Goal: Task Accomplishment & Management: Use online tool/utility

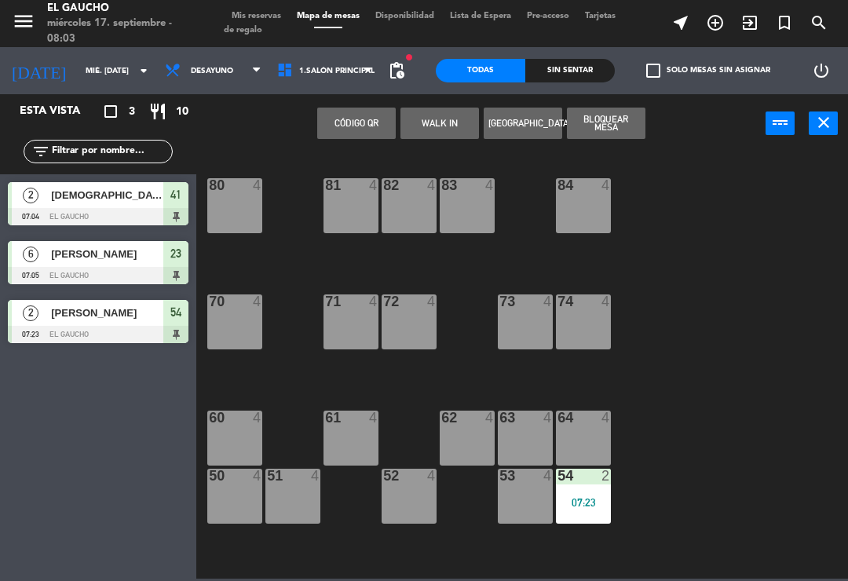
click at [438, 108] on button "WALK IN" at bounding box center [439, 123] width 79 height 31
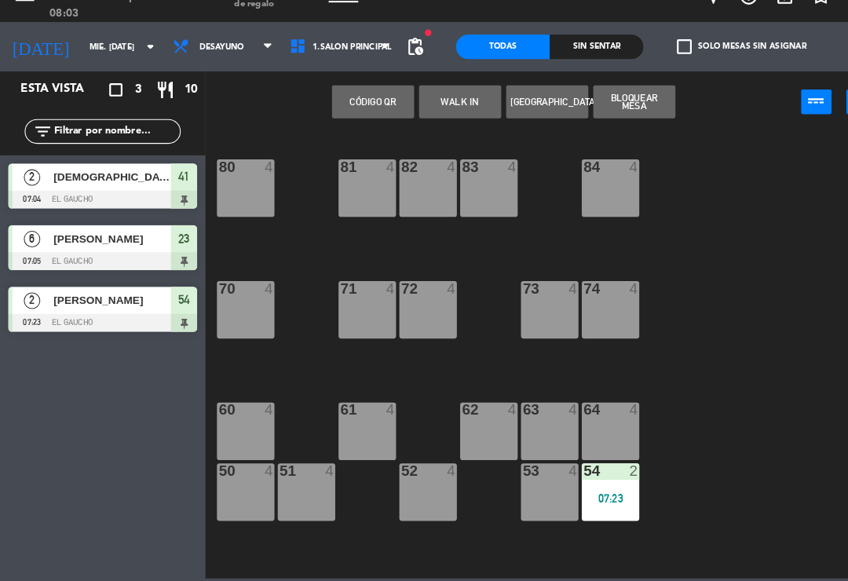
scroll to position [294, 0]
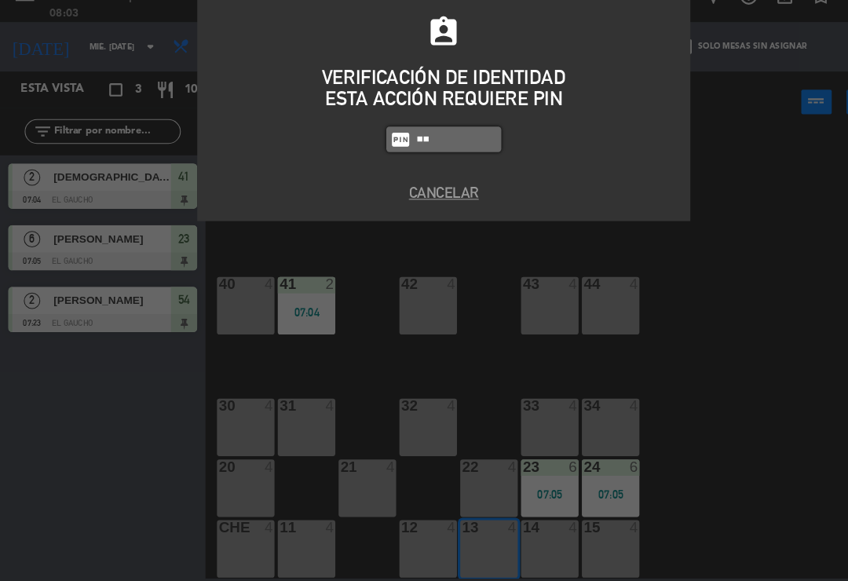
type input "P"
type input "0009"
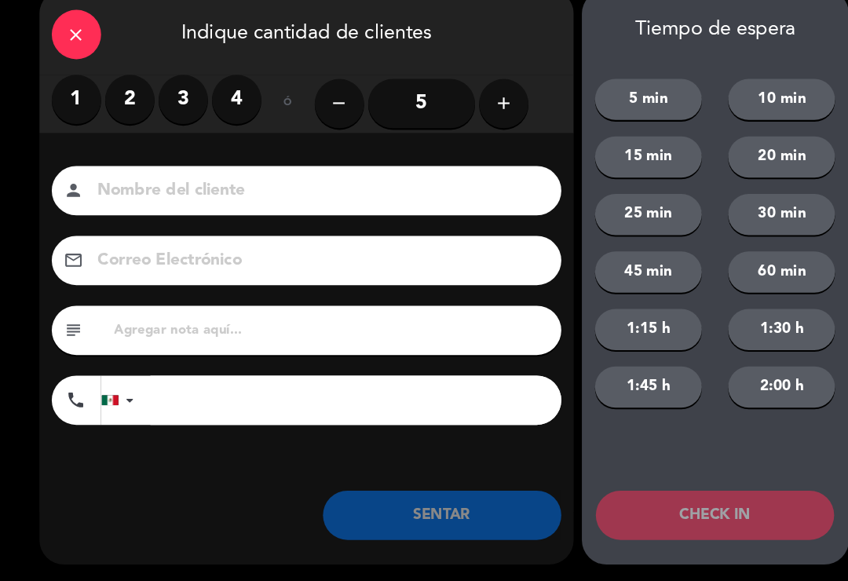
click at [120, 101] on label "2" at bounding box center [124, 120] width 47 height 47
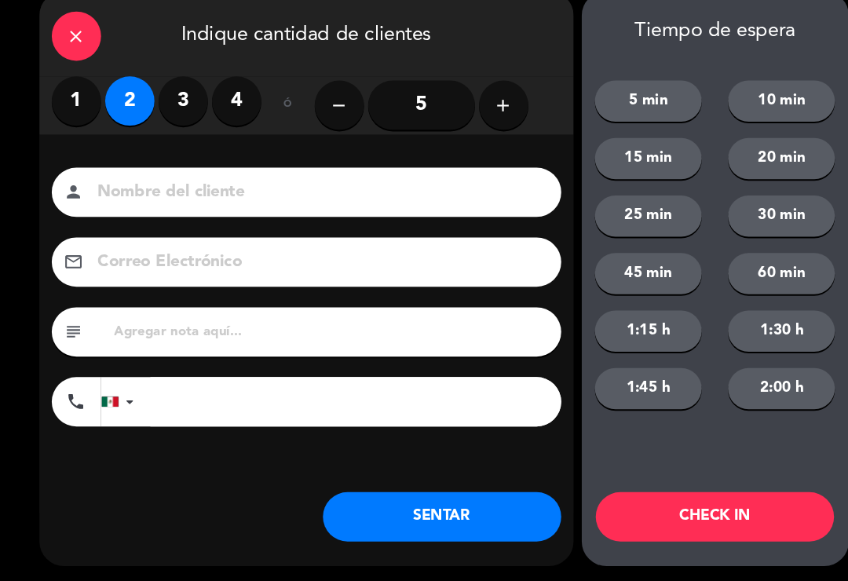
click at [125, 195] on input at bounding box center [304, 208] width 424 height 27
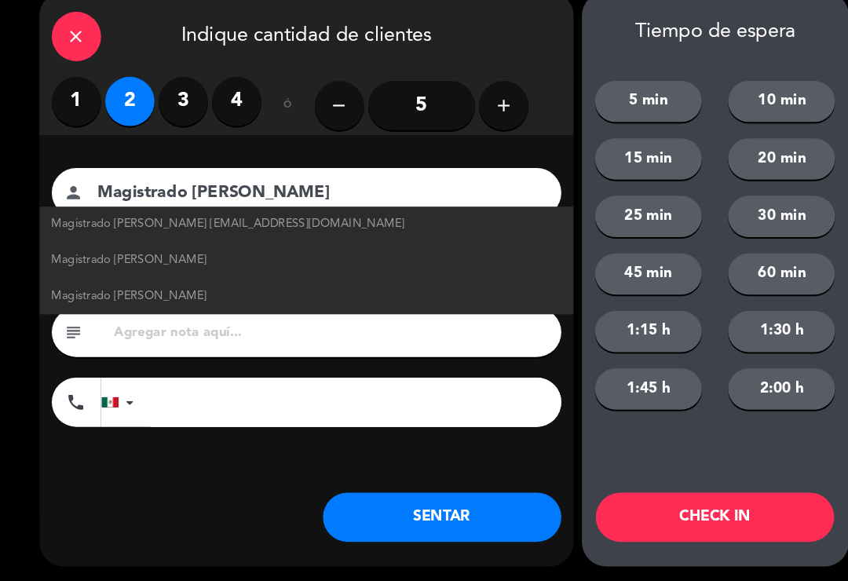
click at [302, 229] on span "Magistrado [PERSON_NAME] [EMAIL_ADDRESS][DOMAIN_NAME]" at bounding box center [218, 238] width 338 height 18
type input "Magistrado [PERSON_NAME]"
type input "[EMAIL_ADDRESS][DOMAIN_NAME]"
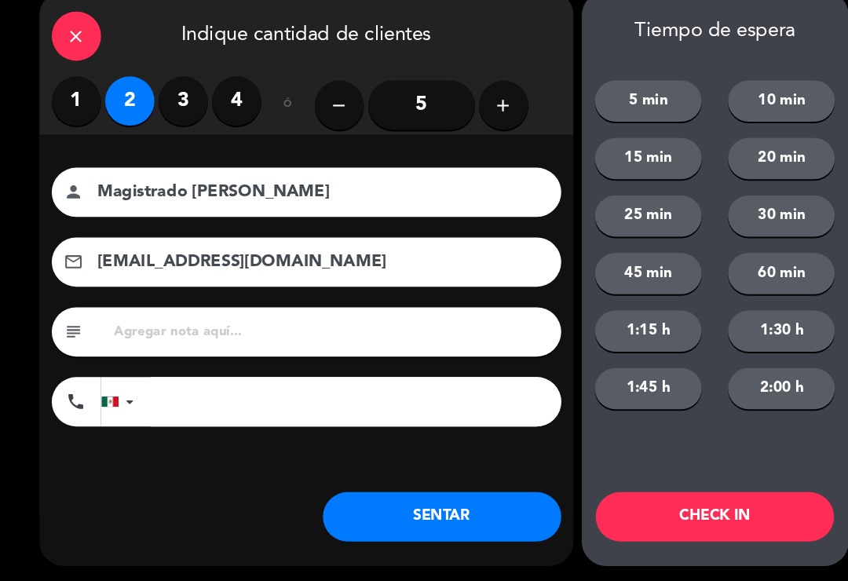
click at [462, 514] on button "SENTAR" at bounding box center [423, 518] width 228 height 47
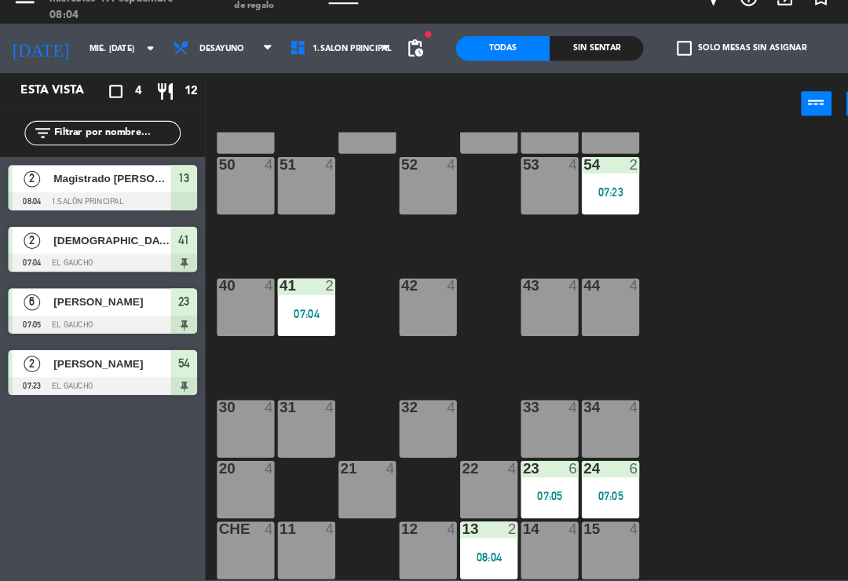
click at [807, 345] on div "84 4 80 4 83 4 82 4 81 4 70 4 71 4 72 4 73 4 74 4 63 4 62 4 61 4 60 4 64 4 54 2…" at bounding box center [526, 365] width 643 height 428
click at [237, 468] on div "20 4" at bounding box center [234, 492] width 55 height 55
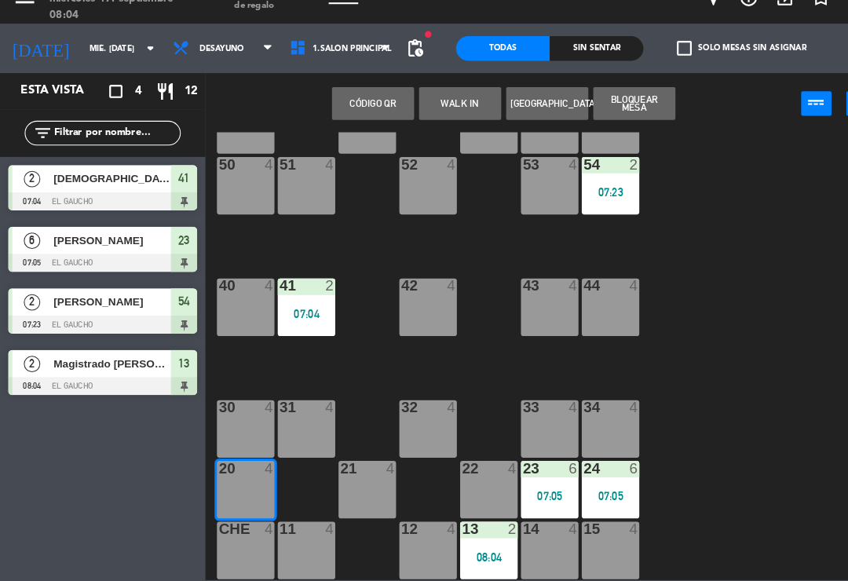
click at [440, 108] on button "WALK IN" at bounding box center [439, 123] width 79 height 31
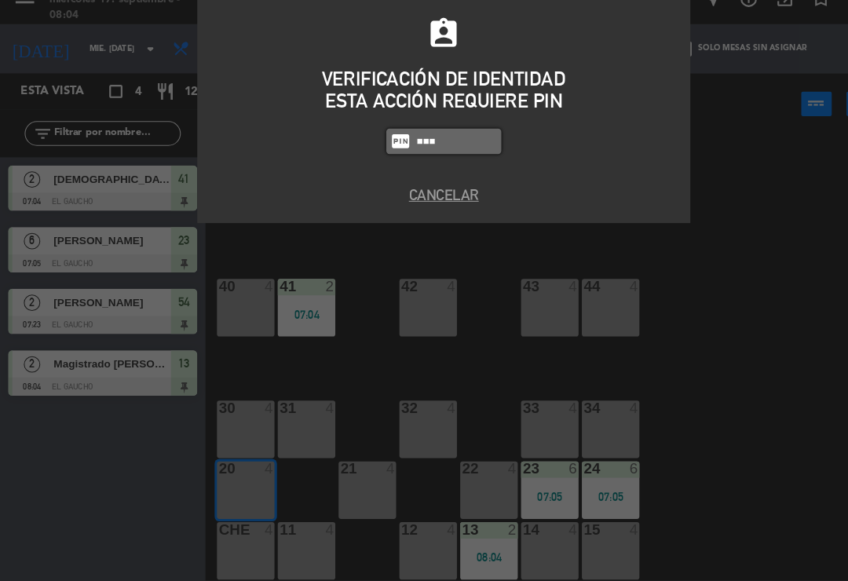
type input "0009"
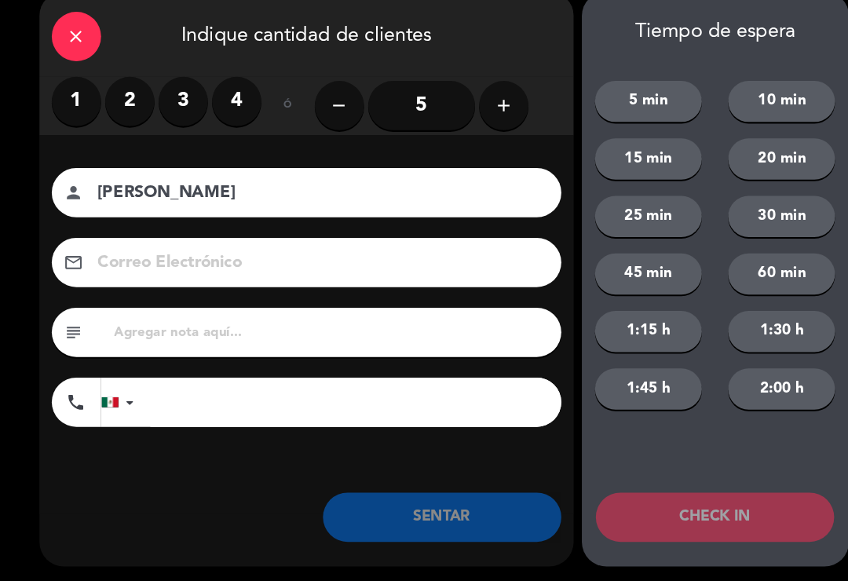
type input "[PERSON_NAME]"
click at [126, 109] on label "2" at bounding box center [124, 120] width 47 height 47
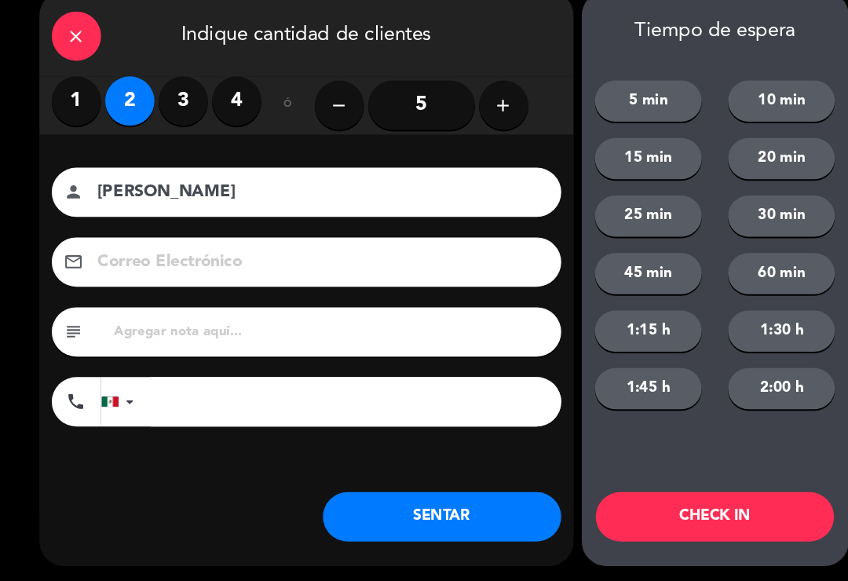
click at [388, 498] on button "SENTAR" at bounding box center [423, 518] width 228 height 47
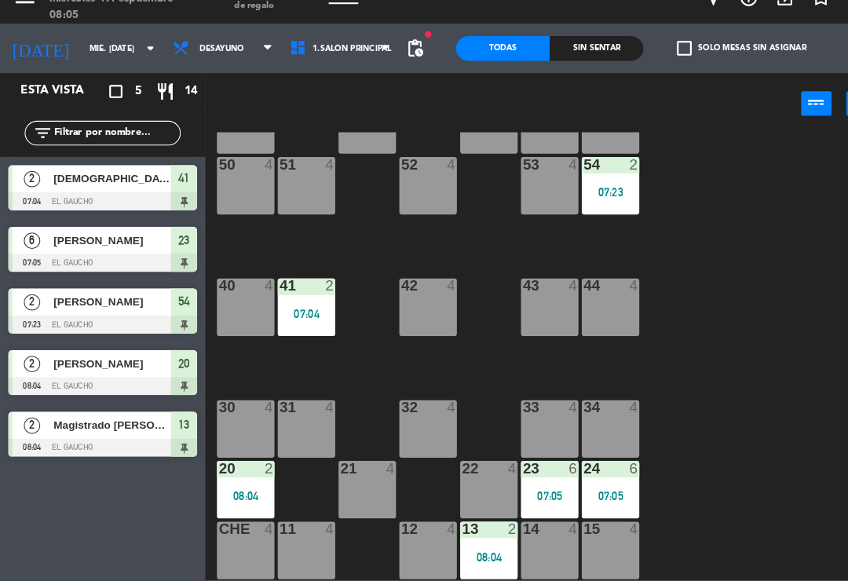
click at [290, 419] on div "31 4" at bounding box center [292, 434] width 55 height 55
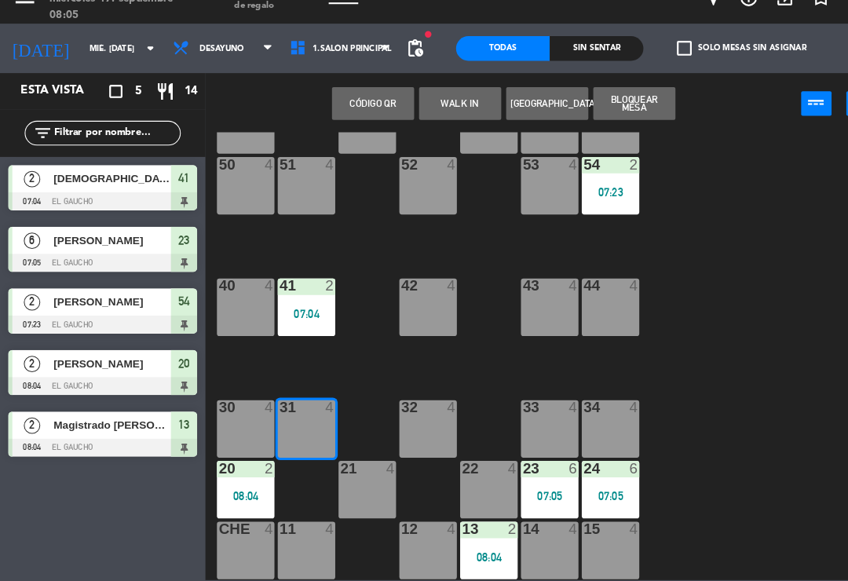
click at [443, 108] on button "WALK IN" at bounding box center [439, 123] width 79 height 31
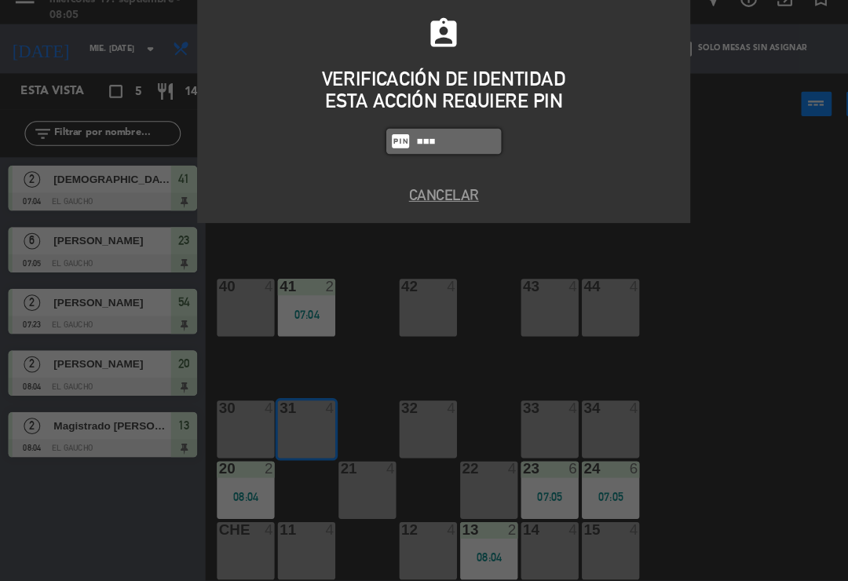
type input "0009"
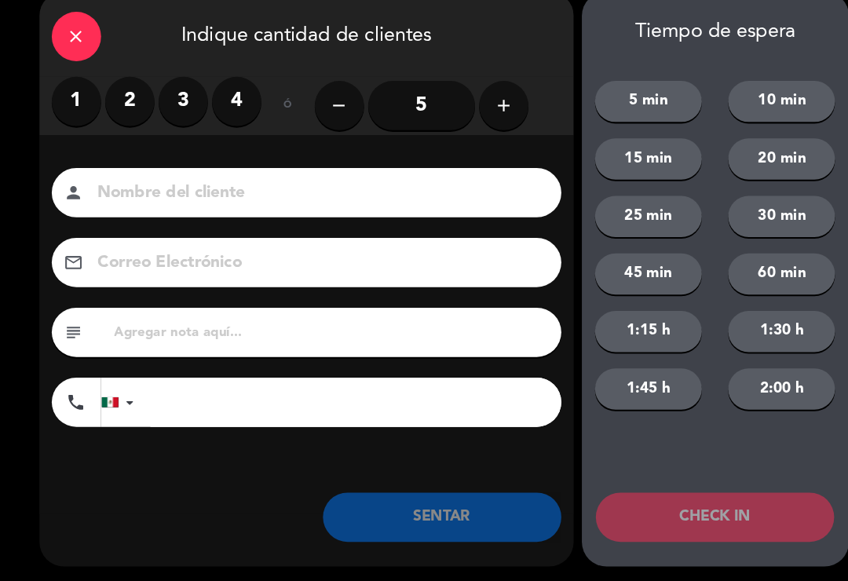
click at [467, 104] on button "add" at bounding box center [481, 124] width 47 height 47
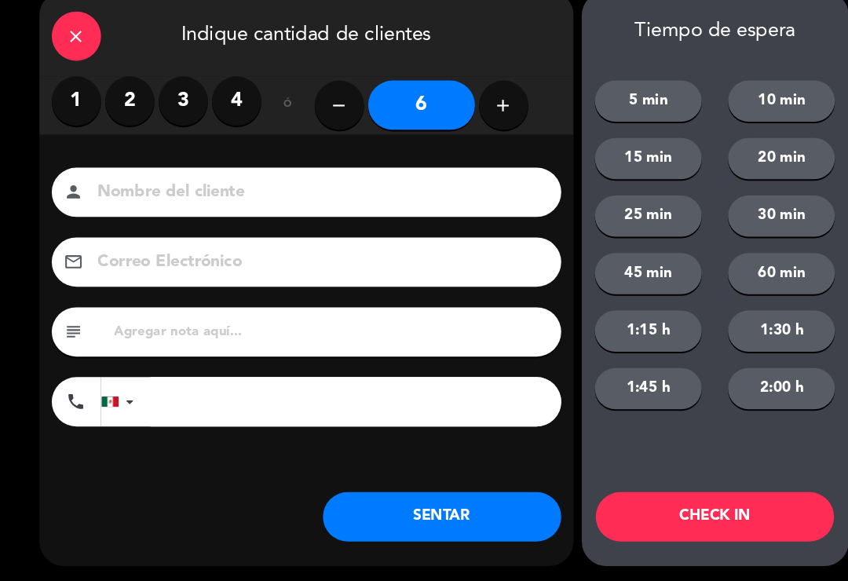
click at [410, 505] on button "SENTAR" at bounding box center [423, 518] width 228 height 47
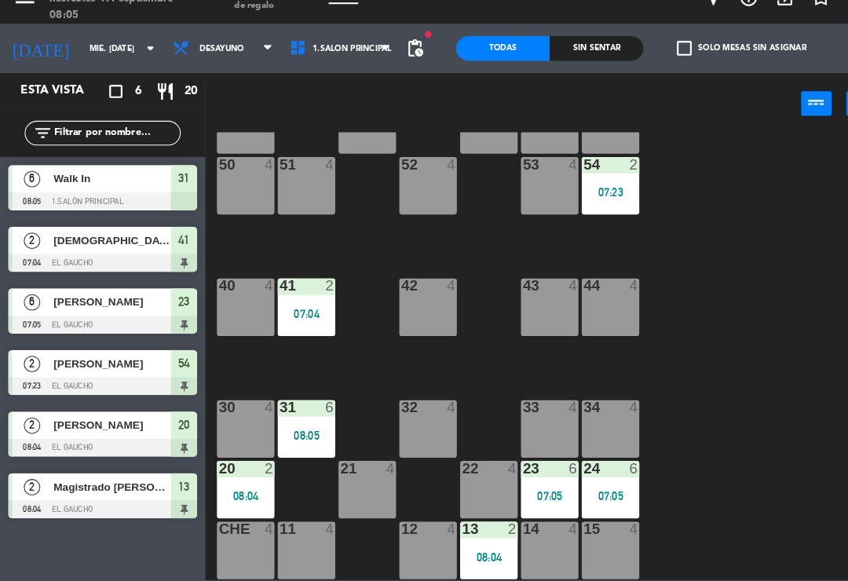
click at [229, 291] on div "40 4" at bounding box center [234, 318] width 55 height 55
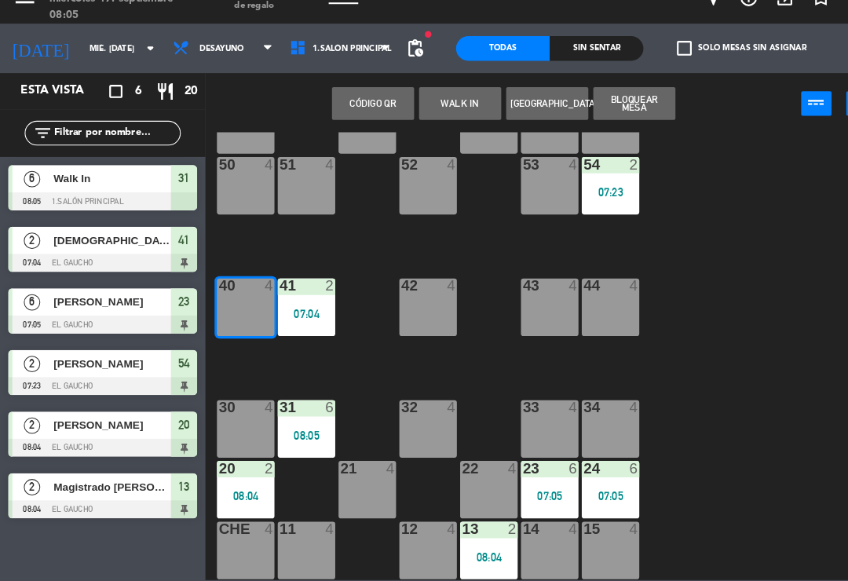
click at [444, 108] on button "WALK IN" at bounding box center [439, 123] width 79 height 31
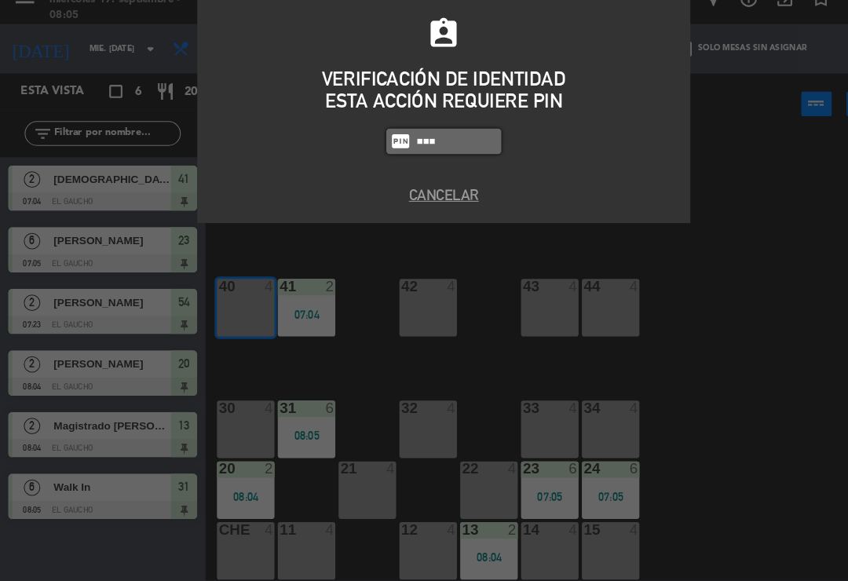
type input "0009"
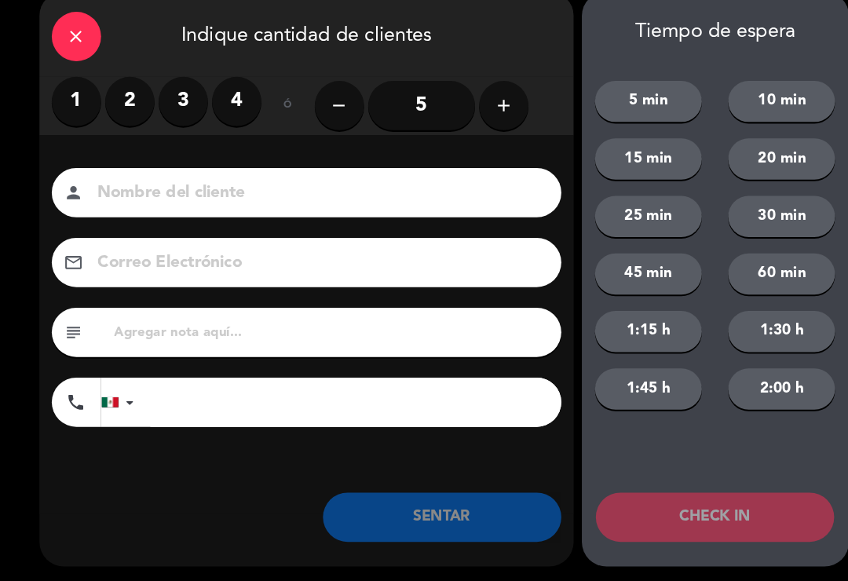
click at [126, 97] on label "2" at bounding box center [124, 120] width 47 height 47
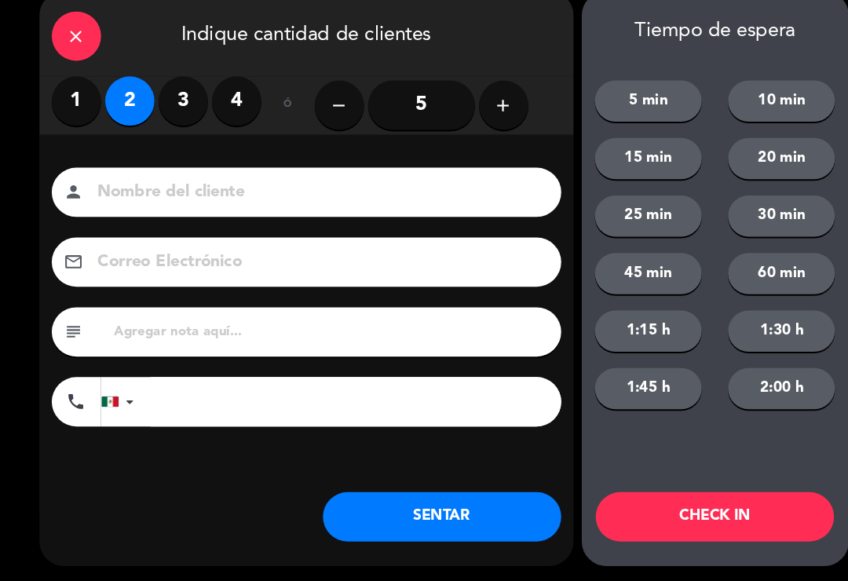
click at [446, 495] on button "SENTAR" at bounding box center [423, 518] width 228 height 47
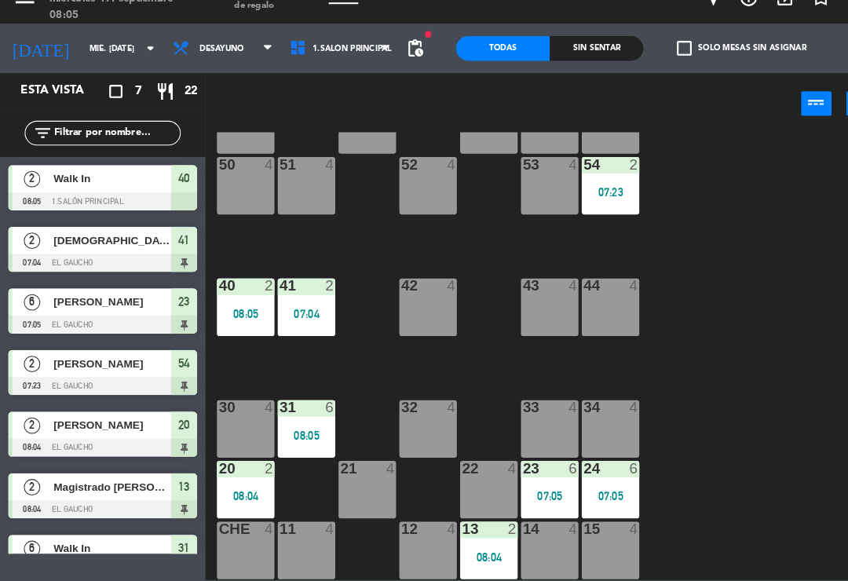
click at [297, 319] on div "07:04" at bounding box center [292, 324] width 55 height 11
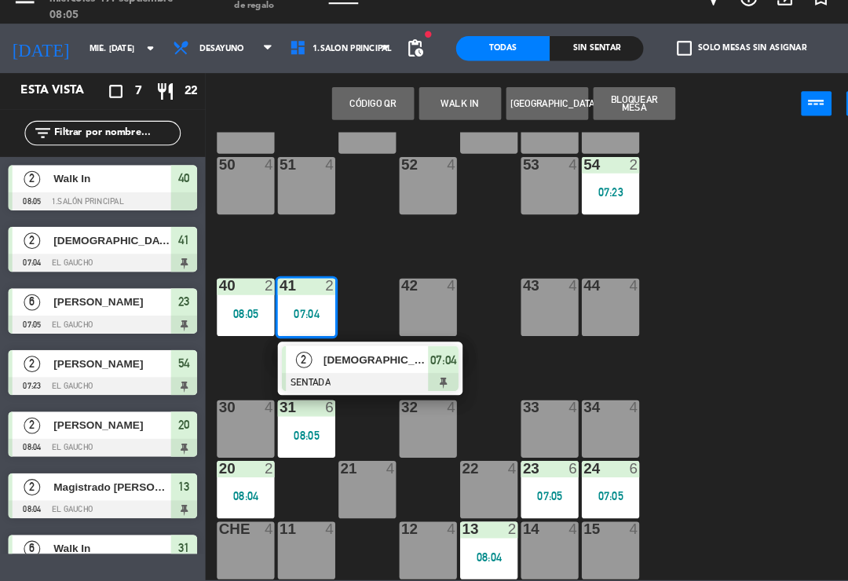
click at [353, 355] on div "[DEMOGRAPHIC_DATA]" at bounding box center [359, 368] width 102 height 26
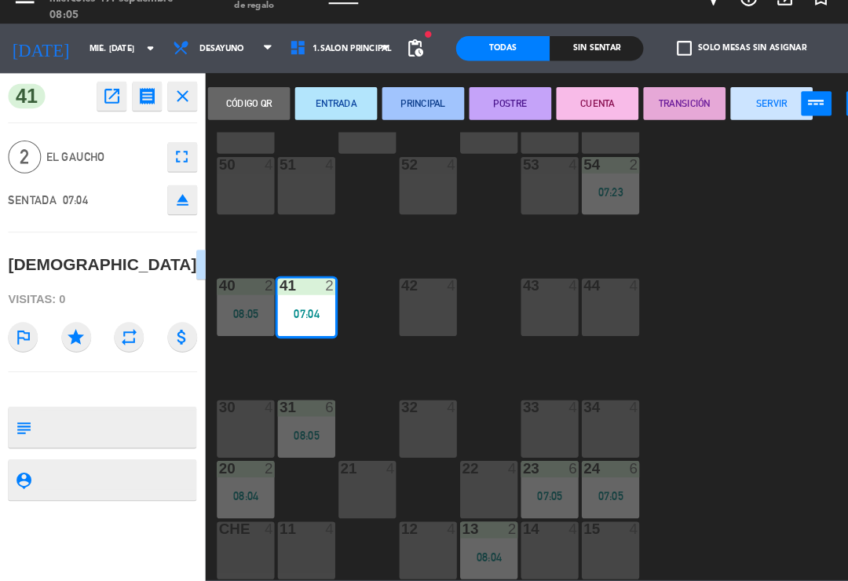
click at [721, 108] on button "SERVIR" at bounding box center [737, 123] width 79 height 31
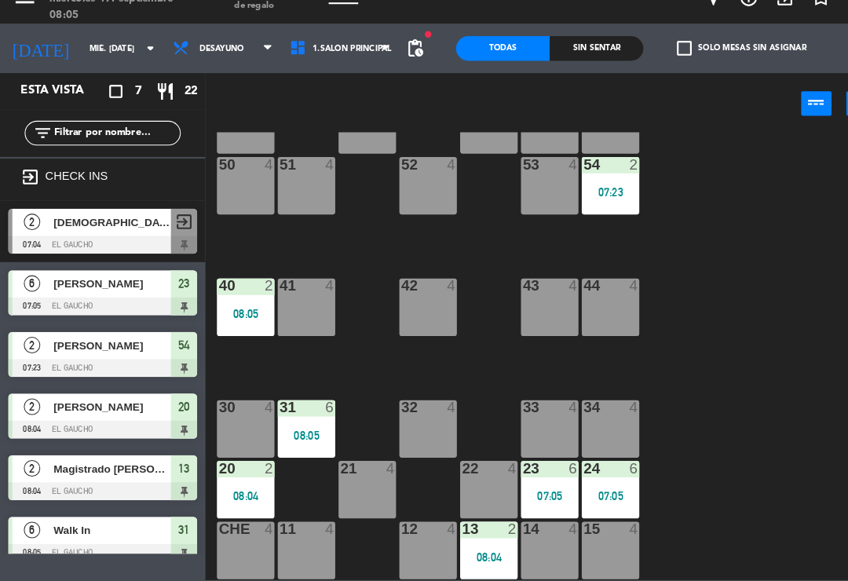
click at [584, 203] on div "07:23" at bounding box center [583, 208] width 55 height 11
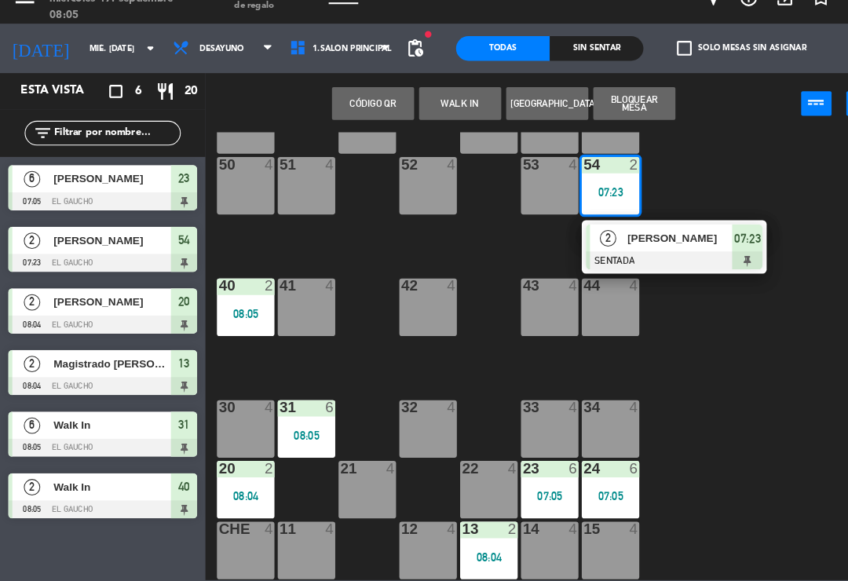
click at [641, 265] on div at bounding box center [644, 273] width 169 height 17
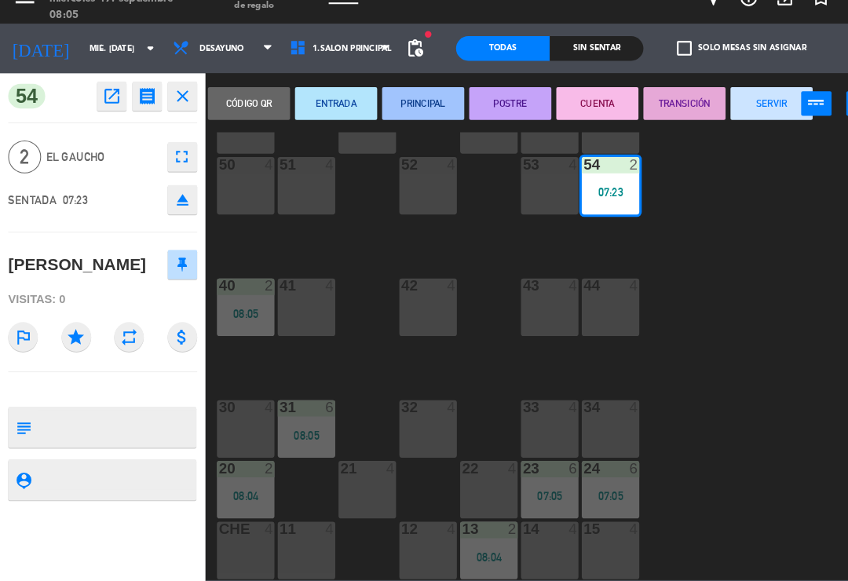
click at [729, 108] on button "SERVIR" at bounding box center [737, 123] width 79 height 31
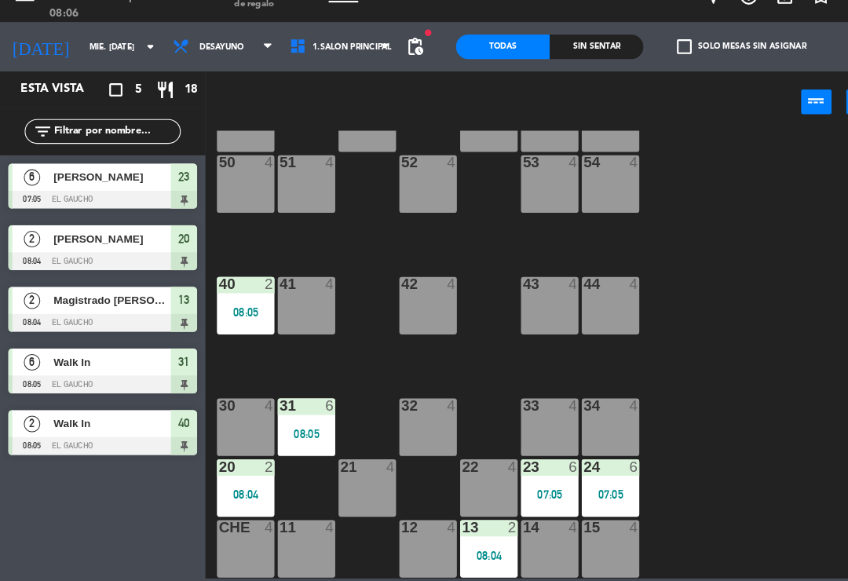
click at [593, 465] on div "24 6 07:05" at bounding box center [583, 492] width 55 height 55
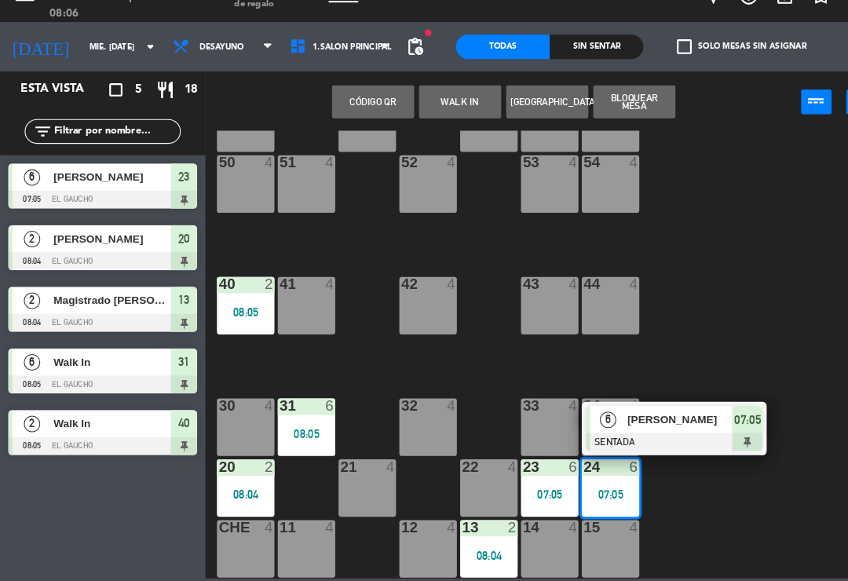
click at [638, 414] on div "[PERSON_NAME]" at bounding box center [649, 427] width 102 height 26
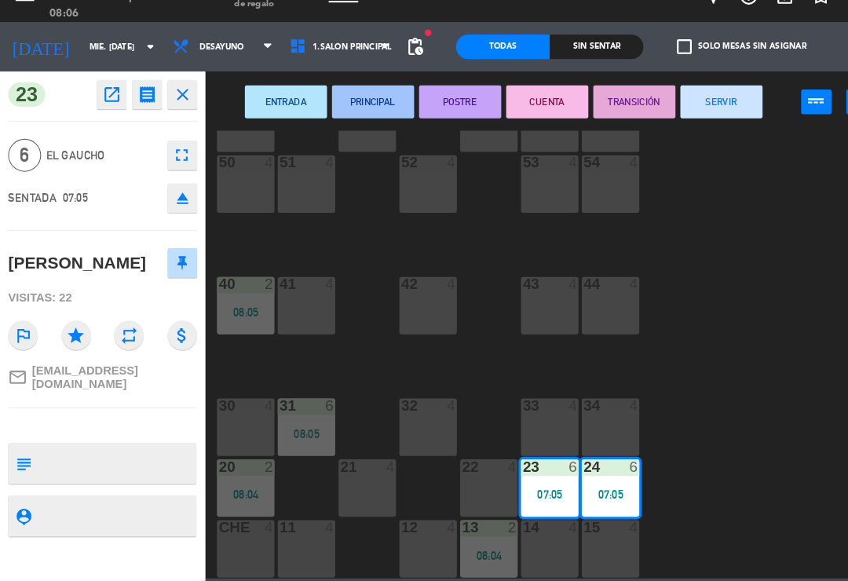
click at [369, 108] on button "PRINCIPAL" at bounding box center [356, 123] width 79 height 31
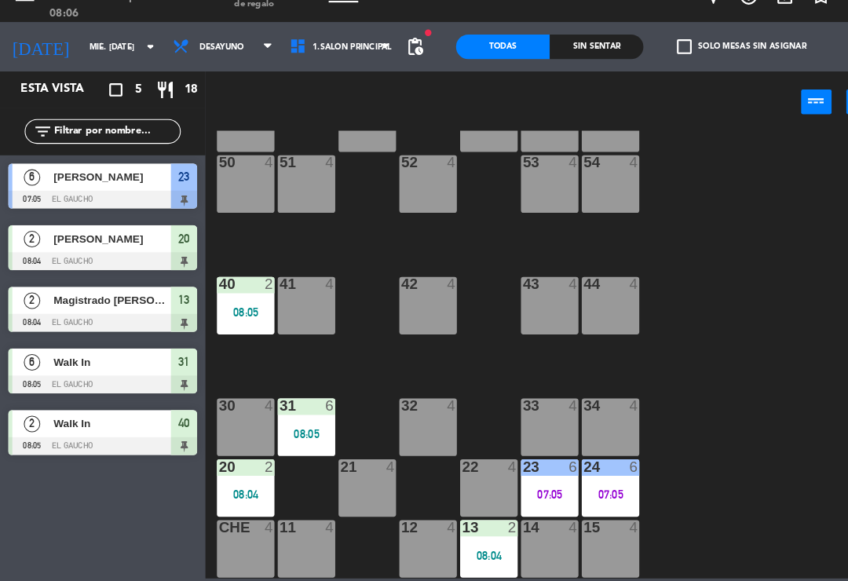
click at [239, 465] on div "20 2 08:04" at bounding box center [234, 492] width 55 height 55
click at [737, 374] on div "84 4 80 4 83 4 82 4 81 4 70 4 71 4 72 4 73 4 74 4 63 4 62 4 61 4 60 4 64 4 54 4…" at bounding box center [526, 365] width 643 height 428
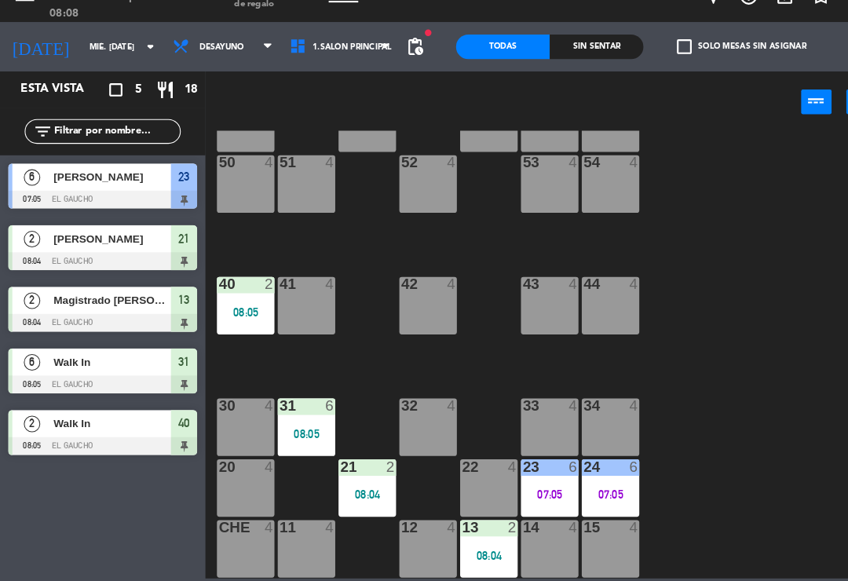
click at [578, 177] on div "54 4" at bounding box center [583, 201] width 55 height 55
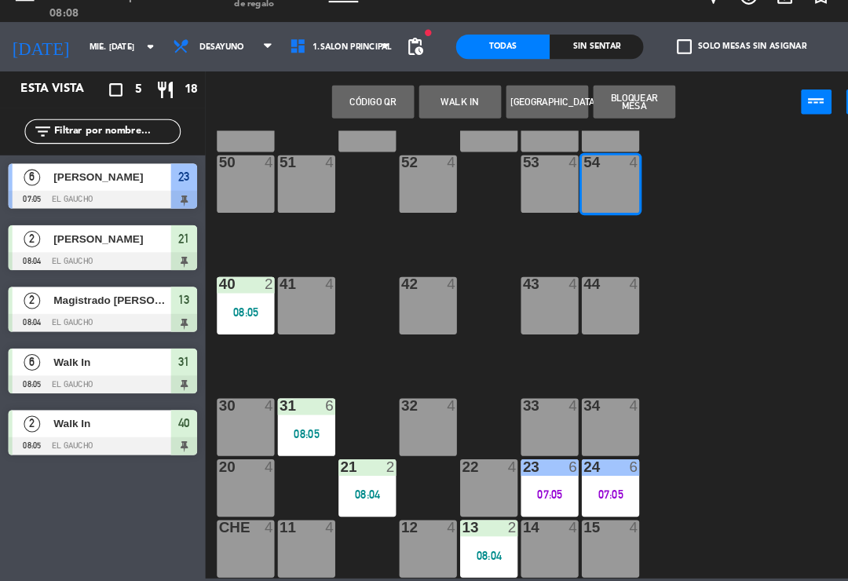
click at [438, 108] on button "WALK IN" at bounding box center [439, 123] width 79 height 31
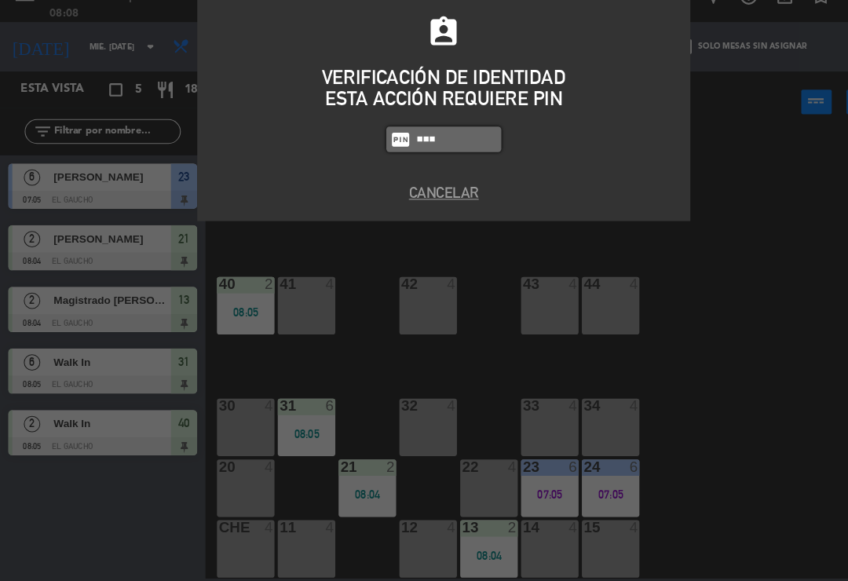
type input "0009"
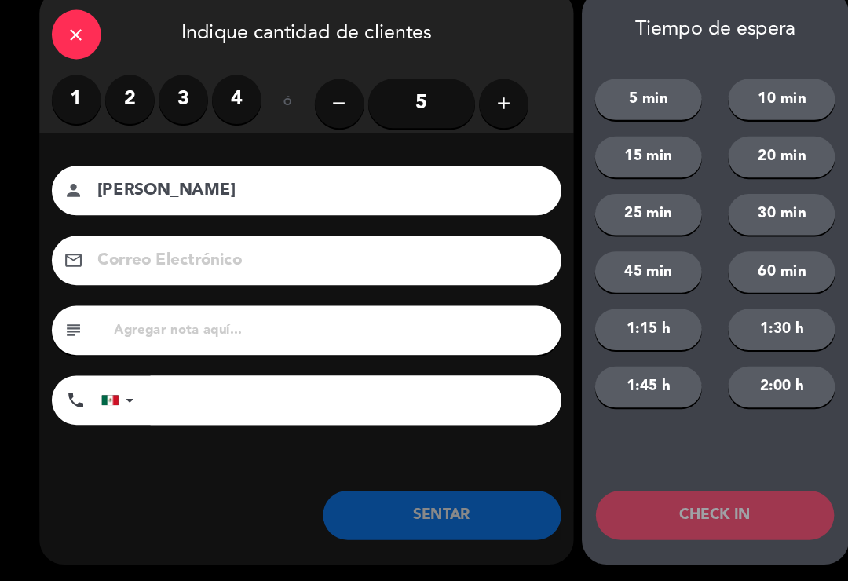
type input "[PERSON_NAME]"
click at [123, 99] on label "2" at bounding box center [124, 120] width 47 height 47
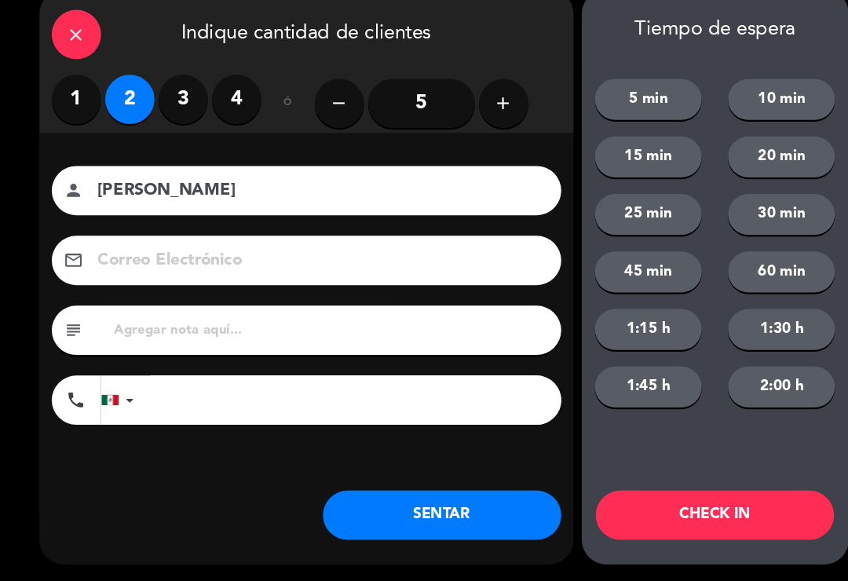
click at [479, 500] on button "SENTAR" at bounding box center [423, 518] width 228 height 47
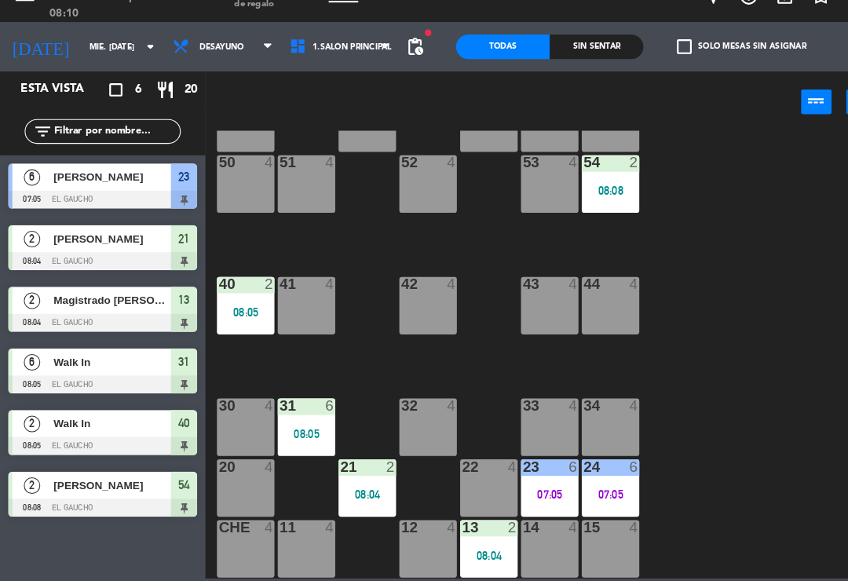
click at [582, 307] on div "44 4" at bounding box center [583, 318] width 55 height 55
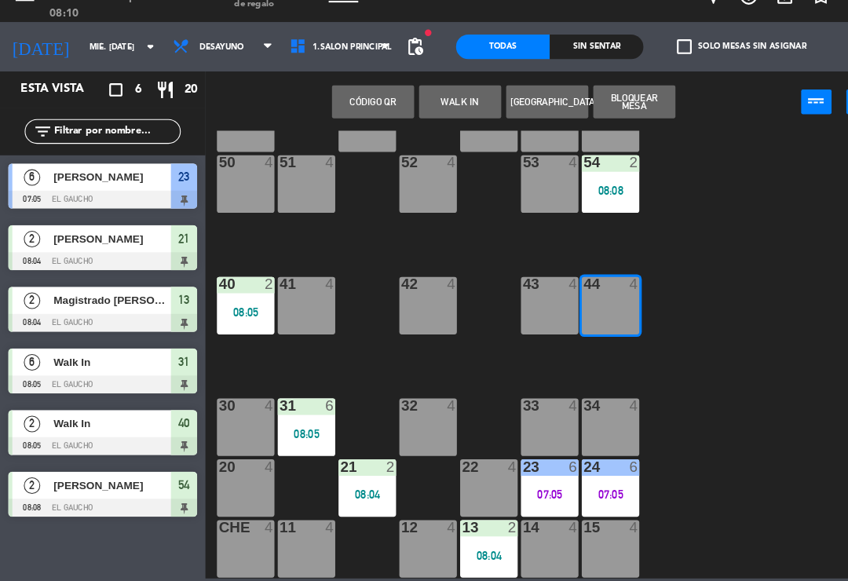
click at [447, 108] on button "WALK IN" at bounding box center [439, 123] width 79 height 31
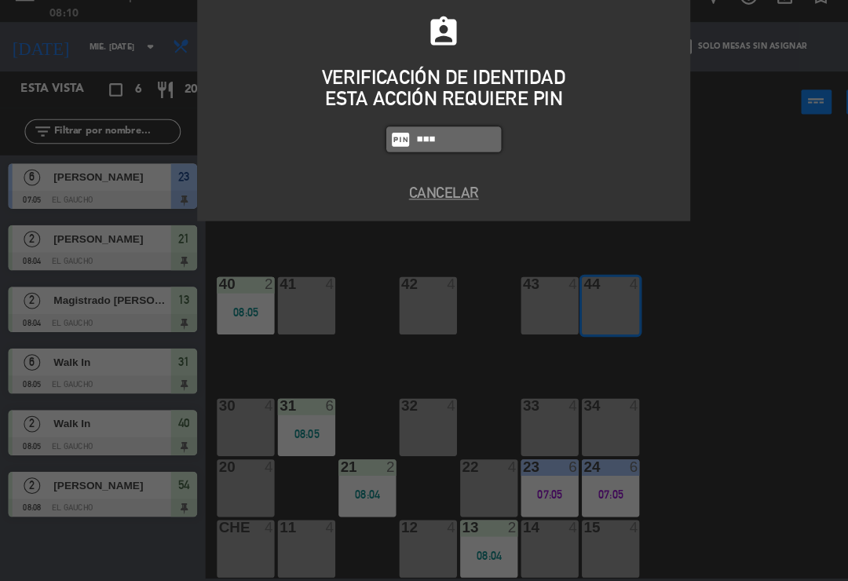
type input "0009"
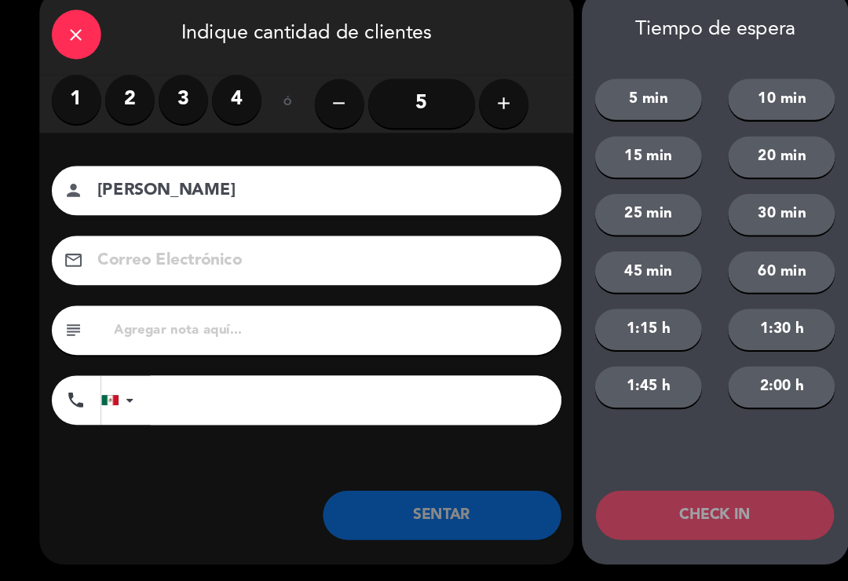
type input "[PERSON_NAME]"
click at [75, 102] on label "1" at bounding box center [72, 120] width 47 height 47
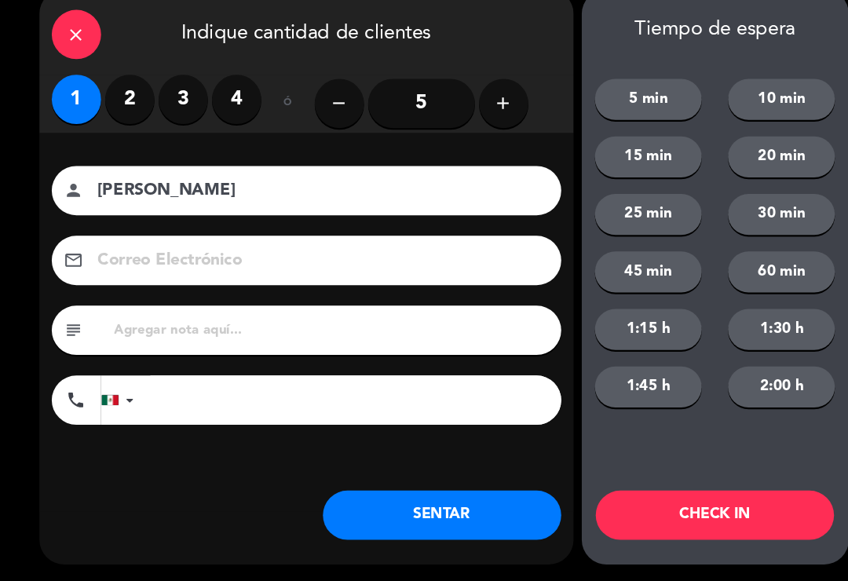
click at [415, 495] on button "SENTAR" at bounding box center [423, 518] width 228 height 47
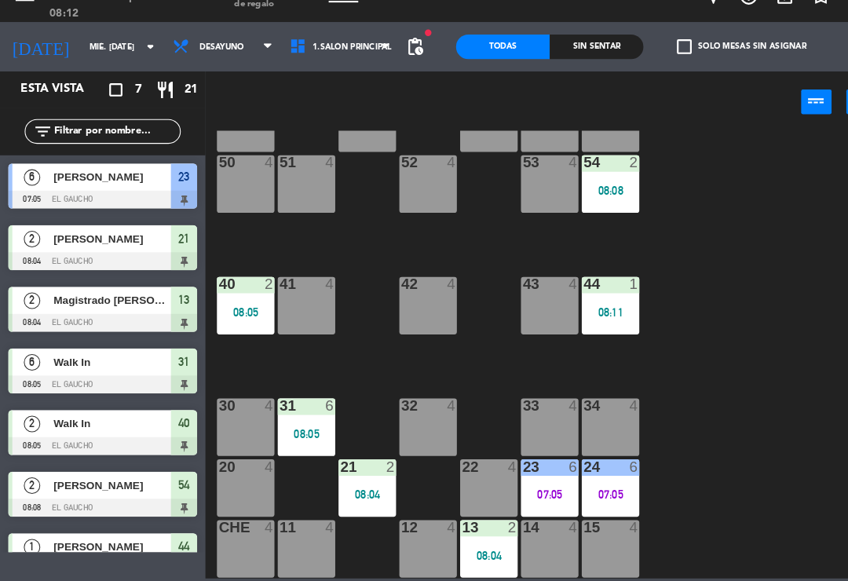
click at [345, 493] on div "08:04" at bounding box center [350, 498] width 55 height 11
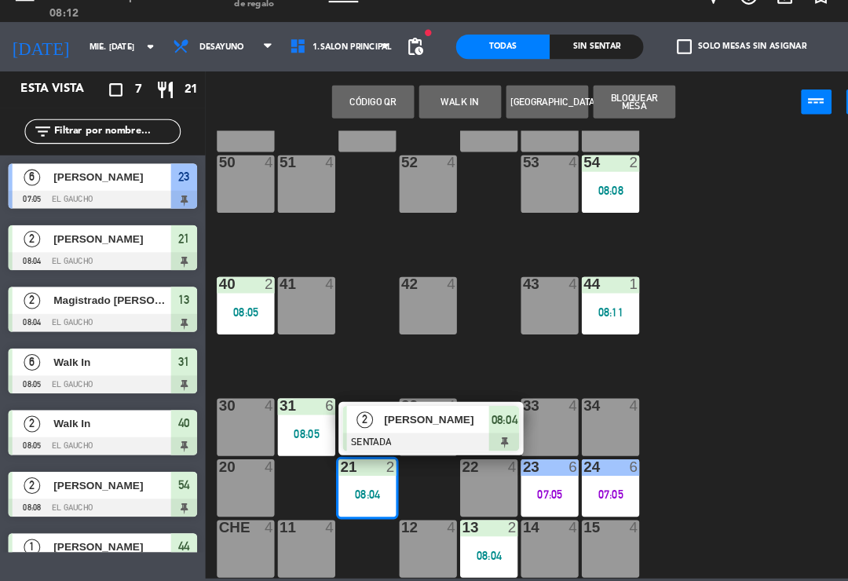
click at [413, 440] on div at bounding box center [411, 448] width 169 height 17
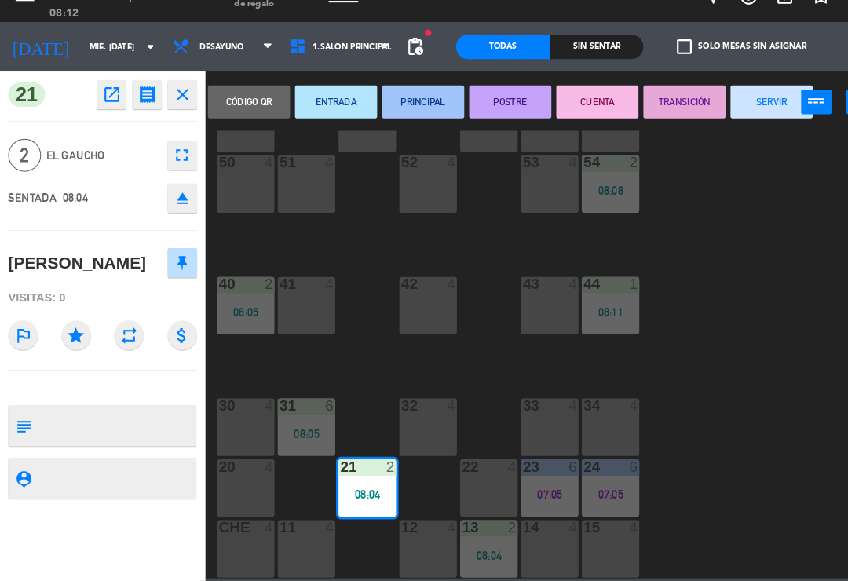
click at [404, 108] on button "PRINCIPAL" at bounding box center [404, 123] width 79 height 31
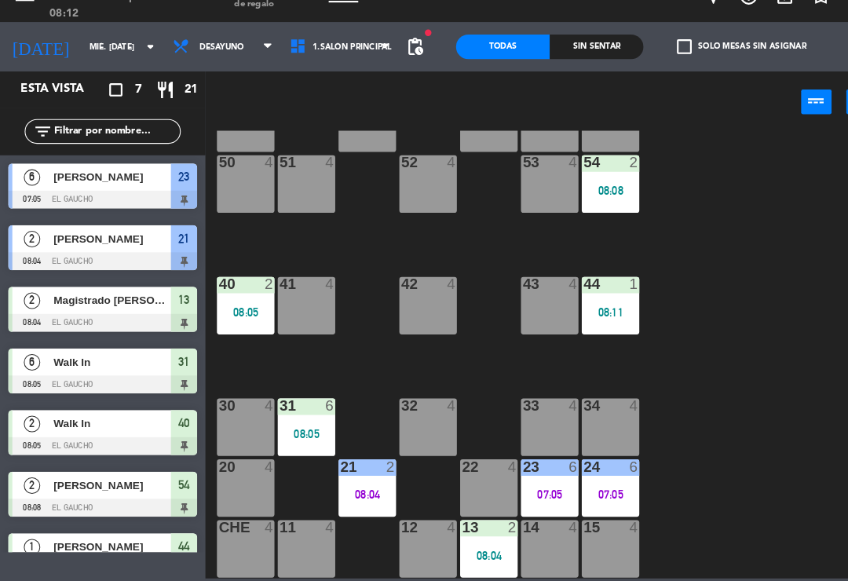
click at [362, 493] on div "08:04" at bounding box center [350, 498] width 55 height 11
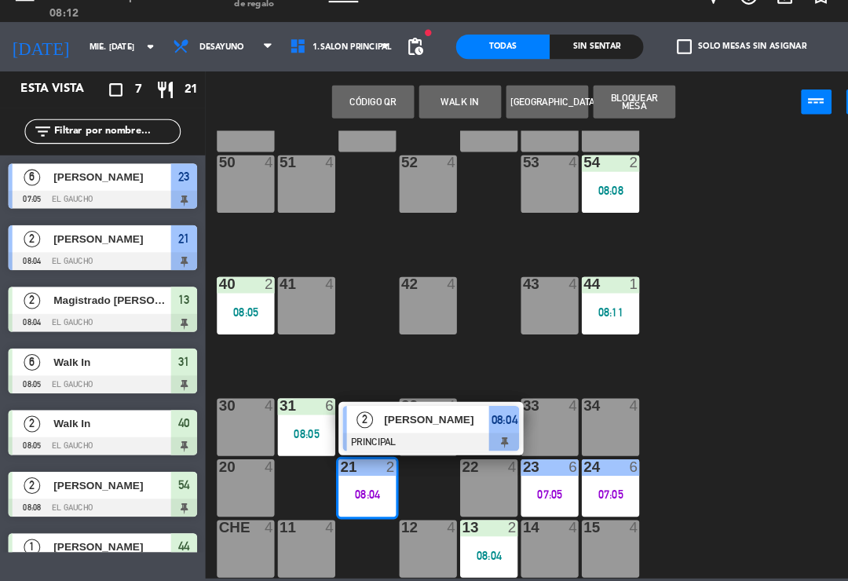
click at [415, 419] on span "[PERSON_NAME]" at bounding box center [417, 427] width 101 height 16
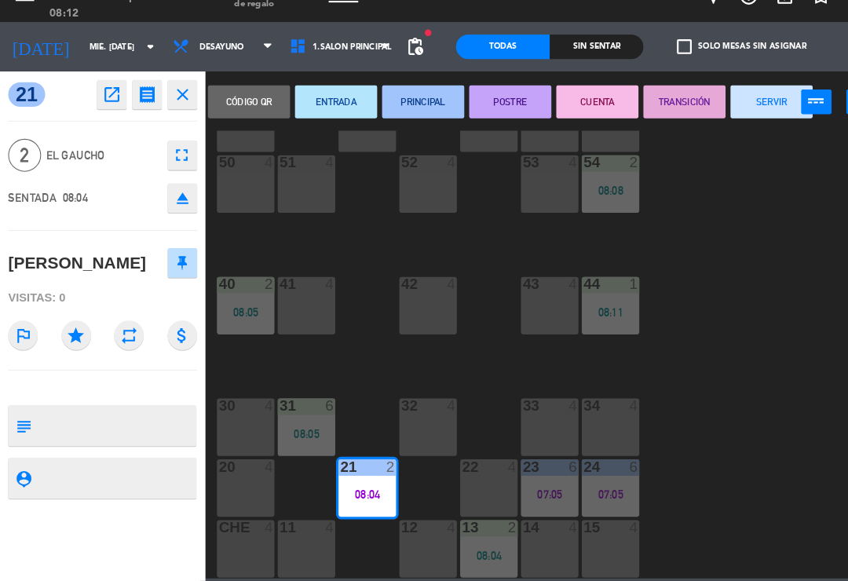
click at [739, 108] on button "SERVIR" at bounding box center [737, 123] width 79 height 31
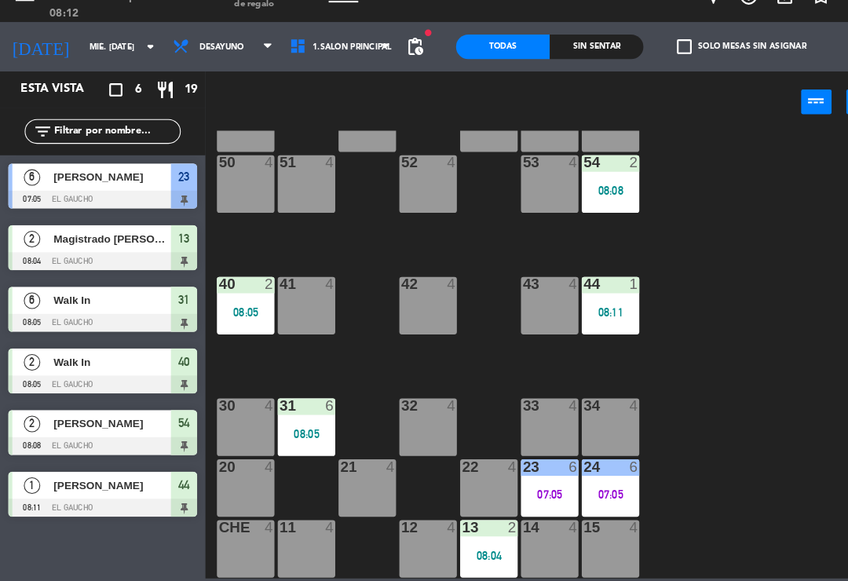
click at [469, 551] on div "08:04" at bounding box center [467, 556] width 55 height 11
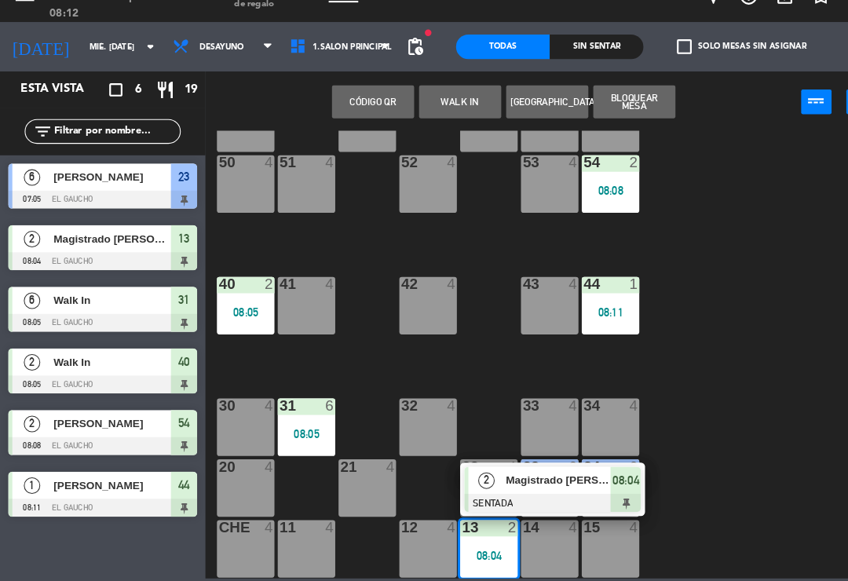
click at [521, 498] on div at bounding box center [528, 506] width 169 height 17
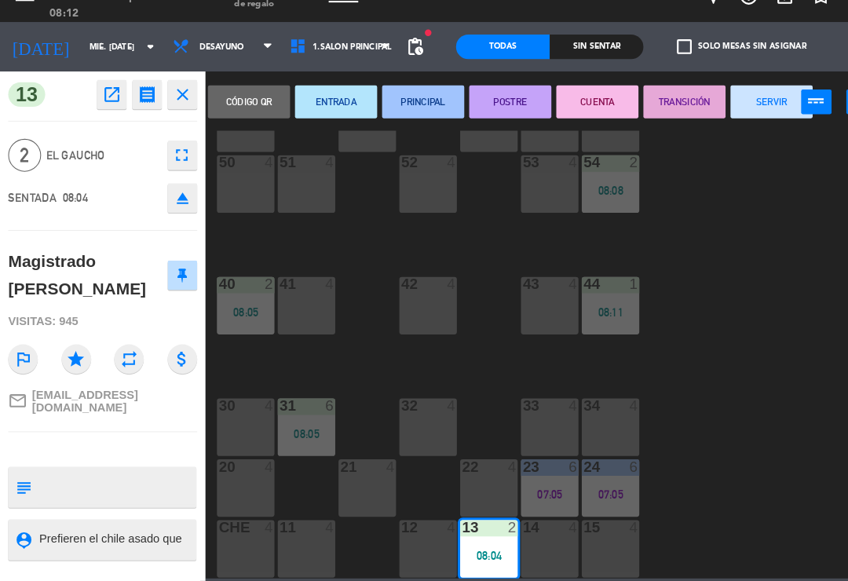
click at [406, 108] on button "PRINCIPAL" at bounding box center [404, 123] width 79 height 31
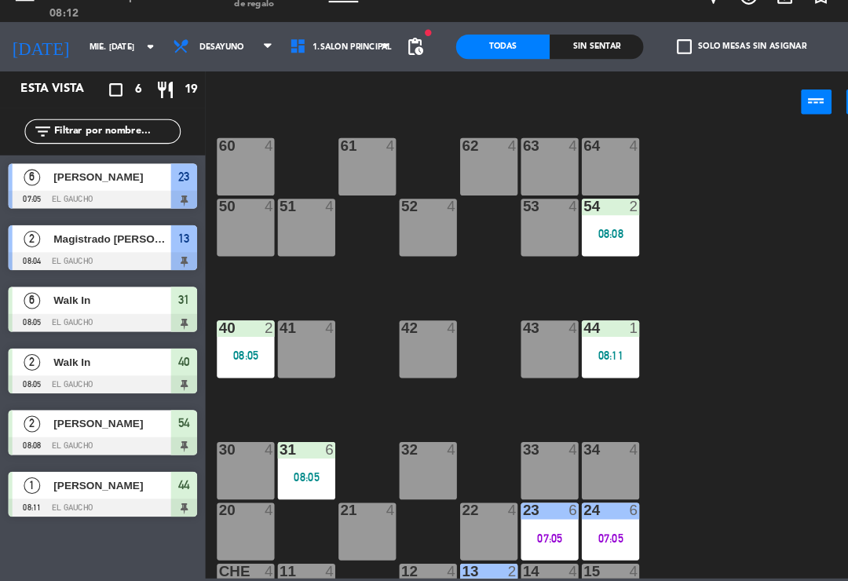
scroll to position [241, 0]
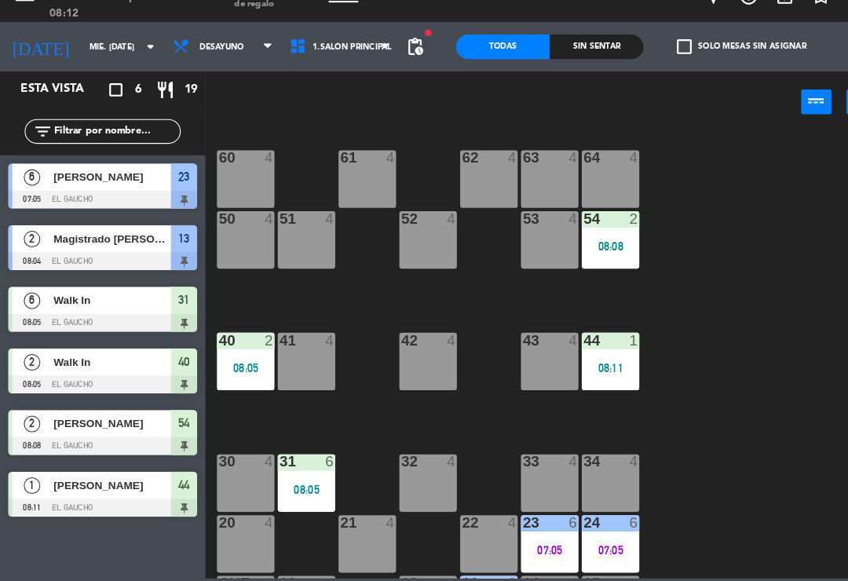
click at [243, 344] on div "40 2 08:05" at bounding box center [234, 371] width 55 height 55
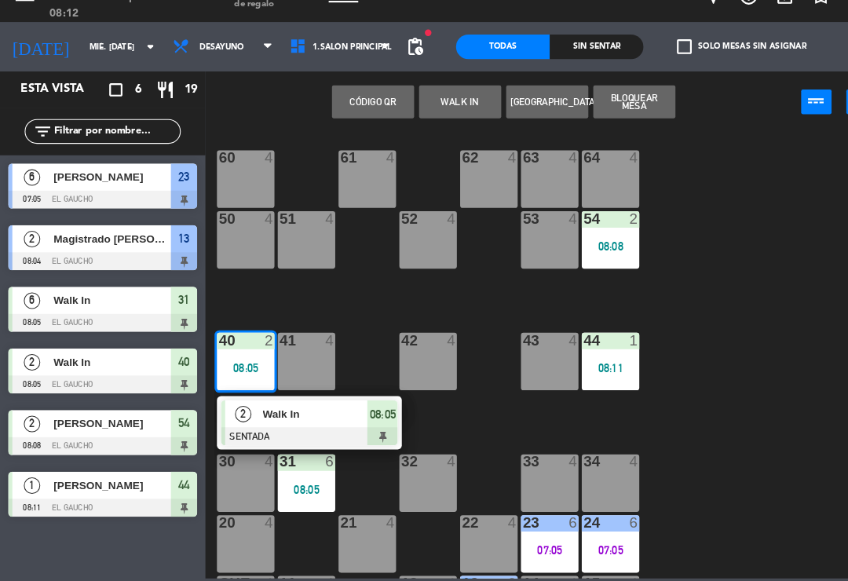
click at [331, 434] on div at bounding box center [295, 442] width 169 height 17
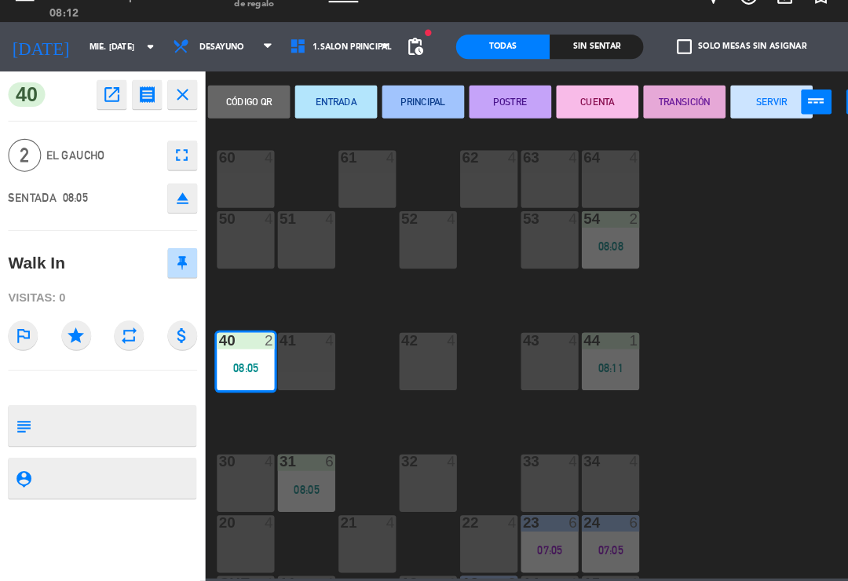
click at [424, 108] on button "PRINCIPAL" at bounding box center [404, 123] width 79 height 31
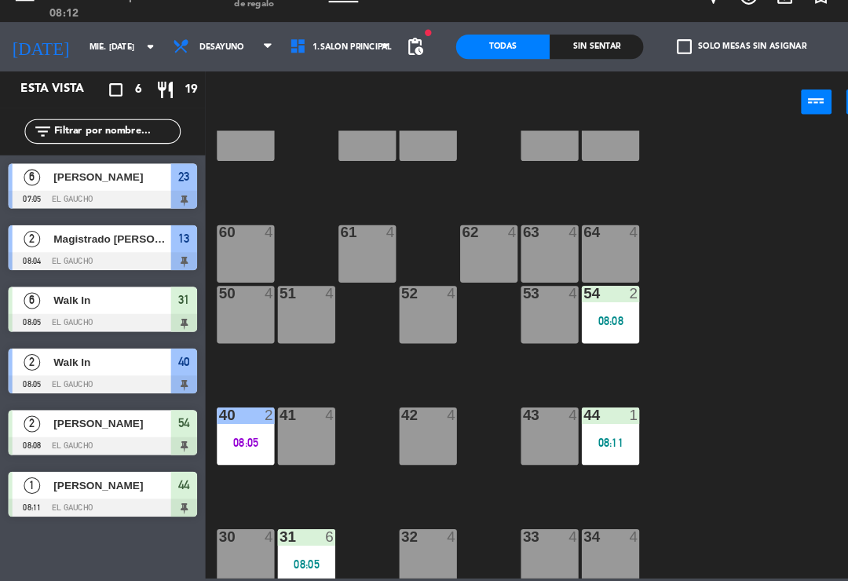
scroll to position [174, 0]
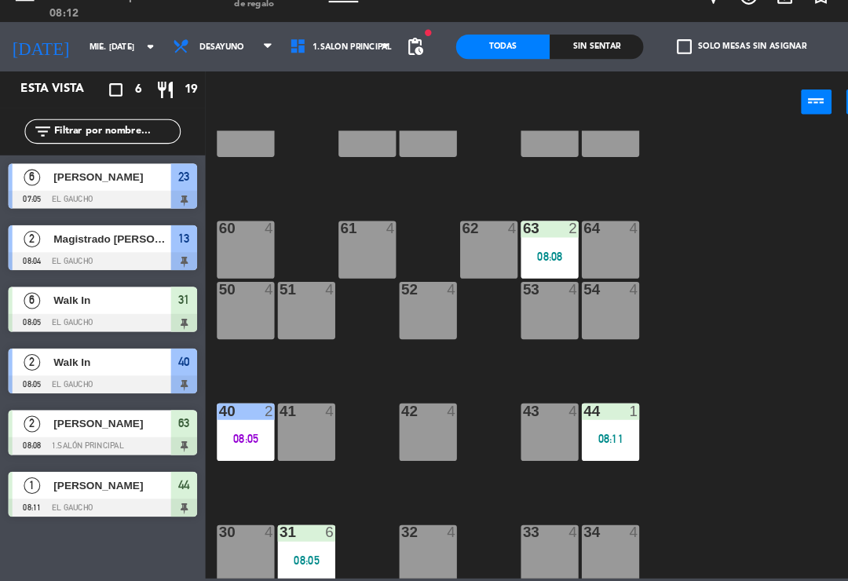
click at [532, 237] on div "63 2 08:08" at bounding box center [525, 264] width 55 height 55
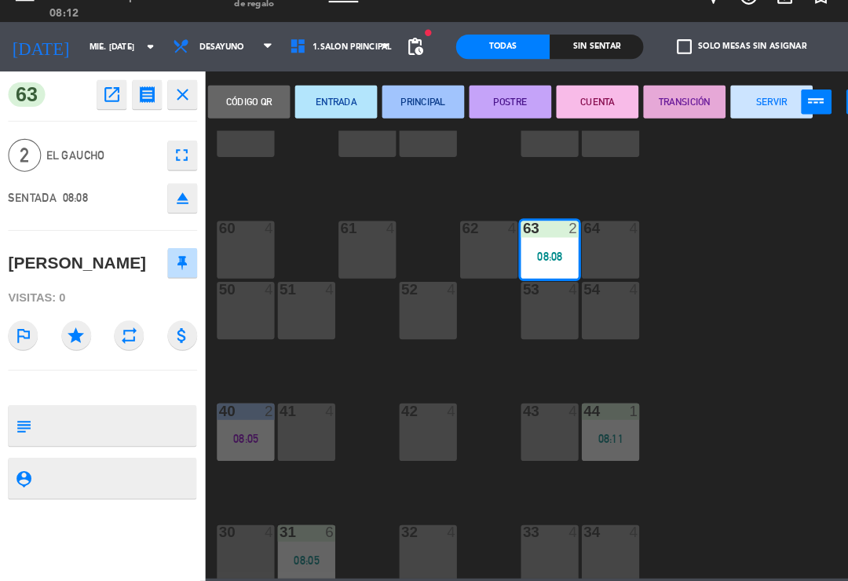
click at [417, 108] on button "PRINCIPAL" at bounding box center [404, 123] width 79 height 31
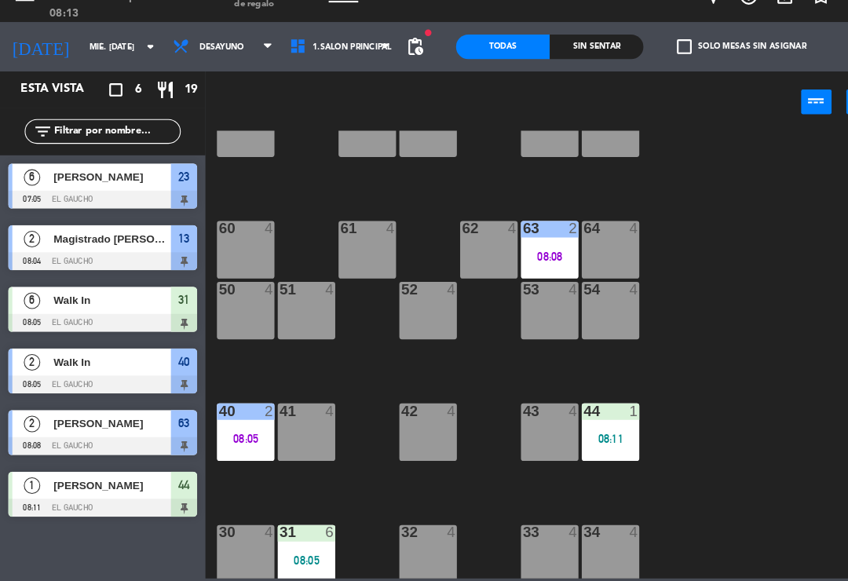
click at [232, 536] on div "30 4" at bounding box center [234, 555] width 55 height 55
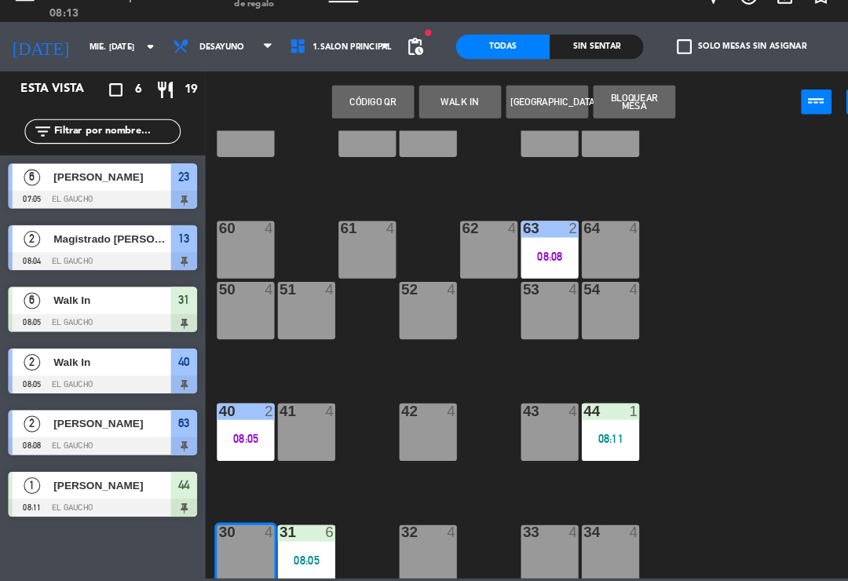
click at [458, 108] on button "WALK IN" at bounding box center [439, 123] width 79 height 31
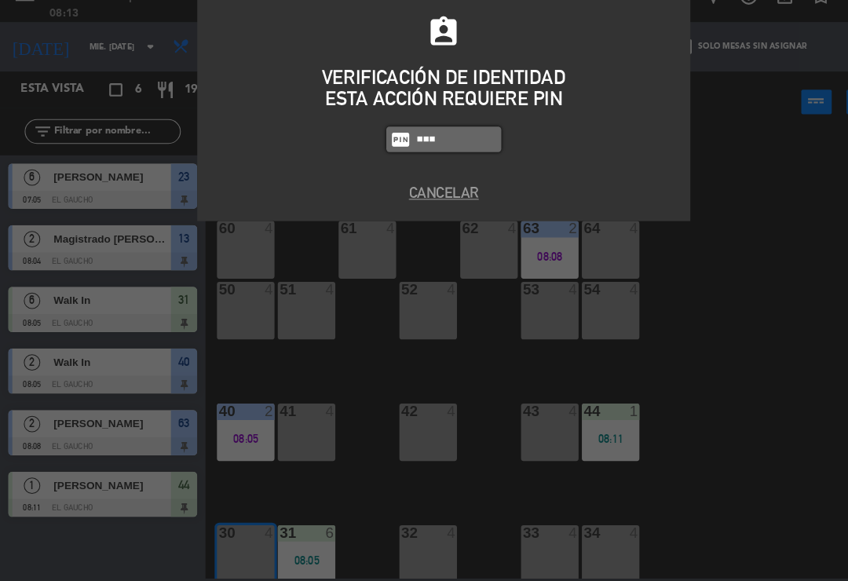
type input "0009"
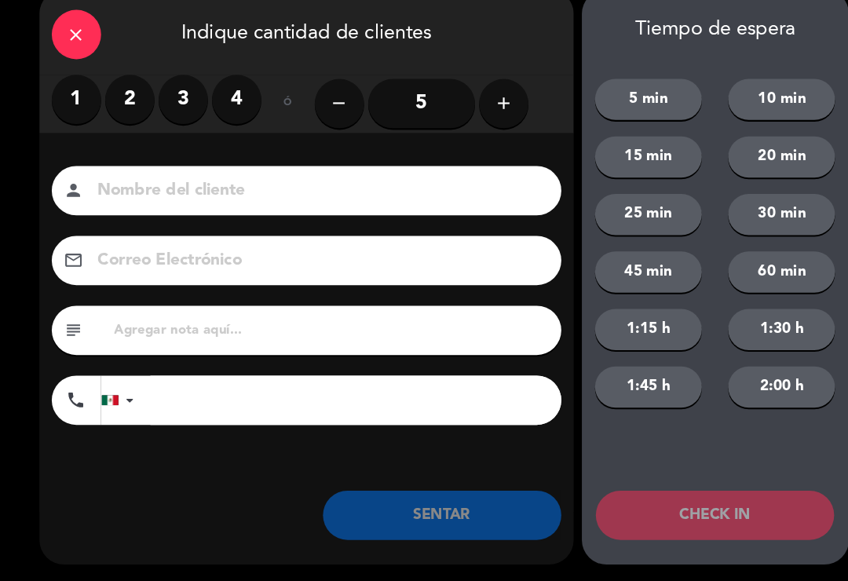
click at [71, 97] on label "1" at bounding box center [72, 120] width 47 height 47
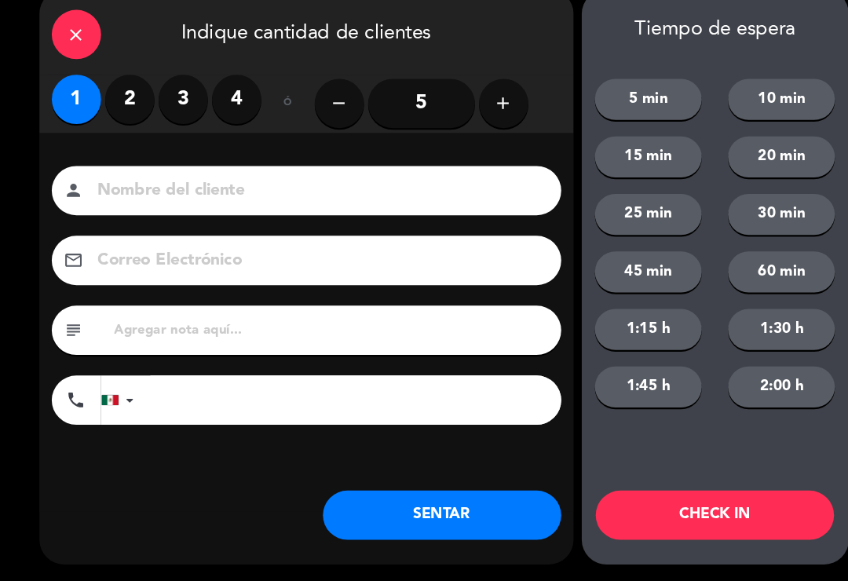
click at [427, 496] on button "SENTAR" at bounding box center [423, 518] width 228 height 47
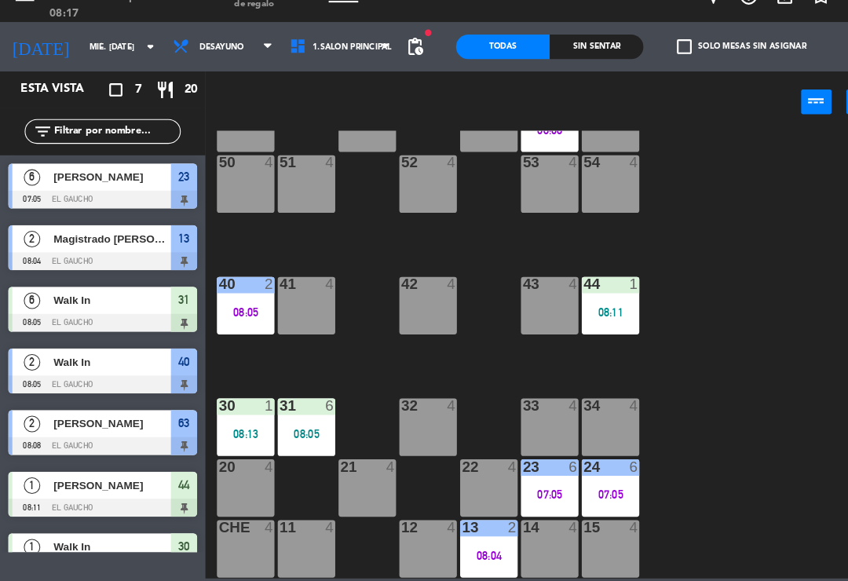
scroll to position [294, 0]
click at [586, 526] on div "15 4" at bounding box center [583, 550] width 55 height 55
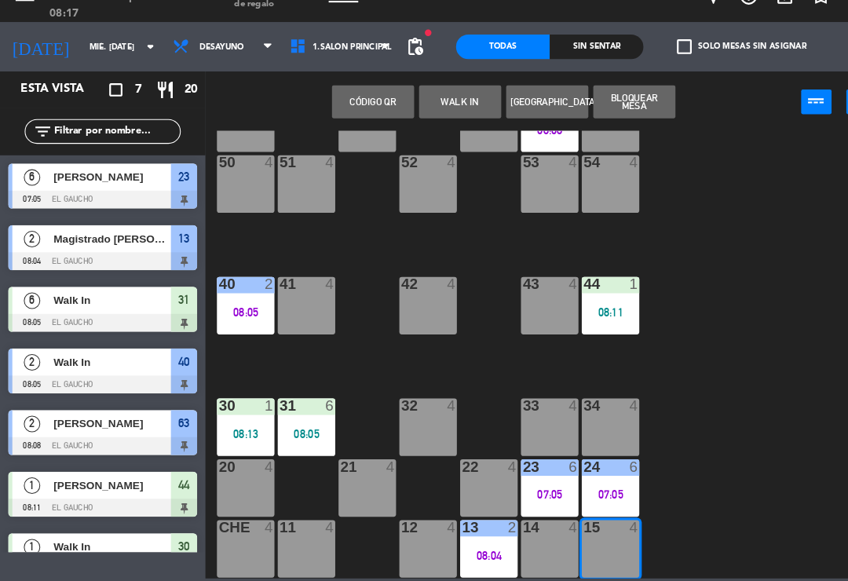
click at [437, 108] on button "WALK IN" at bounding box center [439, 123] width 79 height 31
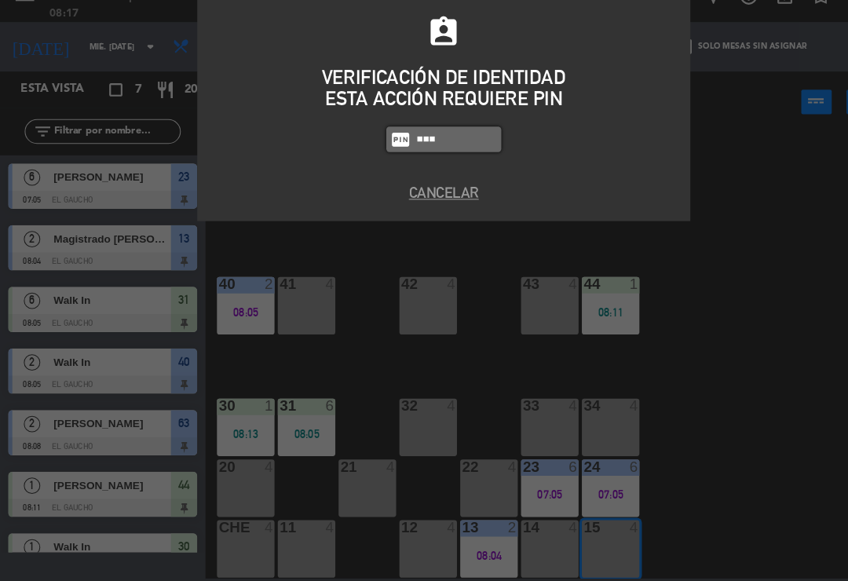
type input "0009"
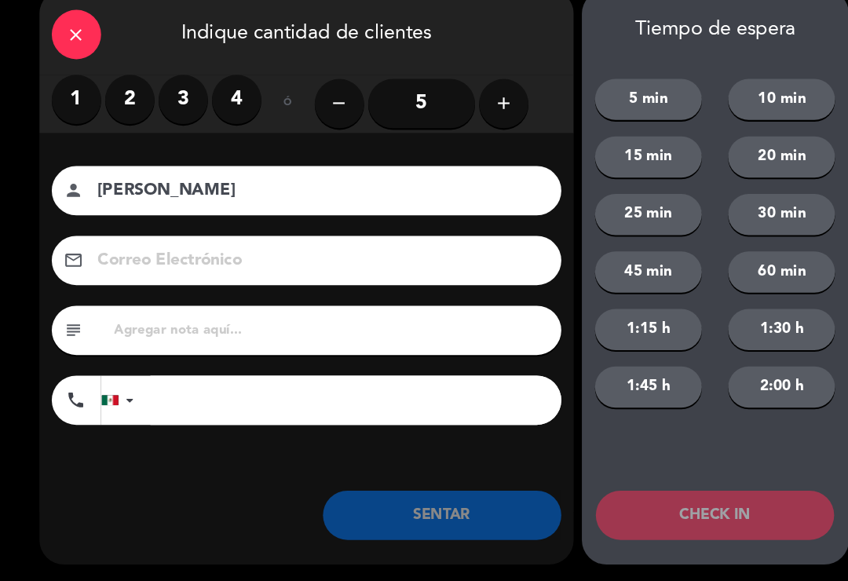
type input "[PERSON_NAME]"
click at [499, 108] on button "add" at bounding box center [481, 124] width 47 height 47
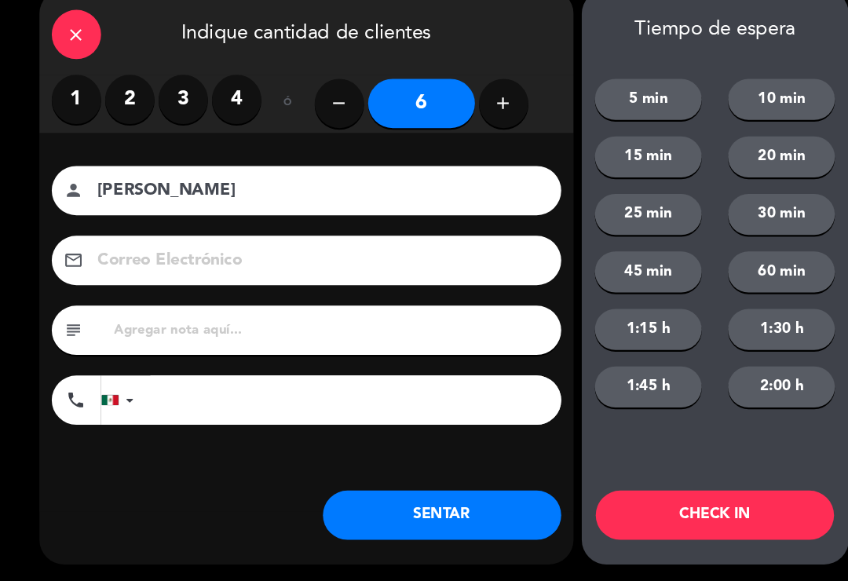
click at [463, 506] on button "SENTAR" at bounding box center [423, 518] width 228 height 47
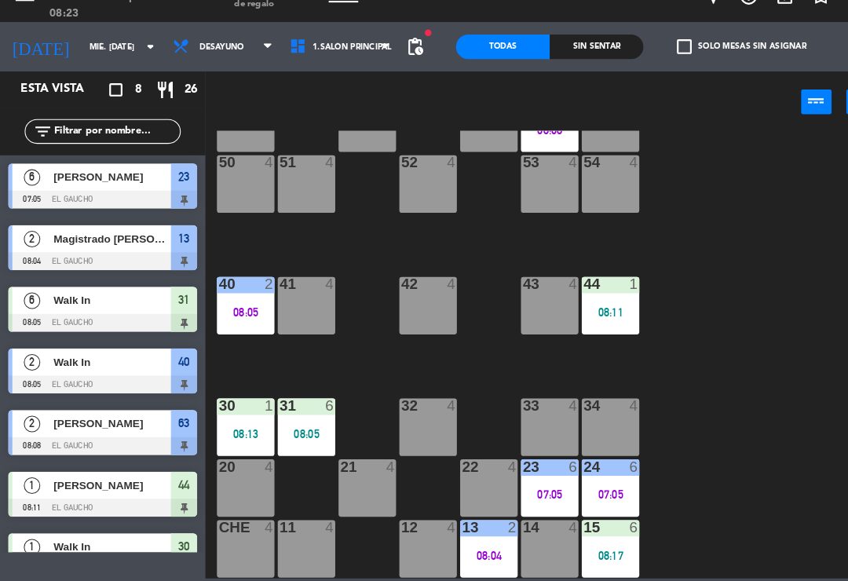
click at [579, 409] on div "34 4" at bounding box center [583, 434] width 55 height 55
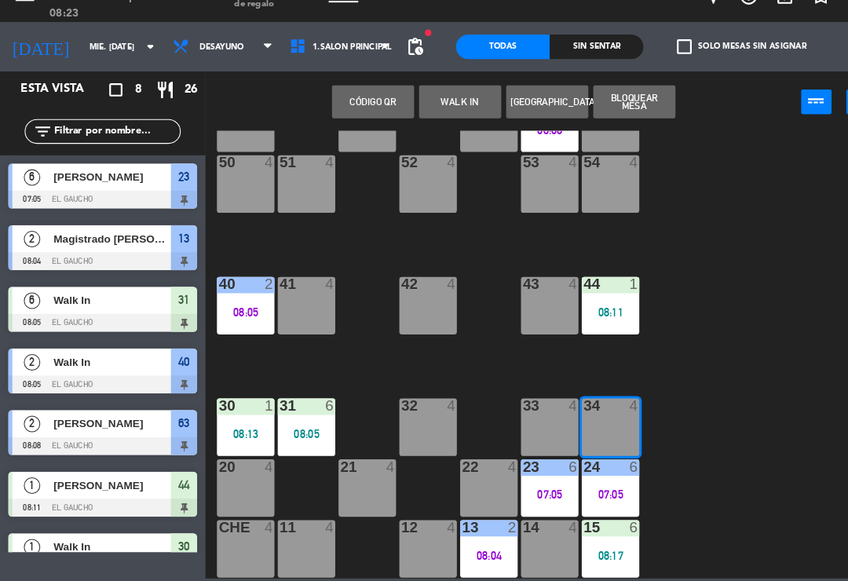
click at [446, 108] on button "WALK IN" at bounding box center [439, 123] width 79 height 31
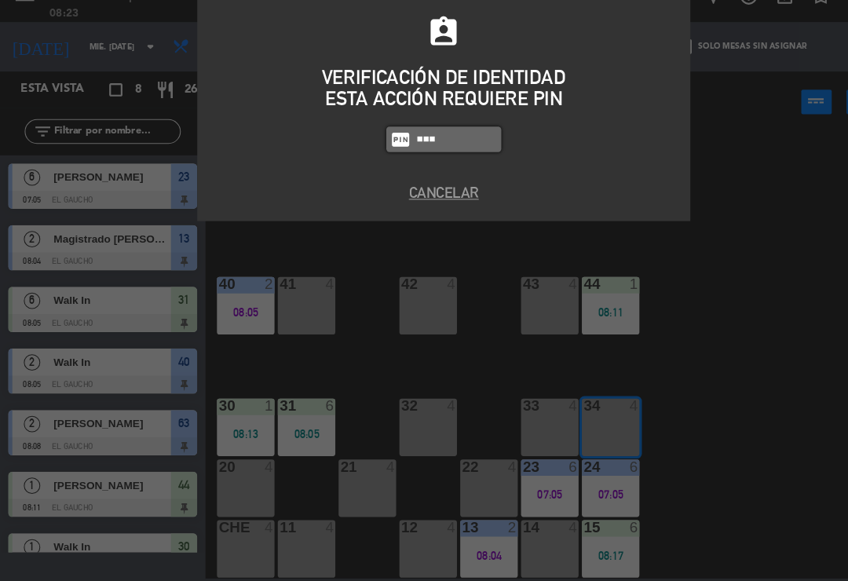
type input "0009"
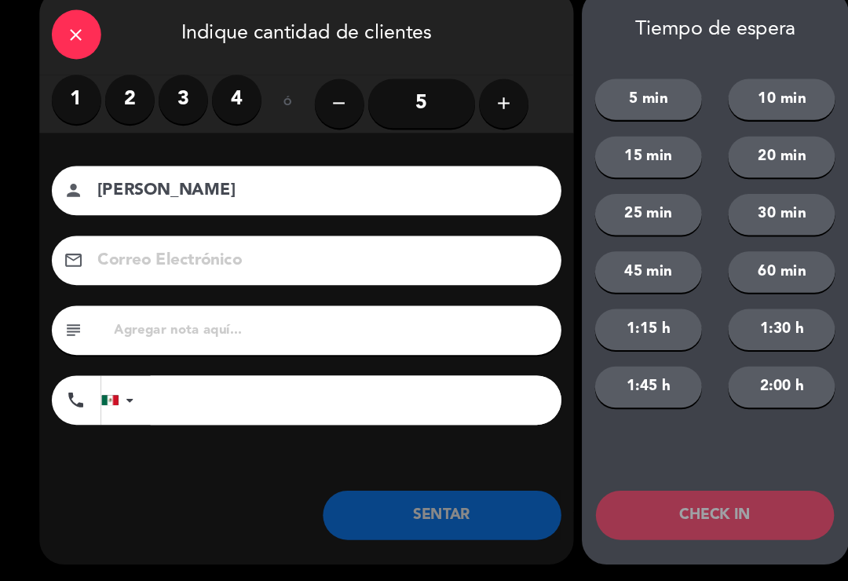
type input "[PERSON_NAME]"
click at [126, 101] on label "2" at bounding box center [124, 120] width 47 height 47
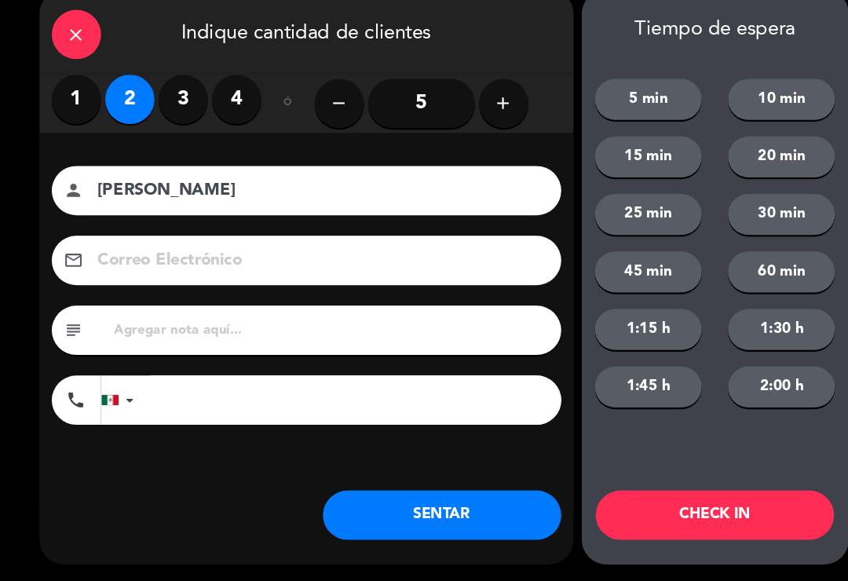
click at [373, 495] on button "SENTAR" at bounding box center [423, 518] width 228 height 47
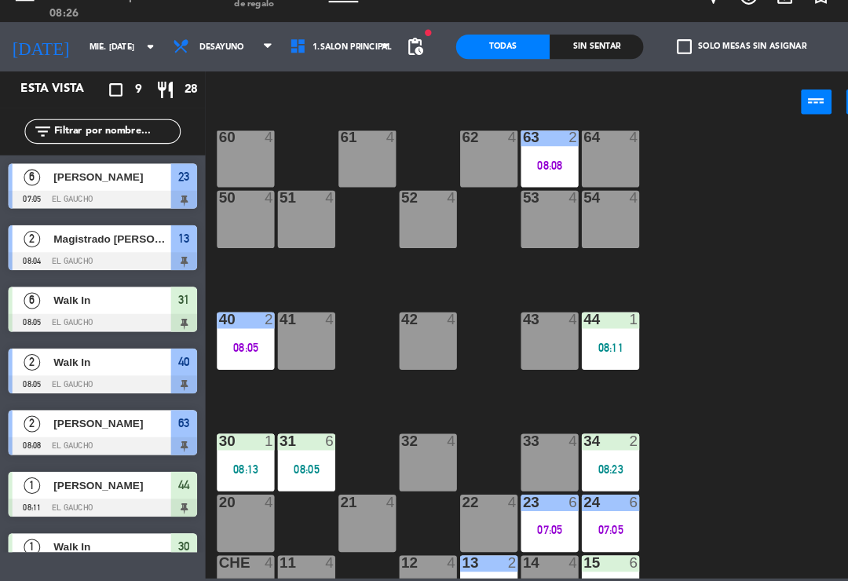
scroll to position [262, 0]
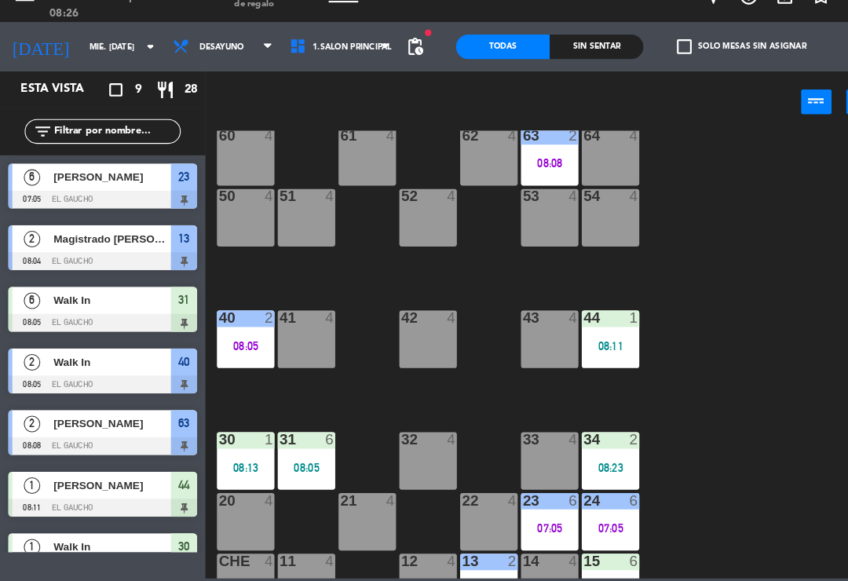
click at [357, 148] on div "61 4" at bounding box center [350, 175] width 55 height 55
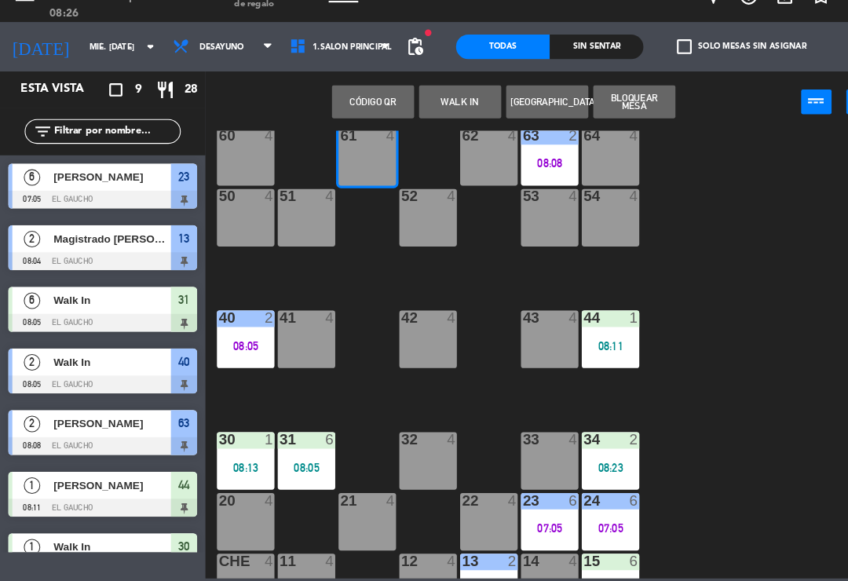
click at [437, 108] on button "WALK IN" at bounding box center [439, 123] width 79 height 31
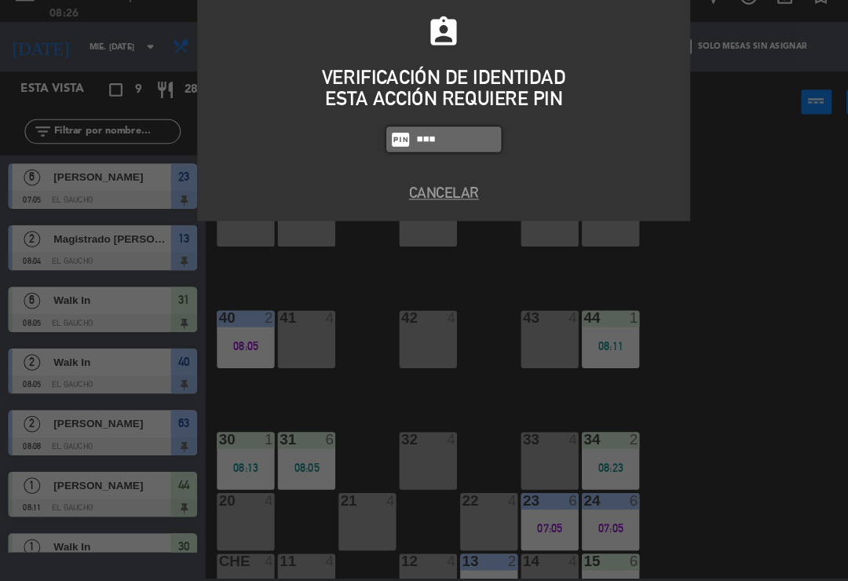
type input "0009"
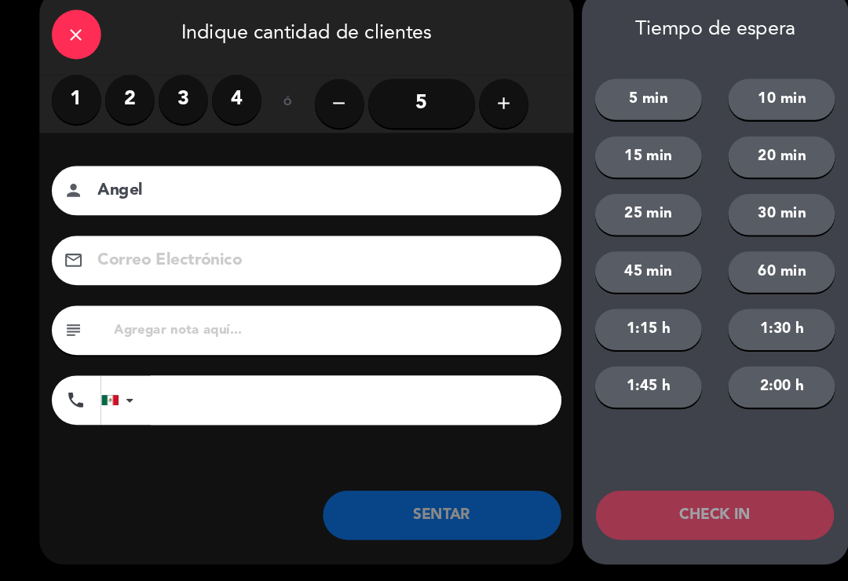
type input "Angel"
click at [134, 97] on label "2" at bounding box center [124, 120] width 47 height 47
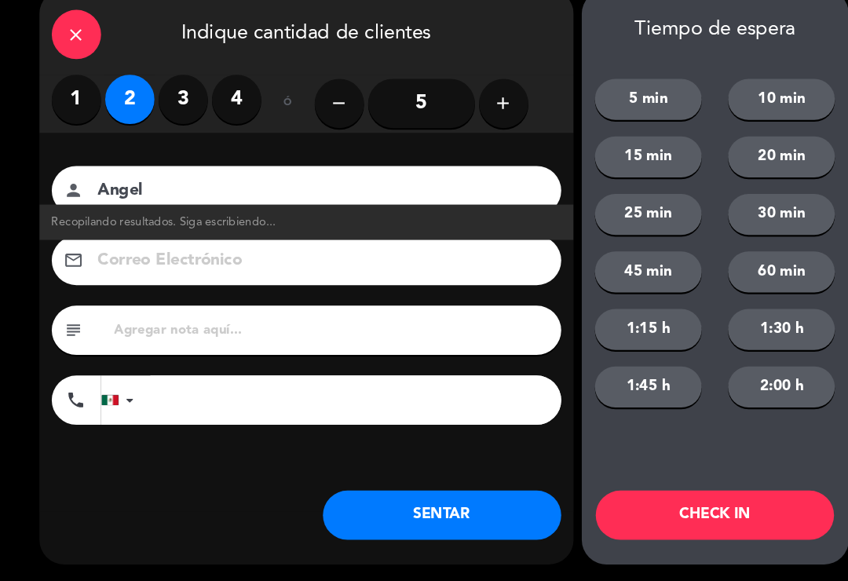
click at [466, 499] on button "SENTAR" at bounding box center [423, 518] width 228 height 47
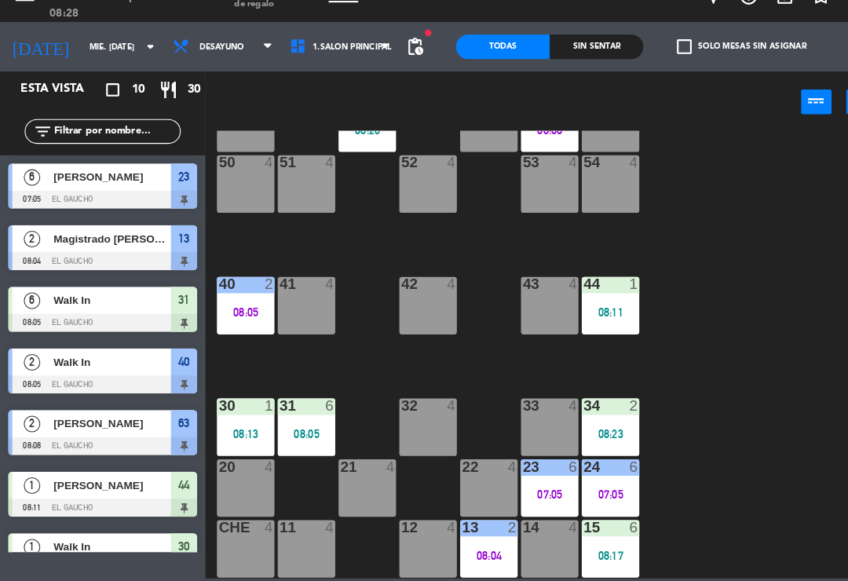
scroll to position [294, 0]
click at [584, 493] on div "07:05" at bounding box center [583, 498] width 55 height 11
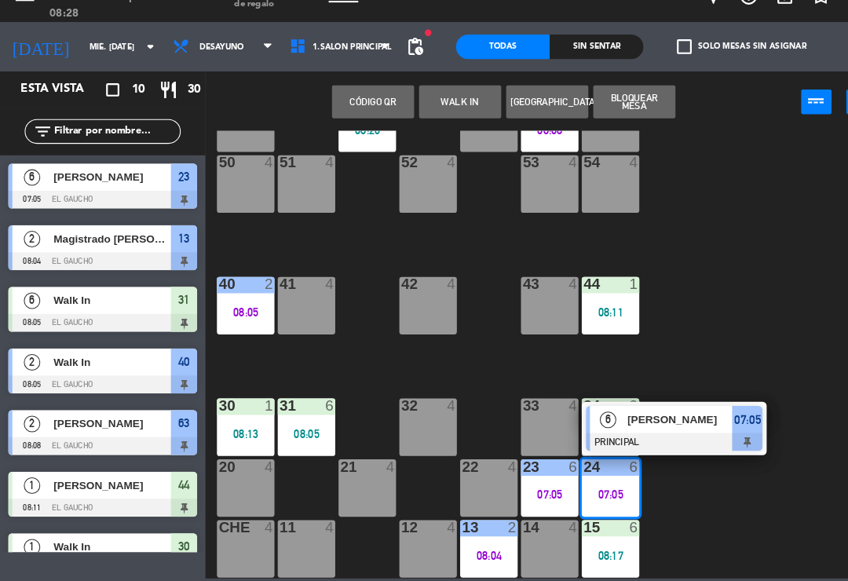
click at [667, 419] on span "[PERSON_NAME]" at bounding box center [650, 427] width 101 height 16
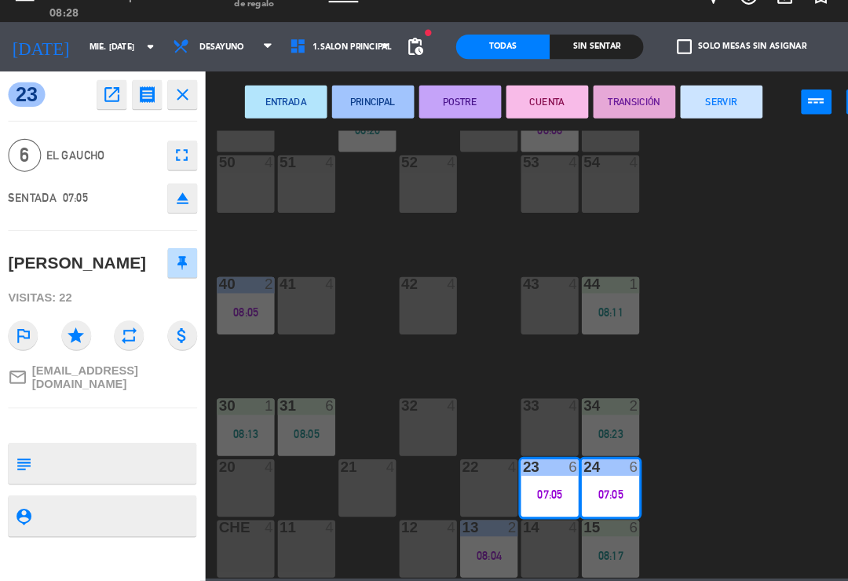
click at [692, 108] on button "SERVIR" at bounding box center [689, 123] width 79 height 31
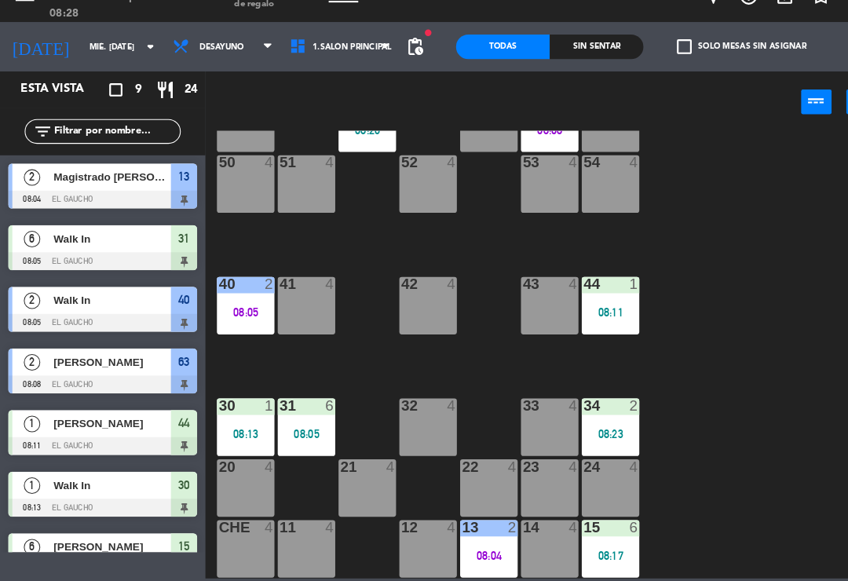
click at [412, 175] on div "52 4" at bounding box center [409, 201] width 55 height 55
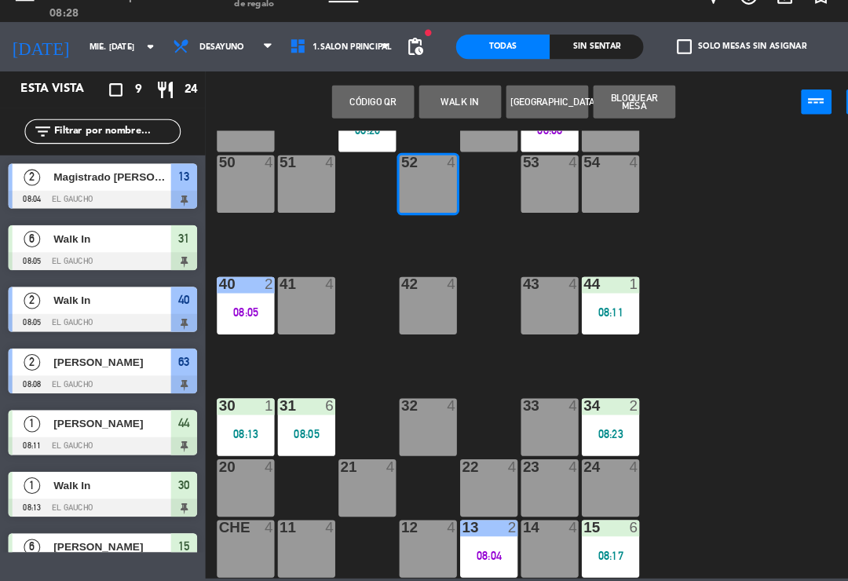
click at [455, 108] on button "WALK IN" at bounding box center [439, 123] width 79 height 31
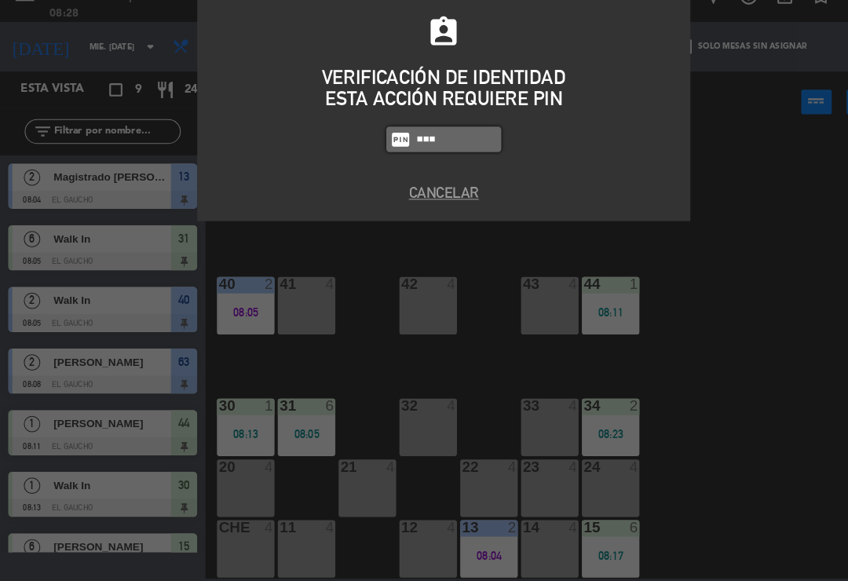
type input "0009"
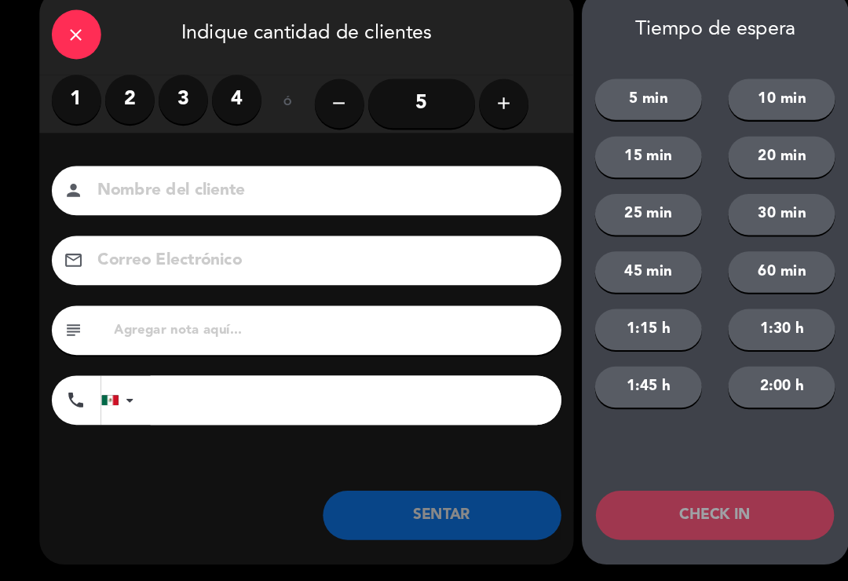
click at [411, 101] on input "5" at bounding box center [403, 124] width 102 height 47
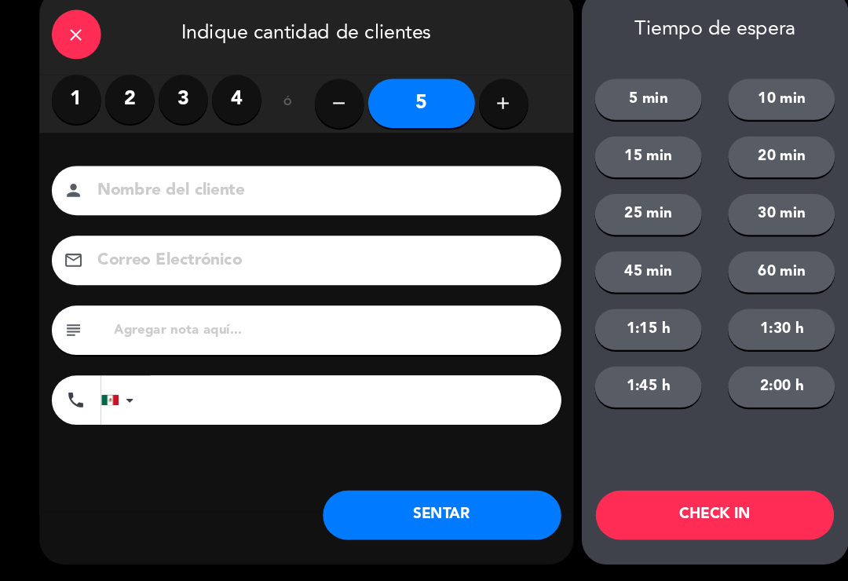
click at [408, 195] on input at bounding box center [304, 208] width 424 height 27
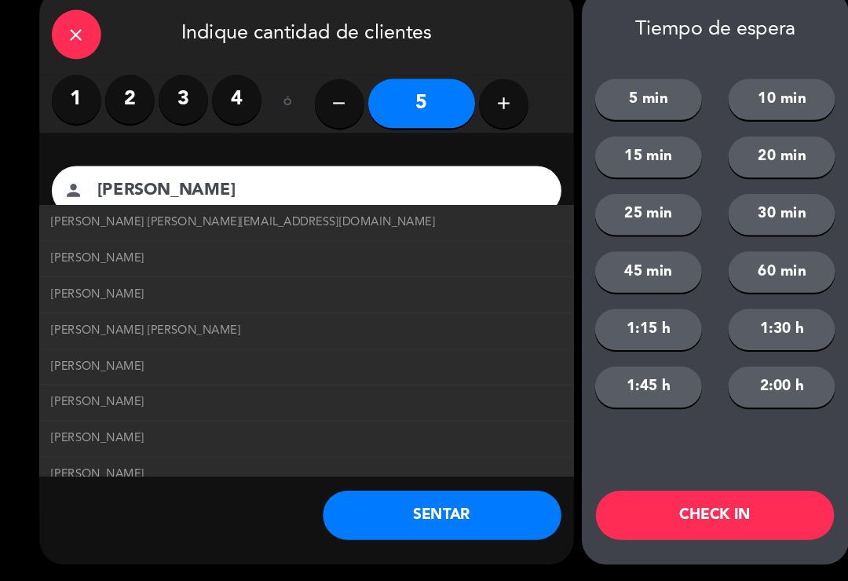
type input "[PERSON_NAME]"
click at [261, 229] on span "[PERSON_NAME] [PERSON_NAME][EMAIL_ADDRESS][DOMAIN_NAME]" at bounding box center [232, 238] width 367 height 18
type input "[EMAIL_ADDRESS][DOMAIN_NAME]"
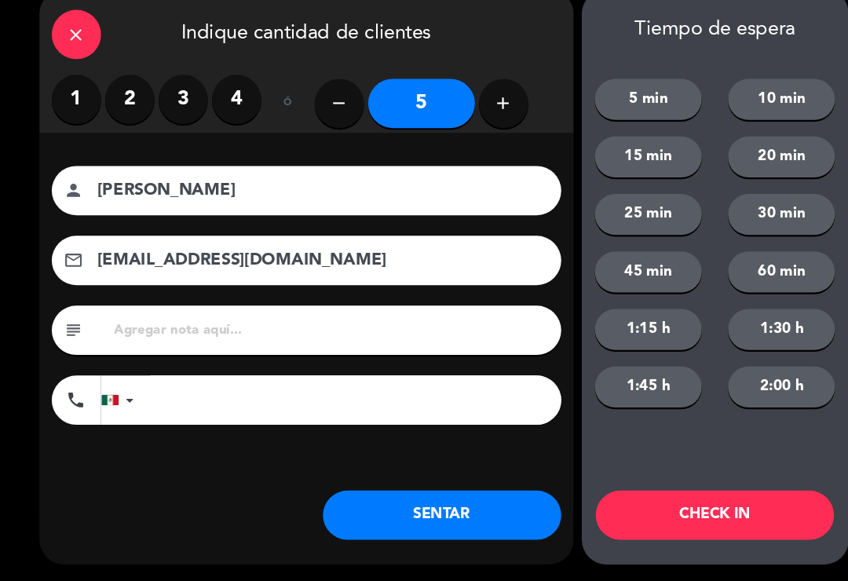
click at [421, 495] on button "SENTAR" at bounding box center [423, 518] width 228 height 47
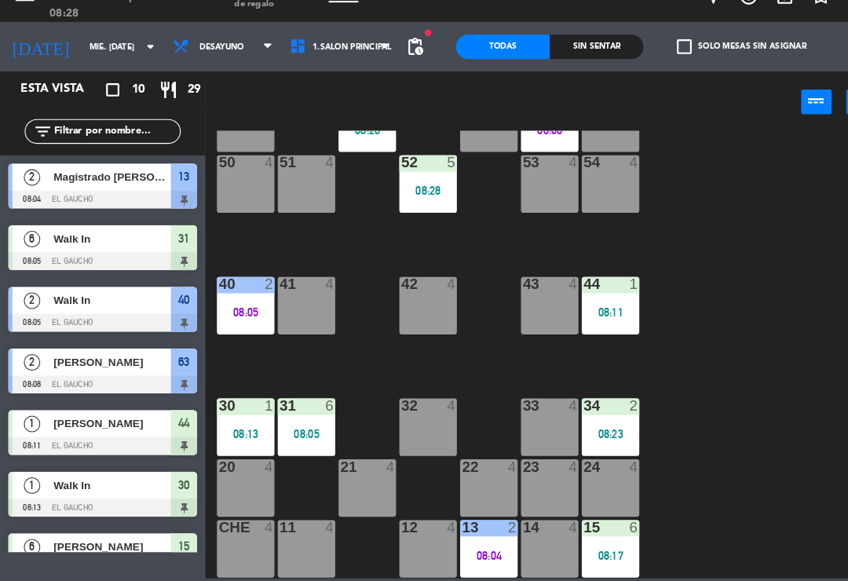
click at [521, 465] on div "23 4" at bounding box center [525, 492] width 55 height 55
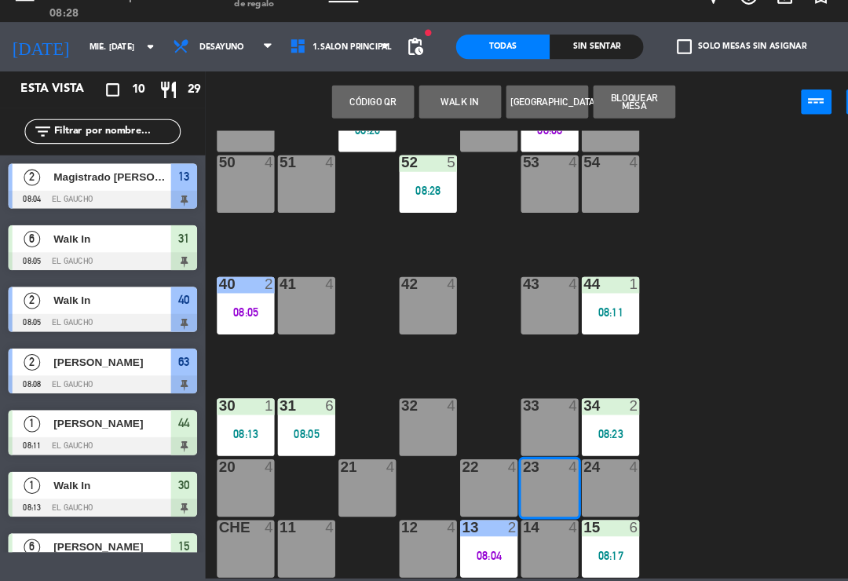
click at [448, 108] on button "WALK IN" at bounding box center [439, 123] width 79 height 31
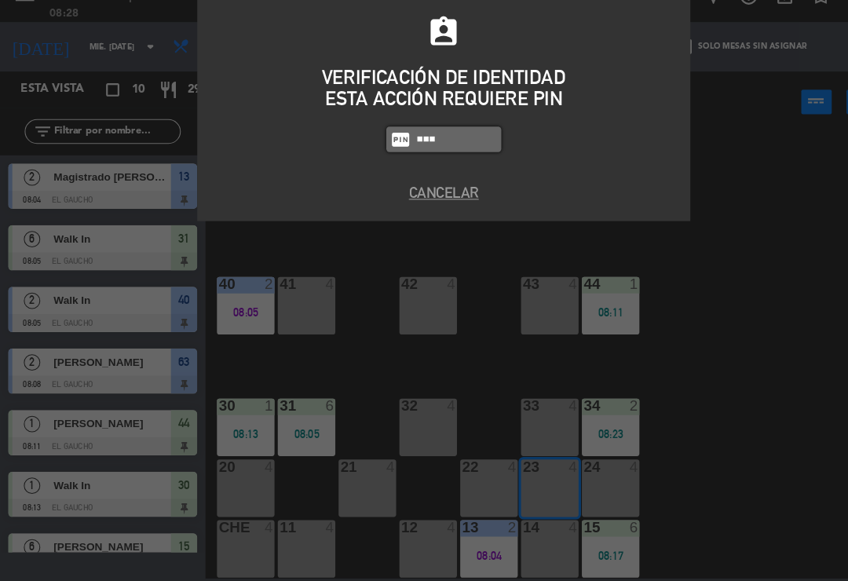
type input "0009"
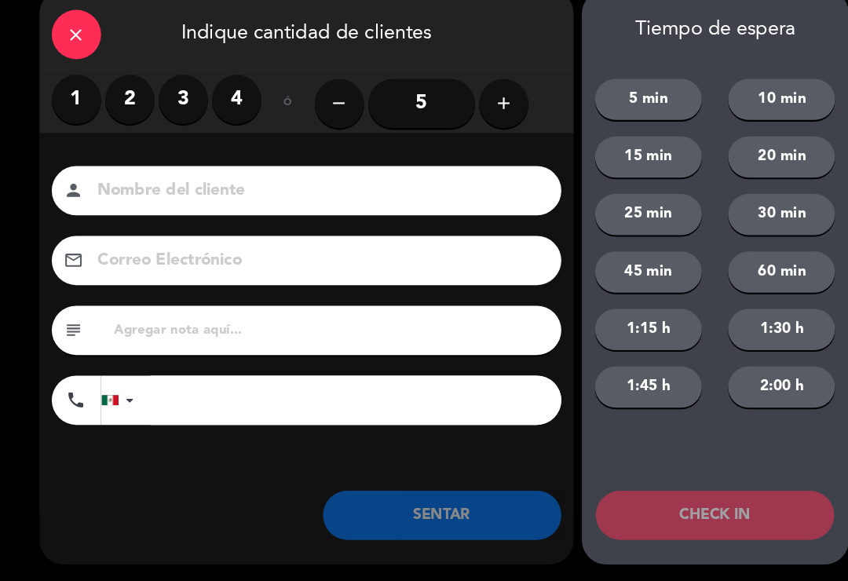
click at [137, 99] on label "2" at bounding box center [124, 120] width 47 height 47
click at [216, 195] on input at bounding box center [304, 208] width 424 height 27
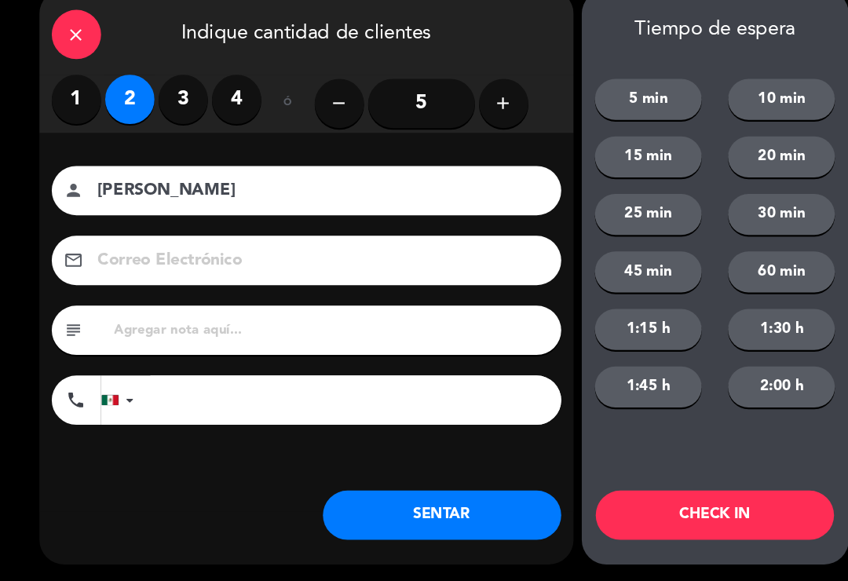
type input "[PERSON_NAME]"
click at [470, 497] on button "SENTAR" at bounding box center [423, 518] width 228 height 47
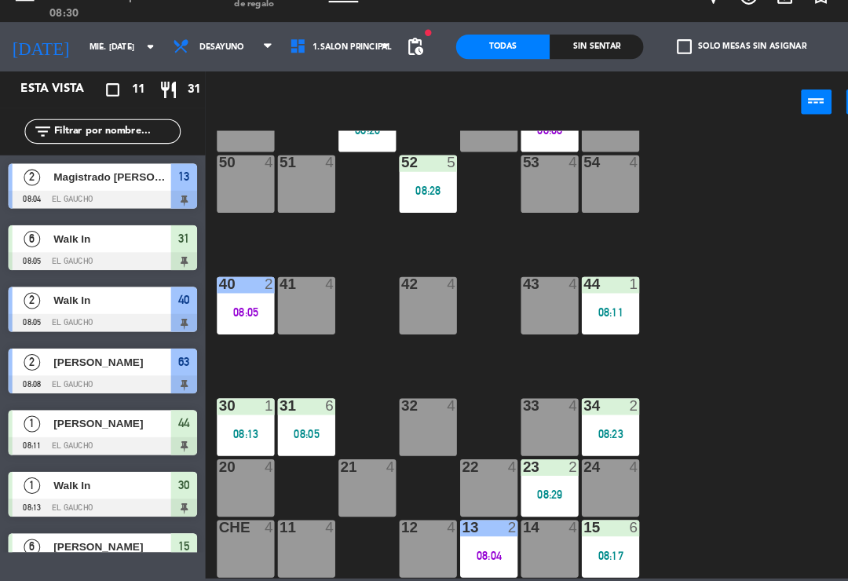
click at [587, 174] on div at bounding box center [584, 181] width 26 height 14
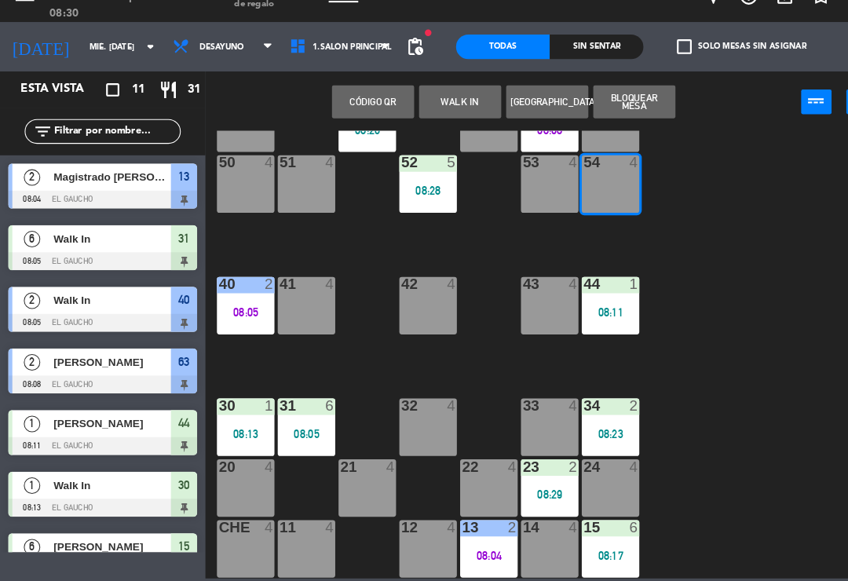
click at [428, 108] on button "WALK IN" at bounding box center [439, 123] width 79 height 31
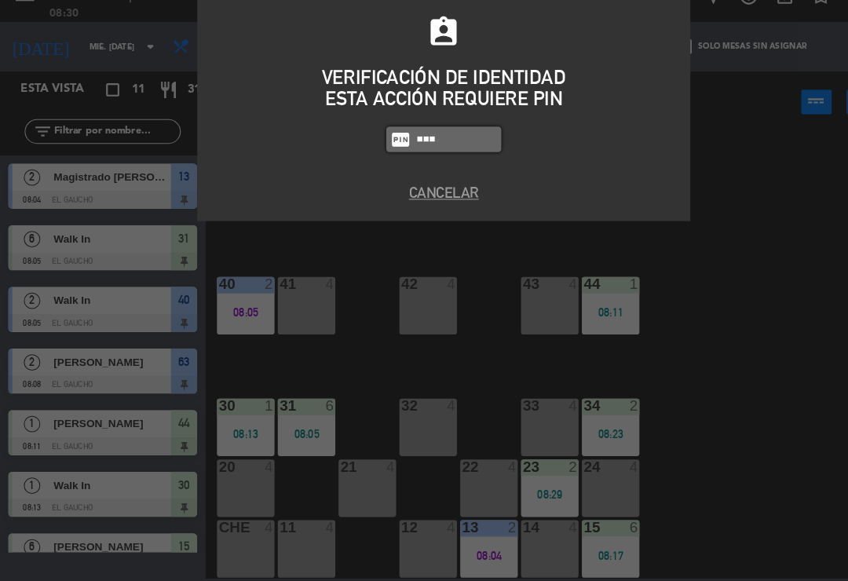
type input "0009"
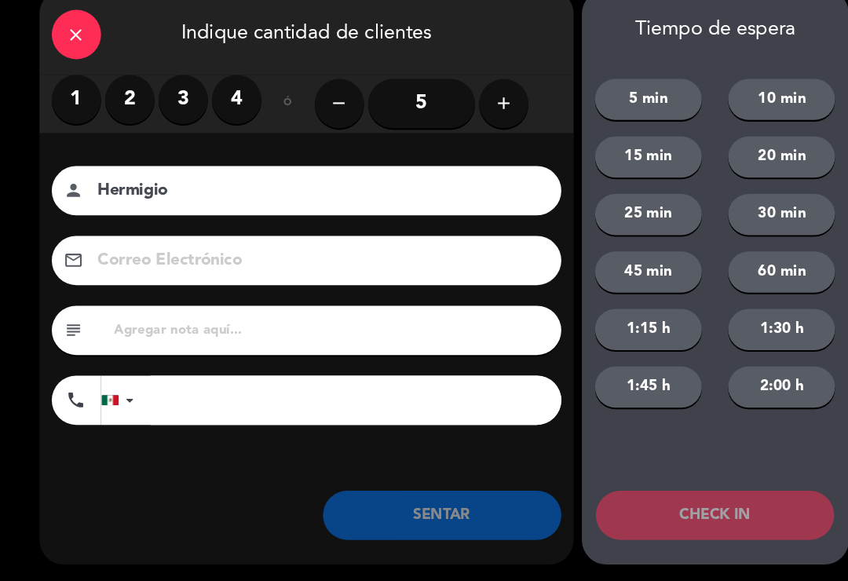
type input "Hermigio"
click at [133, 97] on label "2" at bounding box center [124, 120] width 47 height 47
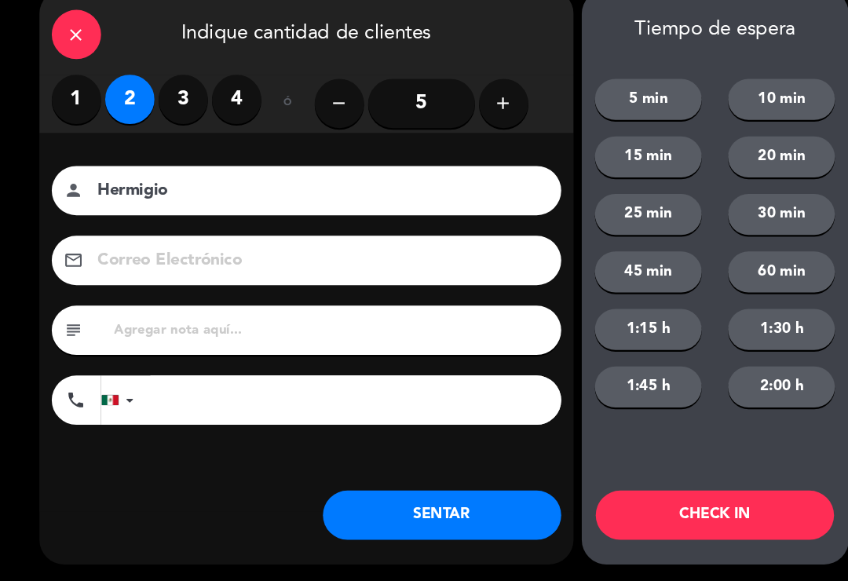
click at [397, 495] on button "SENTAR" at bounding box center [423, 518] width 228 height 47
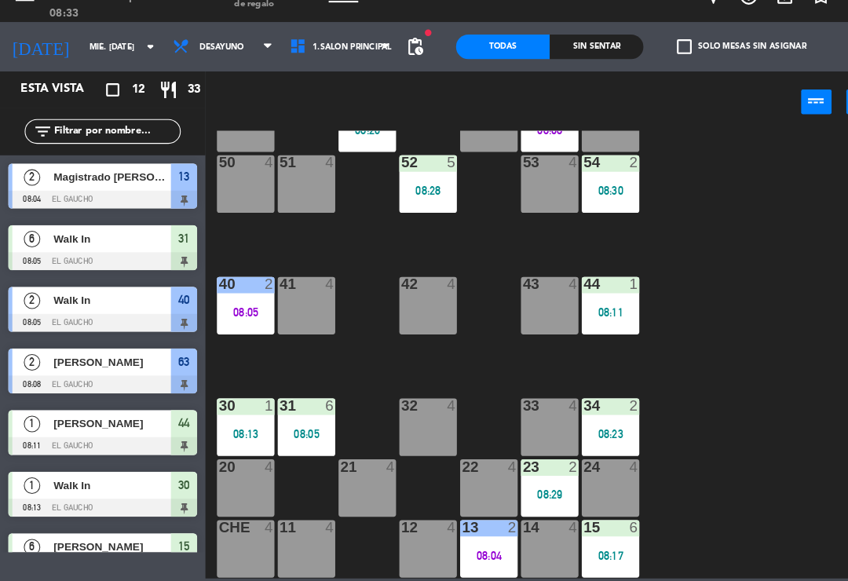
click at [516, 407] on div "33 4" at bounding box center [525, 434] width 55 height 55
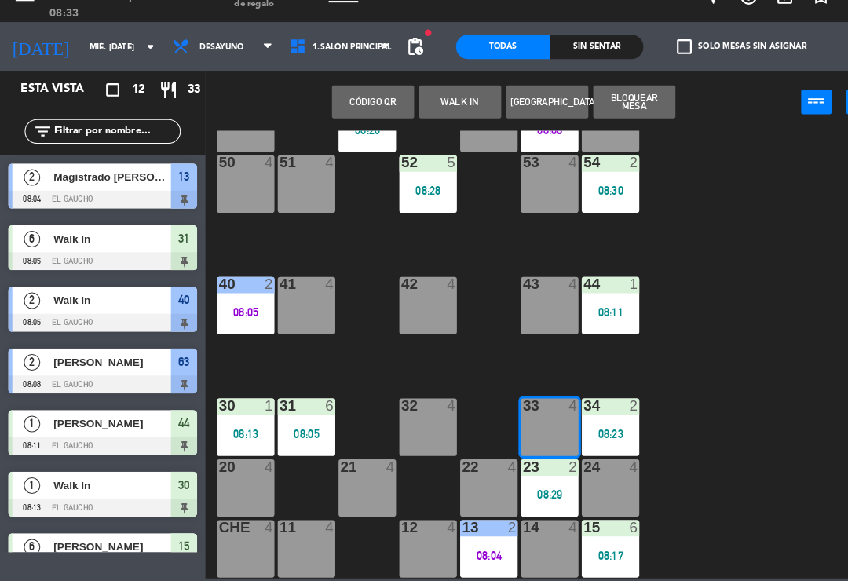
click at [453, 108] on button "WALK IN" at bounding box center [439, 123] width 79 height 31
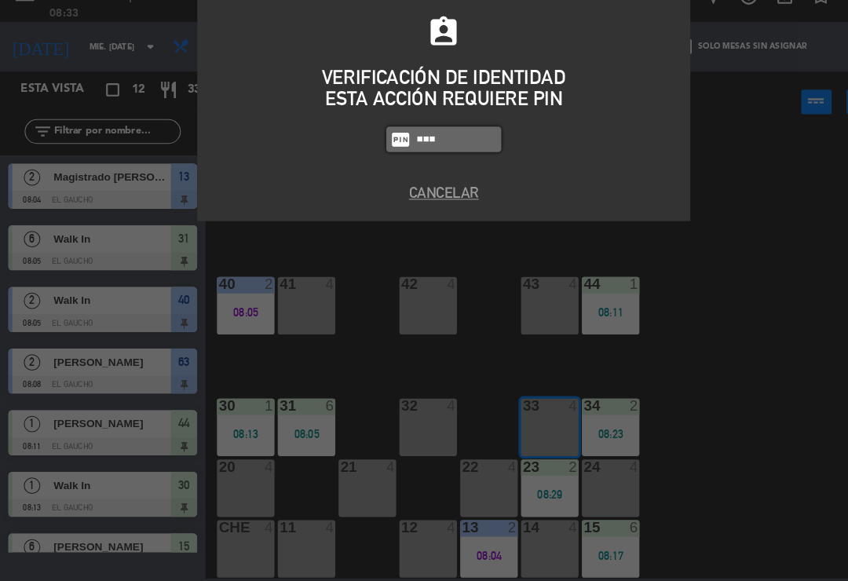
type input "0009"
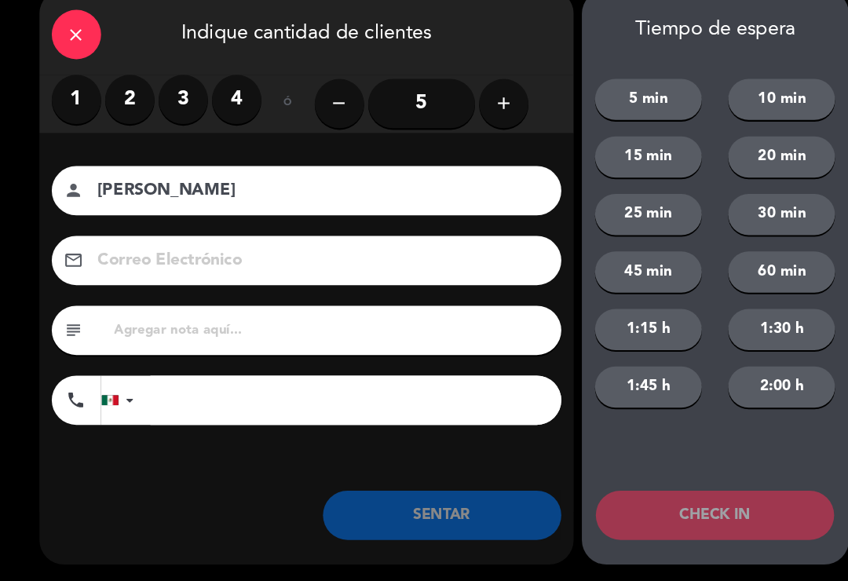
click at [62, 97] on label "1" at bounding box center [72, 120] width 47 height 47
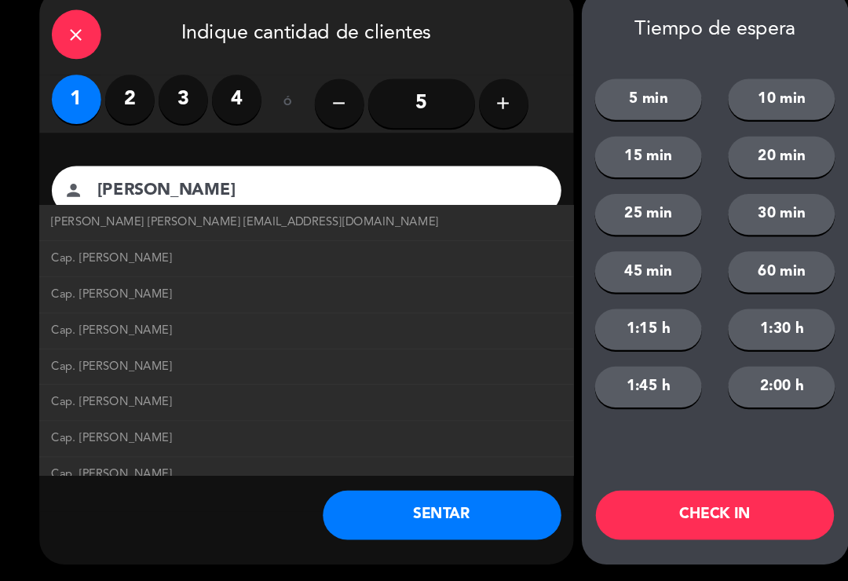
click at [353, 229] on span "[PERSON_NAME] [PERSON_NAME] [EMAIL_ADDRESS][DOMAIN_NAME]" at bounding box center [234, 238] width 370 height 18
type input "[PERSON_NAME] [PERSON_NAME]"
type input "[EMAIL_ADDRESS][DOMAIN_NAME]"
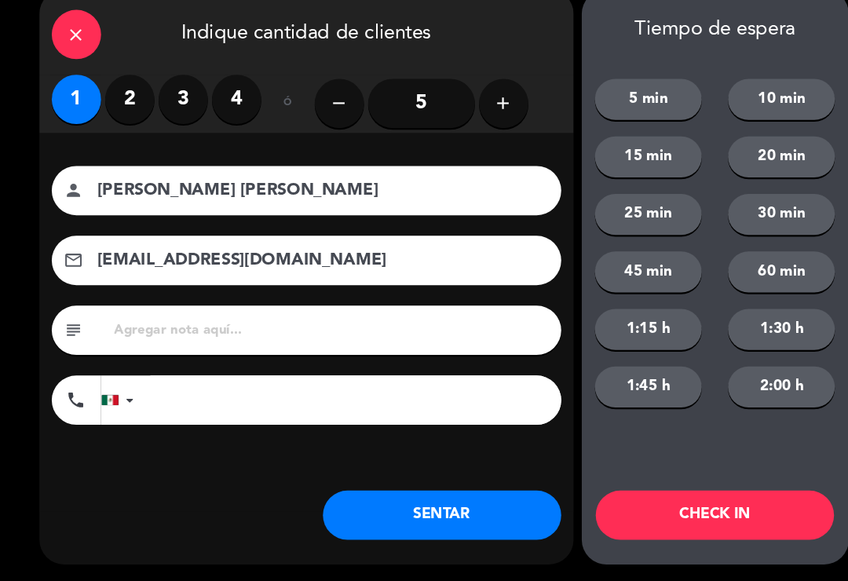
click at [441, 495] on button "SENTAR" at bounding box center [423, 518] width 228 height 47
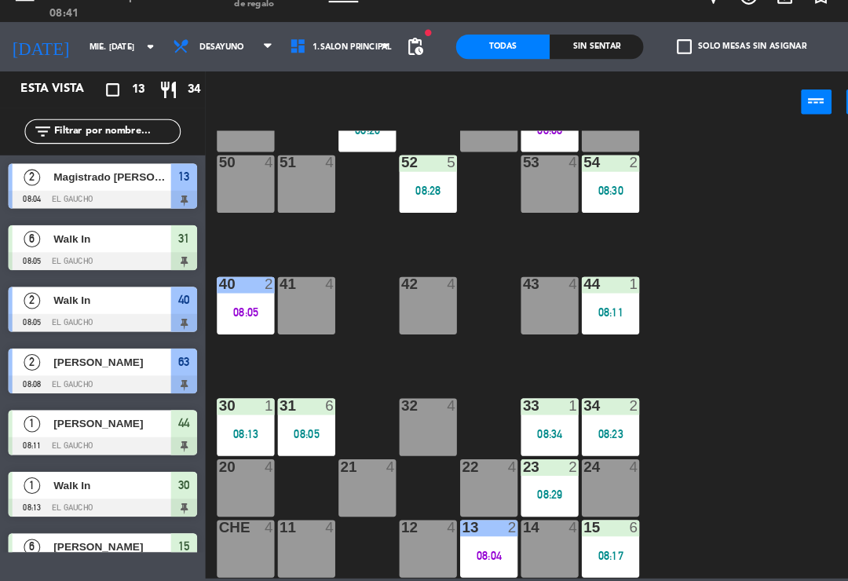
click at [520, 174] on div "53 4" at bounding box center [525, 201] width 55 height 55
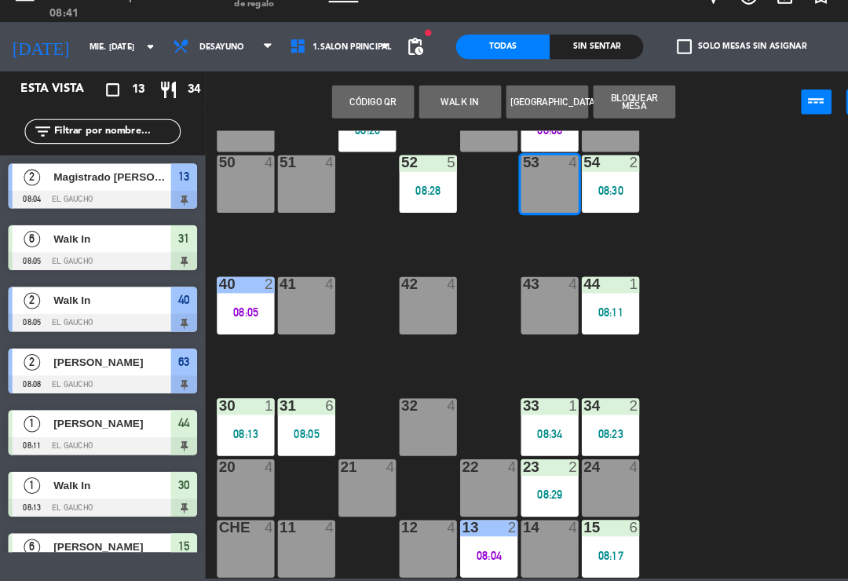
click at [429, 108] on button "WALK IN" at bounding box center [439, 123] width 79 height 31
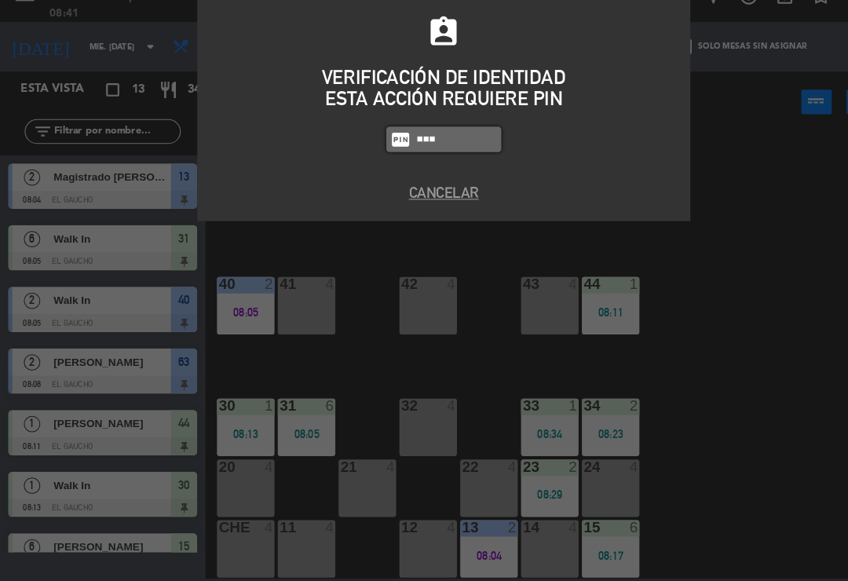
type input "0009"
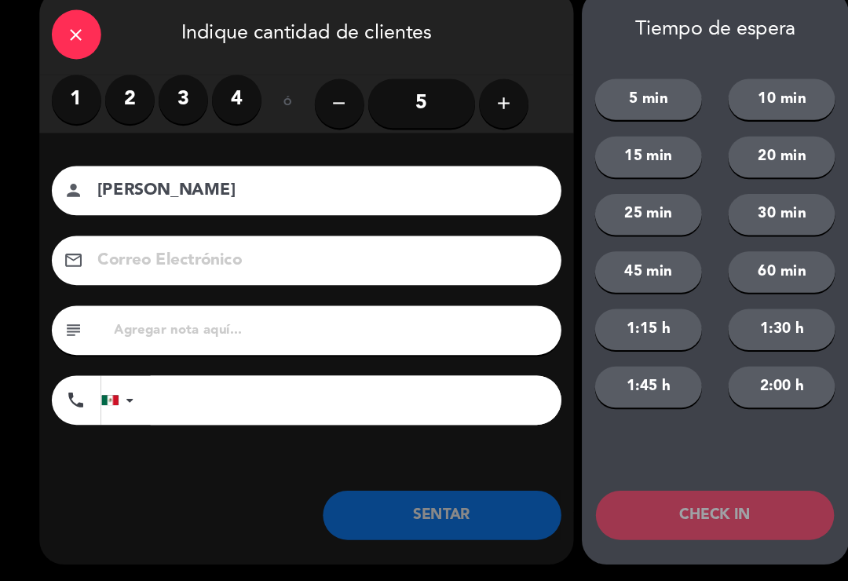
click at [118, 97] on label "2" at bounding box center [124, 120] width 47 height 47
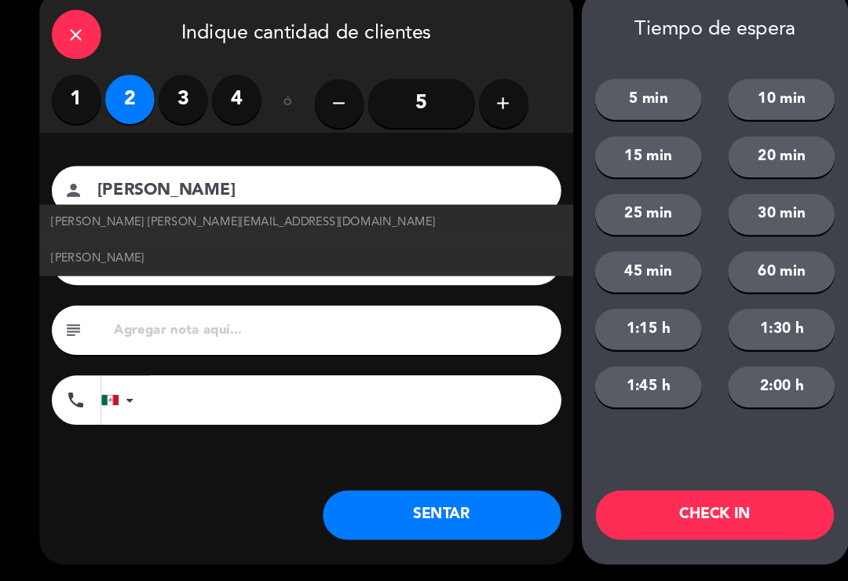
click at [264, 229] on link "[PERSON_NAME] [PERSON_NAME][EMAIL_ADDRESS][DOMAIN_NAME]" at bounding box center [292, 238] width 487 height 18
type input "[PERSON_NAME]"
type input "[EMAIL_ADDRESS][DOMAIN_NAME]"
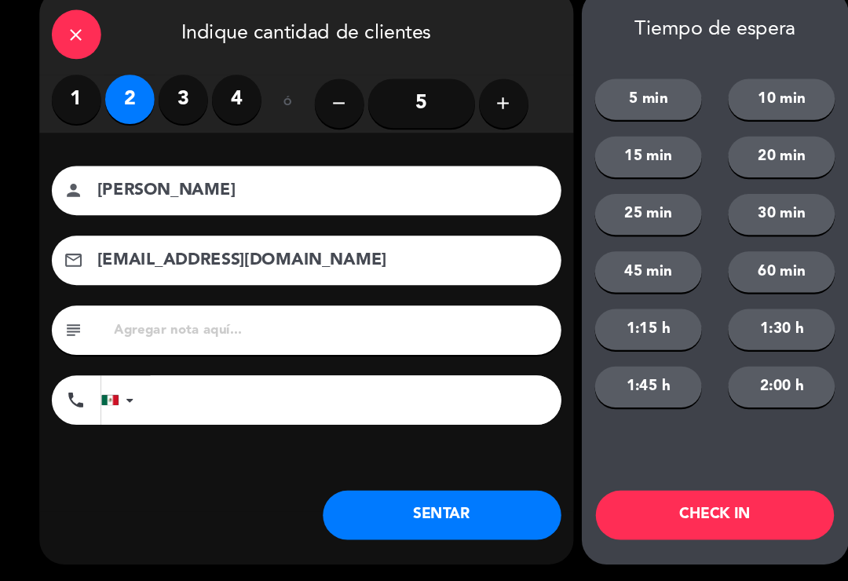
click at [438, 495] on button "SENTAR" at bounding box center [423, 518] width 228 height 47
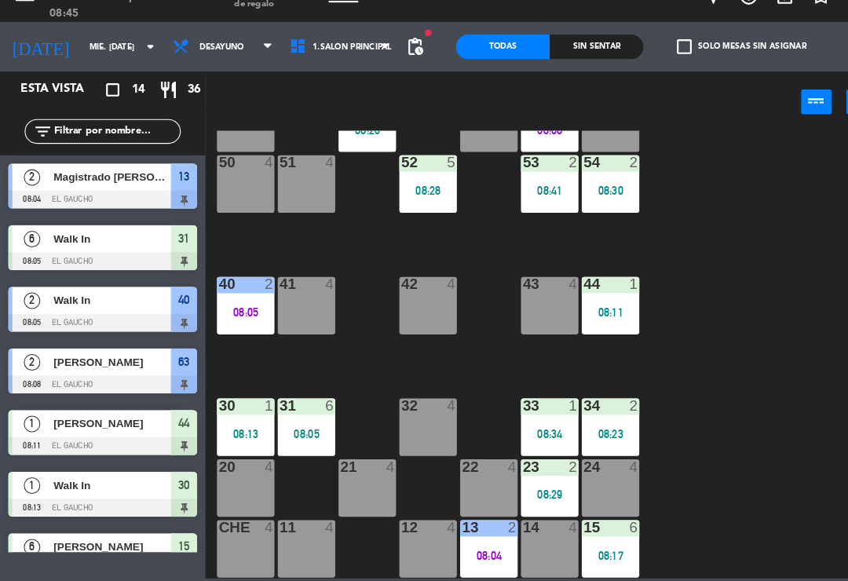
click at [232, 481] on div "20 4" at bounding box center [234, 492] width 55 height 55
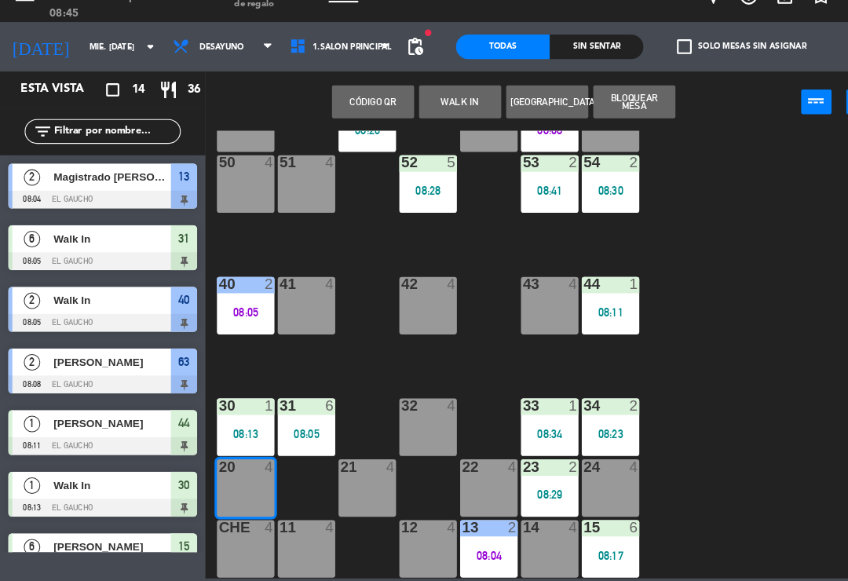
click at [449, 108] on button "WALK IN" at bounding box center [439, 123] width 79 height 31
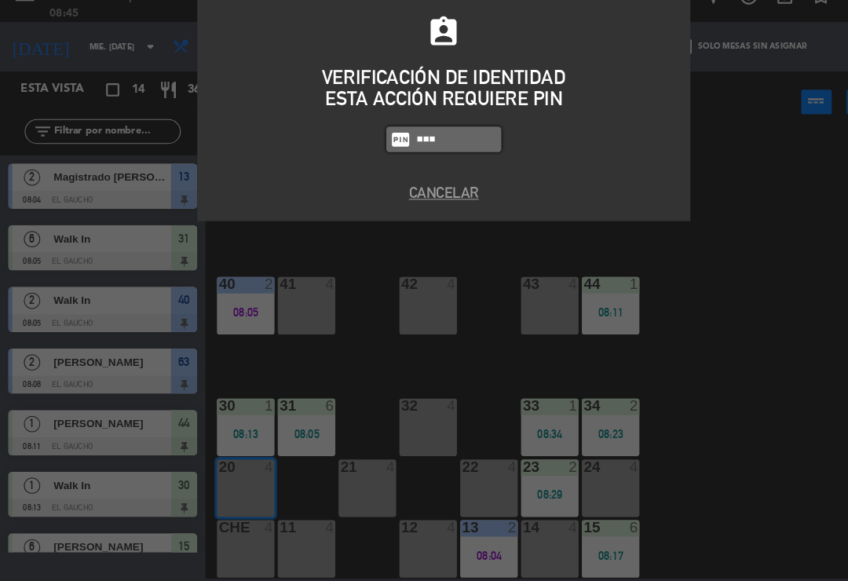
type input "0009"
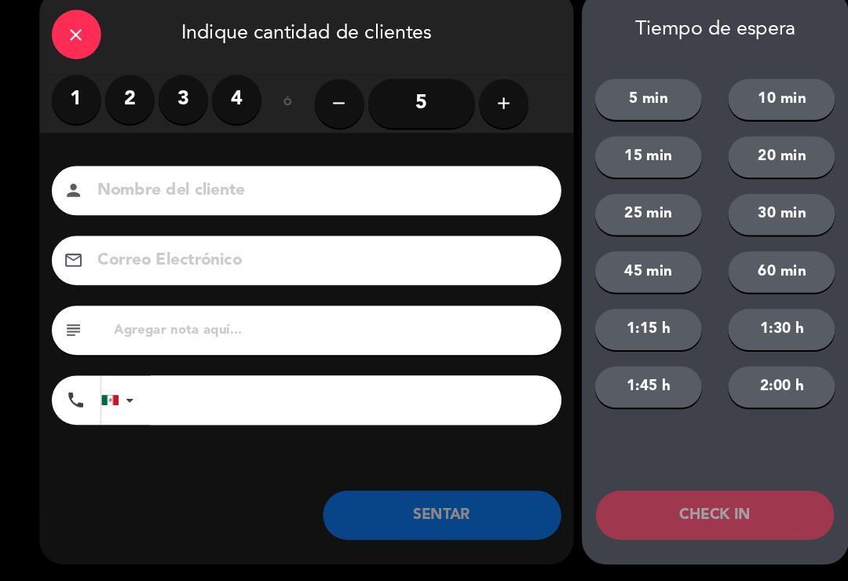
click at [81, 97] on label "1" at bounding box center [72, 120] width 47 height 47
click at [152, 195] on input at bounding box center [304, 208] width 424 height 27
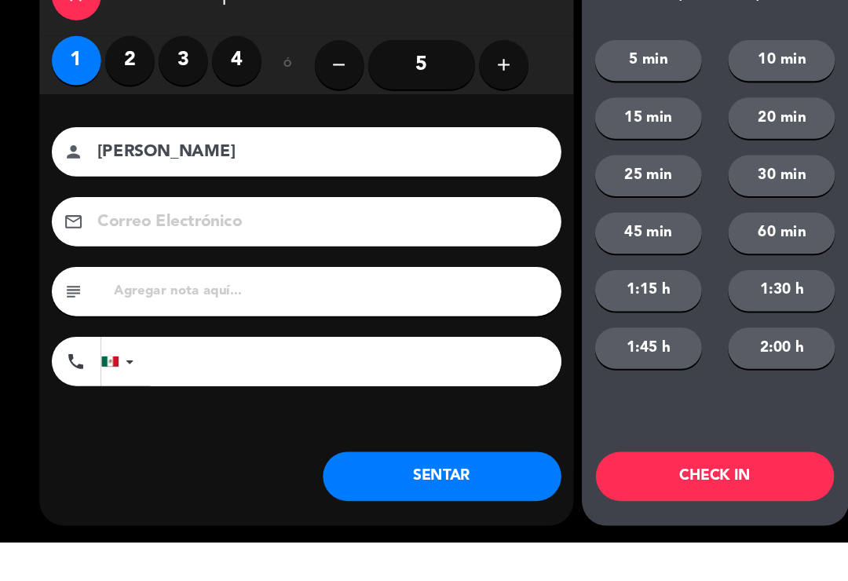
click at [281, 261] on input at bounding box center [304, 274] width 424 height 27
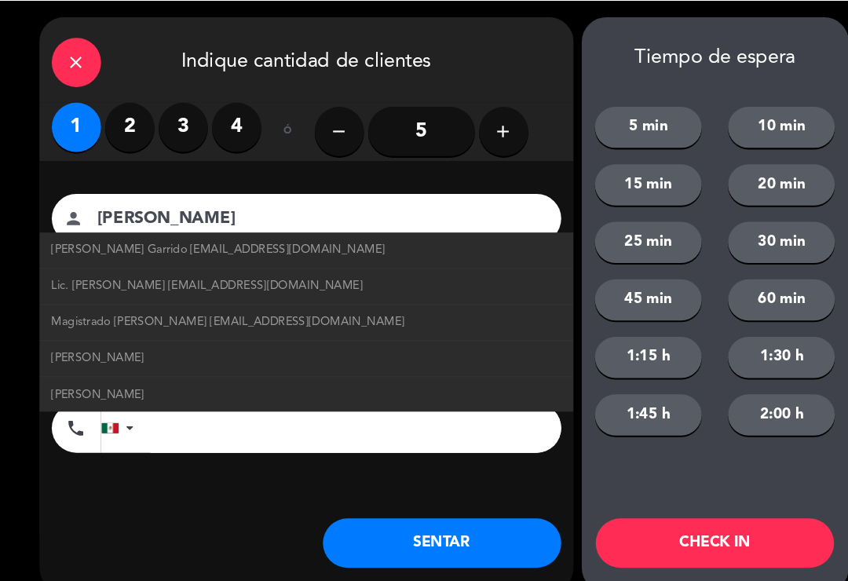
scroll to position [25, 0]
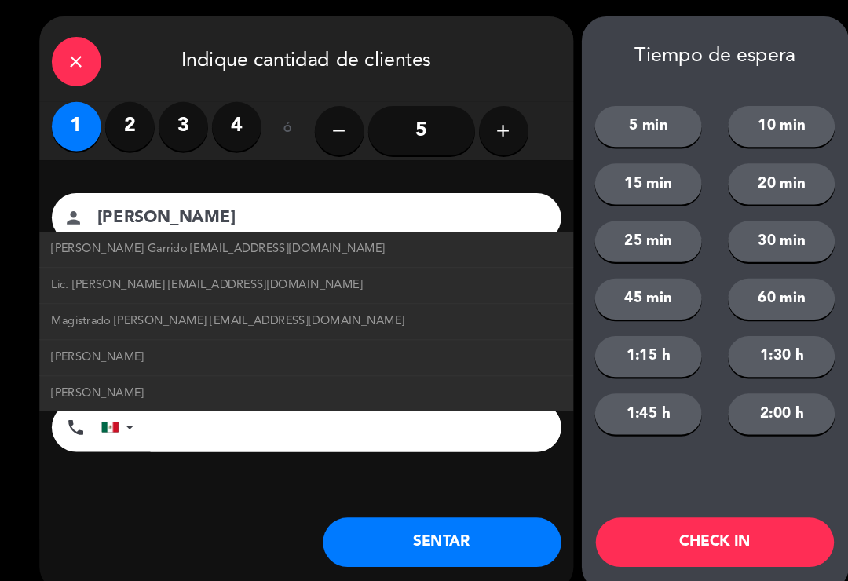
click at [314, 280] on link "Lic. [PERSON_NAME] [EMAIL_ADDRESS][DOMAIN_NAME]" at bounding box center [292, 273] width 487 height 18
type input "Lic. [PERSON_NAME]"
type input "[EMAIL_ADDRESS][DOMAIN_NAME]"
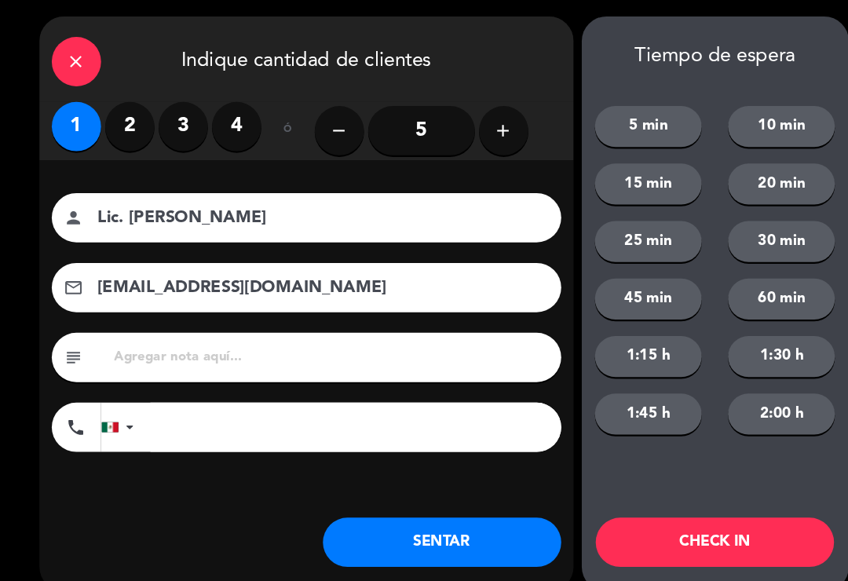
click at [437, 510] on button "SENTAR" at bounding box center [423, 518] width 228 height 47
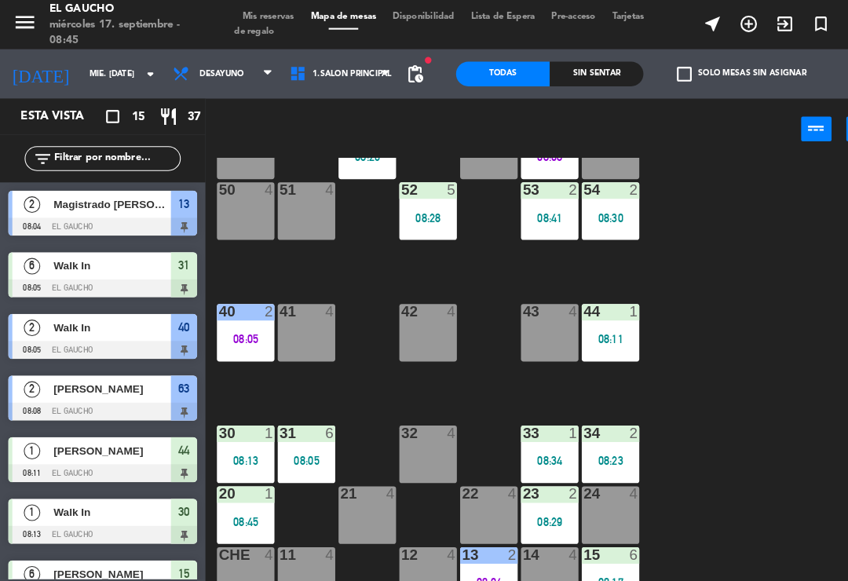
scroll to position [0, 0]
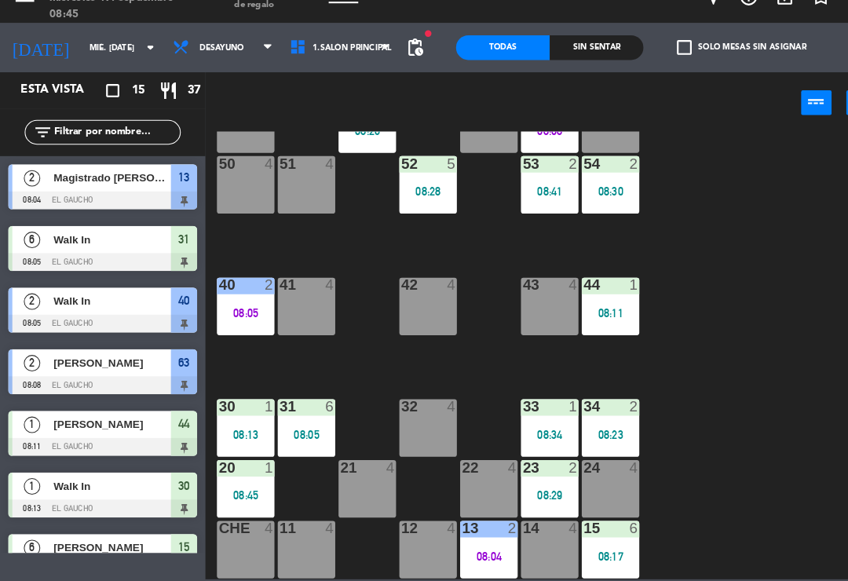
click at [413, 530] on div "12 4" at bounding box center [409, 550] width 55 height 55
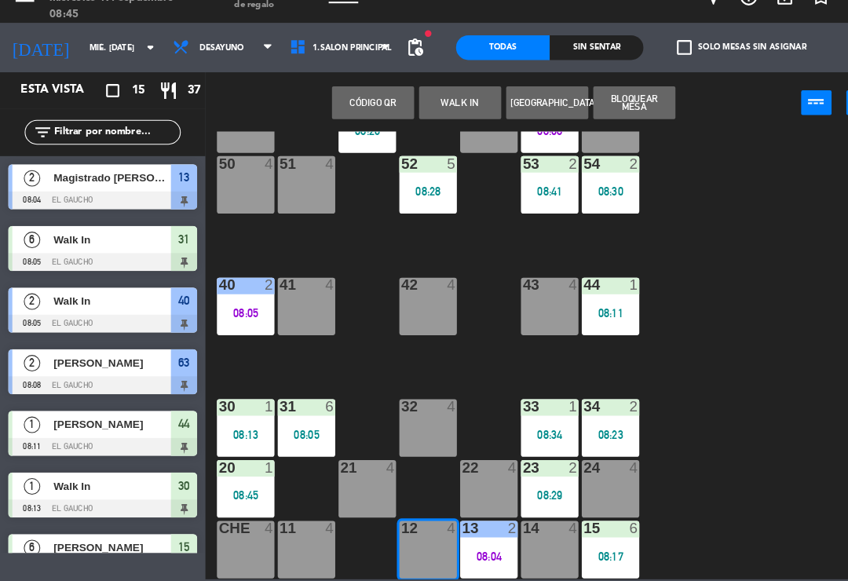
click at [433, 108] on button "WALK IN" at bounding box center [439, 123] width 79 height 31
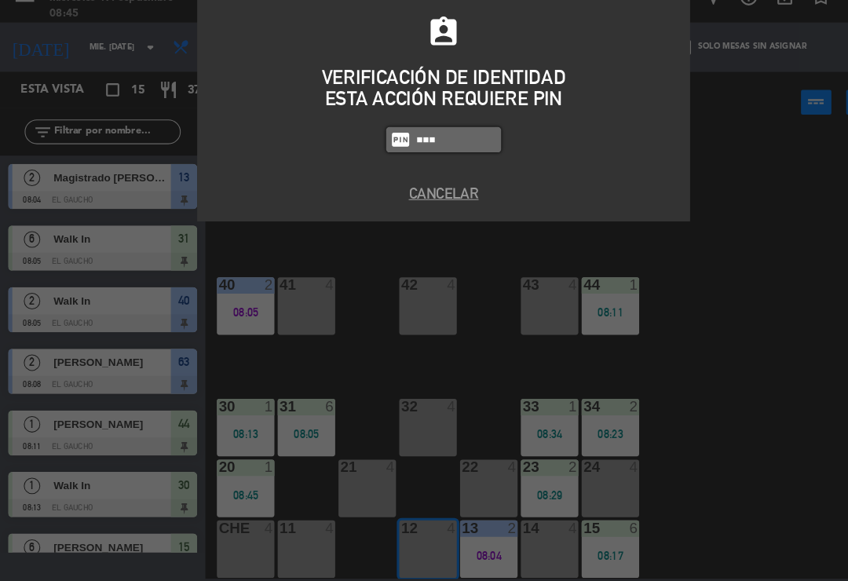
type input "0009"
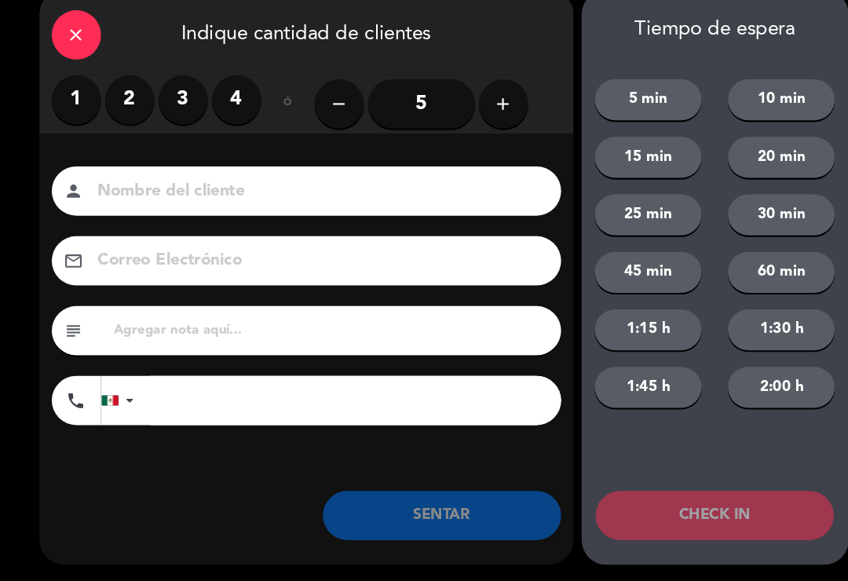
click at [120, 100] on label "2" at bounding box center [124, 120] width 47 height 47
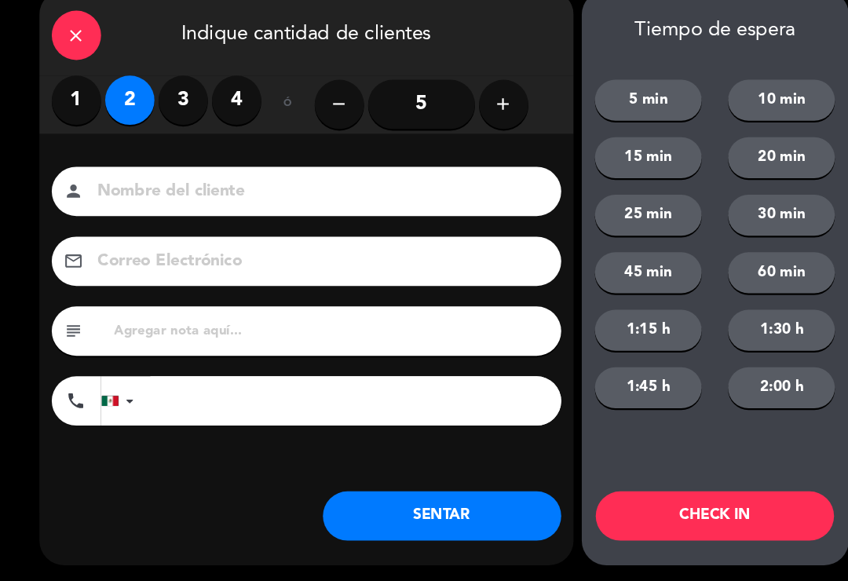
click at [188, 195] on input at bounding box center [304, 208] width 424 height 27
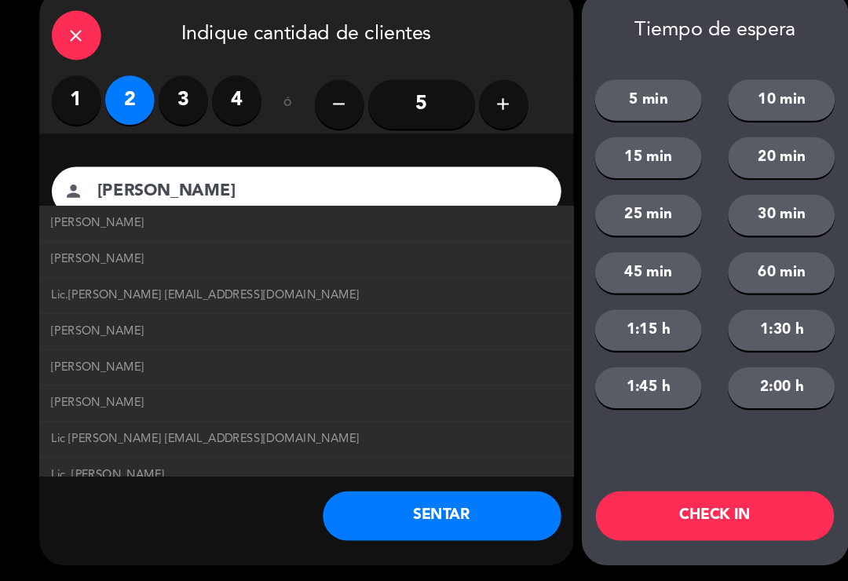
click at [267, 298] on link "Lic.[PERSON_NAME] [EMAIL_ADDRESS][DOMAIN_NAME]" at bounding box center [292, 307] width 487 height 18
type input "Lic.[PERSON_NAME]"
type input "[PERSON_NAME][EMAIL_ADDRESS][DOMAIN_NAME]"
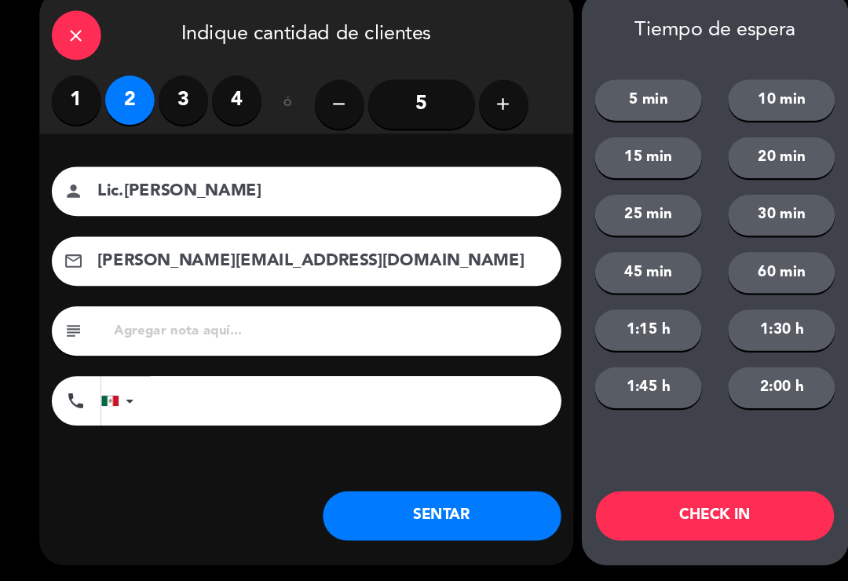
click at [414, 510] on button "SENTAR" at bounding box center [423, 518] width 228 height 47
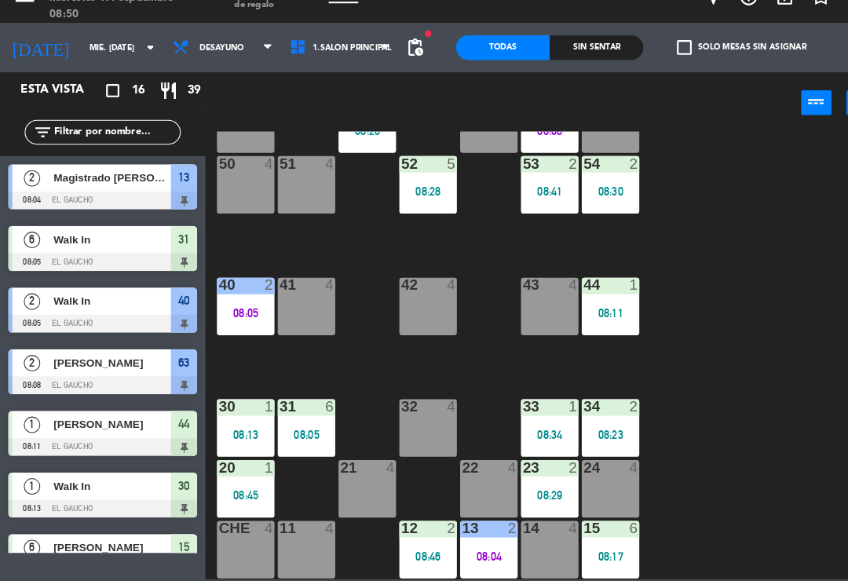
click at [235, 181] on div "50 4" at bounding box center [234, 201] width 55 height 55
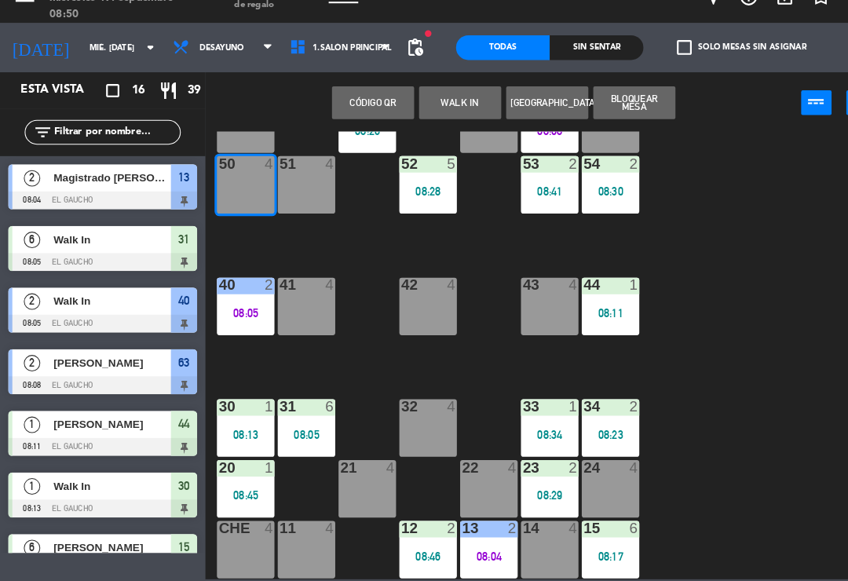
click at [426, 108] on button "WALK IN" at bounding box center [439, 123] width 79 height 31
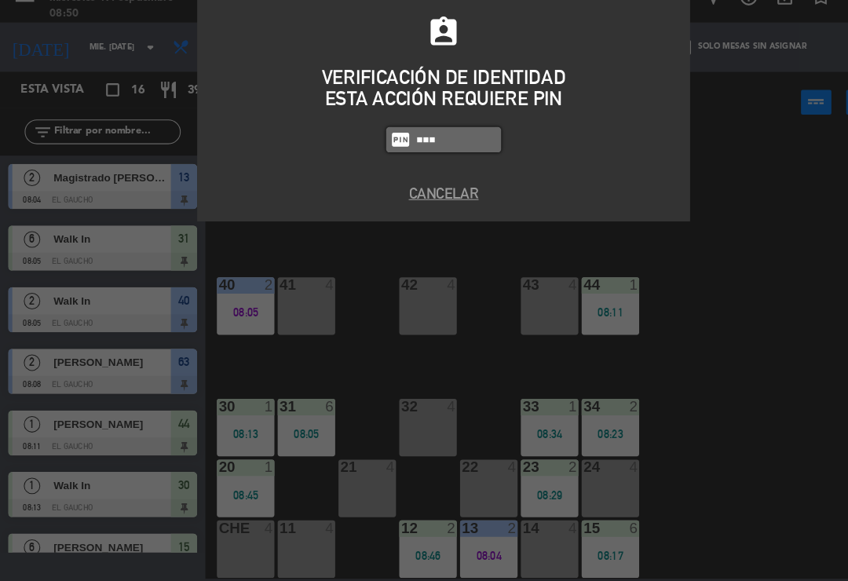
type input "0009"
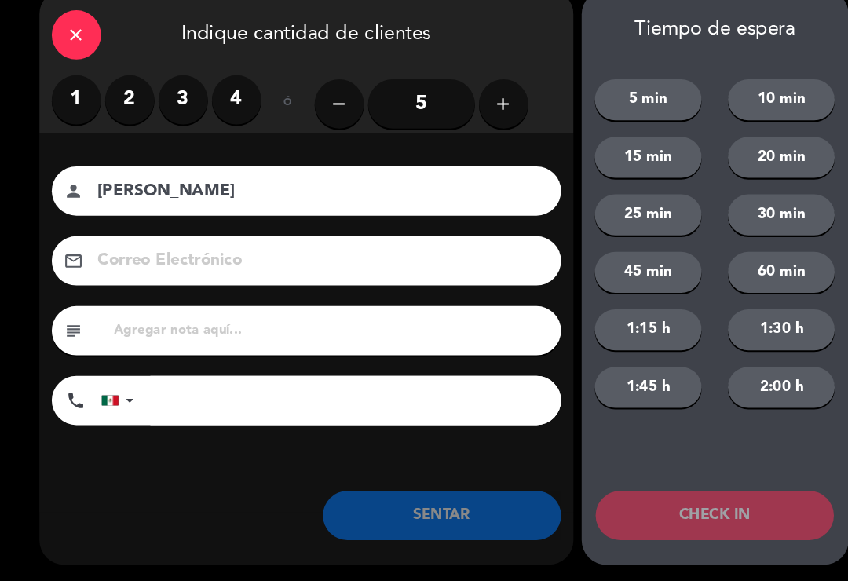
type input "[PERSON_NAME]"
click at [122, 97] on label "2" at bounding box center [124, 120] width 47 height 47
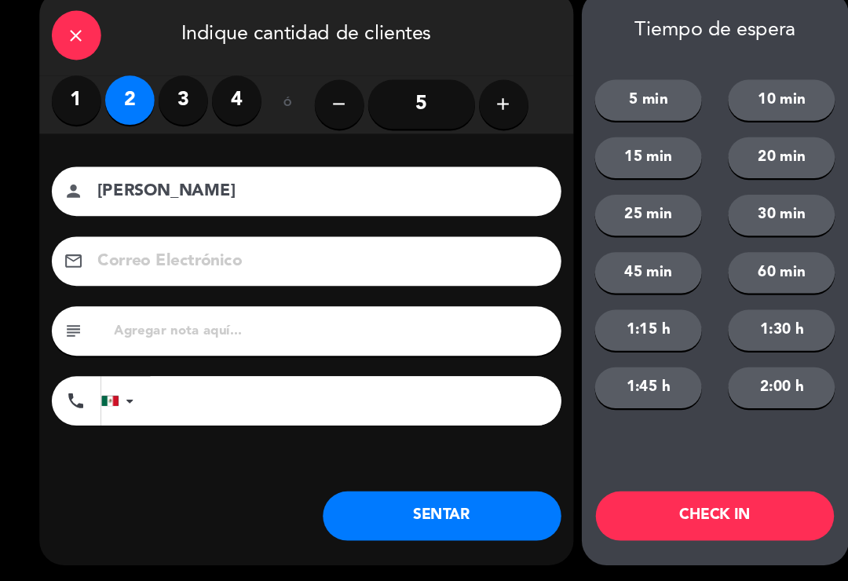
click at [450, 495] on button "SENTAR" at bounding box center [423, 518] width 228 height 47
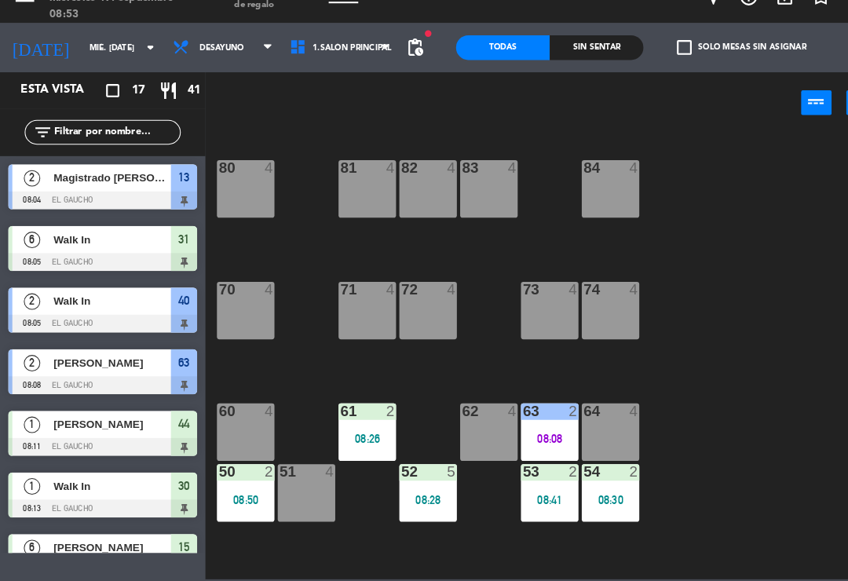
click at [585, 411] on div "64 4" at bounding box center [583, 438] width 55 height 55
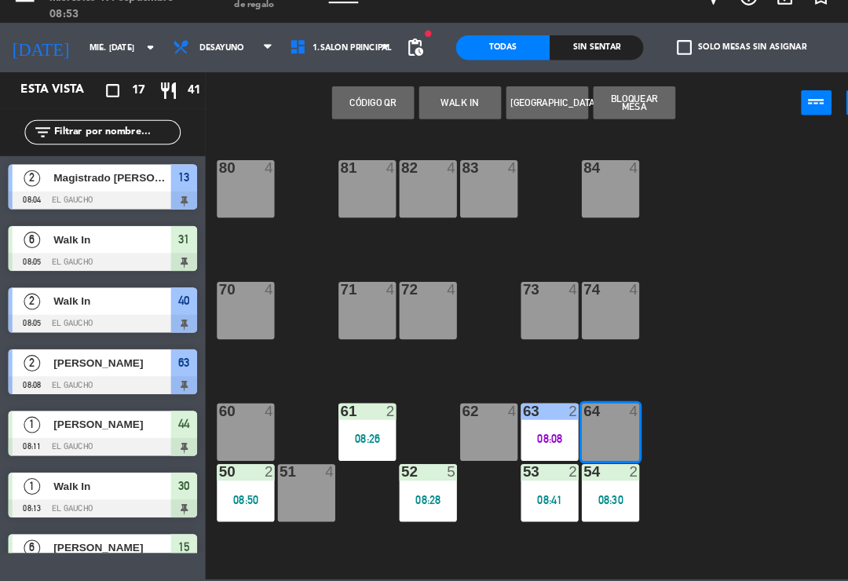
click at [444, 108] on button "WALK IN" at bounding box center [439, 123] width 79 height 31
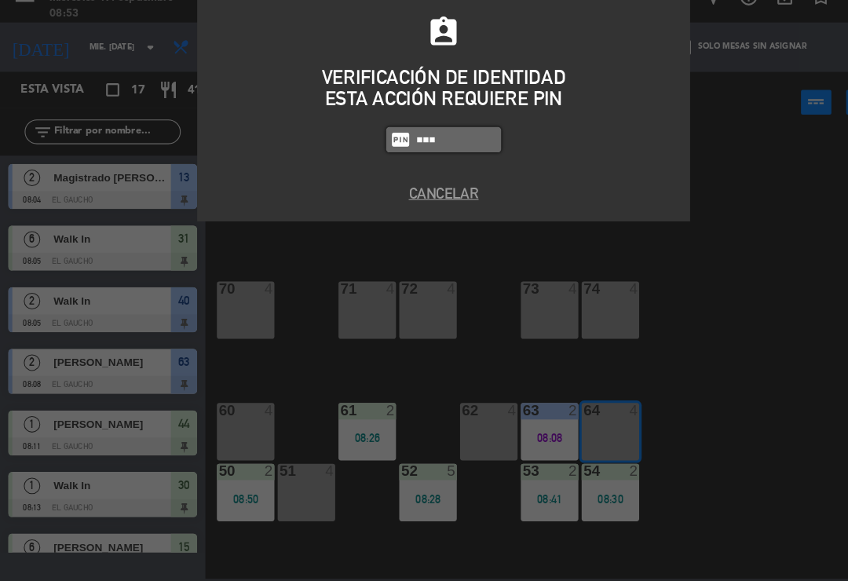
type input "0009"
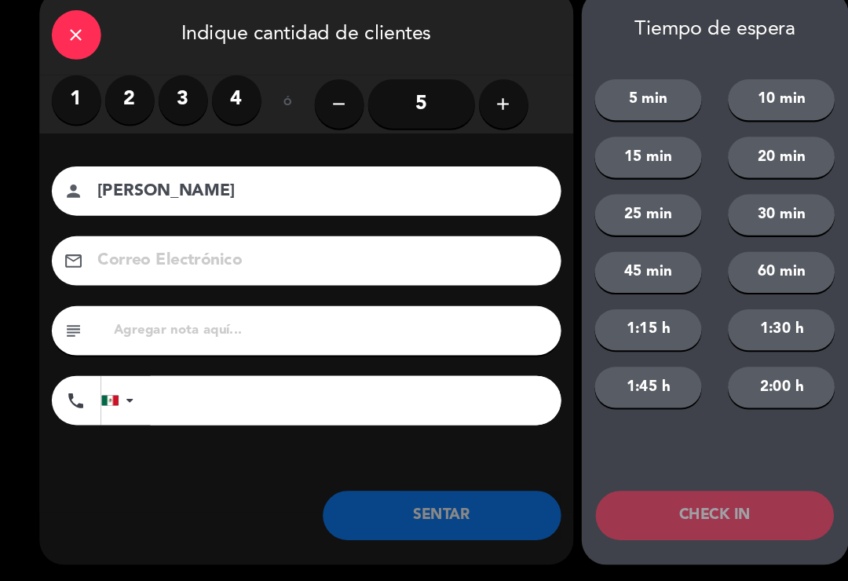
type input "[PERSON_NAME]"
click at [484, 113] on button "add" at bounding box center [481, 124] width 47 height 47
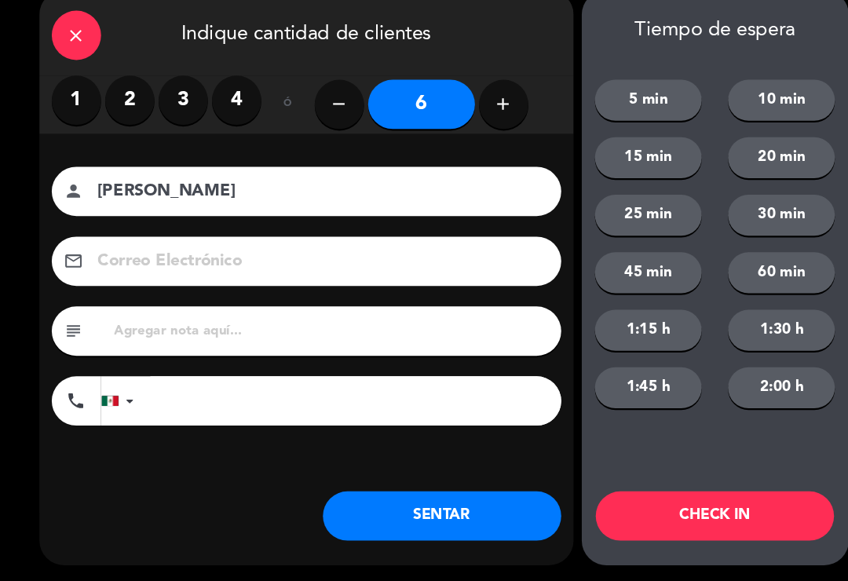
click at [479, 115] on icon "add" at bounding box center [481, 124] width 19 height 19
click at [489, 111] on button "add" at bounding box center [481, 124] width 47 height 47
type input "8"
click at [392, 495] on button "SENTAR" at bounding box center [423, 518] width 228 height 47
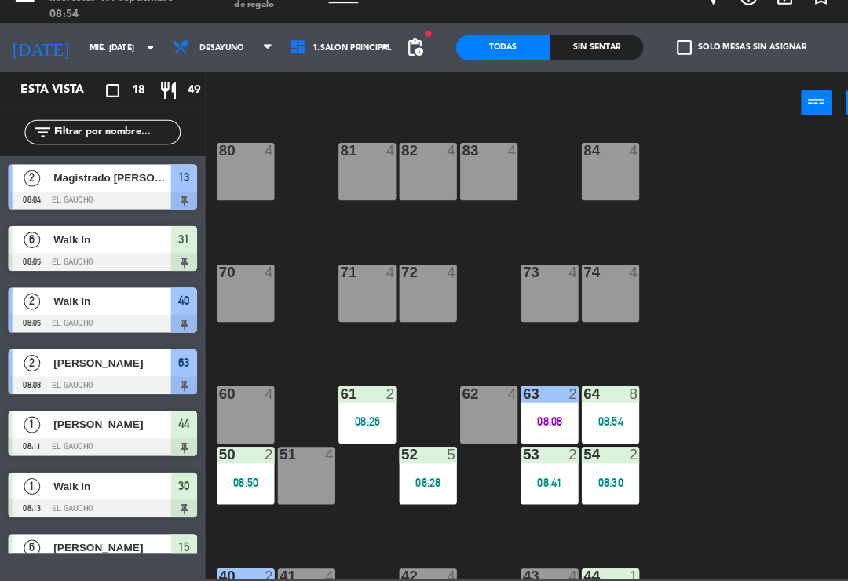
scroll to position [24, 0]
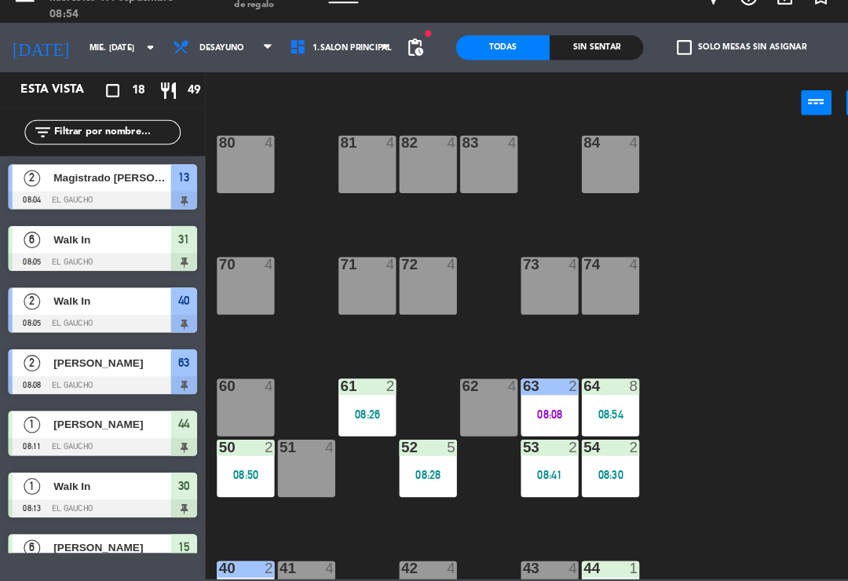
click at [232, 473] on div "08:50" at bounding box center [234, 478] width 55 height 11
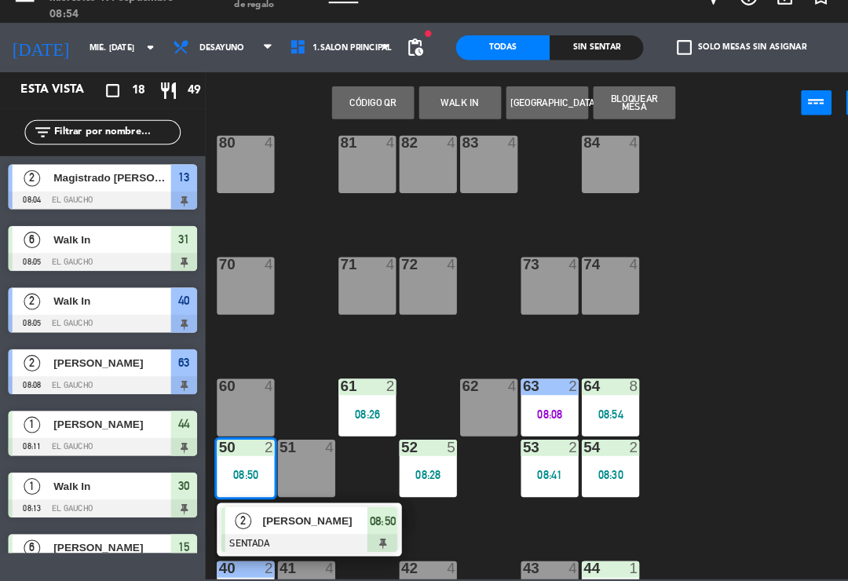
click at [310, 510] on div "[PERSON_NAME]" at bounding box center [301, 523] width 102 height 26
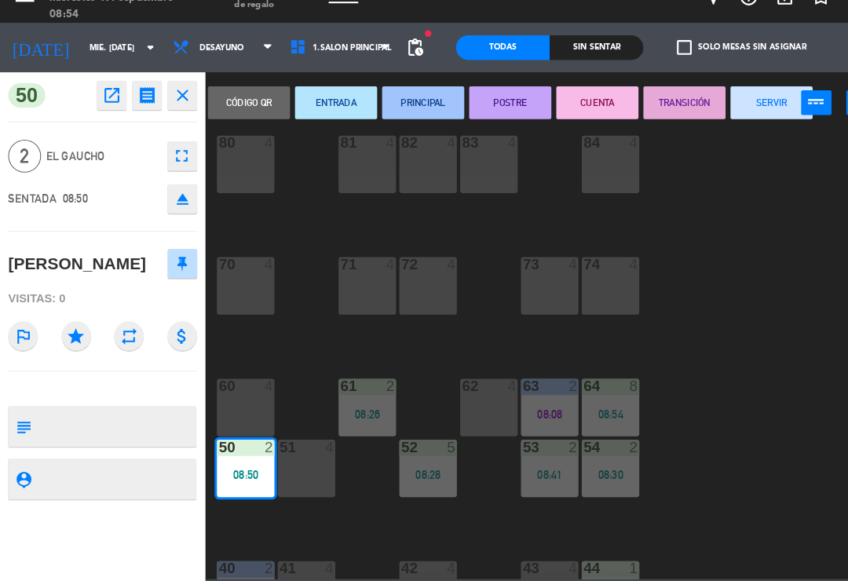
click at [407, 108] on button "PRINCIPAL" at bounding box center [404, 123] width 79 height 31
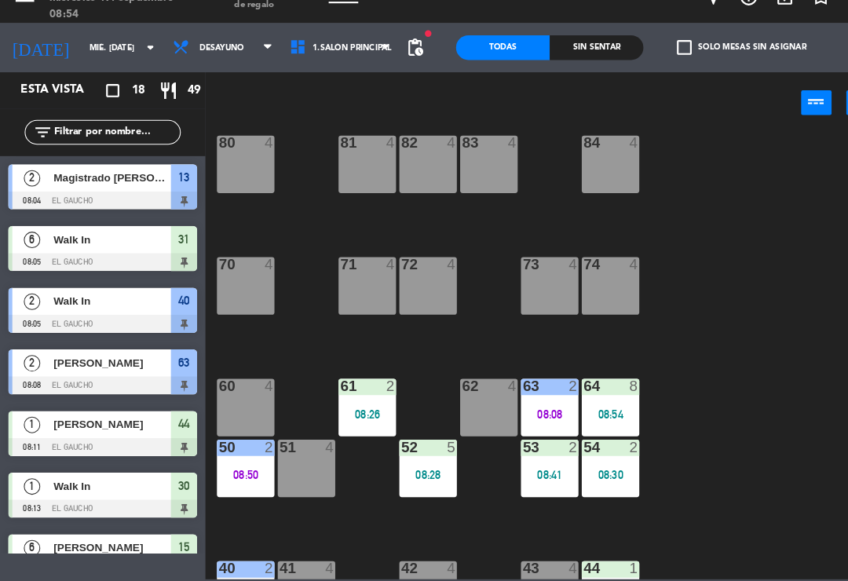
scroll to position [260, 0]
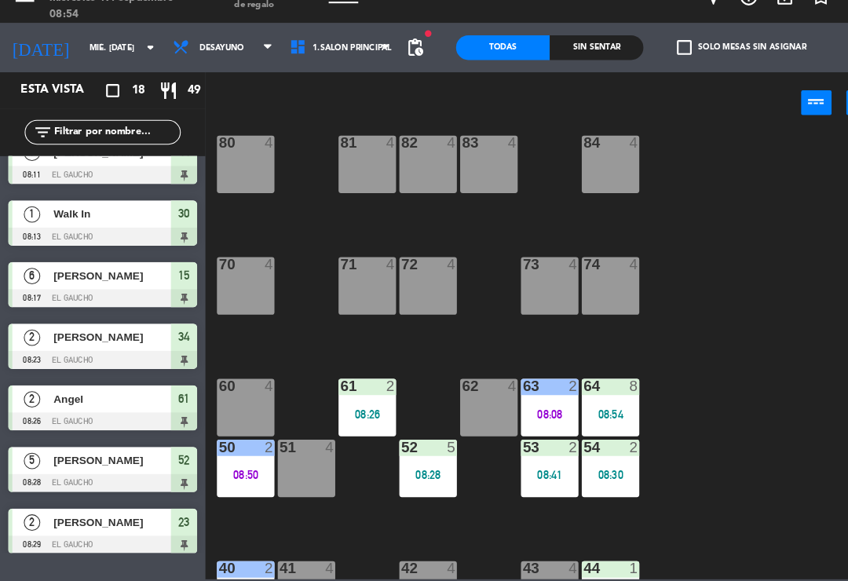
click at [413, 473] on div "08:28" at bounding box center [409, 478] width 55 height 11
click at [458, 480] on div "84 4 80 4 83 4 82 4 81 4 70 4 71 4 72 4 73 4 74 4 63 2 08:08 62 4 61 2 08:26 60…" at bounding box center [526, 365] width 643 height 428
click at [407, 473] on div "08:28" at bounding box center [409, 478] width 55 height 11
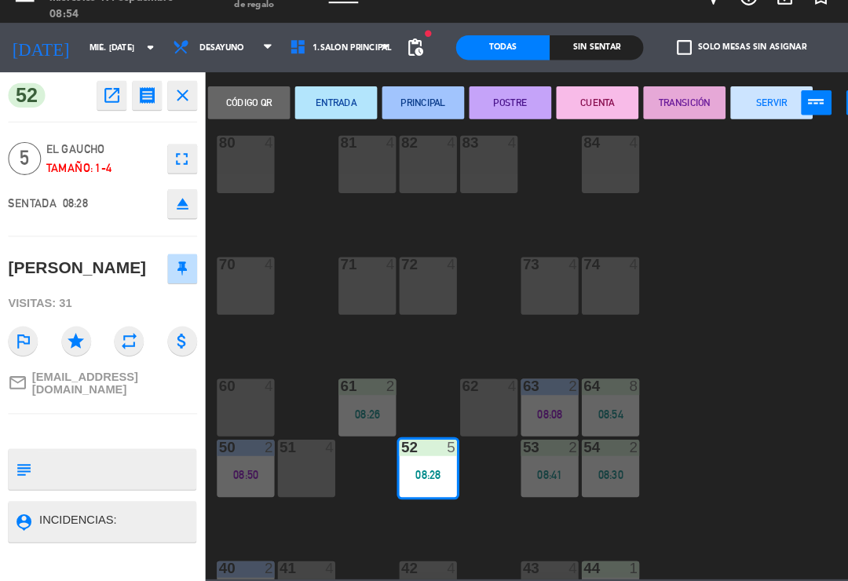
click at [415, 108] on button "PRINCIPAL" at bounding box center [404, 123] width 79 height 31
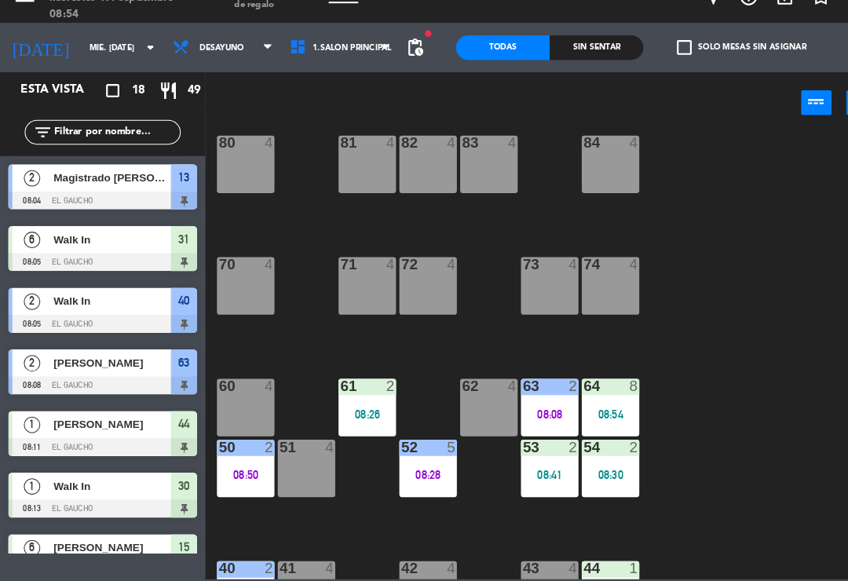
scroll to position [0, 0]
click at [595, 473] on div "08:30" at bounding box center [583, 478] width 55 height 11
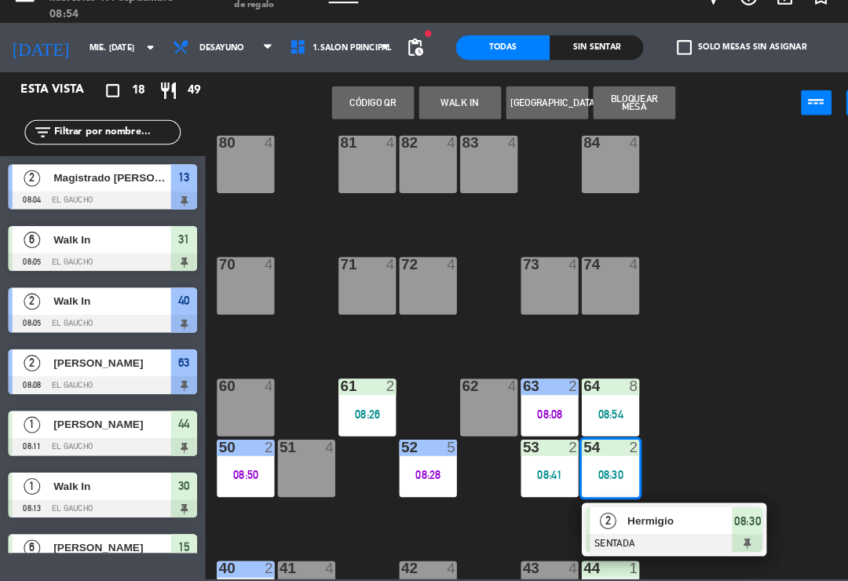
click at [642, 535] on div at bounding box center [644, 543] width 169 height 17
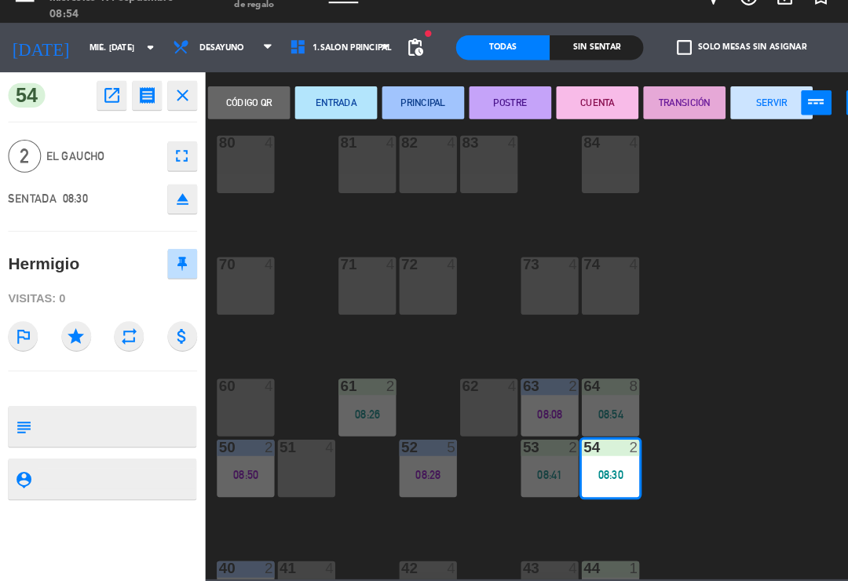
click at [419, 108] on button "PRINCIPAL" at bounding box center [404, 123] width 79 height 31
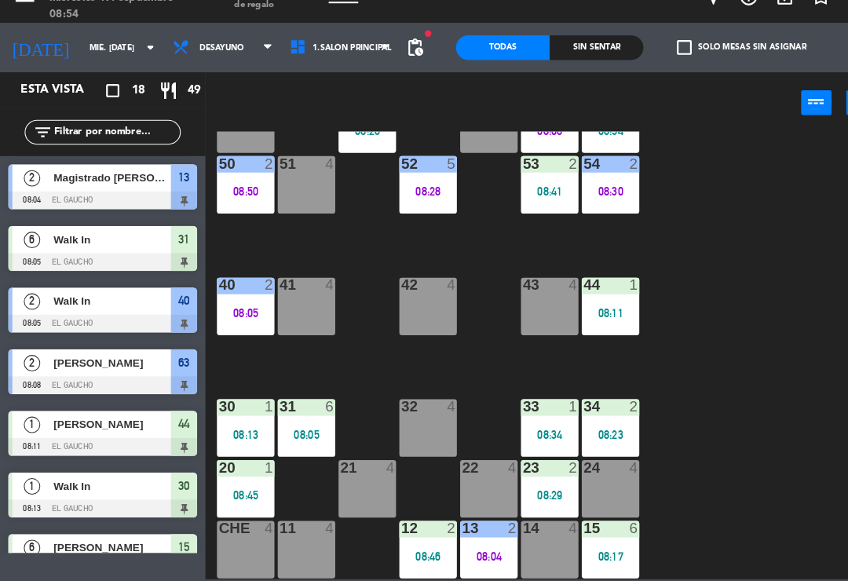
scroll to position [294, 0]
click at [591, 319] on div "08:11" at bounding box center [583, 324] width 55 height 11
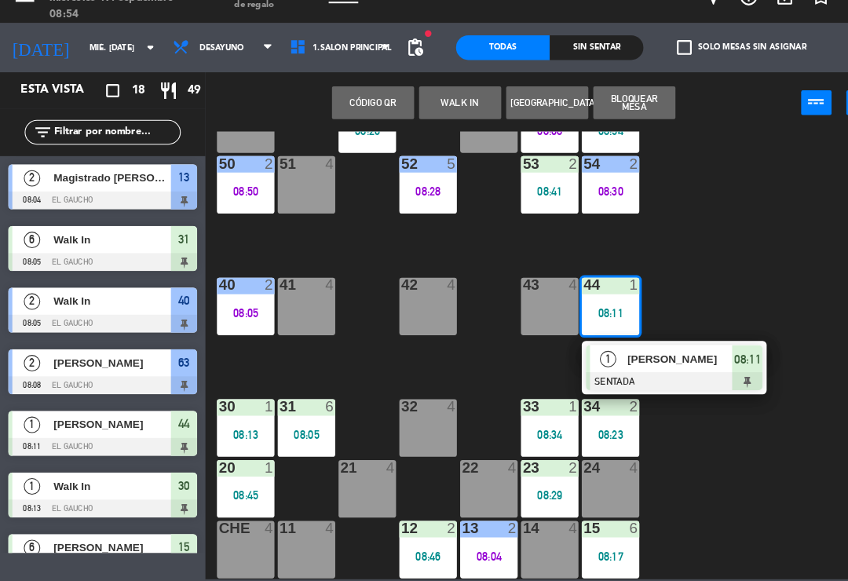
click at [647, 355] on div "[PERSON_NAME]" at bounding box center [649, 368] width 102 height 26
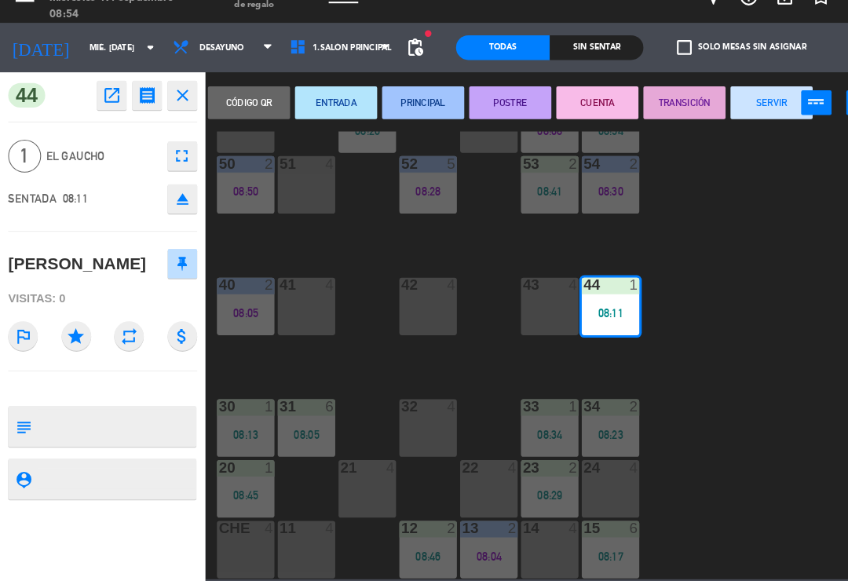
click at [733, 108] on button "SERVIR" at bounding box center [737, 123] width 79 height 31
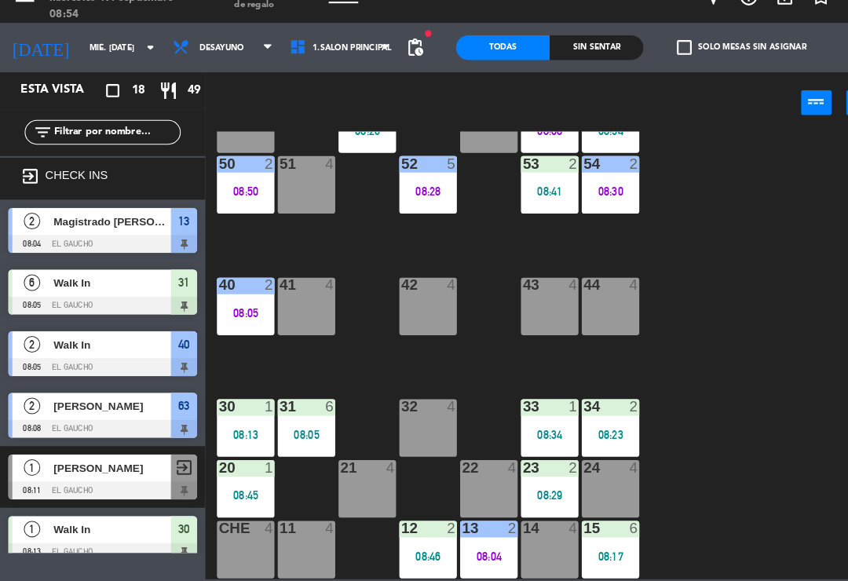
click at [584, 435] on div "08:23" at bounding box center [583, 440] width 55 height 11
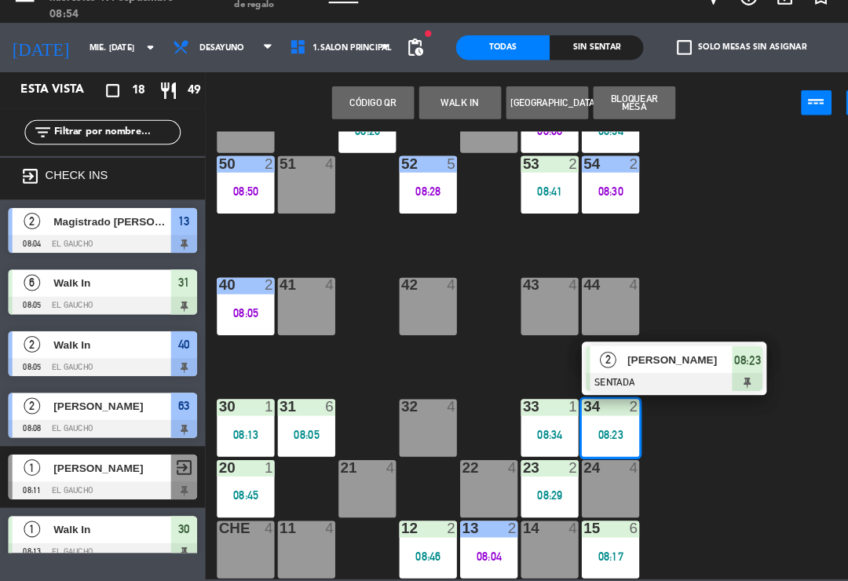
click at [646, 382] on div at bounding box center [644, 390] width 169 height 17
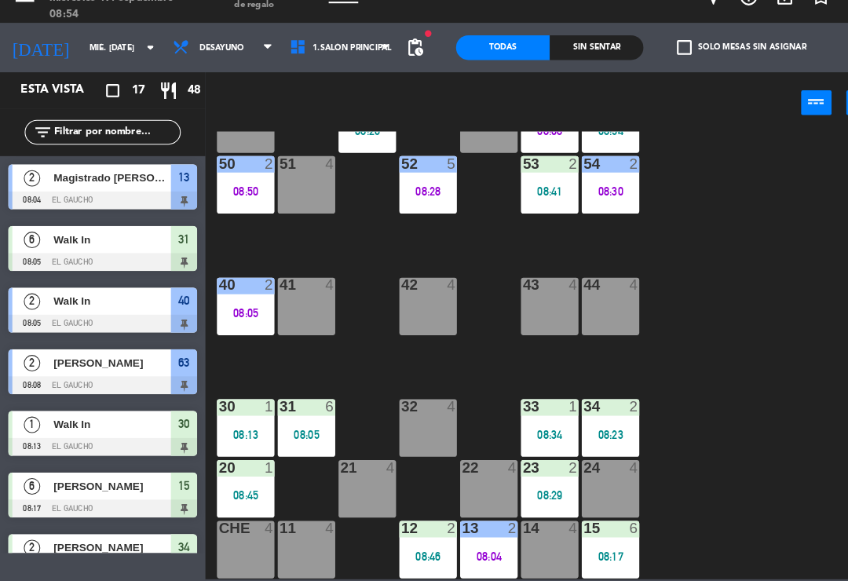
scroll to position [0, 0]
click at [584, 407] on div "34 2 08:23" at bounding box center [583, 434] width 55 height 55
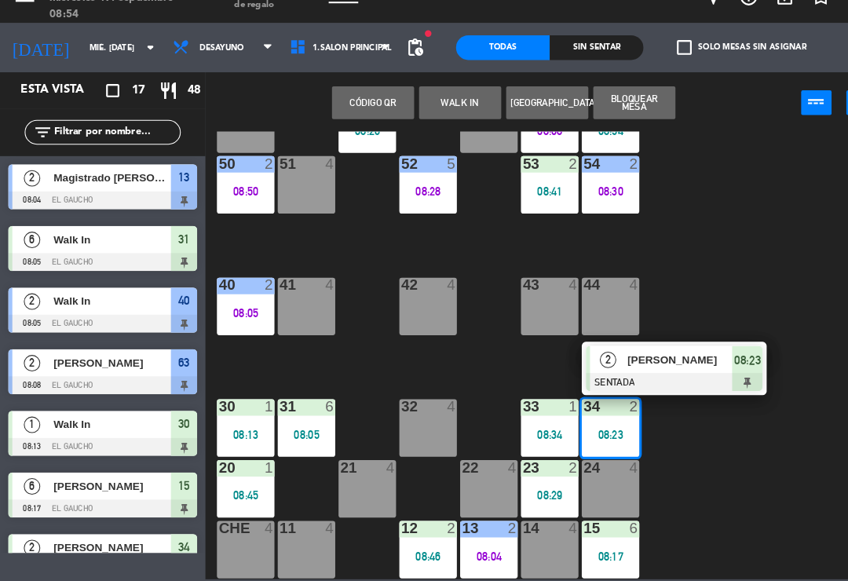
click at [661, 382] on div at bounding box center [644, 390] width 169 height 17
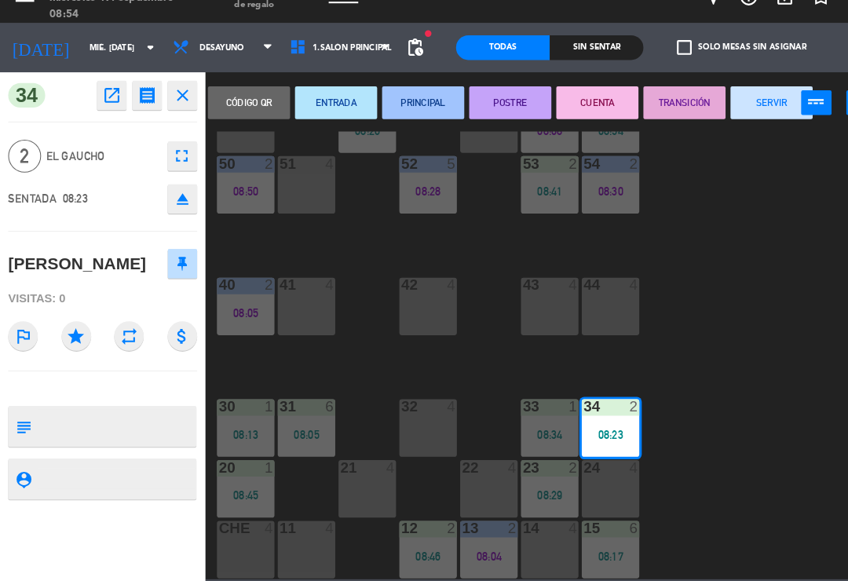
click at [413, 108] on button "PRINCIPAL" at bounding box center [404, 123] width 79 height 31
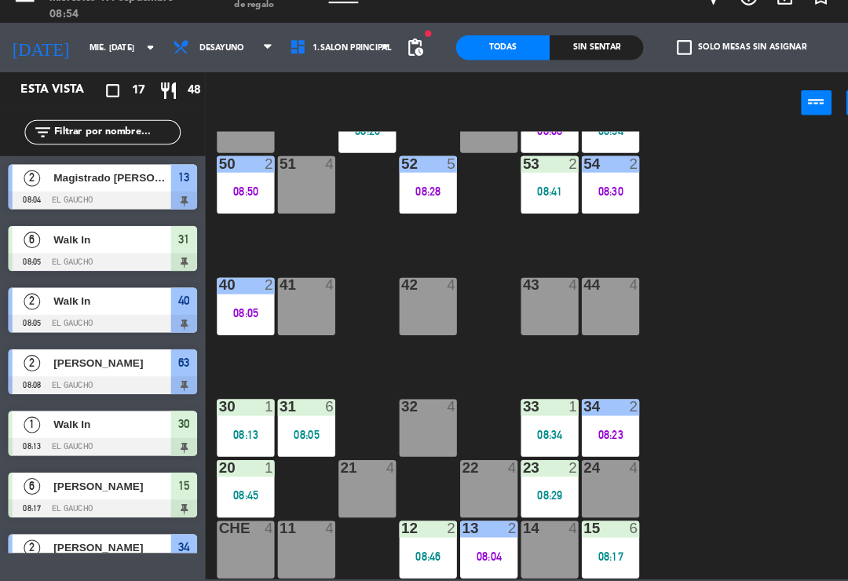
click at [526, 407] on div "33 1 08:34" at bounding box center [525, 434] width 55 height 55
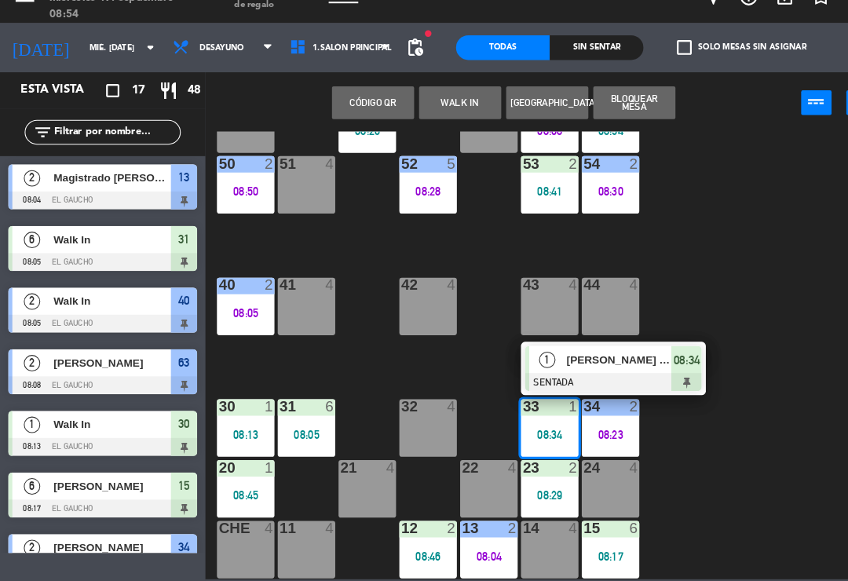
click at [583, 356] on div "[PERSON_NAME] [PERSON_NAME]" at bounding box center [591, 369] width 102 height 26
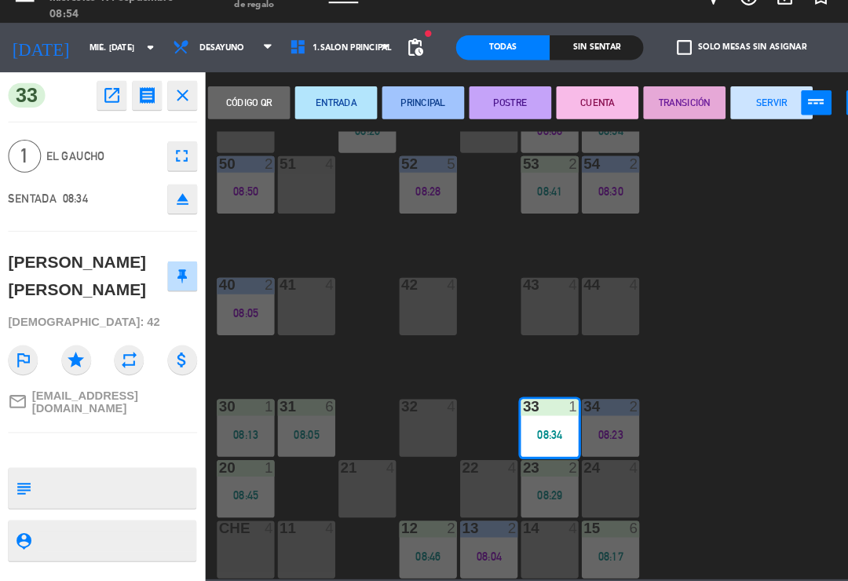
click at [420, 108] on button "PRINCIPAL" at bounding box center [404, 123] width 79 height 31
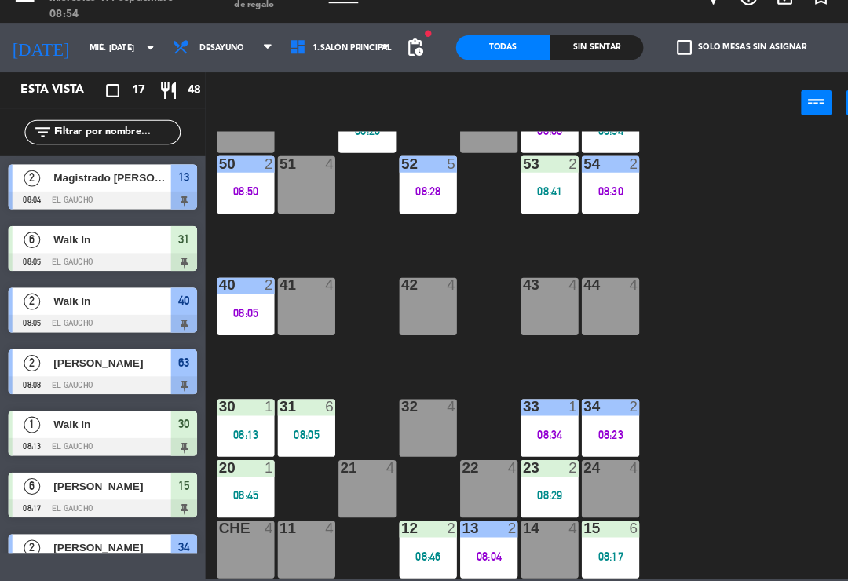
scroll to position [4, 0]
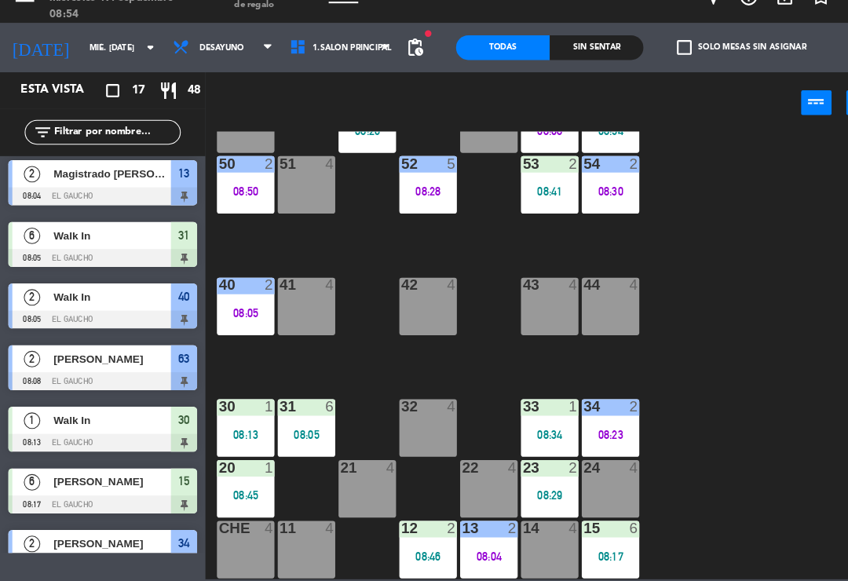
click at [297, 407] on div "31 6 08:05" at bounding box center [292, 434] width 55 height 55
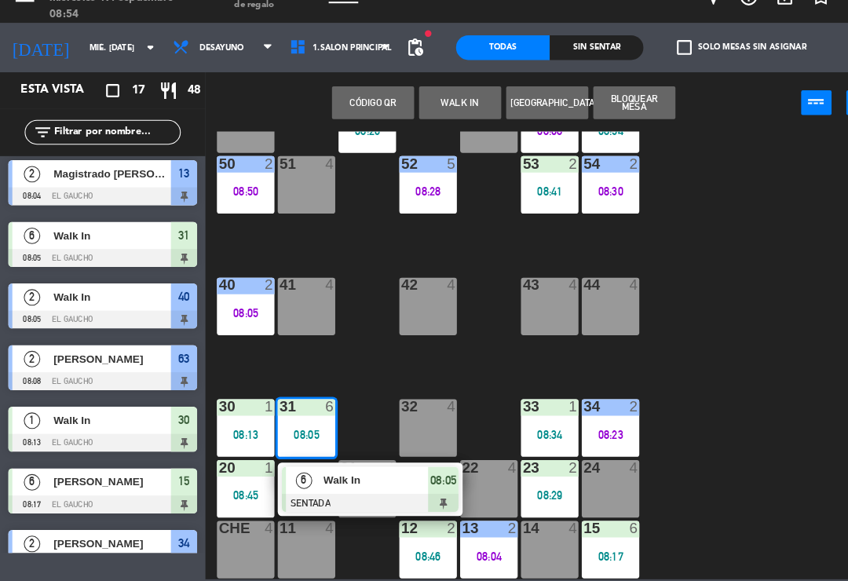
click at [332, 471] on div "Walk In" at bounding box center [359, 484] width 102 height 26
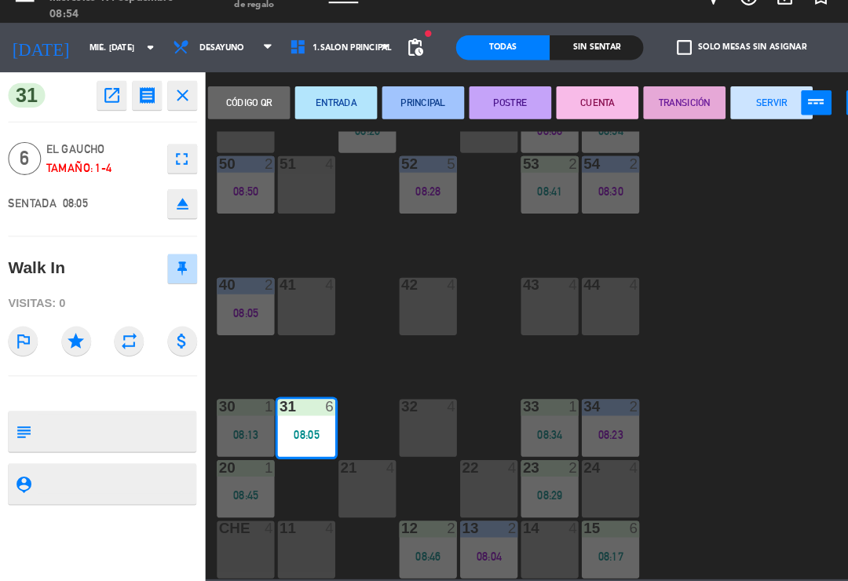
click at [400, 108] on button "PRINCIPAL" at bounding box center [404, 123] width 79 height 31
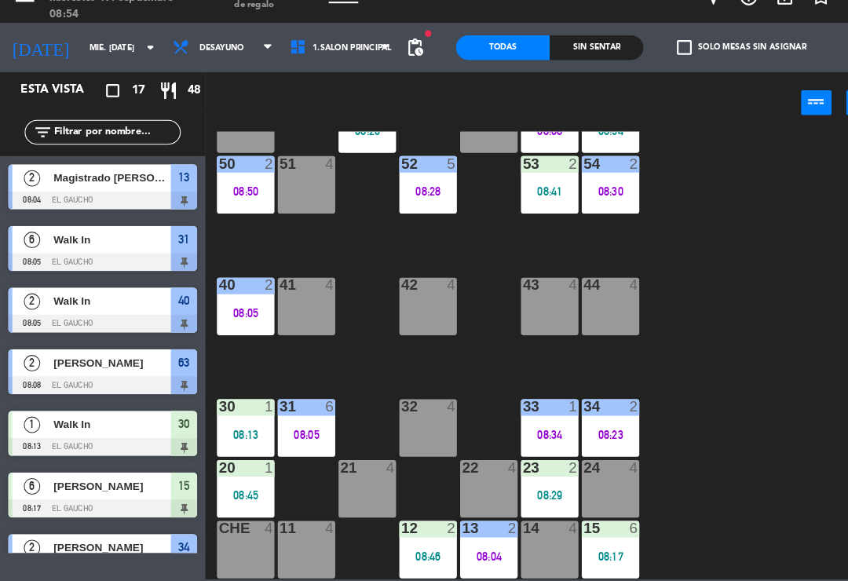
click at [207, 407] on div "30 1 08:13" at bounding box center [234, 434] width 55 height 55
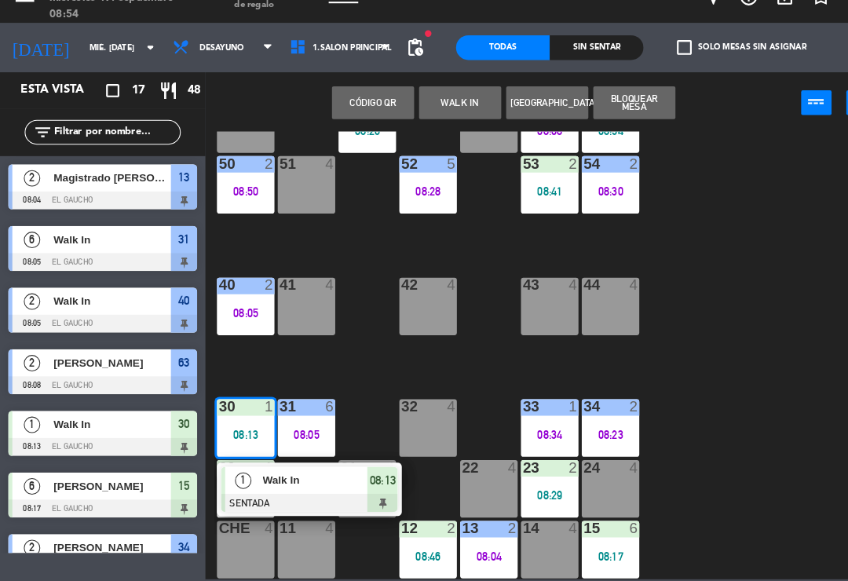
click at [292, 476] on span "Walk In" at bounding box center [301, 484] width 101 height 16
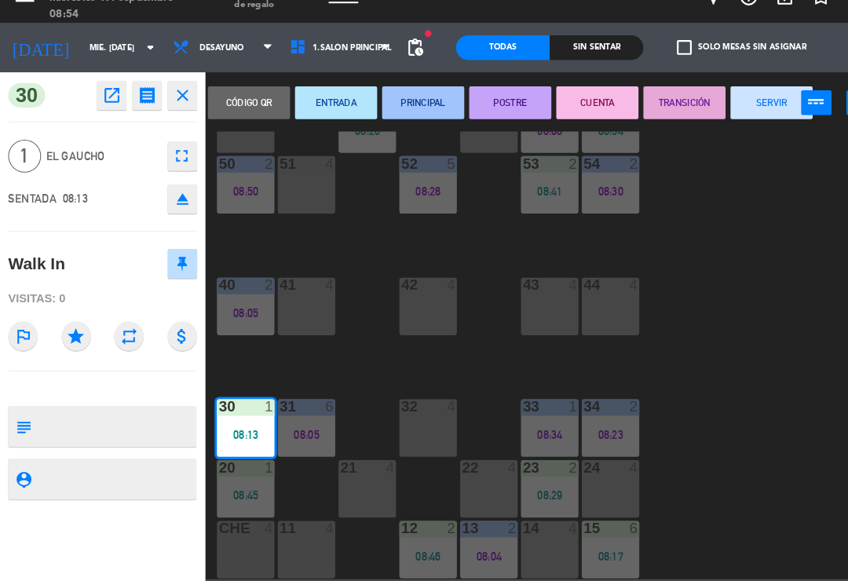
click at [390, 108] on button "PRINCIPAL" at bounding box center [404, 123] width 79 height 31
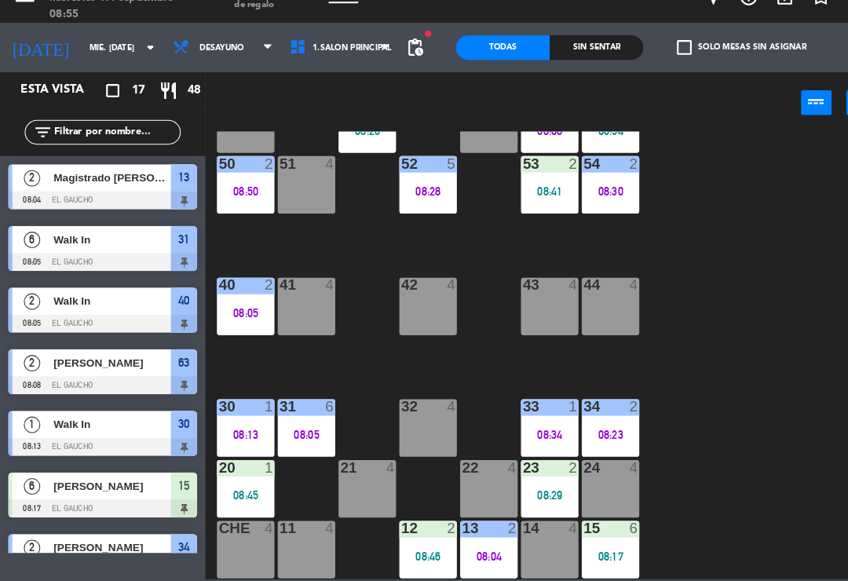
click at [396, 551] on div "08:46" at bounding box center [409, 556] width 55 height 11
click at [696, 442] on div "84 4 80 4 83 4 82 4 81 4 70 4 71 4 72 4 73 4 74 4 63 2 08:08 62 4 61 2 08:26 60…" at bounding box center [526, 365] width 643 height 428
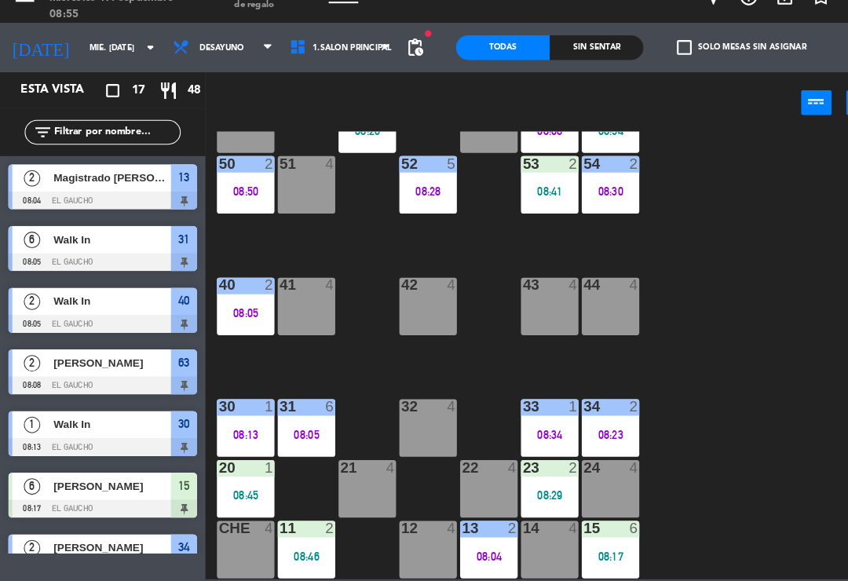
scroll to position [181, 0]
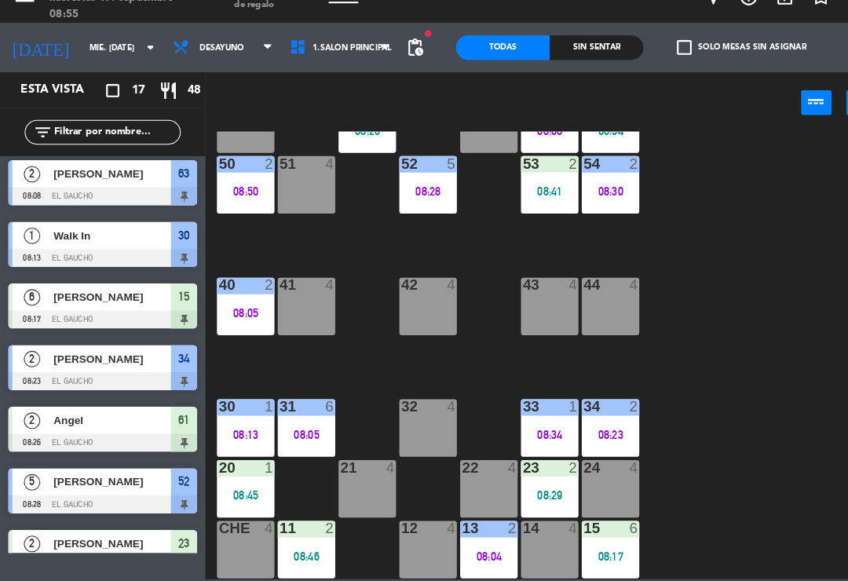
click at [400, 526] on div "12 4" at bounding box center [409, 550] width 55 height 55
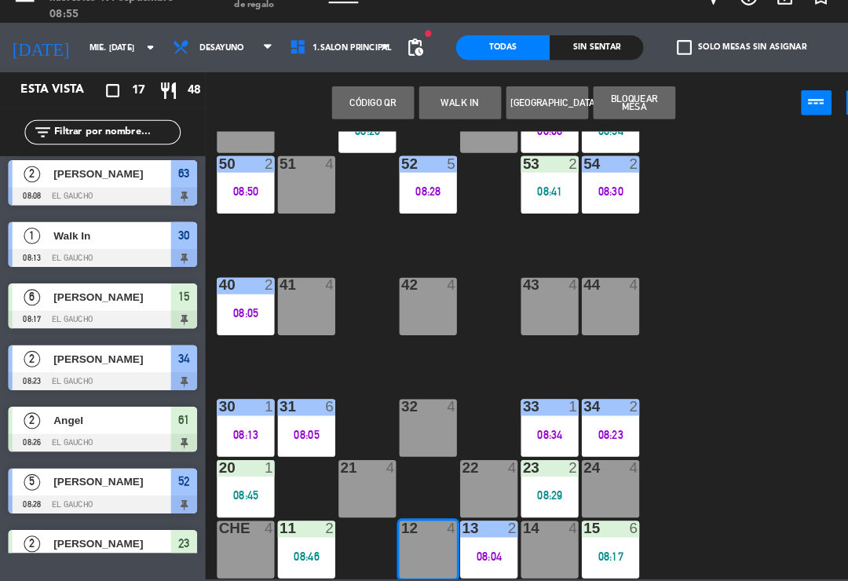
click at [454, 108] on button "WALK IN" at bounding box center [439, 123] width 79 height 31
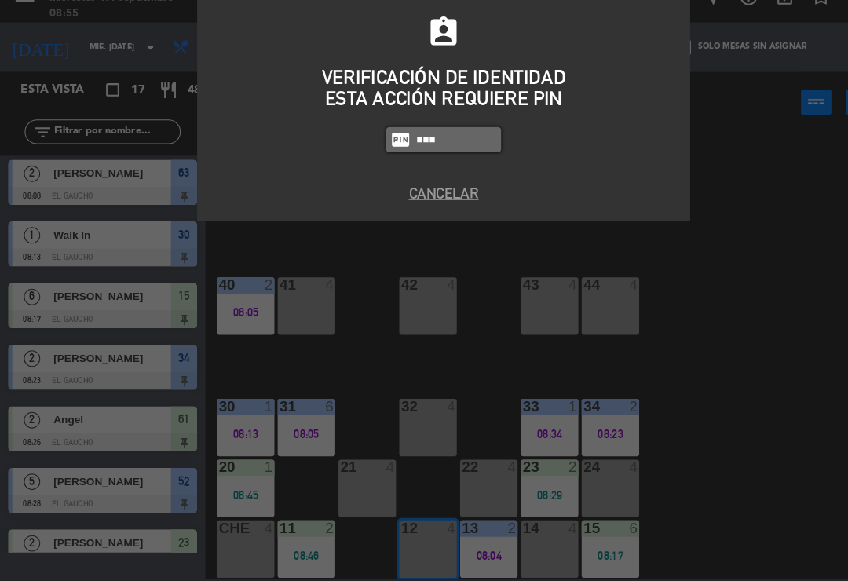
type input "0009"
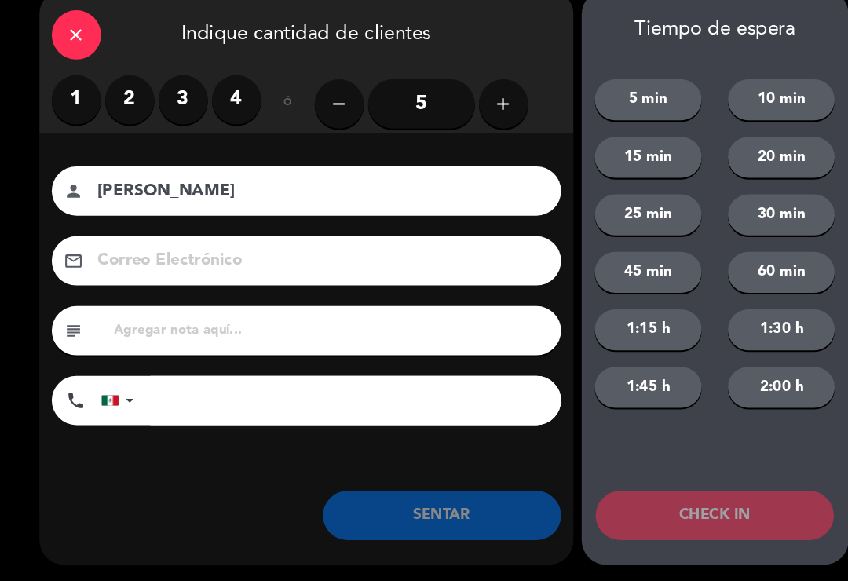
type input "[PERSON_NAME]"
click at [113, 97] on label "2" at bounding box center [124, 120] width 47 height 47
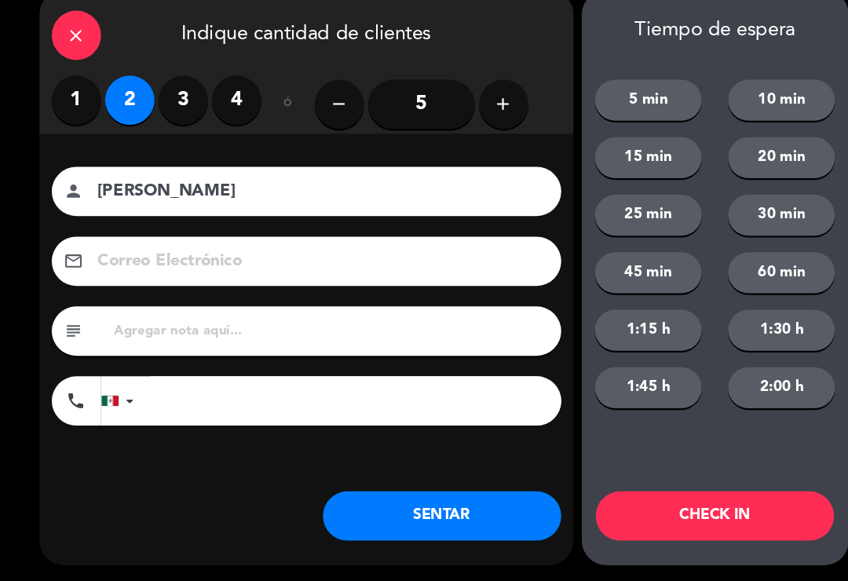
click at [228, 102] on label "4" at bounding box center [226, 120] width 47 height 47
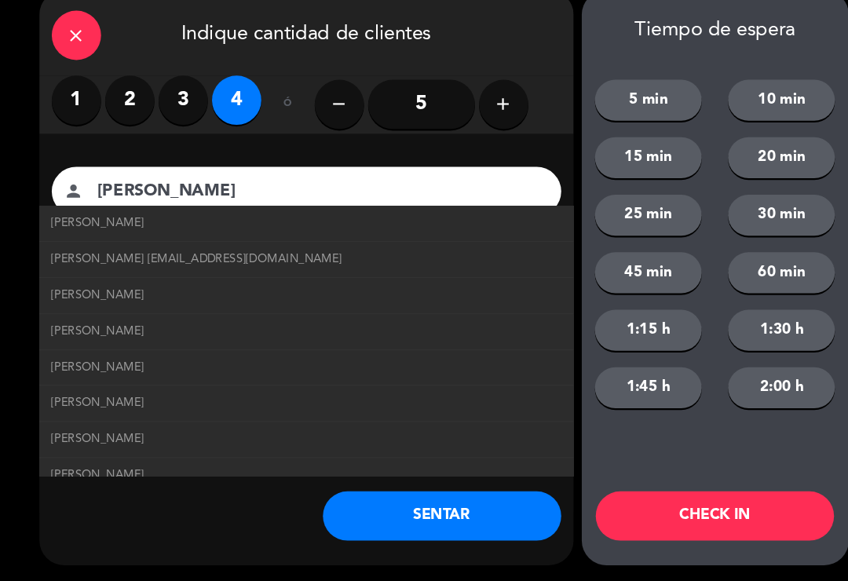
click at [202, 264] on span "[PERSON_NAME] [EMAIL_ADDRESS][DOMAIN_NAME]" at bounding box center [188, 273] width 278 height 18
type input "[EMAIL_ADDRESS][DOMAIN_NAME]"
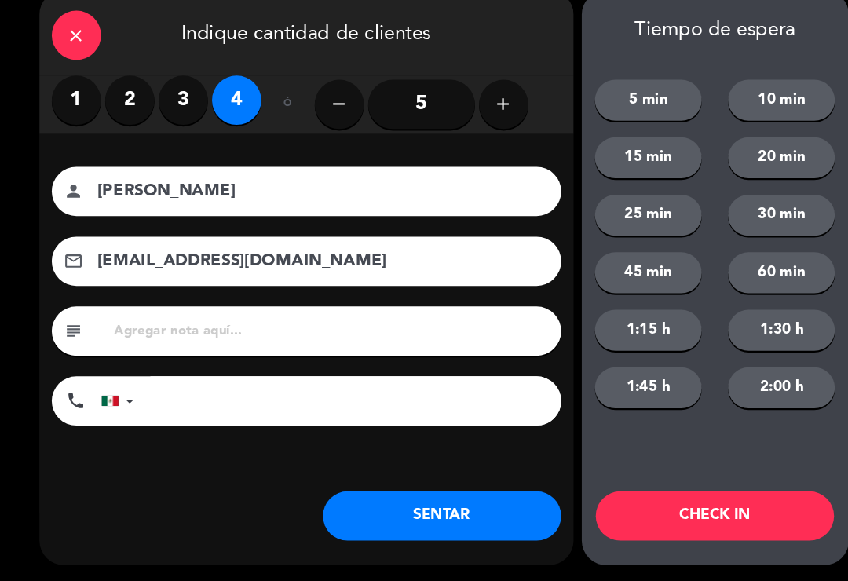
click at [407, 495] on button "SENTAR" at bounding box center [423, 518] width 228 height 47
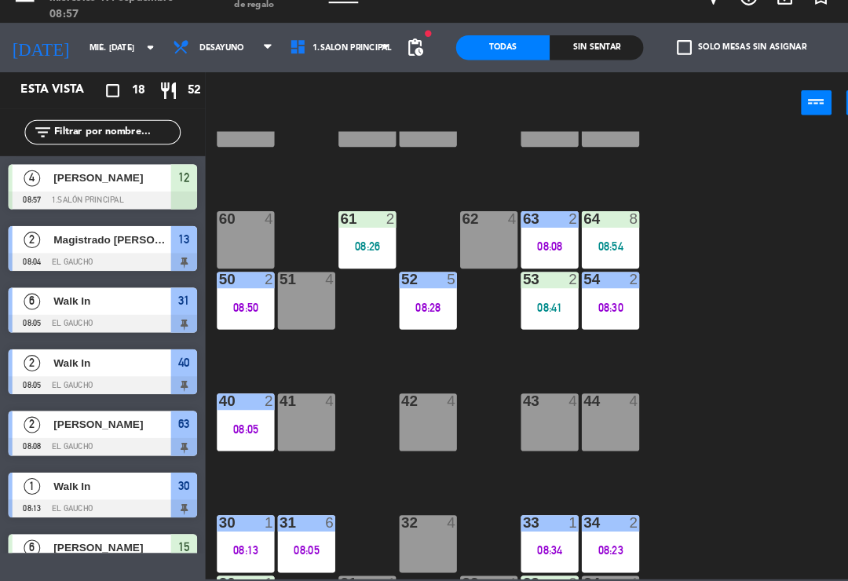
scroll to position [183, 0]
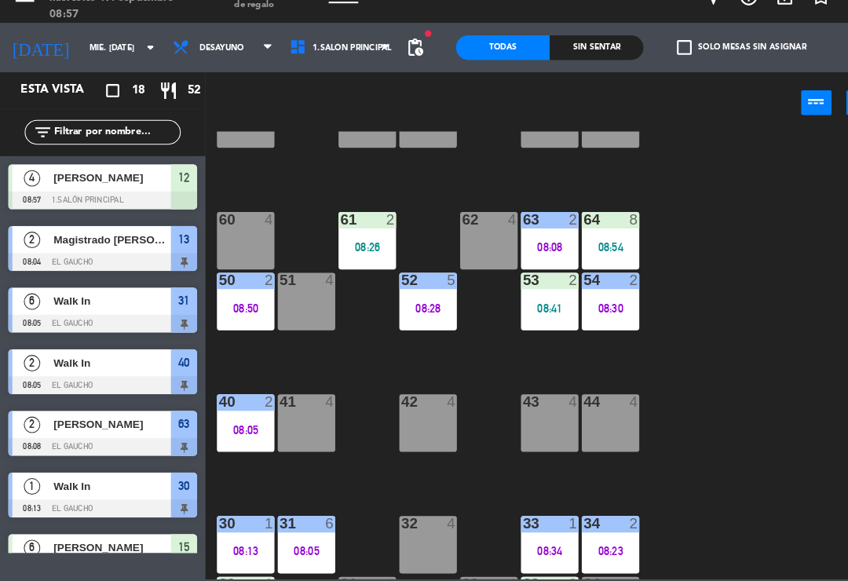
click at [453, 228] on div "62 4" at bounding box center [467, 255] width 55 height 55
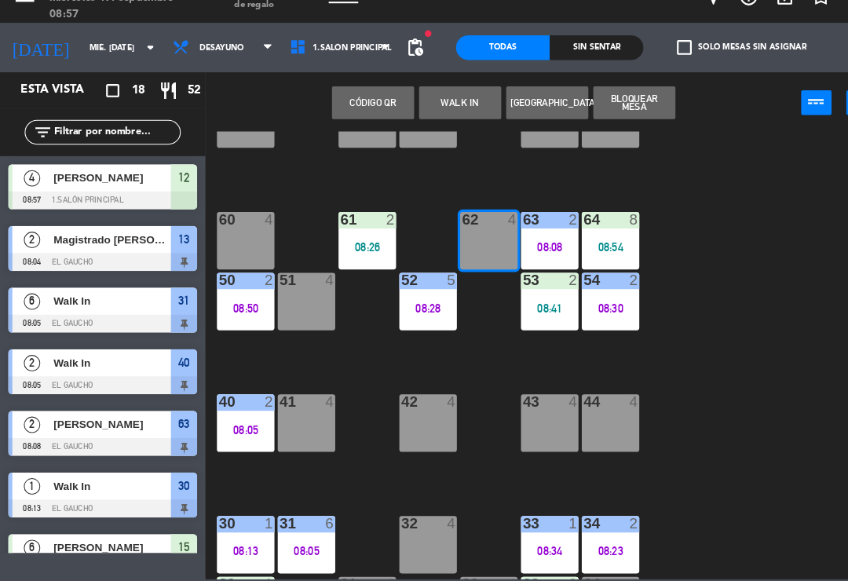
click at [421, 108] on button "WALK IN" at bounding box center [439, 123] width 79 height 31
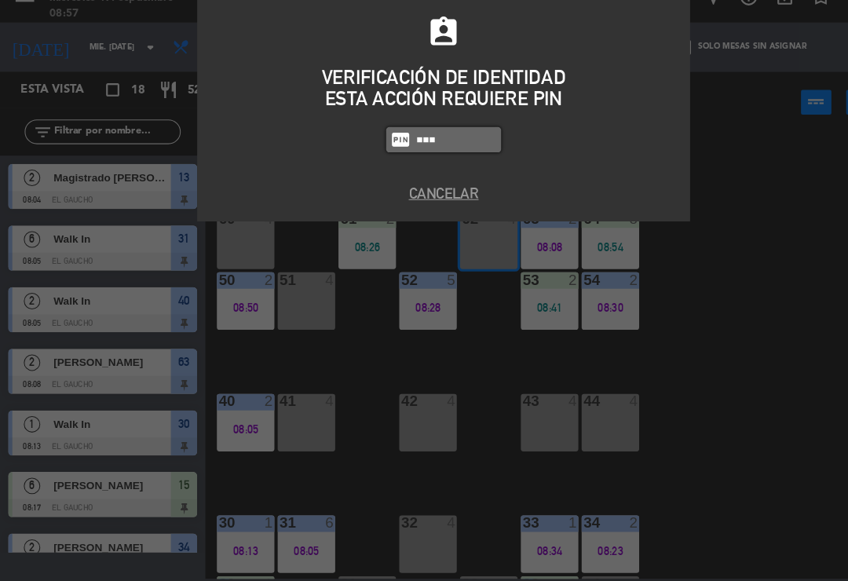
type input "0009"
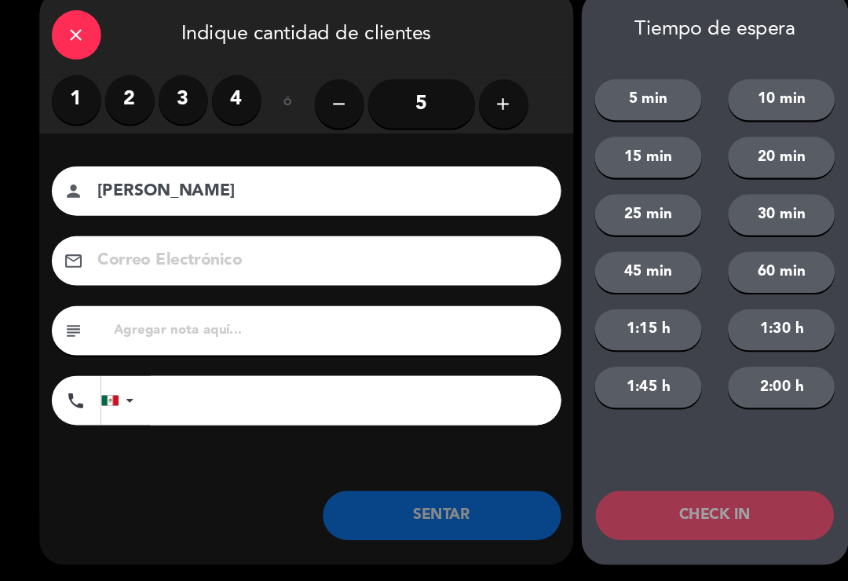
type input "[PERSON_NAME]"
click at [176, 102] on label "3" at bounding box center [175, 120] width 47 height 47
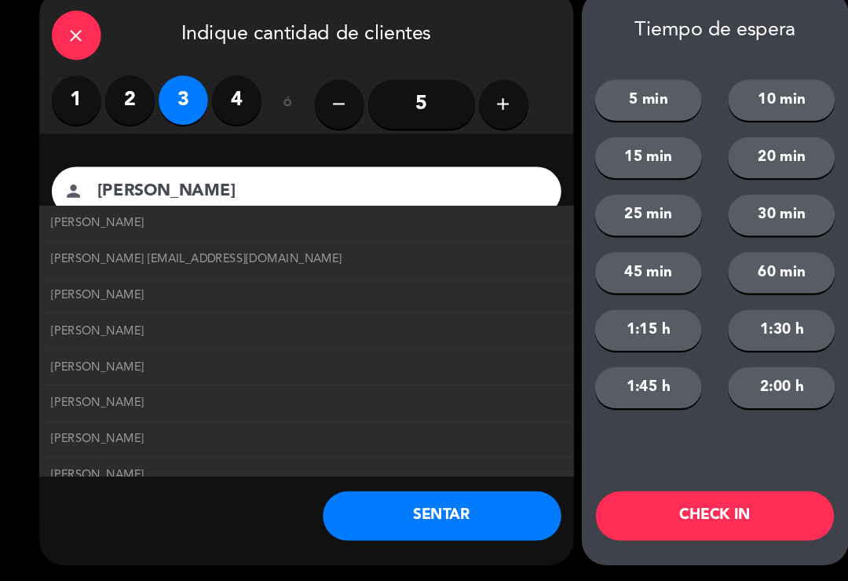
click at [82, 264] on span "[PERSON_NAME] [EMAIL_ADDRESS][DOMAIN_NAME]" at bounding box center [188, 273] width 278 height 18
type input "[EMAIL_ADDRESS][DOMAIN_NAME]"
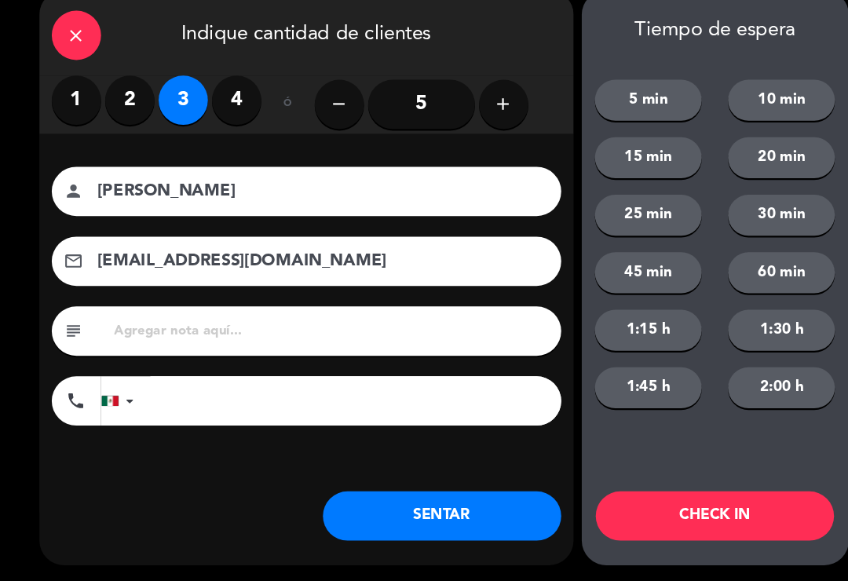
click at [379, 502] on button "SENTAR" at bounding box center [423, 518] width 228 height 47
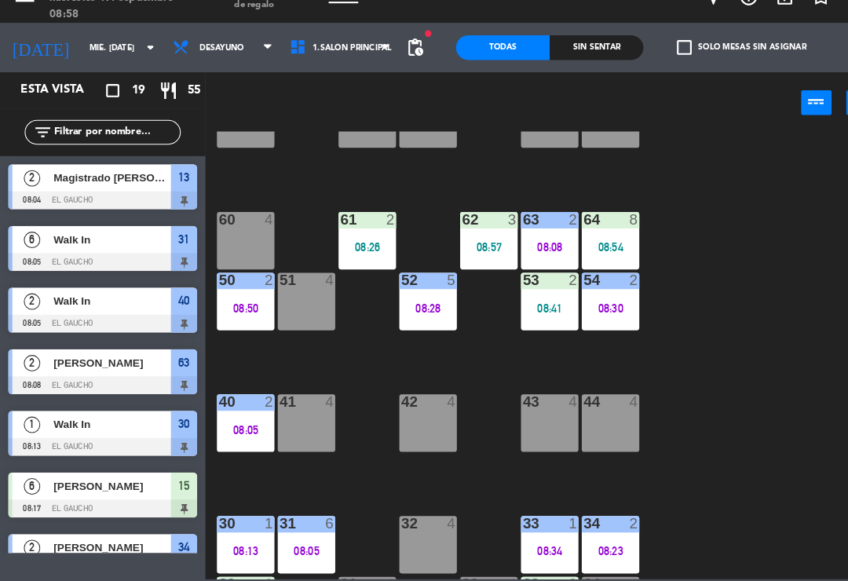
click at [344, 256] on div "08:26" at bounding box center [350, 261] width 55 height 11
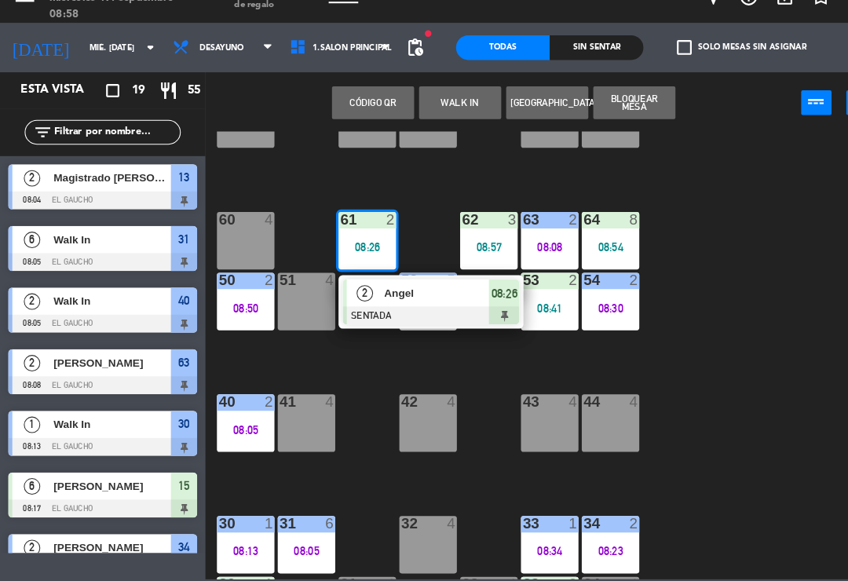
click at [415, 297] on span "Angel" at bounding box center [417, 305] width 101 height 16
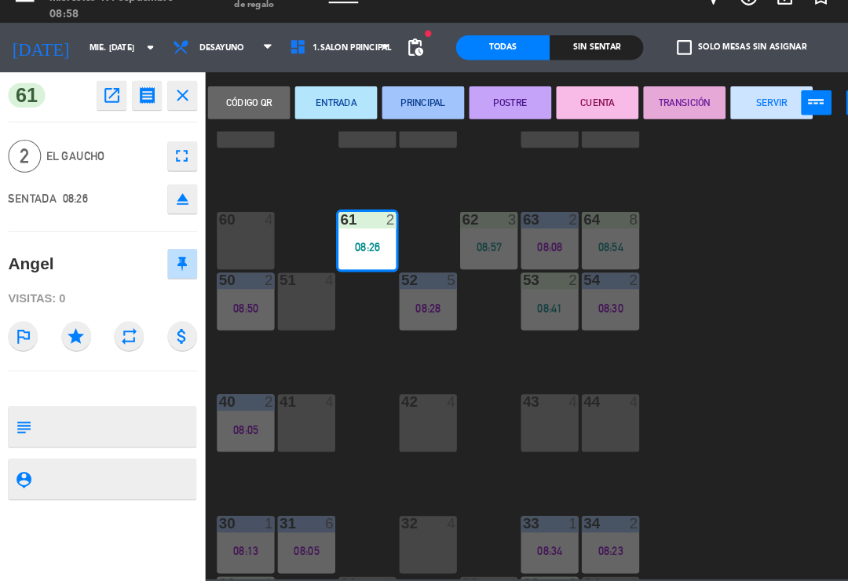
click at [416, 108] on button "PRINCIPAL" at bounding box center [404, 123] width 79 height 31
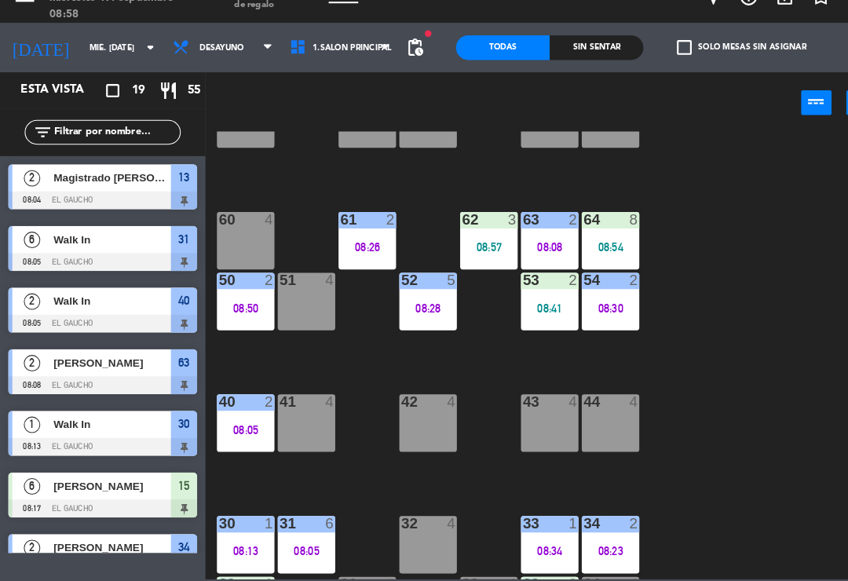
scroll to position [159, 0]
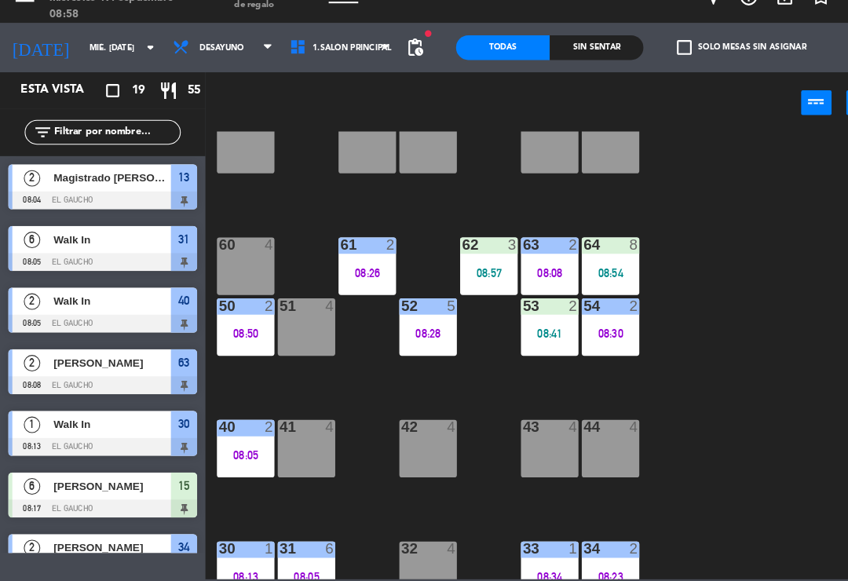
click at [298, 426] on div "41 4" at bounding box center [292, 453] width 55 height 55
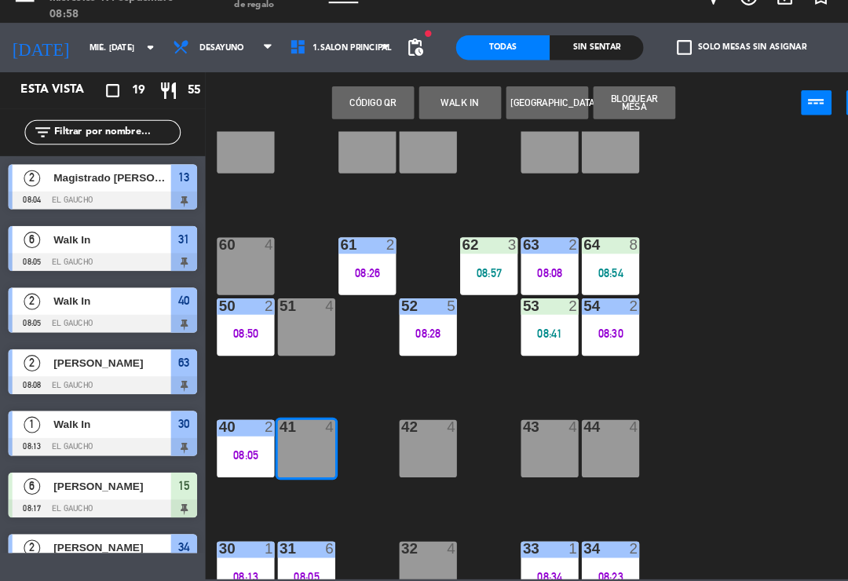
click at [444, 108] on button "WALK IN" at bounding box center [439, 123] width 79 height 31
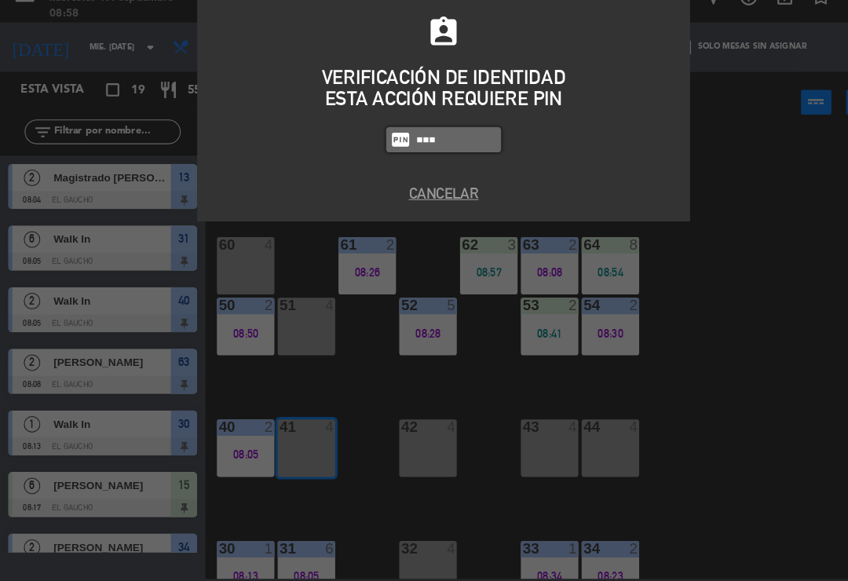
type input "0009"
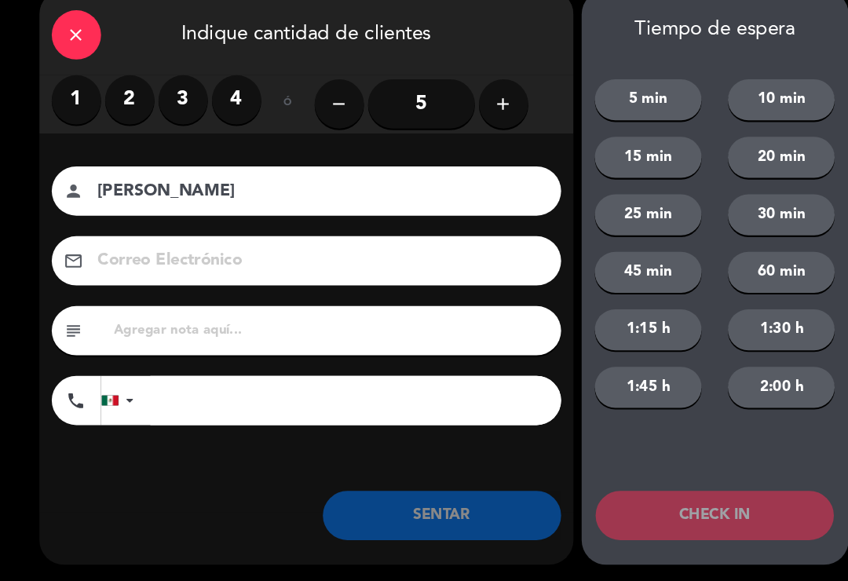
type input "[PERSON_NAME]"
click at [129, 97] on label "2" at bounding box center [124, 120] width 47 height 47
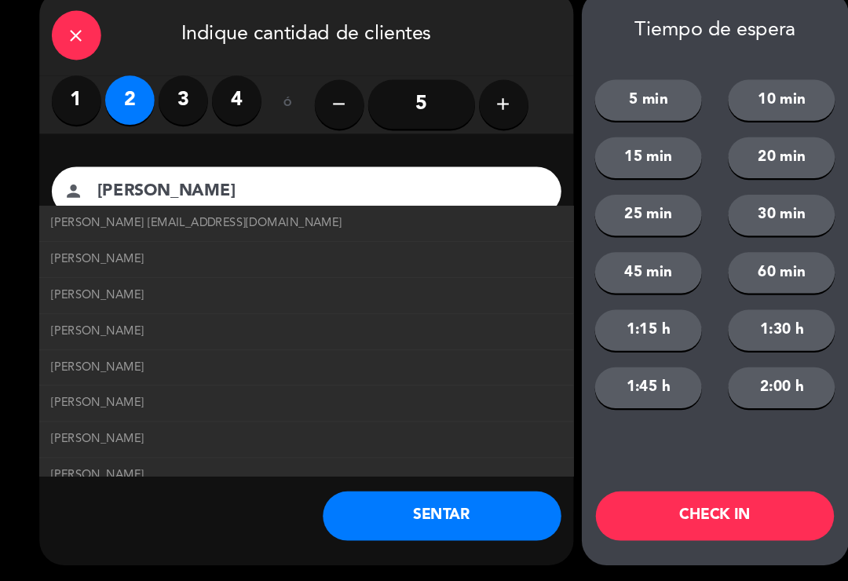
click at [75, 229] on span "[PERSON_NAME] [EMAIL_ADDRESS][DOMAIN_NAME]" at bounding box center [188, 238] width 278 height 18
type input "[EMAIL_ADDRESS][DOMAIN_NAME]"
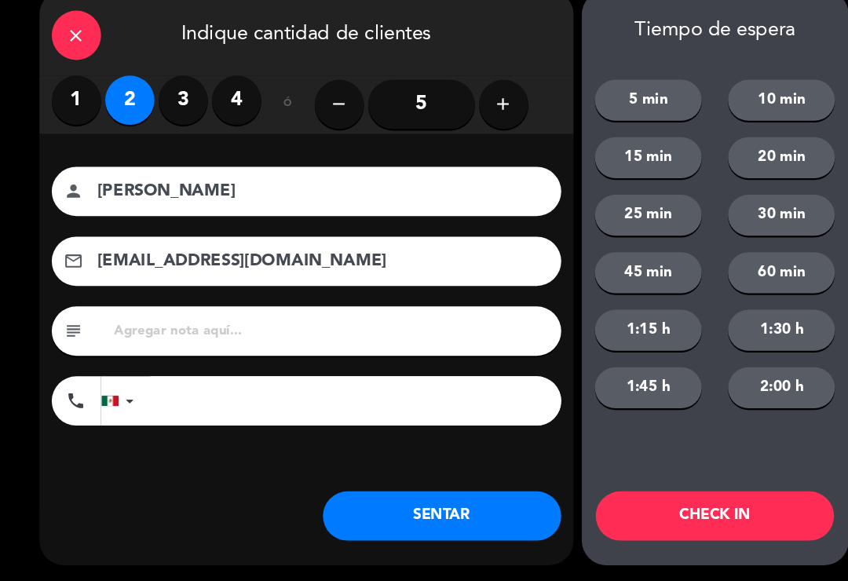
click at [385, 507] on button "SENTAR" at bounding box center [423, 518] width 228 height 47
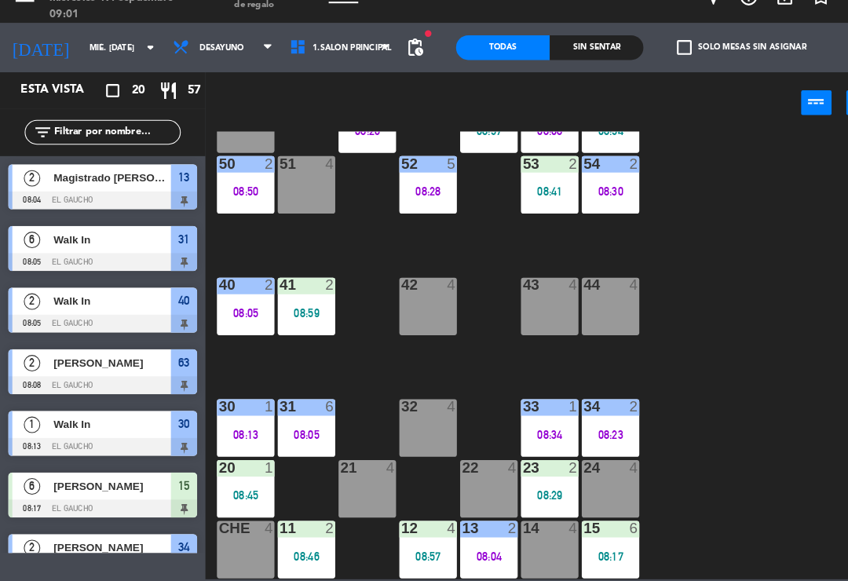
scroll to position [294, 0]
click at [481, 523] on div "13 2 08:04" at bounding box center [467, 550] width 55 height 55
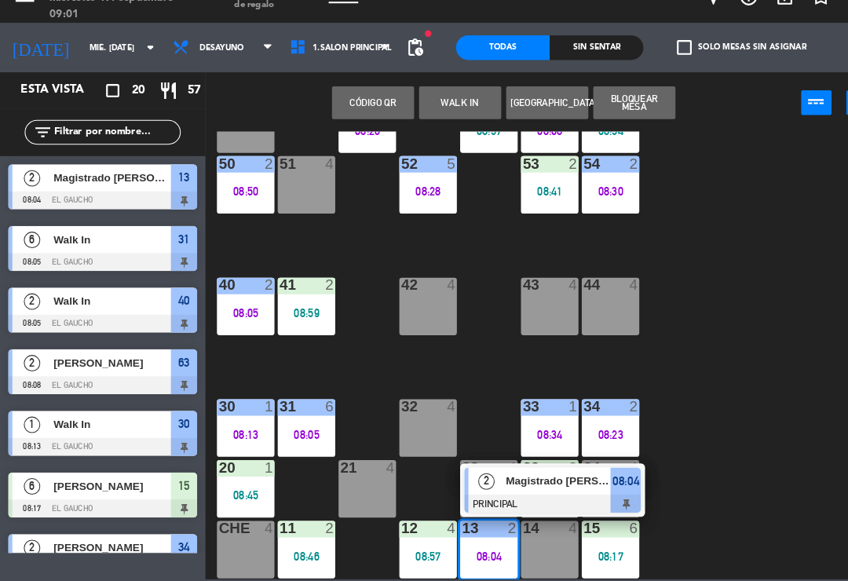
click at [546, 472] on div "Magistrado [PERSON_NAME]" at bounding box center [533, 485] width 102 height 26
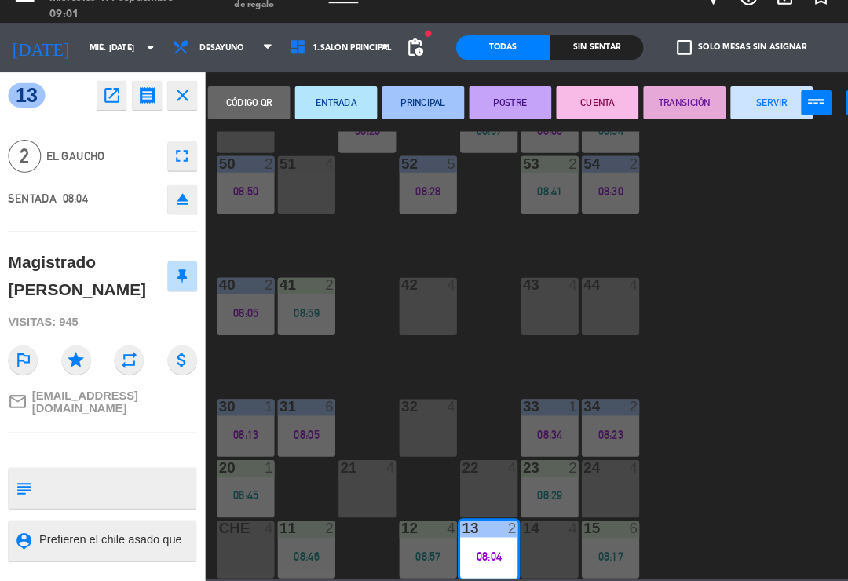
click at [738, 108] on button "SERVIR" at bounding box center [737, 123] width 79 height 31
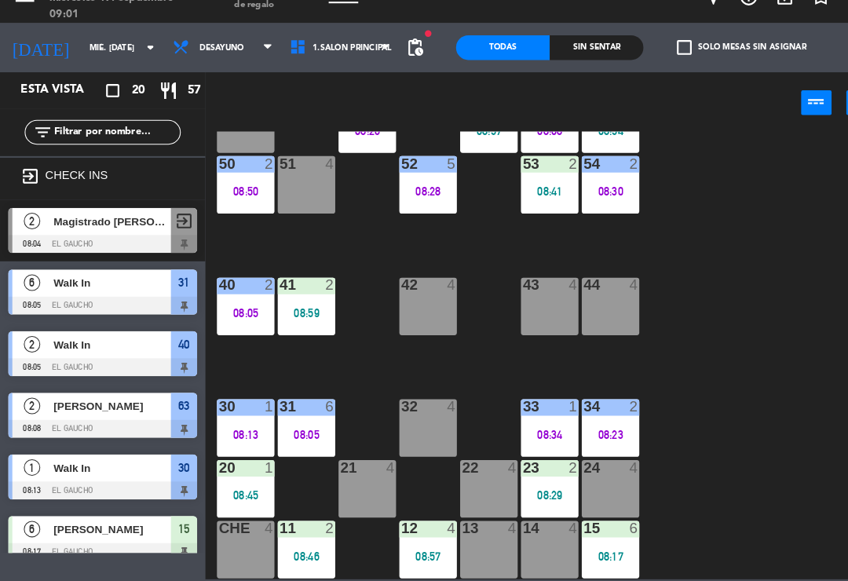
click at [570, 543] on div "15 6 08:17" at bounding box center [583, 550] width 55 height 55
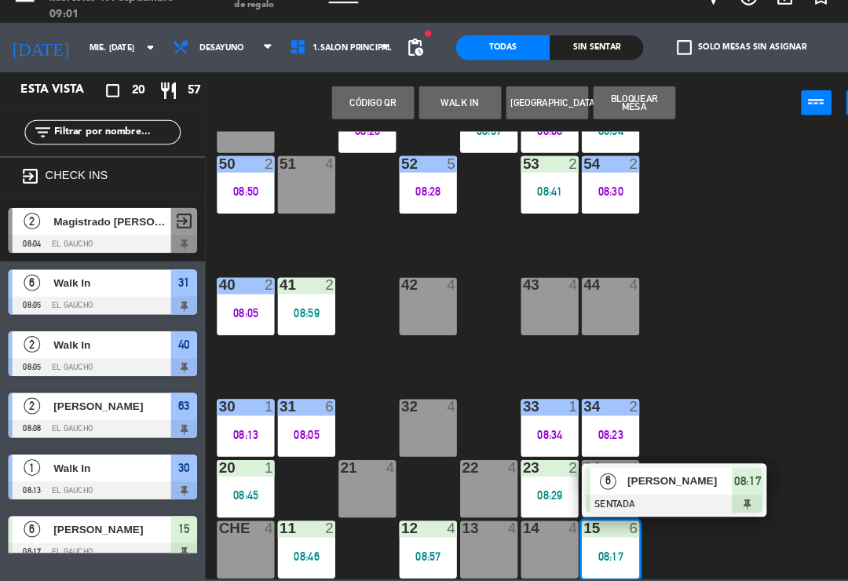
click at [621, 477] on span "[PERSON_NAME]" at bounding box center [650, 485] width 101 height 16
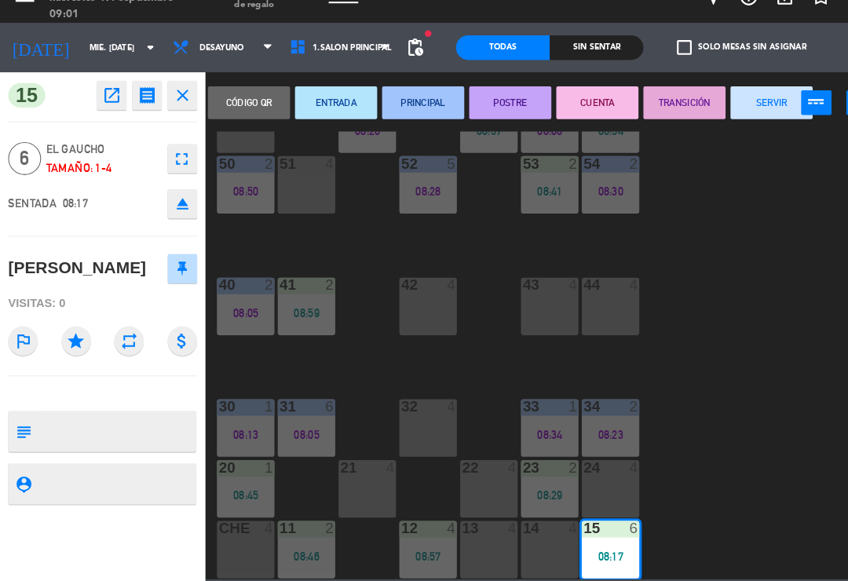
click at [409, 108] on button "PRINCIPAL" at bounding box center [404, 123] width 79 height 31
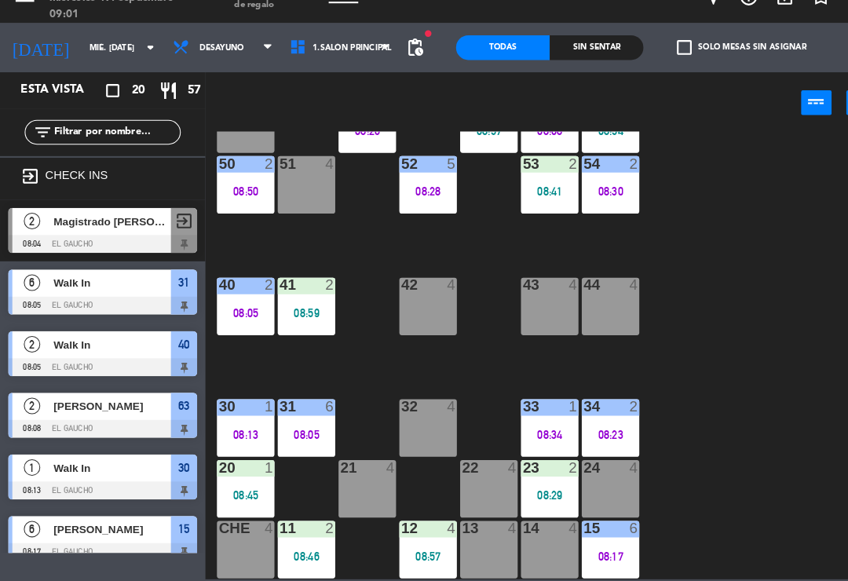
click at [400, 551] on div "08:57" at bounding box center [409, 556] width 55 height 11
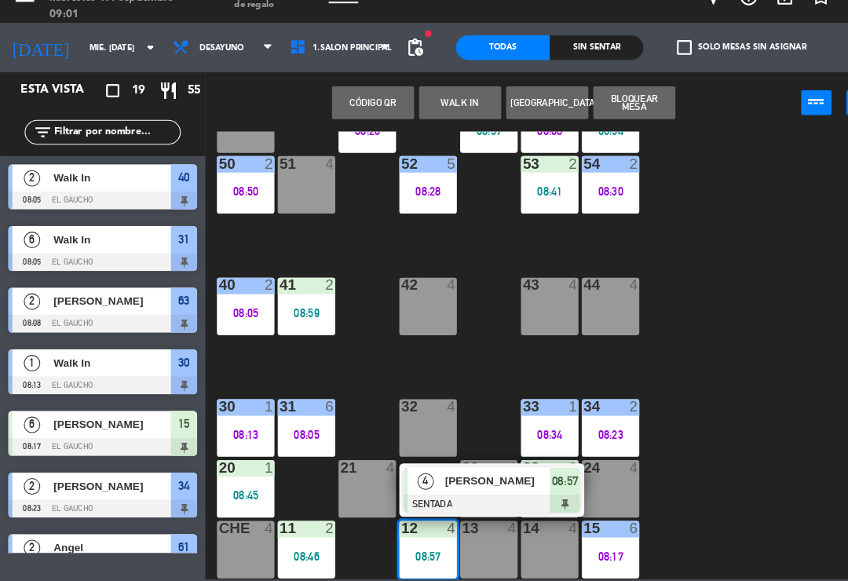
click at [466, 477] on span "[PERSON_NAME]" at bounding box center [476, 485] width 101 height 16
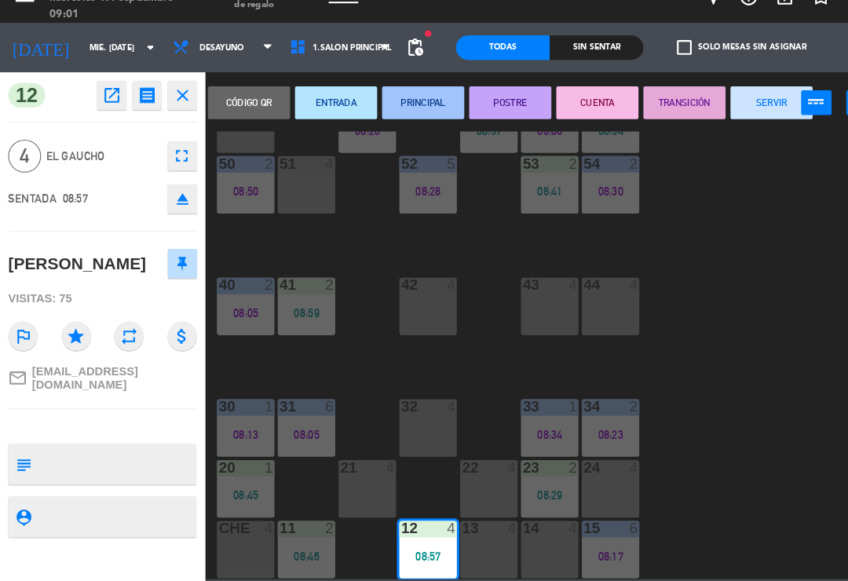
click at [419, 108] on button "PRINCIPAL" at bounding box center [404, 123] width 79 height 31
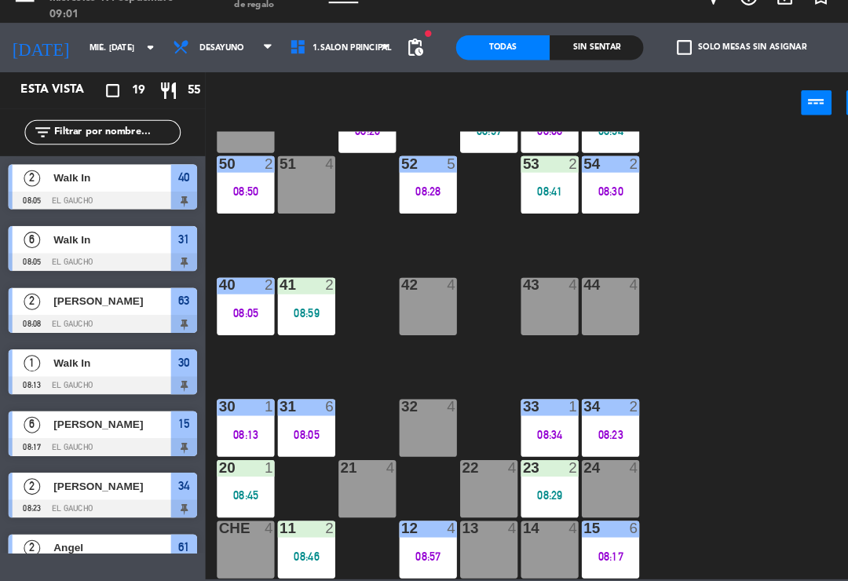
scroll to position [221, 0]
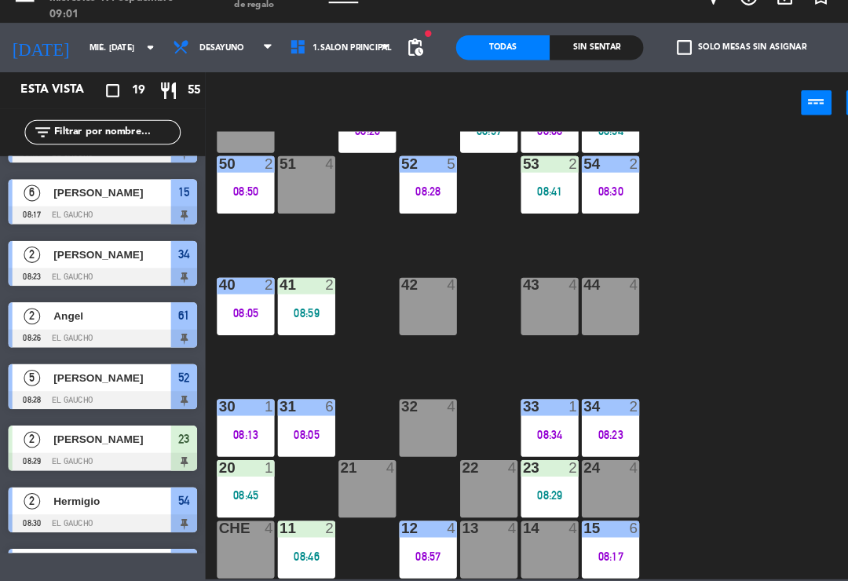
click at [298, 523] on div "11 2 08:46" at bounding box center [292, 550] width 55 height 55
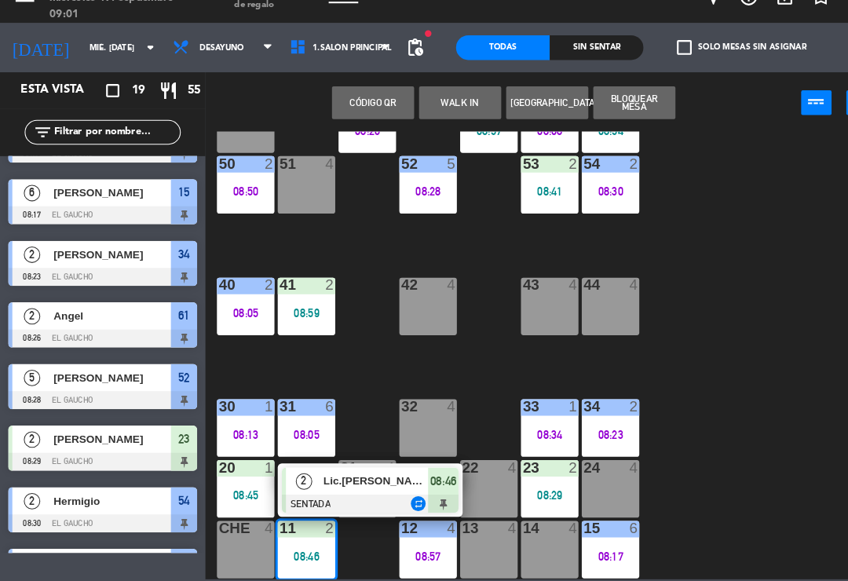
click at [364, 472] on div "Lic.[PERSON_NAME]" at bounding box center [359, 485] width 102 height 26
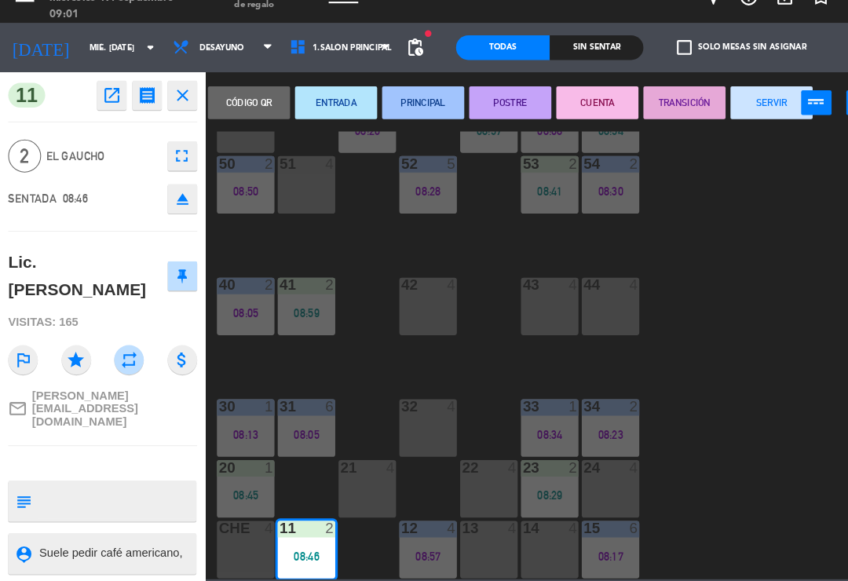
click at [401, 108] on button "PRINCIPAL" at bounding box center [404, 123] width 79 height 31
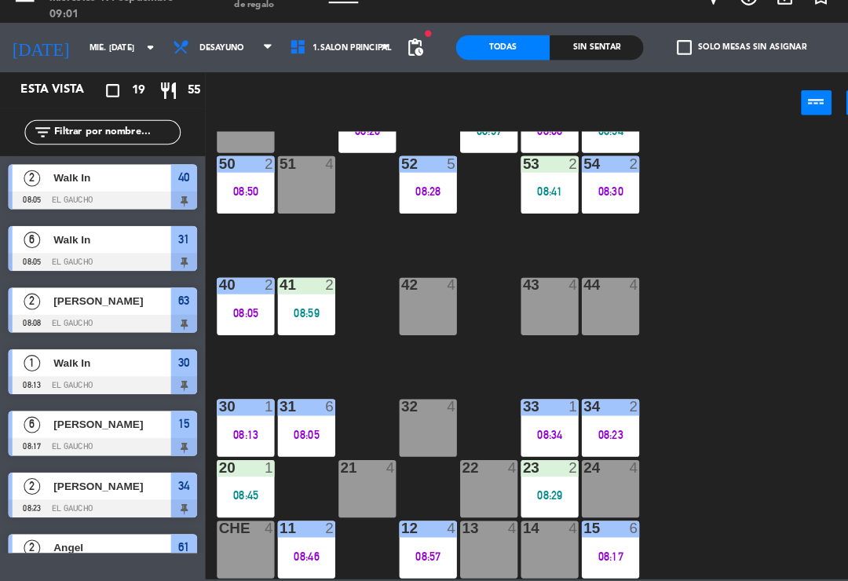
scroll to position [45, 0]
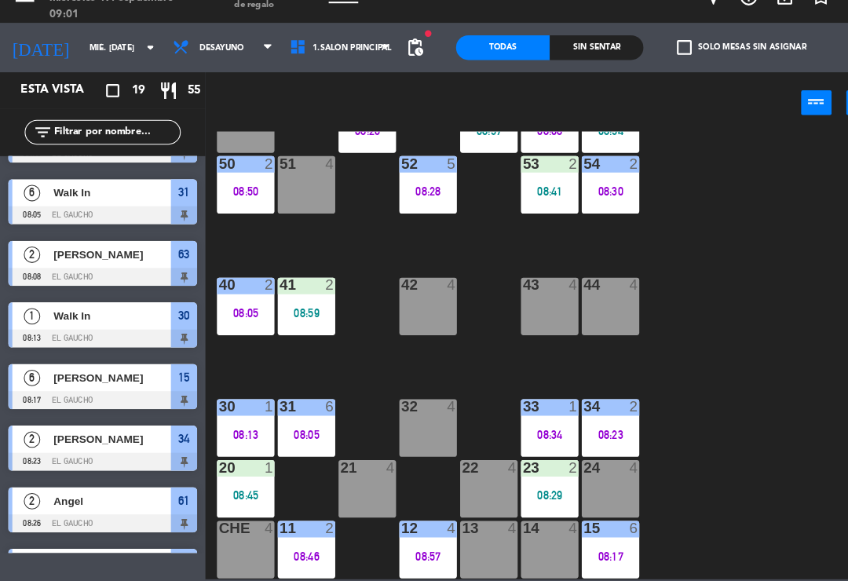
click at [227, 493] on div "08:45" at bounding box center [234, 498] width 55 height 11
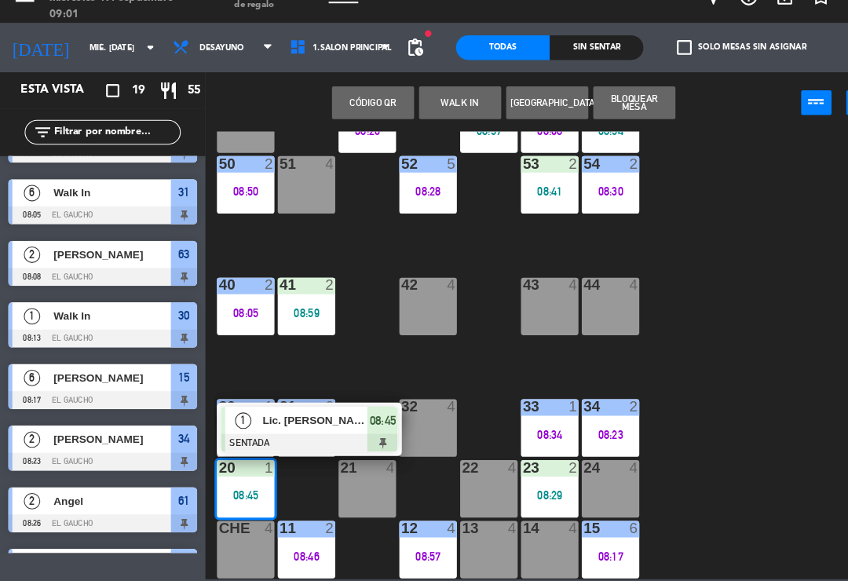
click at [319, 440] on div at bounding box center [295, 448] width 169 height 17
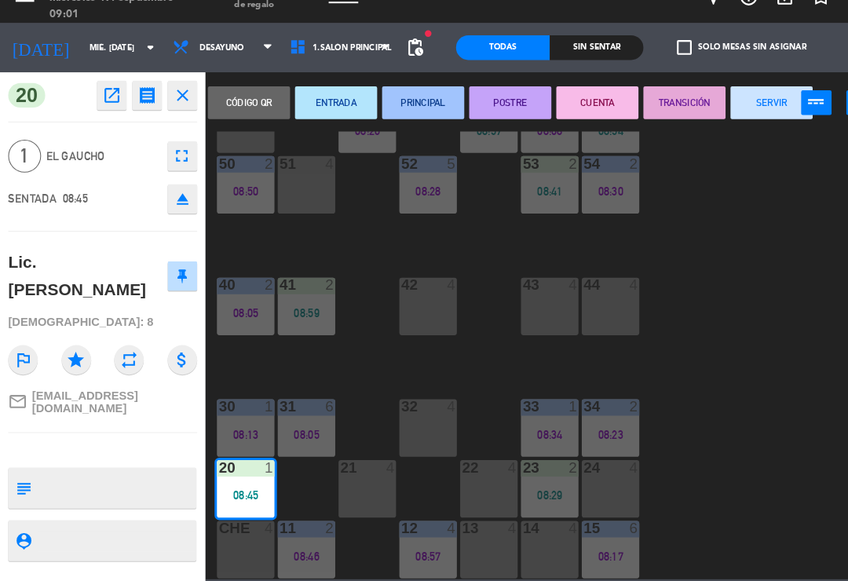
click at [414, 108] on button "PRINCIPAL" at bounding box center [404, 123] width 79 height 31
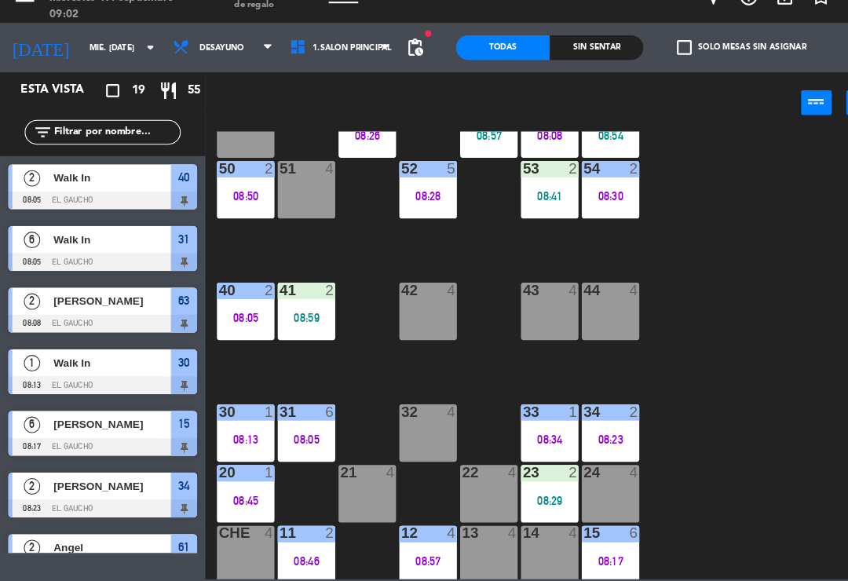
scroll to position [291, 0]
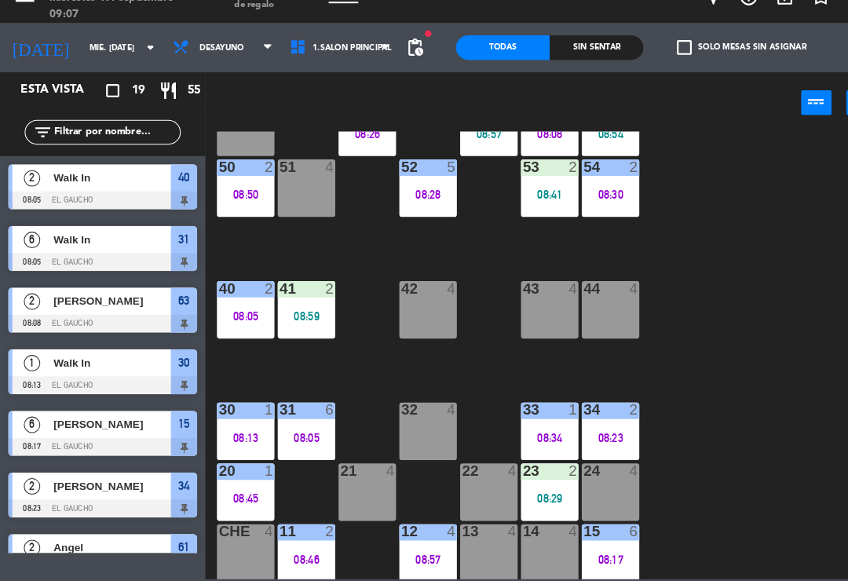
click at [294, 187] on div "51 4" at bounding box center [292, 204] width 55 height 55
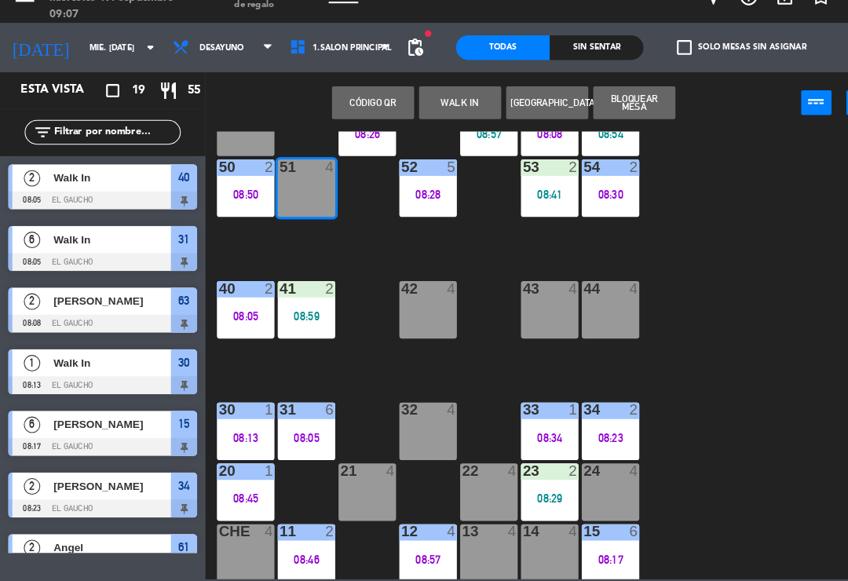
click at [431, 108] on button "WALK IN" at bounding box center [439, 123] width 79 height 31
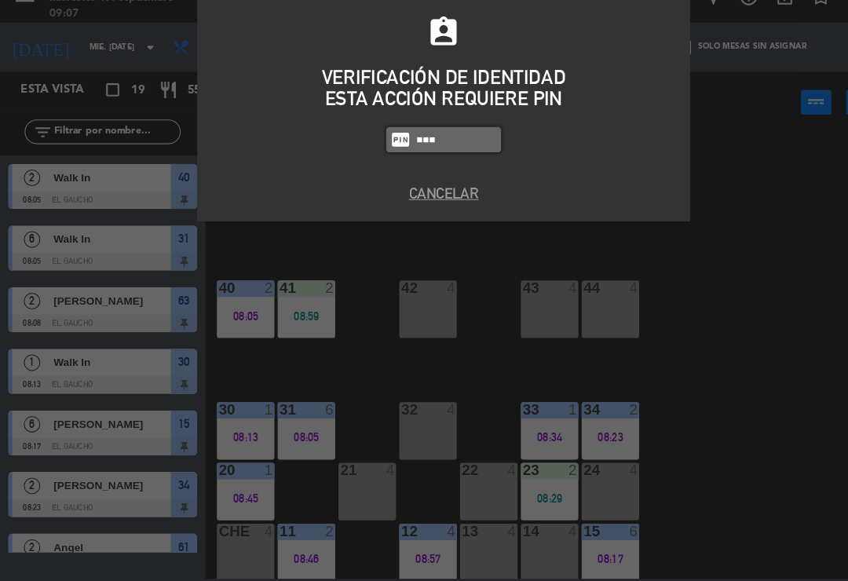
type input "0009"
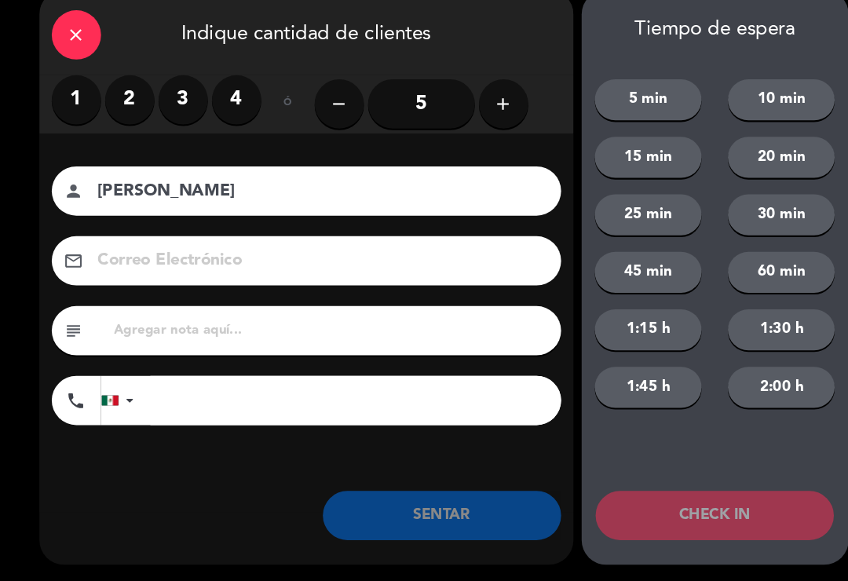
type input "[PERSON_NAME]"
click at [68, 97] on label "1" at bounding box center [72, 120] width 47 height 47
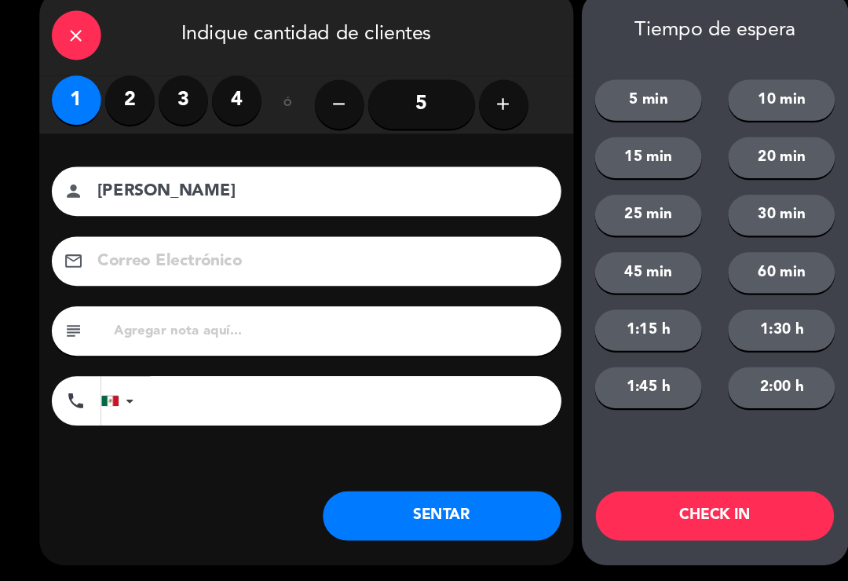
click at [429, 502] on button "SENTAR" at bounding box center [423, 518] width 228 height 47
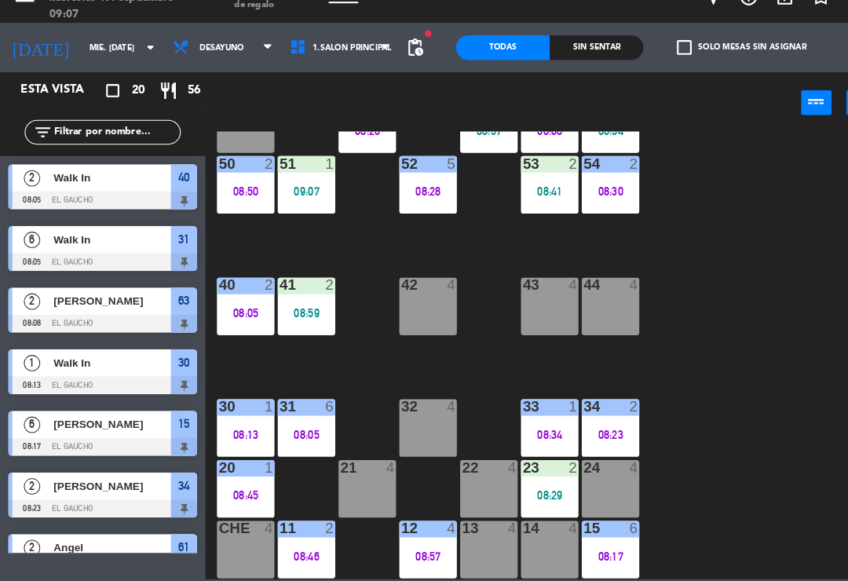
scroll to position [294, 0]
click at [466, 523] on div "13 4" at bounding box center [467, 550] width 55 height 55
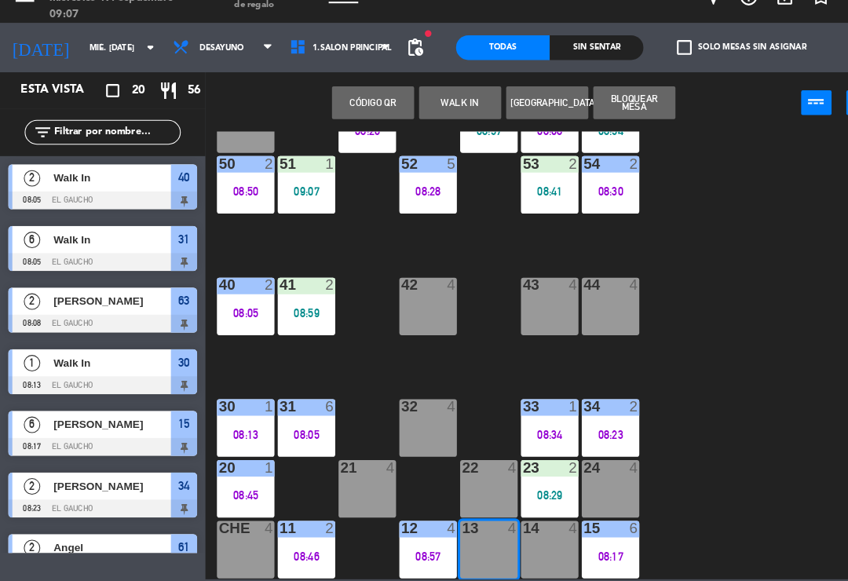
click at [435, 108] on button "WALK IN" at bounding box center [439, 123] width 79 height 31
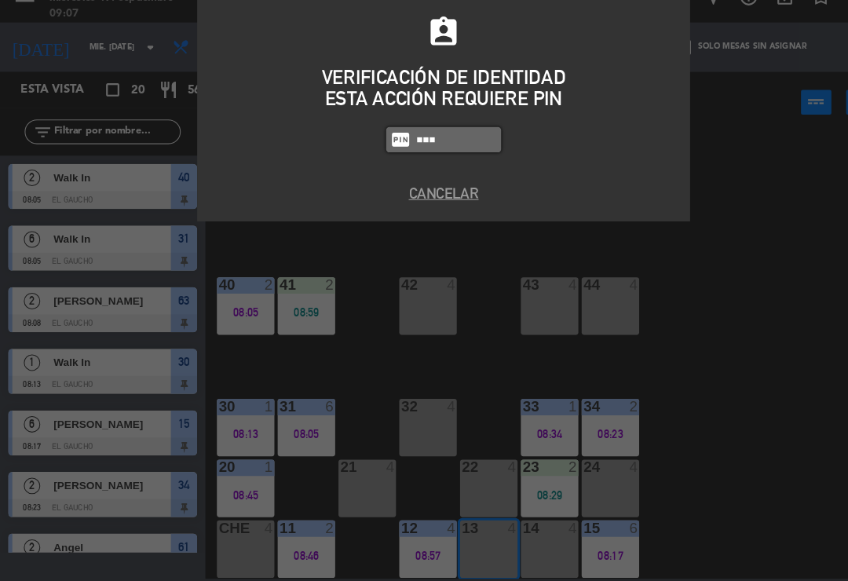
type input "0009"
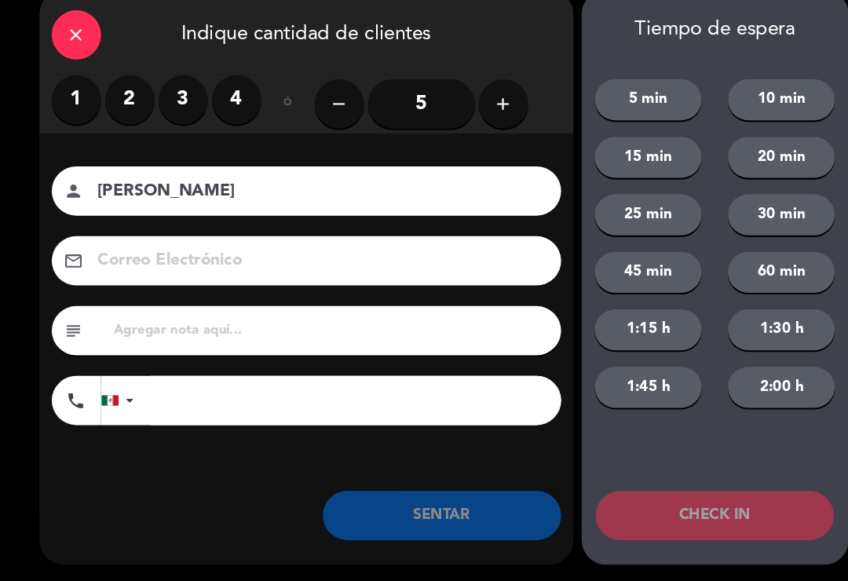
type input "[PERSON_NAME]"
click at [125, 104] on label "2" at bounding box center [124, 120] width 47 height 47
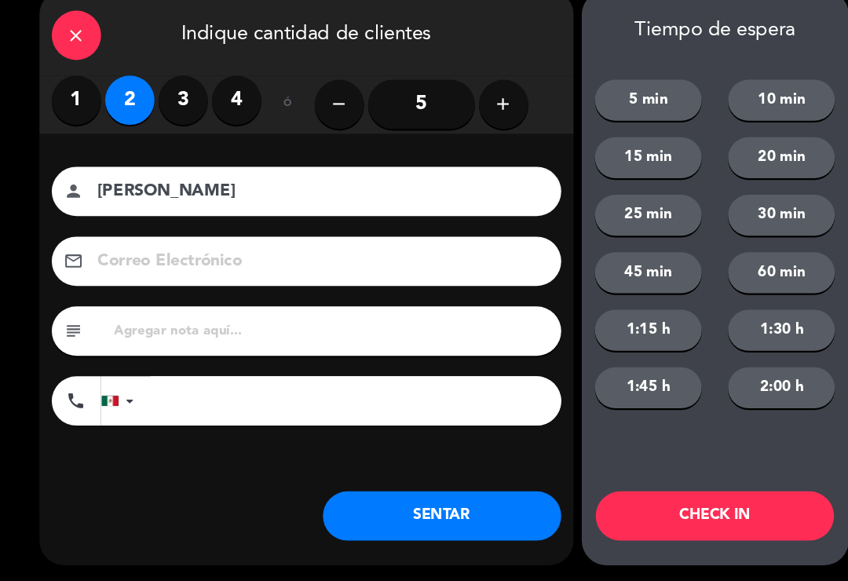
click at [386, 497] on button "SENTAR" at bounding box center [423, 518] width 228 height 47
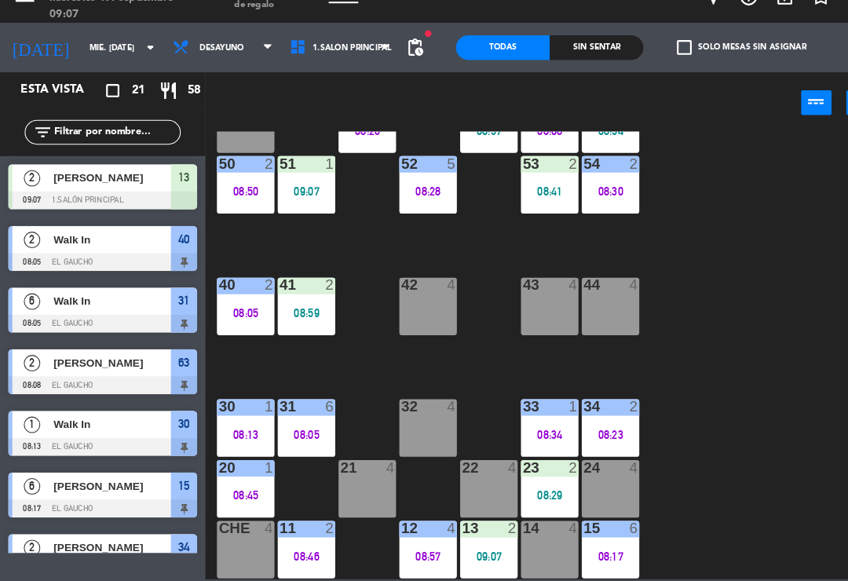
click at [222, 407] on div at bounding box center [235, 414] width 26 height 14
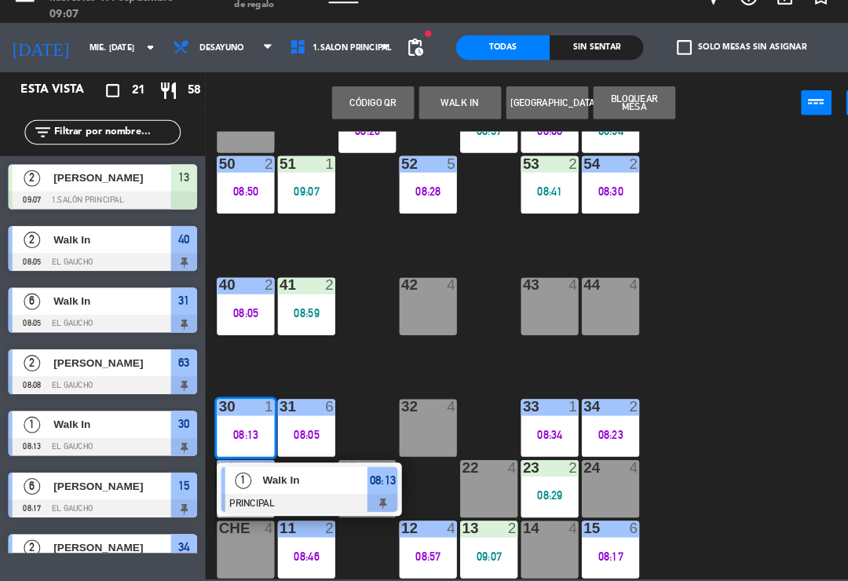
click at [287, 497] on div at bounding box center [295, 505] width 169 height 17
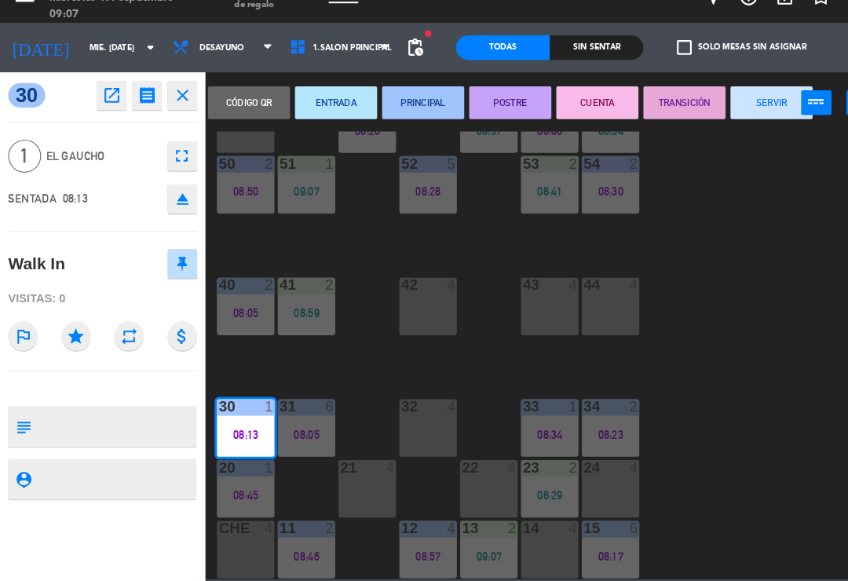
click at [729, 108] on button "SERVIR" at bounding box center [737, 123] width 79 height 31
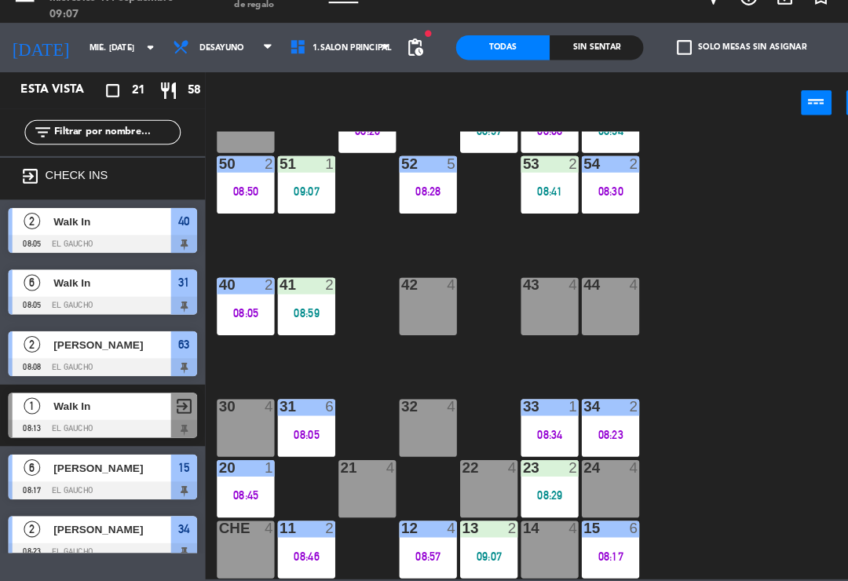
click at [238, 413] on div "30 4" at bounding box center [234, 434] width 55 height 55
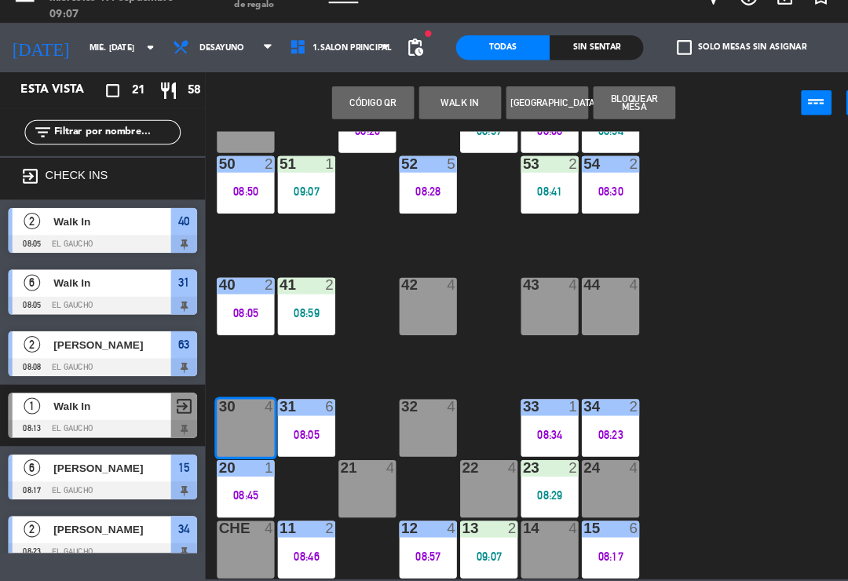
click at [440, 108] on button "WALK IN" at bounding box center [439, 123] width 79 height 31
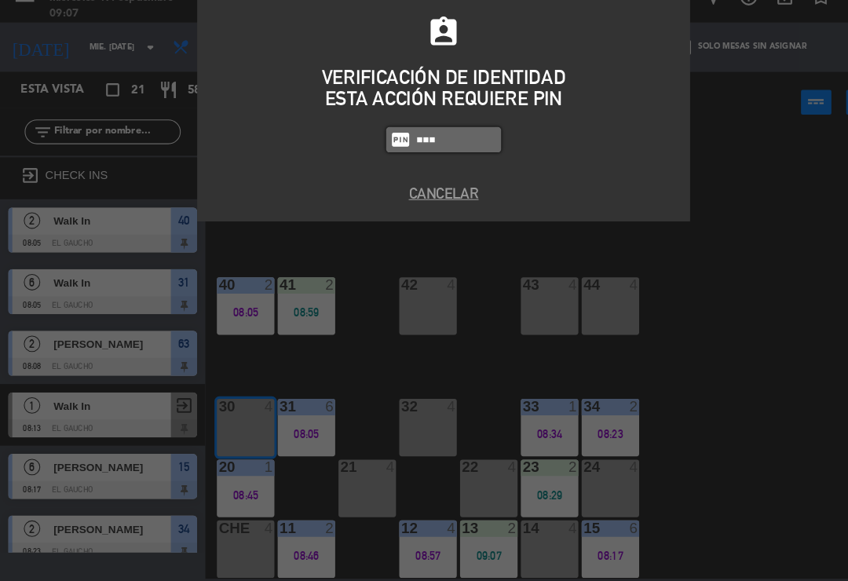
type input "0009"
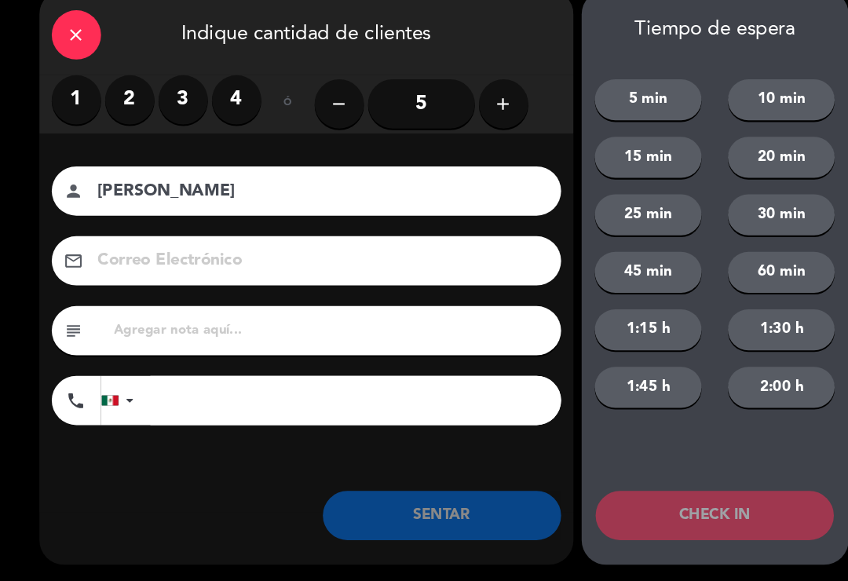
click at [117, 97] on label "2" at bounding box center [124, 120] width 47 height 47
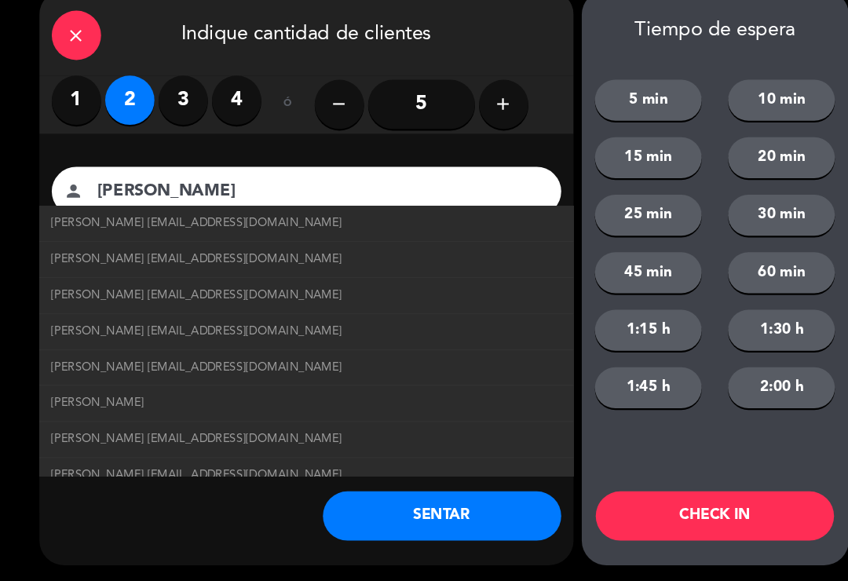
click at [57, 264] on span "[PERSON_NAME] [EMAIL_ADDRESS][DOMAIN_NAME]" at bounding box center [188, 273] width 278 height 18
type input "[PERSON_NAME]"
type input "[EMAIL_ADDRESS][DOMAIN_NAME]"
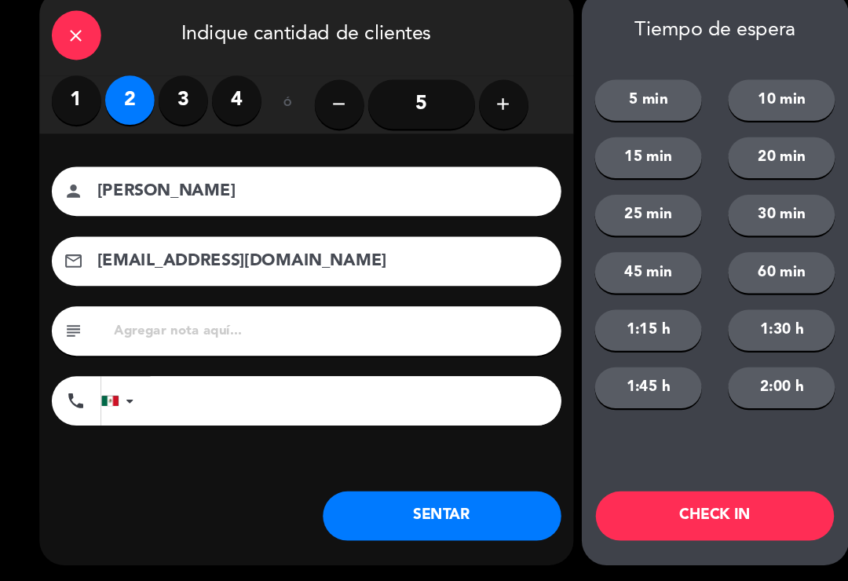
click at [433, 509] on button "SENTAR" at bounding box center [423, 518] width 228 height 47
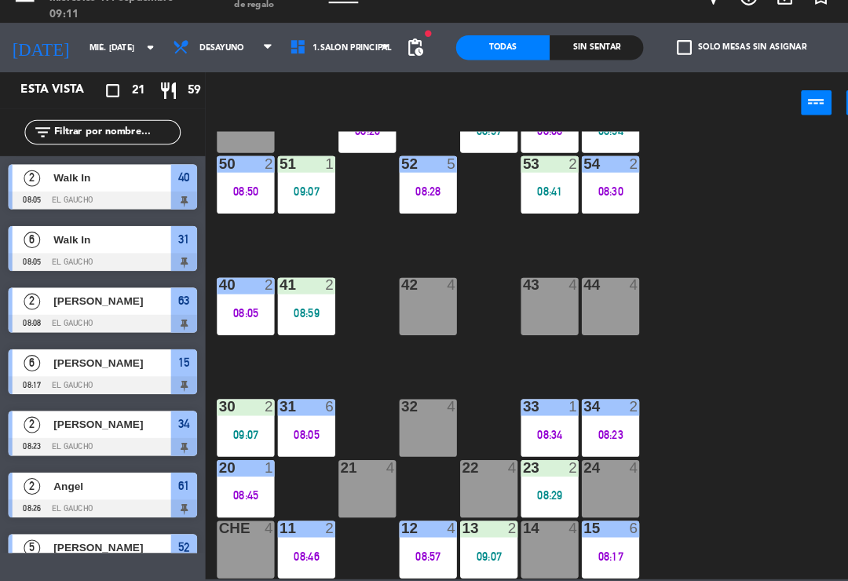
click at [306, 319] on div "08:59" at bounding box center [292, 324] width 55 height 11
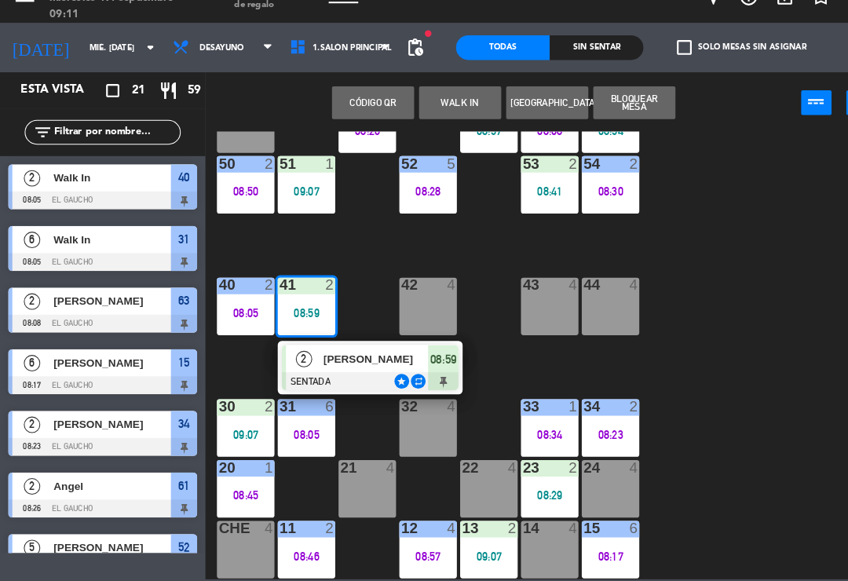
click at [353, 355] on div "[PERSON_NAME]" at bounding box center [359, 368] width 102 height 26
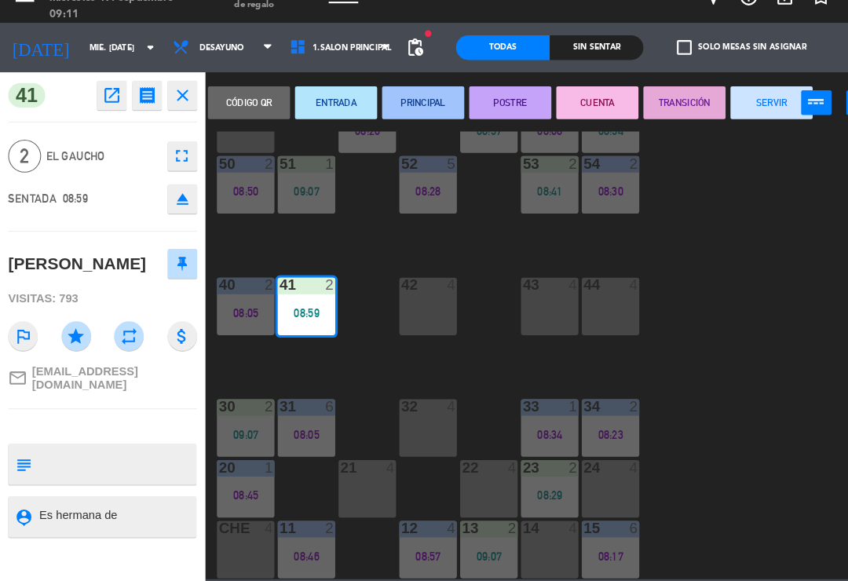
click at [722, 108] on button "SERVIR" at bounding box center [737, 123] width 79 height 31
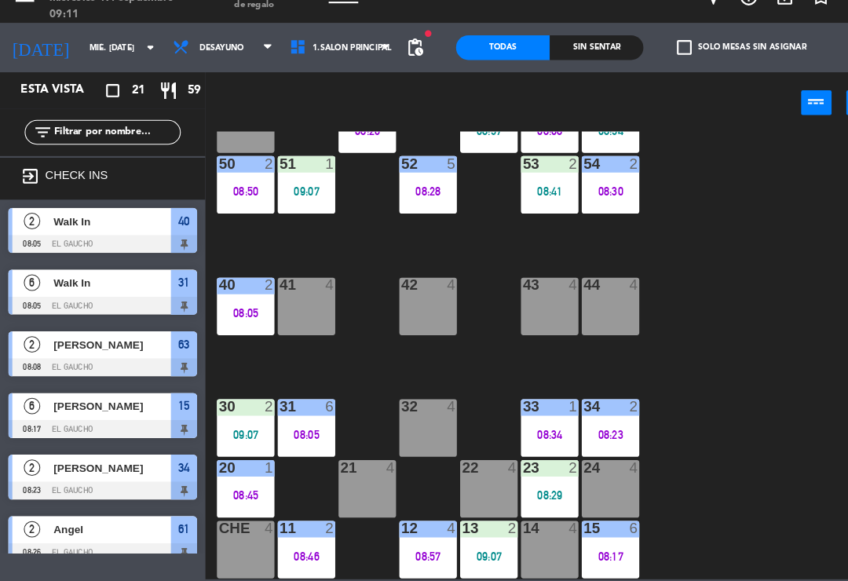
scroll to position [218, 0]
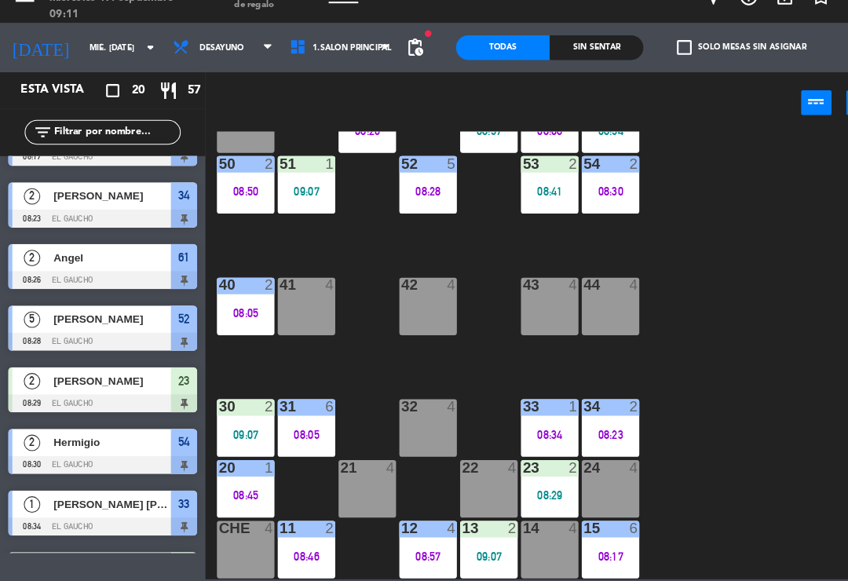
click at [288, 291] on div at bounding box center [293, 298] width 26 height 14
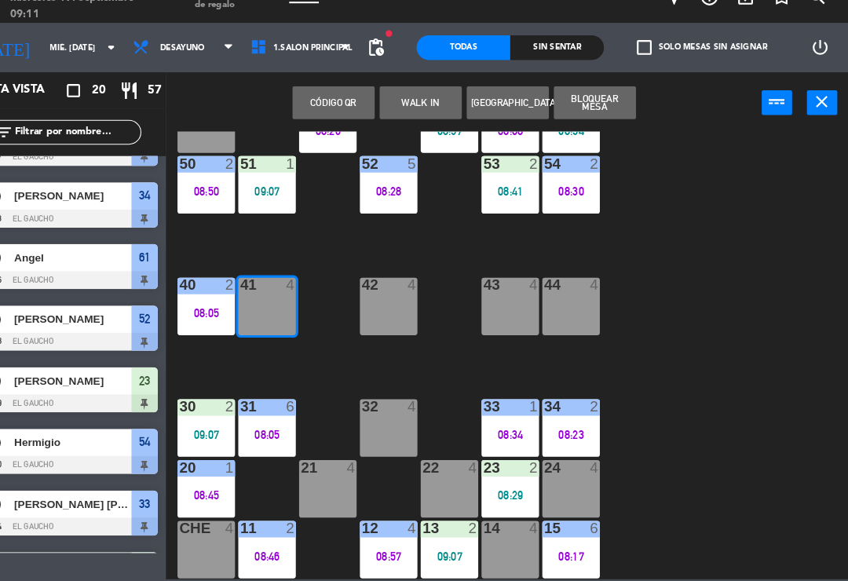
click at [332, 108] on button "Código qr" at bounding box center [356, 123] width 79 height 31
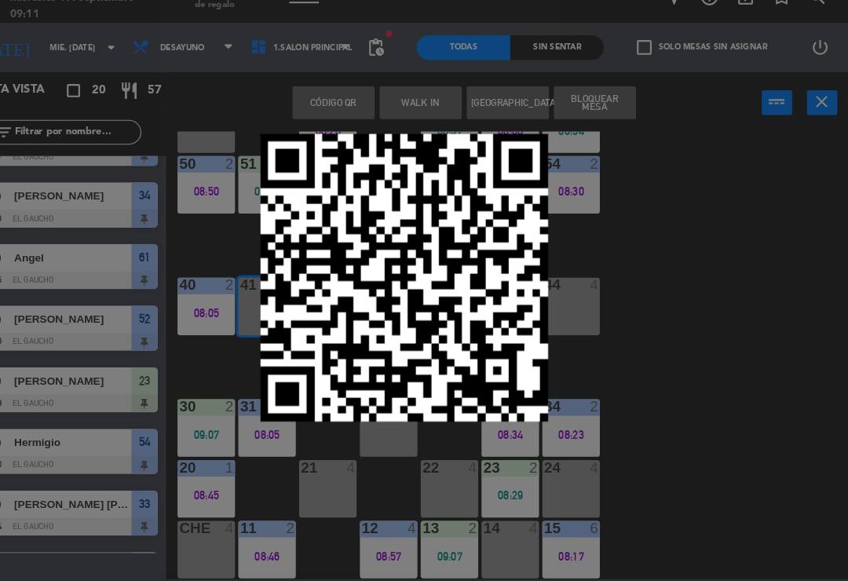
click at [691, 234] on div at bounding box center [424, 290] width 848 height 581
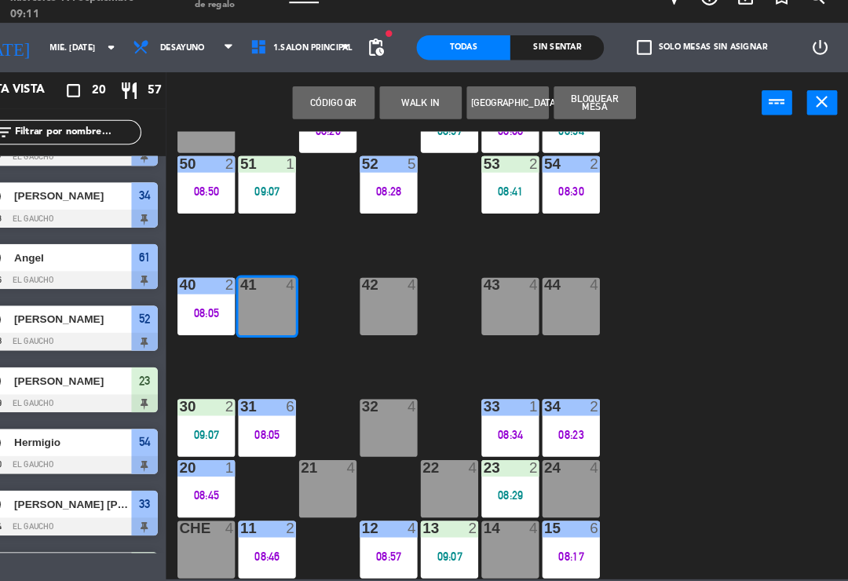
click at [404, 108] on button "WALK IN" at bounding box center [439, 123] width 79 height 31
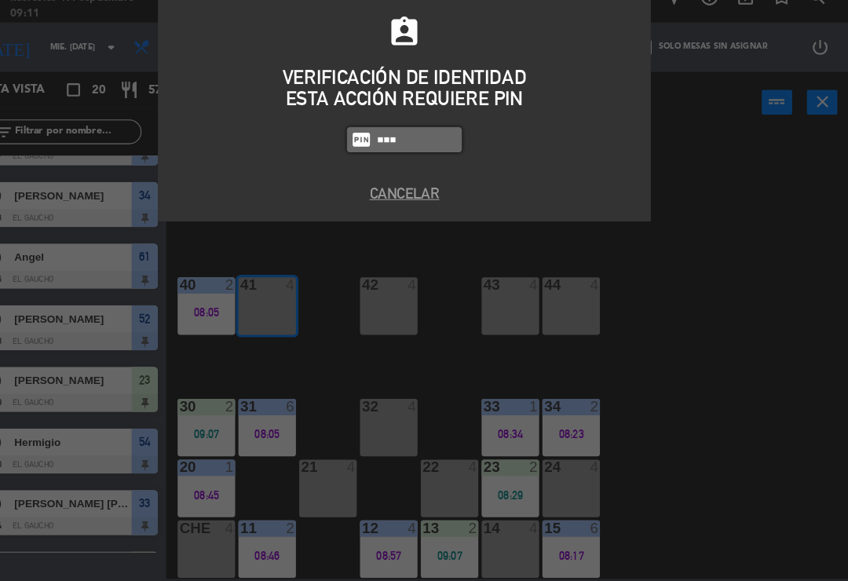
type input "0009"
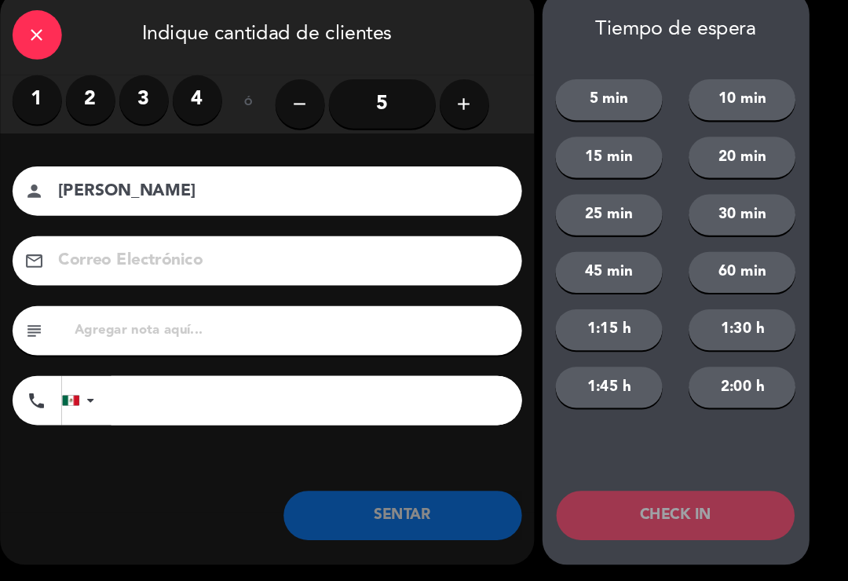
type input "[PERSON_NAME]"
click at [152, 101] on label "3" at bounding box center [175, 120] width 47 height 47
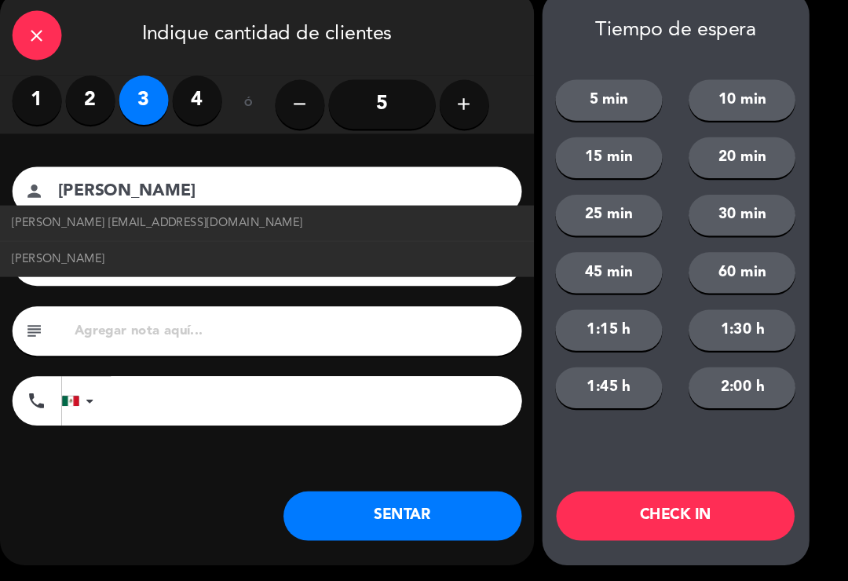
click at [185, 229] on span "[PERSON_NAME] [EMAIL_ADDRESS][DOMAIN_NAME]" at bounding box center [188, 238] width 278 height 18
type input "[PERSON_NAME][EMAIL_ADDRESS][DOMAIN_NAME]"
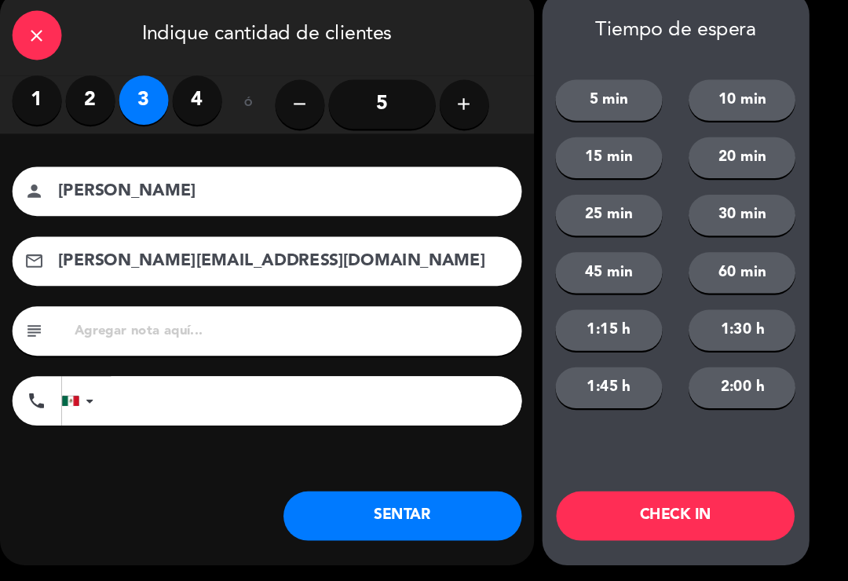
click at [401, 495] on button "SENTAR" at bounding box center [423, 518] width 228 height 47
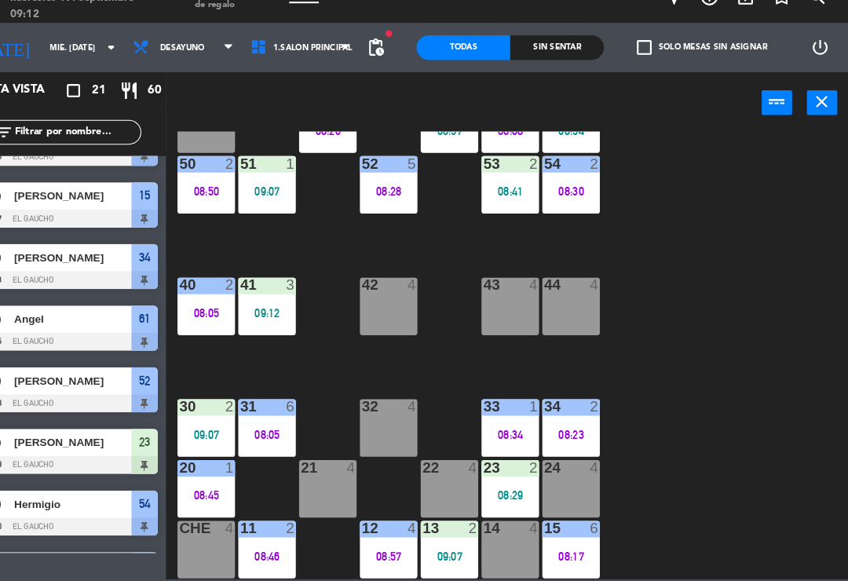
scroll to position [0, 0]
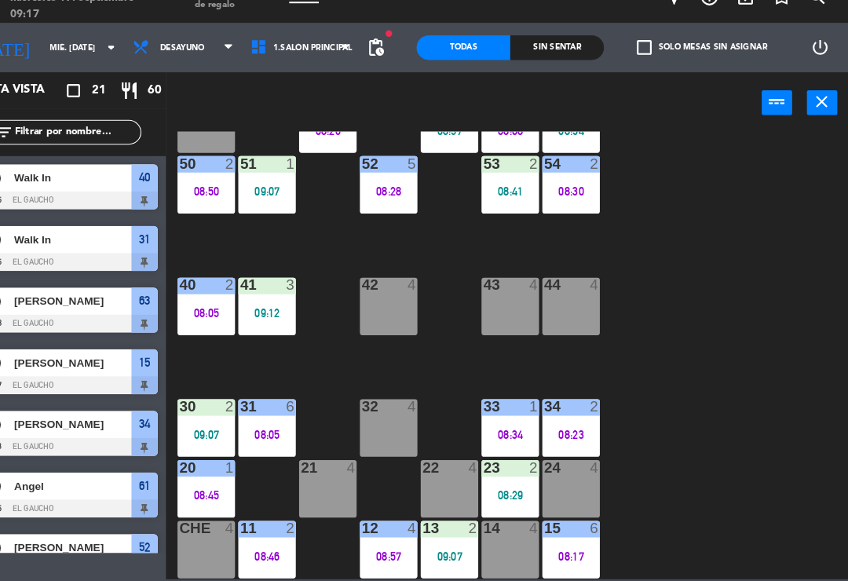
click at [382, 408] on div "32 4" at bounding box center [409, 434] width 55 height 55
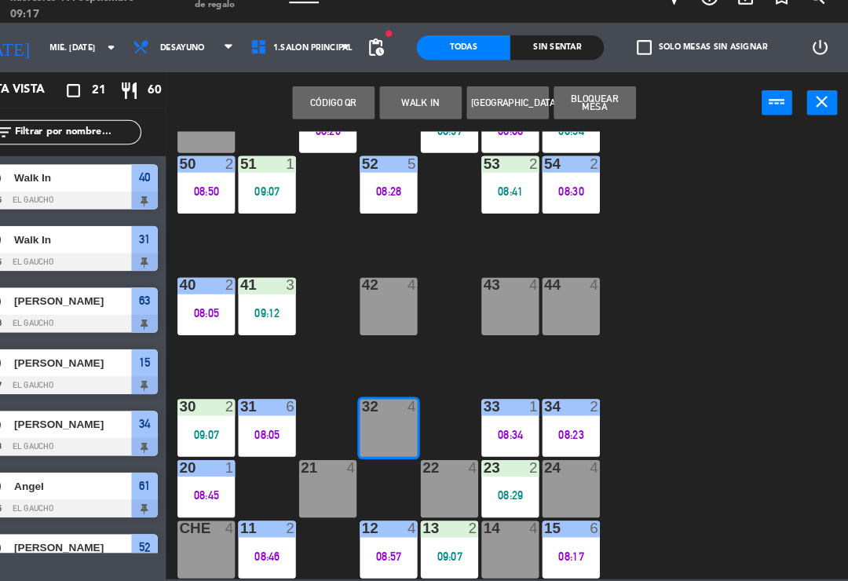
click at [400, 108] on button "WALK IN" at bounding box center [439, 123] width 79 height 31
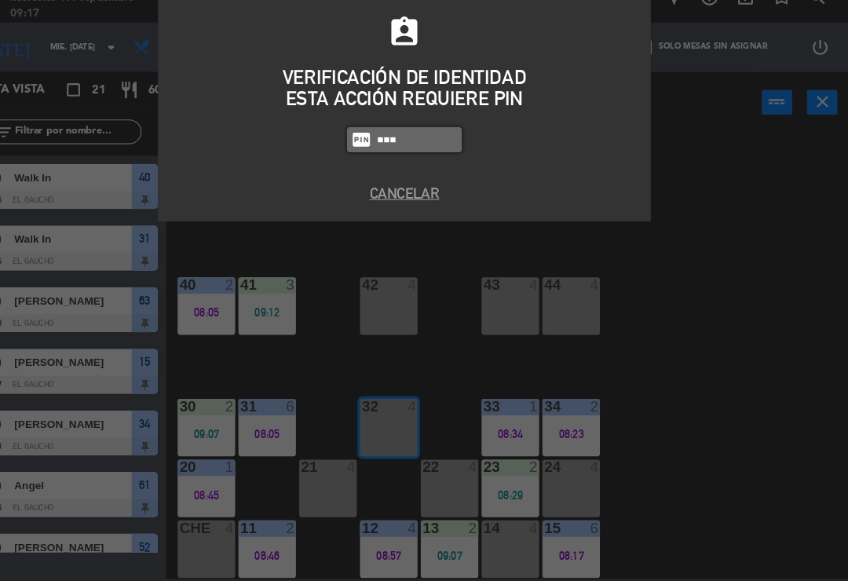
type input "0009"
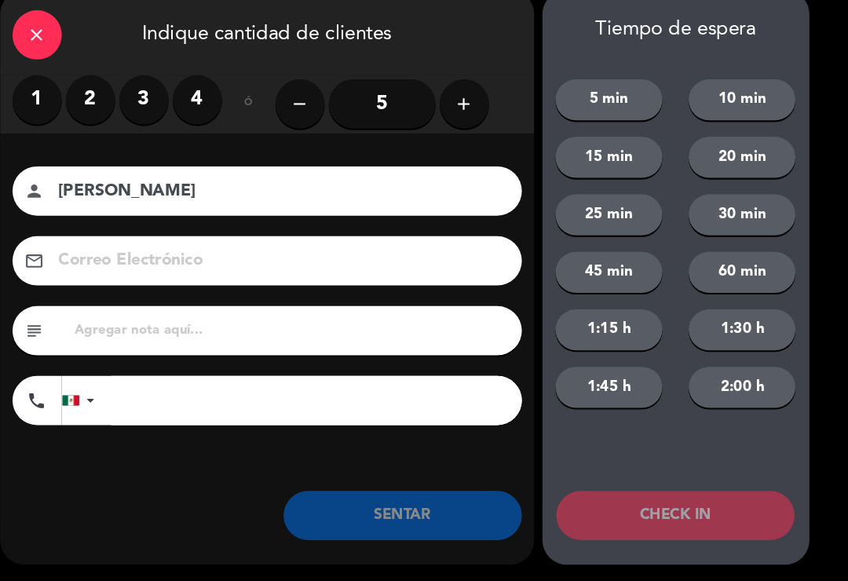
type input "[PERSON_NAME]"
click at [101, 106] on label "2" at bounding box center [124, 120] width 47 height 47
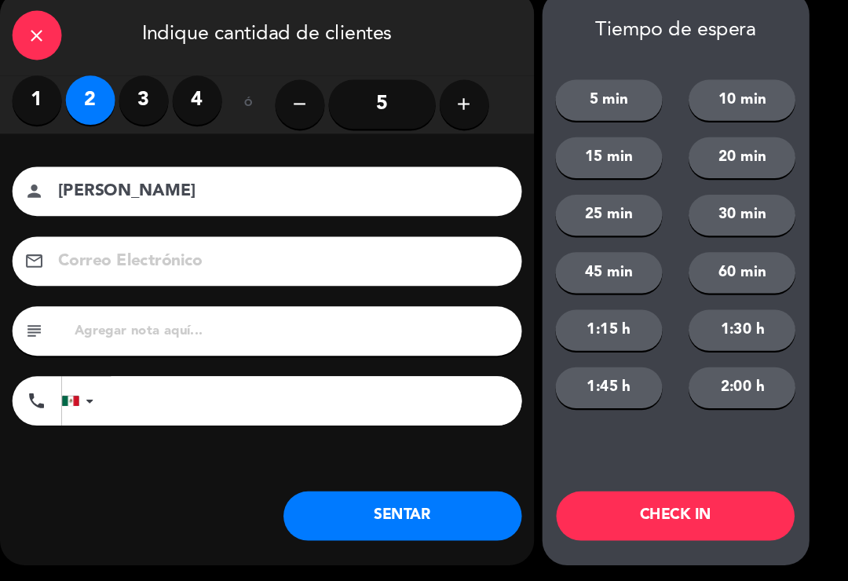
click at [345, 495] on button "SENTAR" at bounding box center [423, 518] width 228 height 47
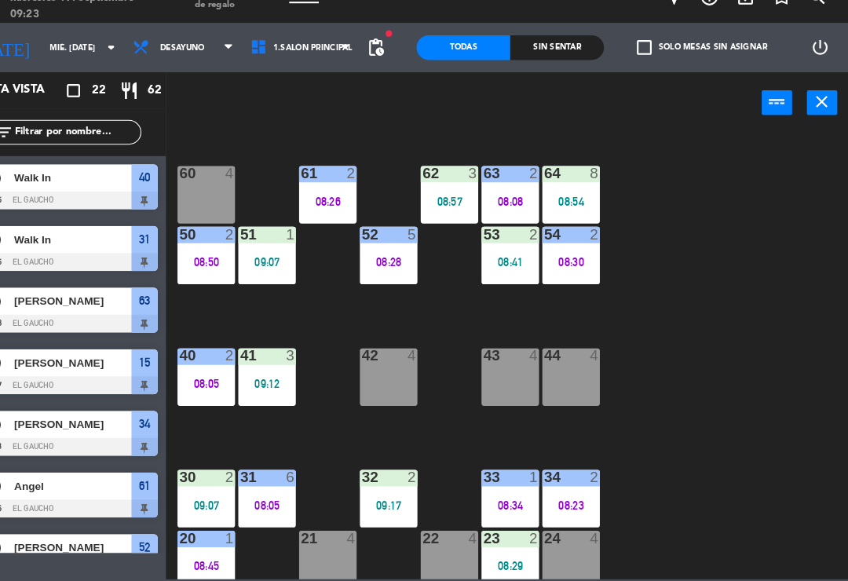
scroll to position [229, 0]
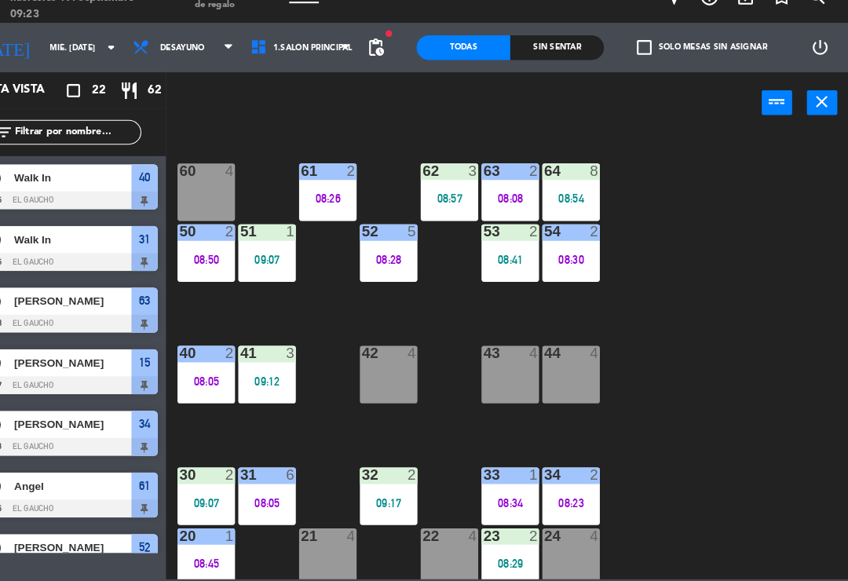
click at [323, 181] on div "61 2" at bounding box center [350, 189] width 55 height 16
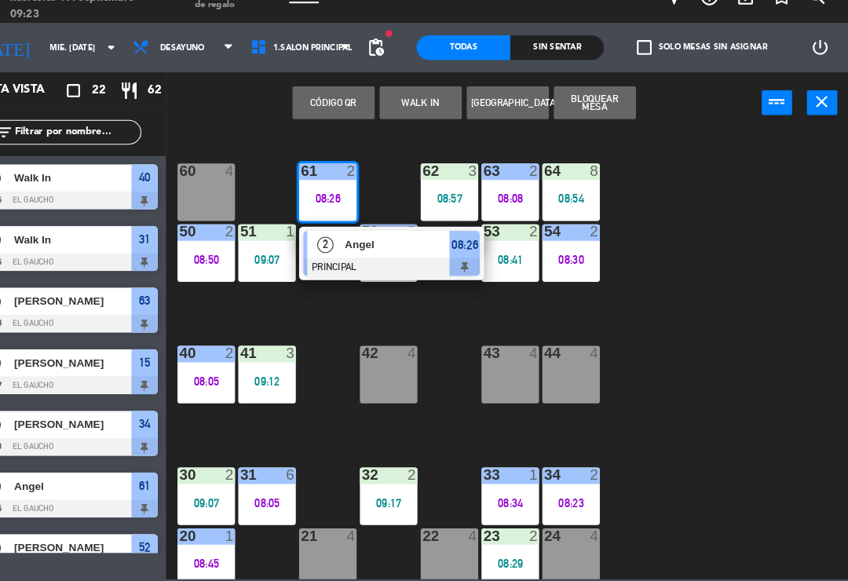
click at [367, 250] on span "Angel" at bounding box center [417, 258] width 101 height 16
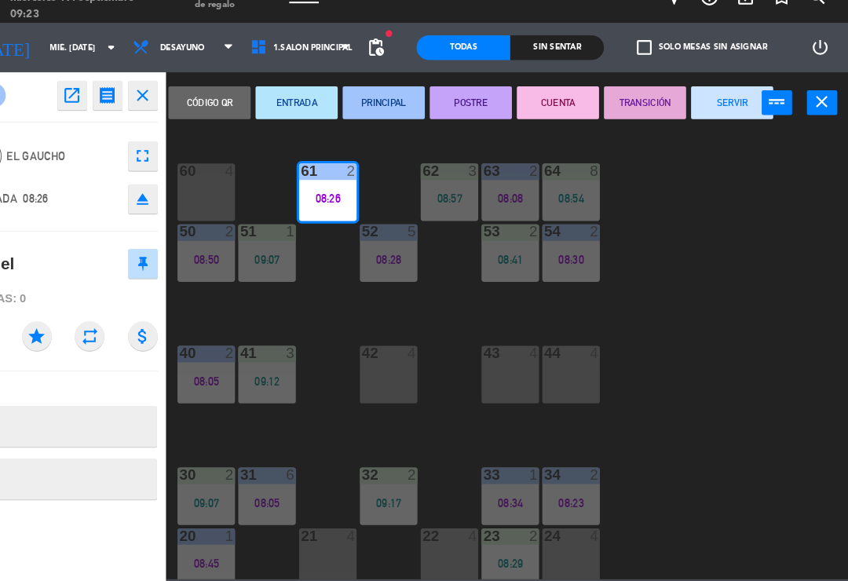
click at [698, 108] on button "SERVIR" at bounding box center [737, 123] width 79 height 31
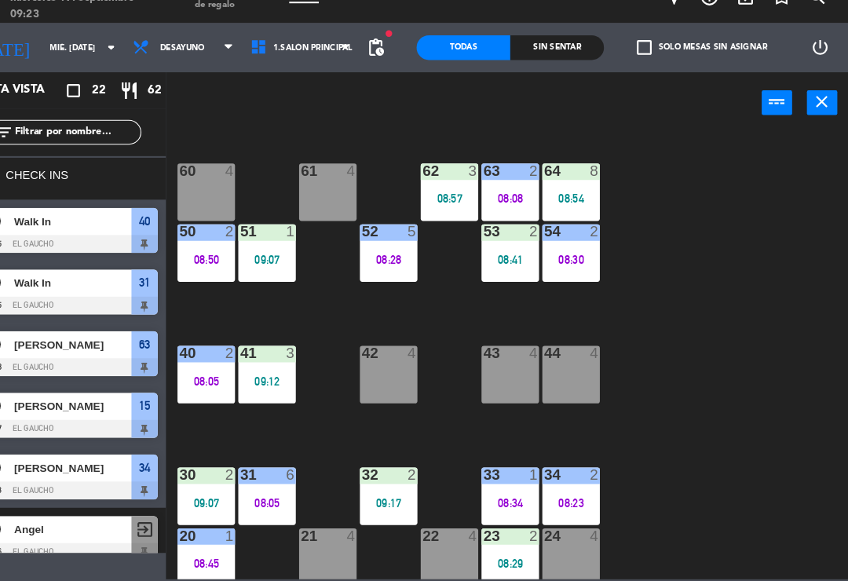
click at [323, 182] on div "61 4" at bounding box center [350, 208] width 55 height 55
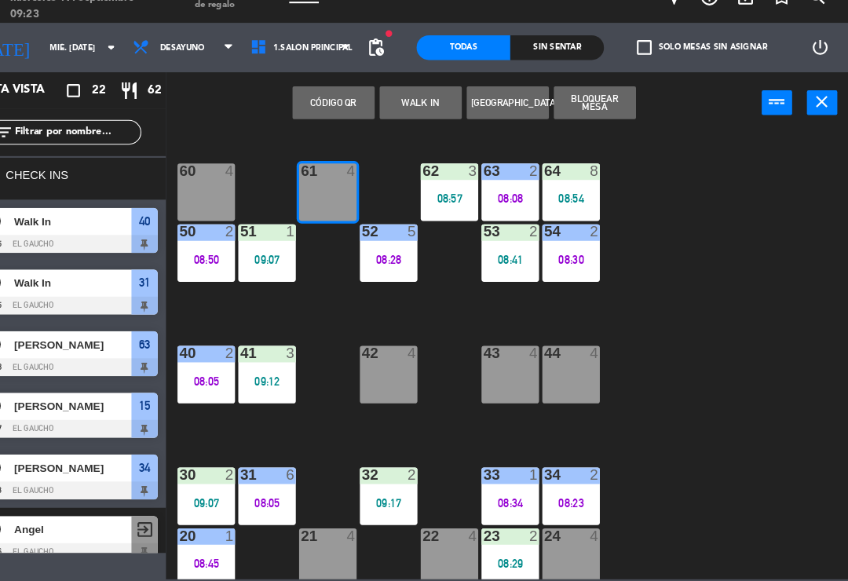
click at [406, 108] on button "WALK IN" at bounding box center [439, 123] width 79 height 31
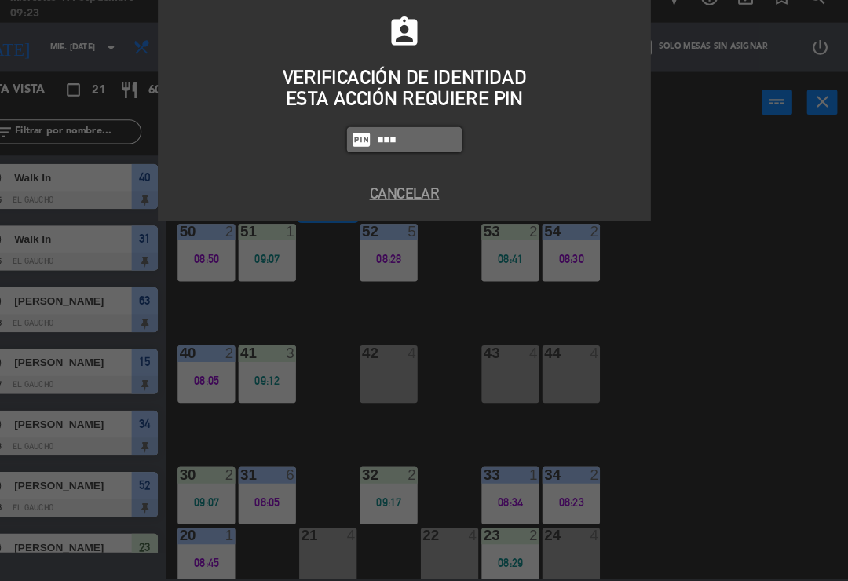
type input "0009"
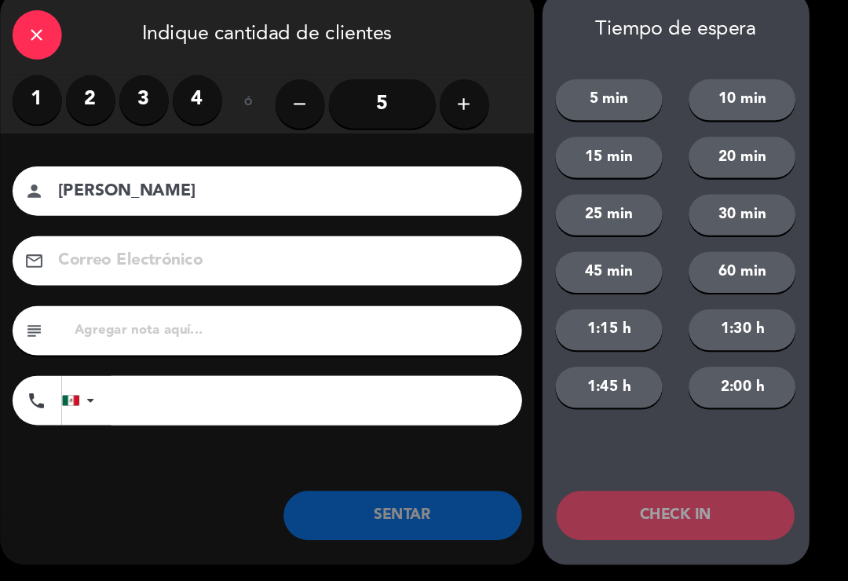
type input "[PERSON_NAME]"
click at [101, 97] on label "2" at bounding box center [124, 120] width 47 height 47
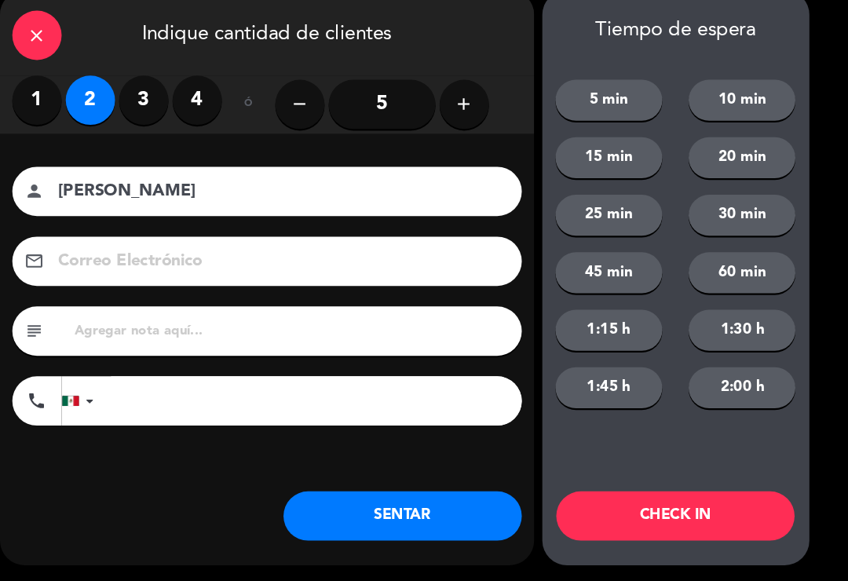
click at [346, 503] on button "SENTAR" at bounding box center [423, 518] width 228 height 47
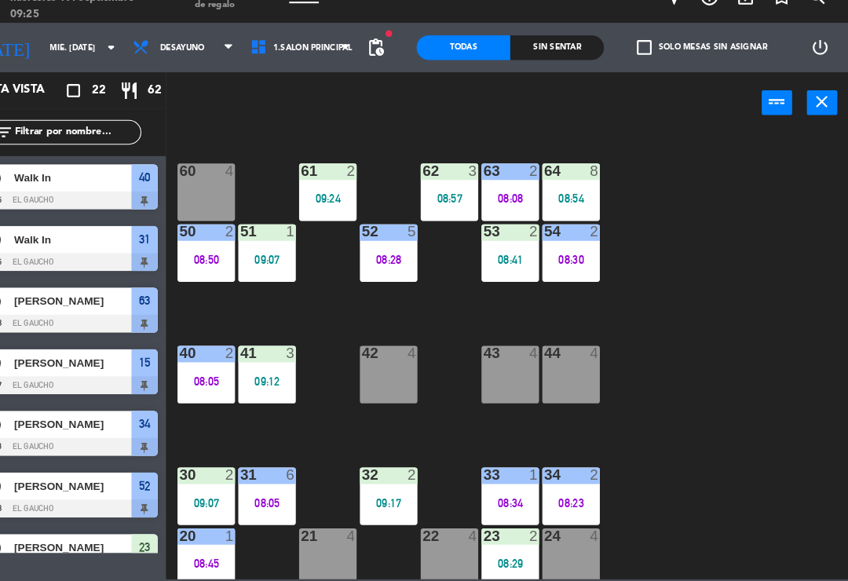
click at [498, 268] on div "08:41" at bounding box center [525, 273] width 55 height 11
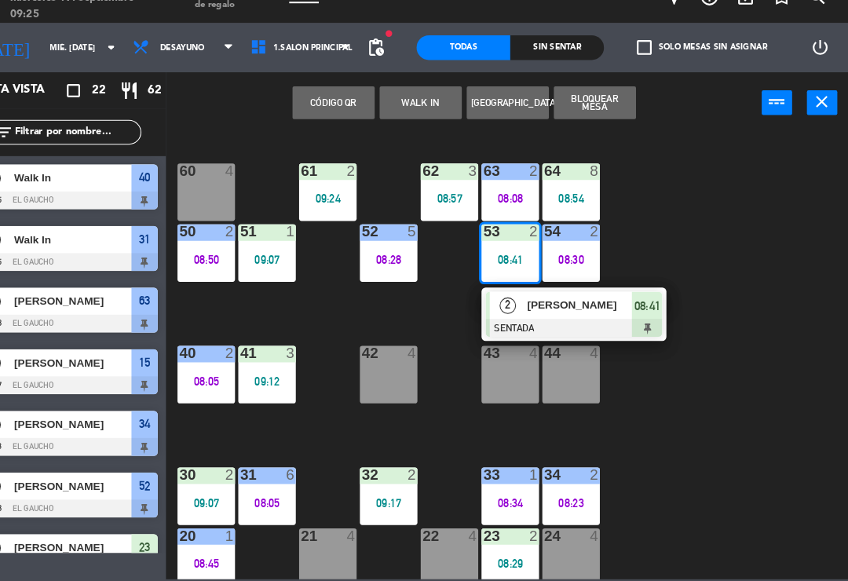
click at [540, 304] on div "[PERSON_NAME]" at bounding box center [591, 317] width 102 height 26
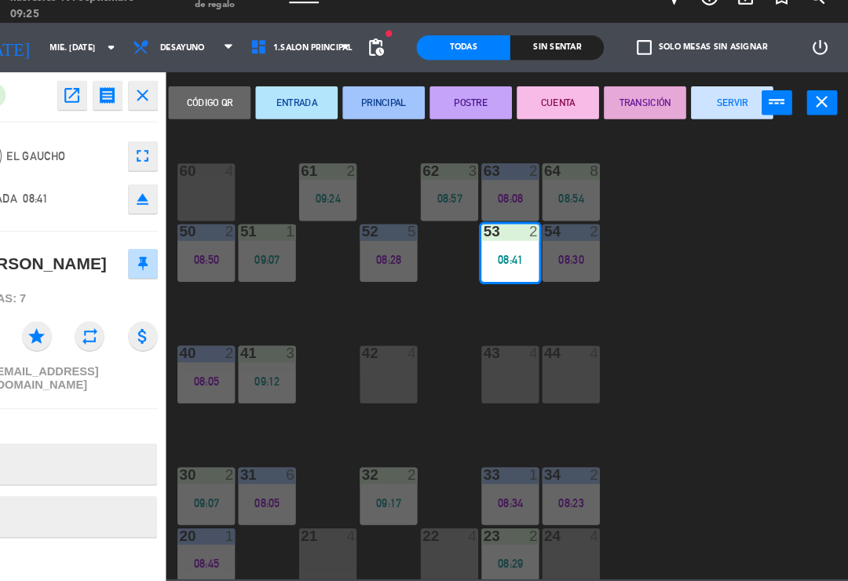
click at [377, 108] on button "PRINCIPAL" at bounding box center [404, 123] width 79 height 31
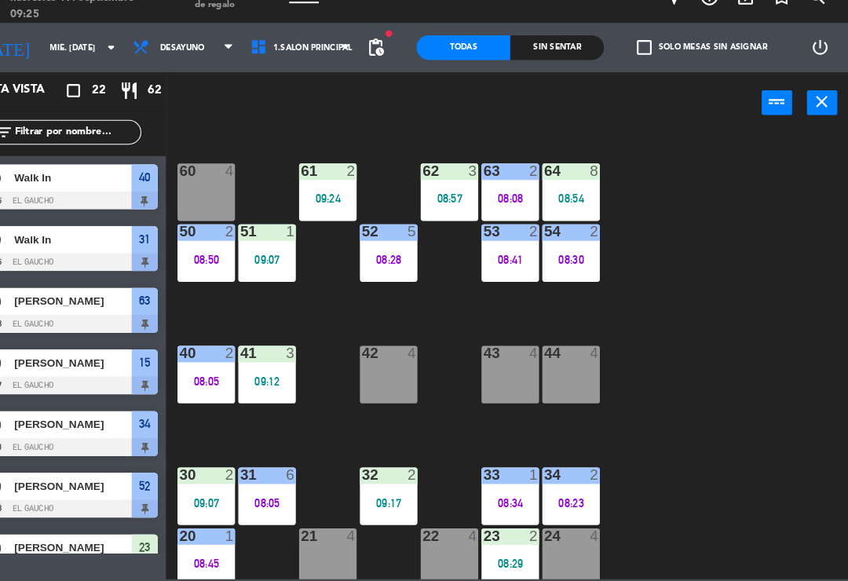
scroll to position [0, 0]
click at [556, 181] on div "64 8 08:54" at bounding box center [583, 208] width 55 height 55
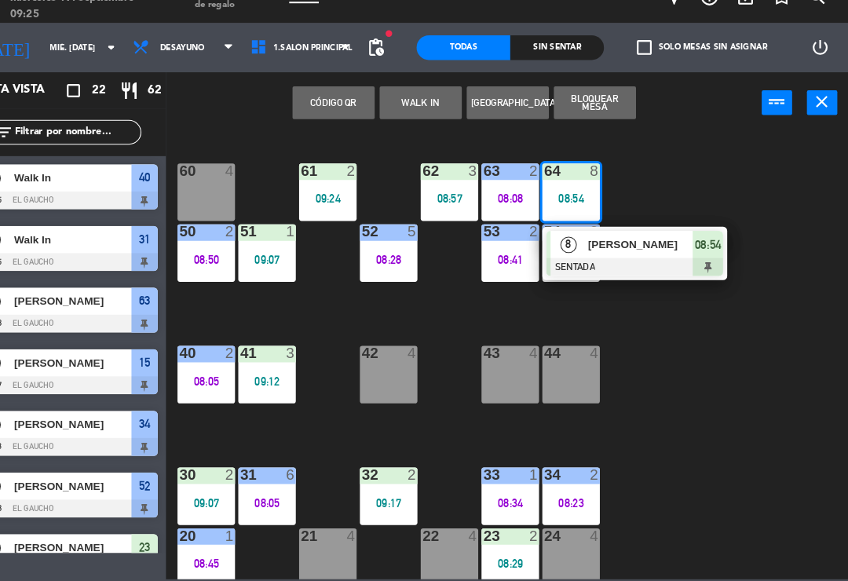
click at [612, 246] on div "[PERSON_NAME]" at bounding box center [649, 259] width 102 height 26
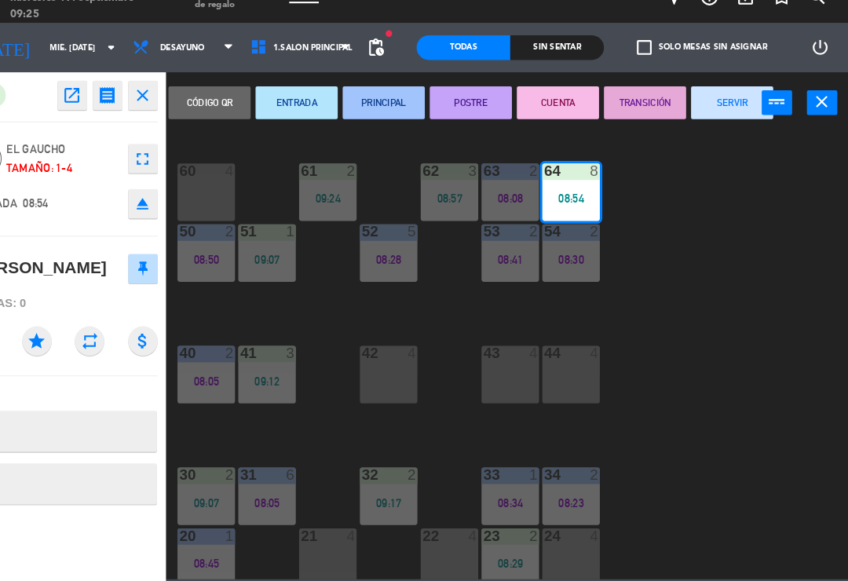
click at [374, 108] on button "PRINCIPAL" at bounding box center [404, 123] width 79 height 31
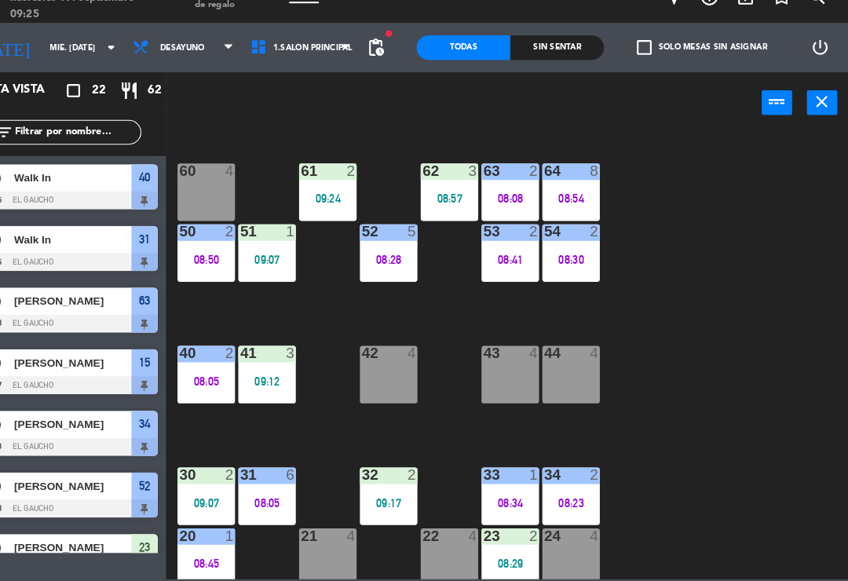
click at [498, 210] on div "08:08" at bounding box center [525, 215] width 55 height 11
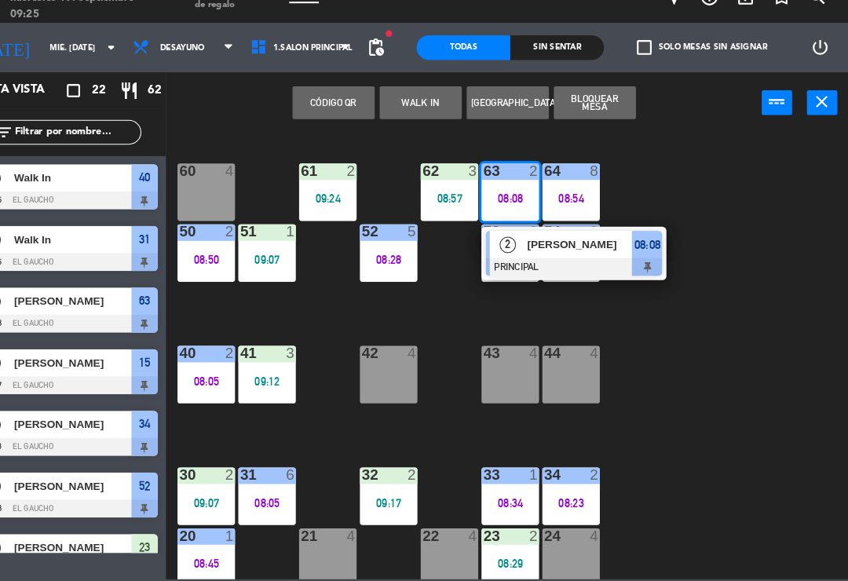
click at [550, 246] on div "[PERSON_NAME]" at bounding box center [591, 259] width 102 height 26
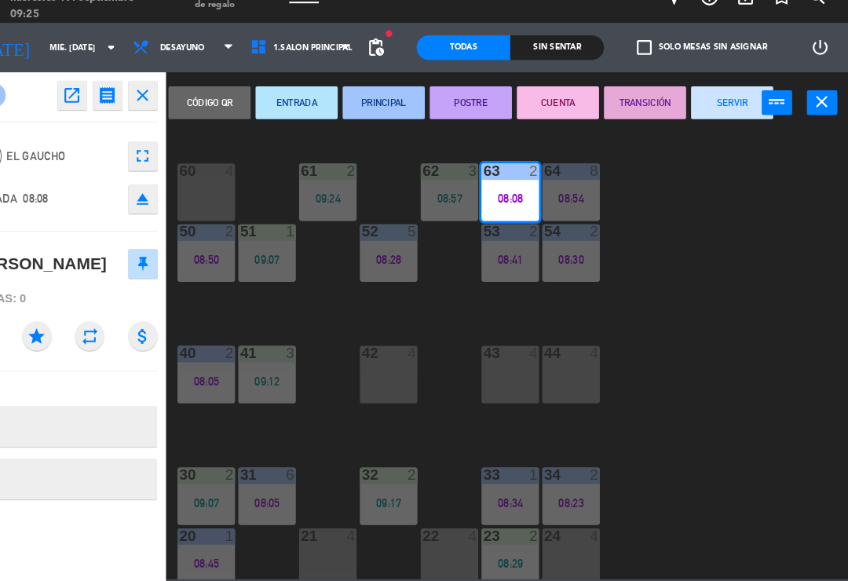
click at [703, 108] on button "SERVIR" at bounding box center [737, 123] width 79 height 31
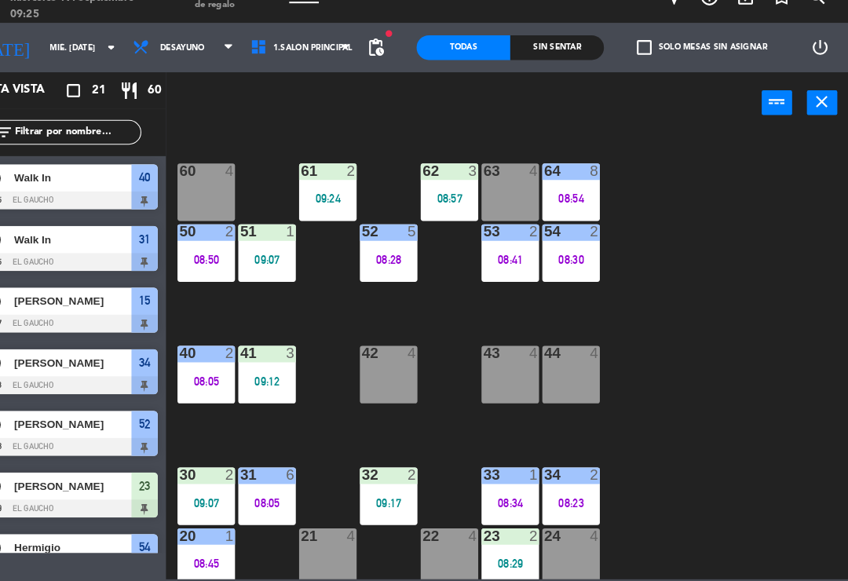
click at [207, 268] on div "08:50" at bounding box center [234, 273] width 55 height 11
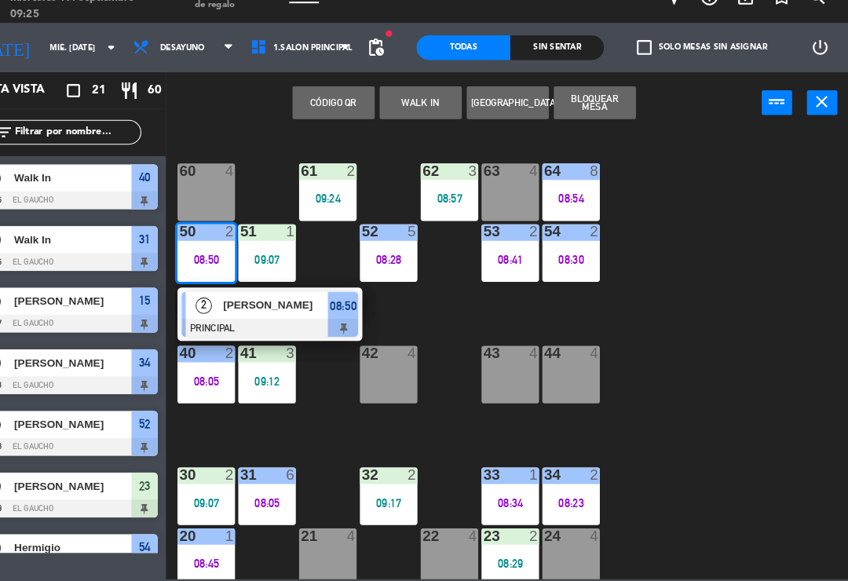
click at [293, 304] on div "[PERSON_NAME]" at bounding box center [301, 317] width 102 height 26
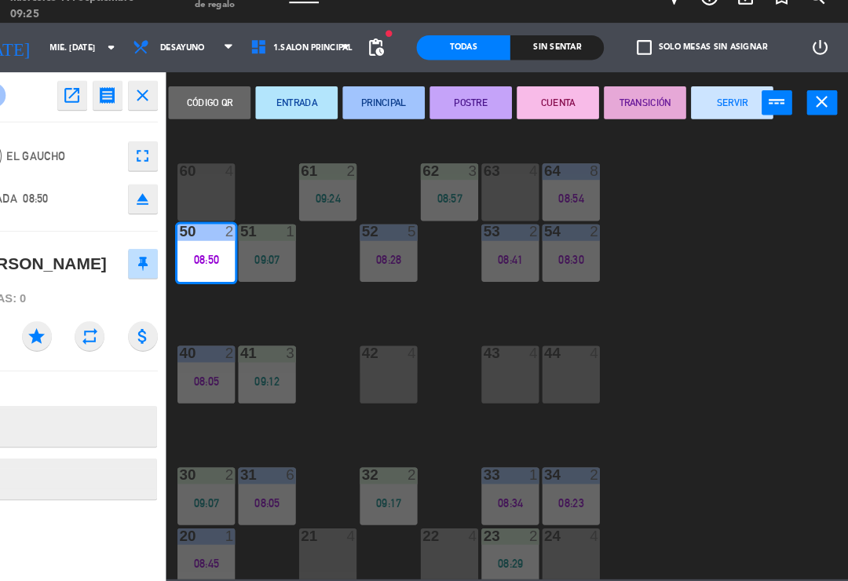
click at [698, 108] on button "SERVIR" at bounding box center [737, 123] width 79 height 31
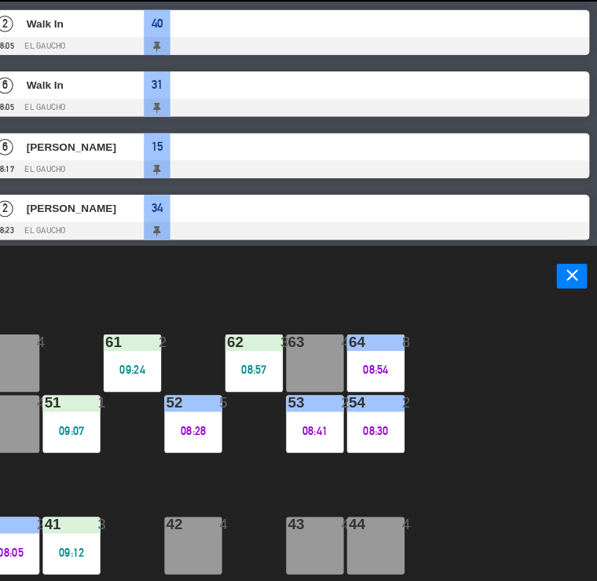
click at [495, 491] on div "84 4 80 4 83 4 82 4 81 4 70 4 71 4 72 4 73 4 74 4 63 4 62 3 08:57 61 2 09:24 60…" at bounding box center [301, 529] width 590 height 428
click at [183, 432] on div "08:28" at bounding box center [210, 437] width 55 height 11
click at [480, 470] on div "84 4 80 4 83 4 82 4 81 4 70 4 71 4 72 4 73 4 74 4 63 4 62 3 08:57 61 2 09:24 60…" at bounding box center [301, 529] width 590 height 428
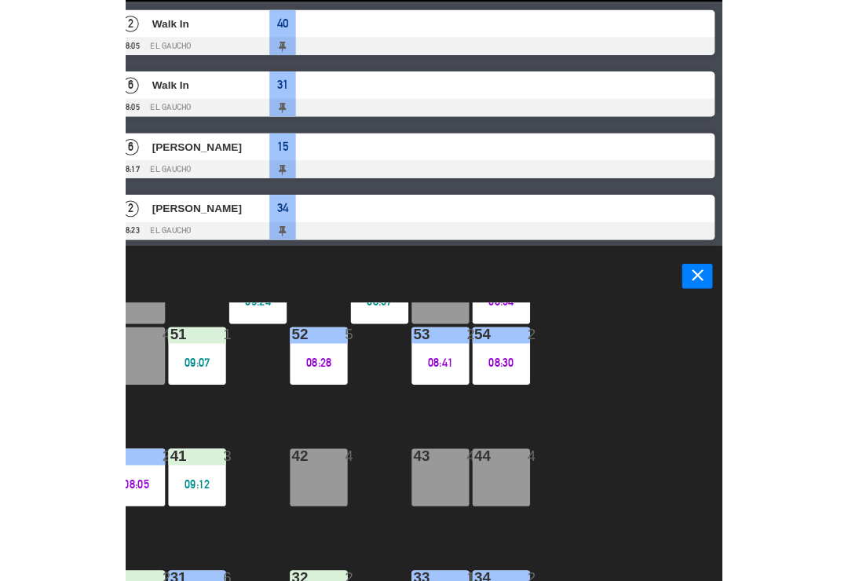
scroll to position [294, 0]
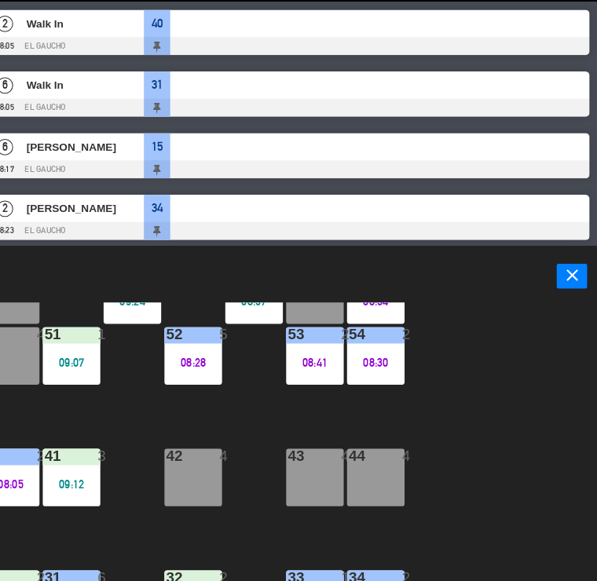
click at [563, 280] on icon "close" at bounding box center [572, 289] width 19 height 19
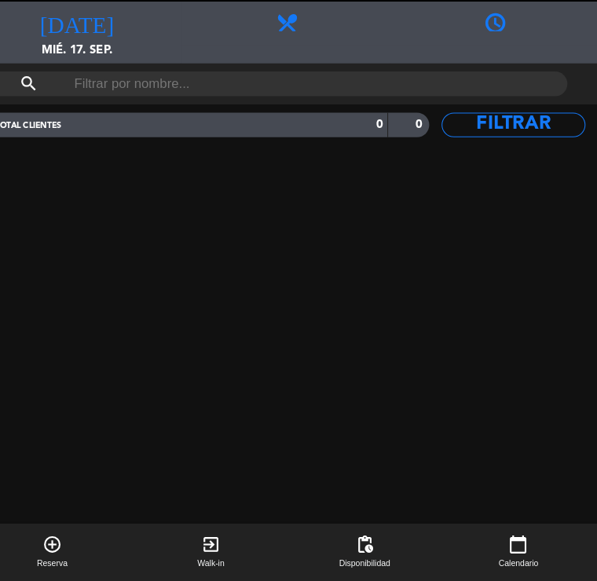
click at [547, 271] on div at bounding box center [298, 387] width 605 height 398
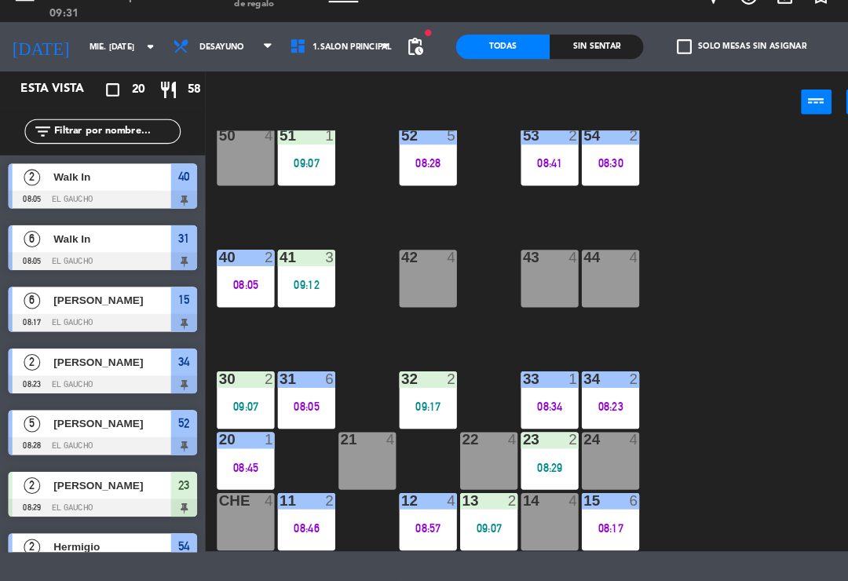
scroll to position [320, 0]
click at [594, 409] on div "08:23" at bounding box center [583, 414] width 55 height 11
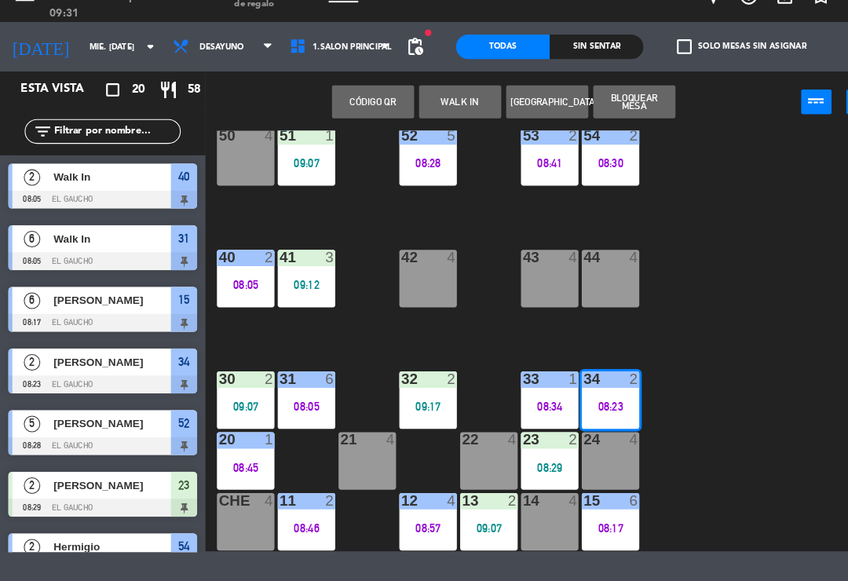
click at [580, 381] on div "34 2 08:23" at bounding box center [583, 408] width 55 height 55
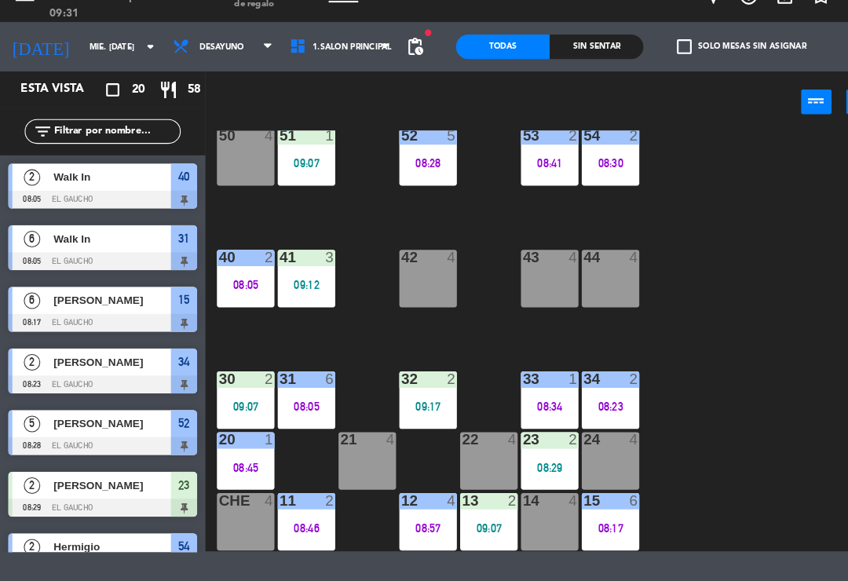
click at [583, 409] on div "08:23" at bounding box center [583, 414] width 55 height 11
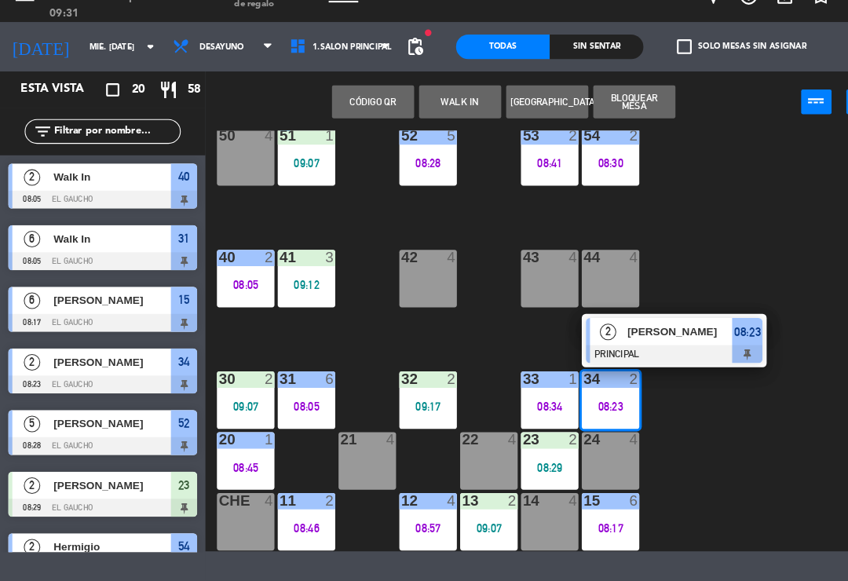
click at [587, 335] on span "2" at bounding box center [581, 343] width 16 height 16
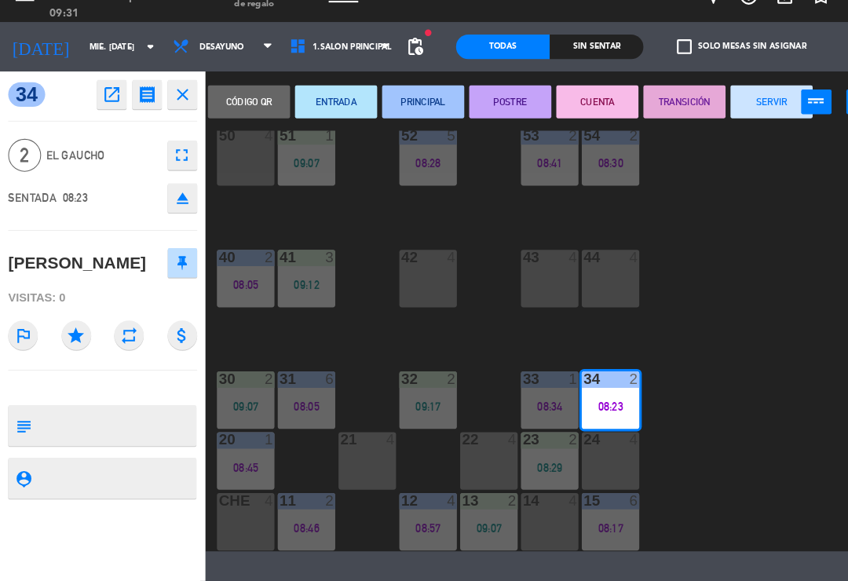
click at [736, 108] on button "SERVIR" at bounding box center [737, 123] width 79 height 31
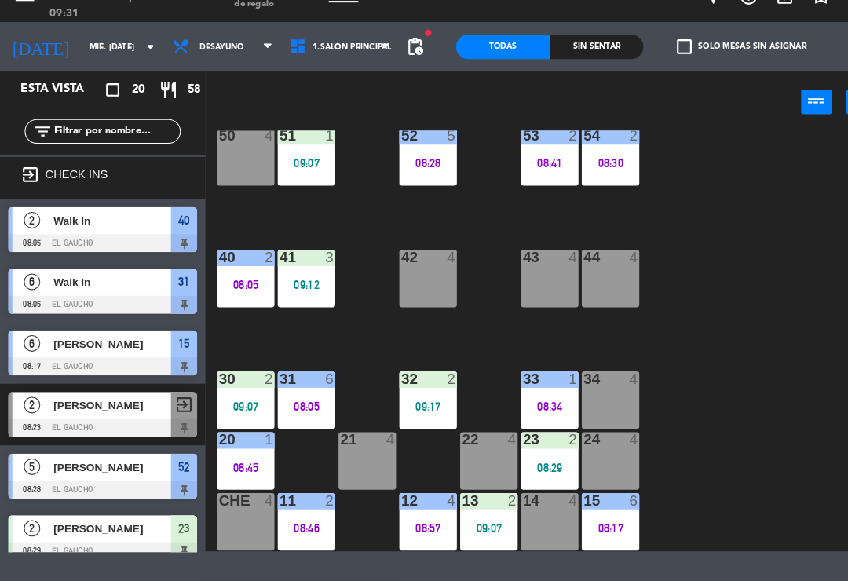
click at [582, 383] on div "34 4" at bounding box center [583, 408] width 55 height 55
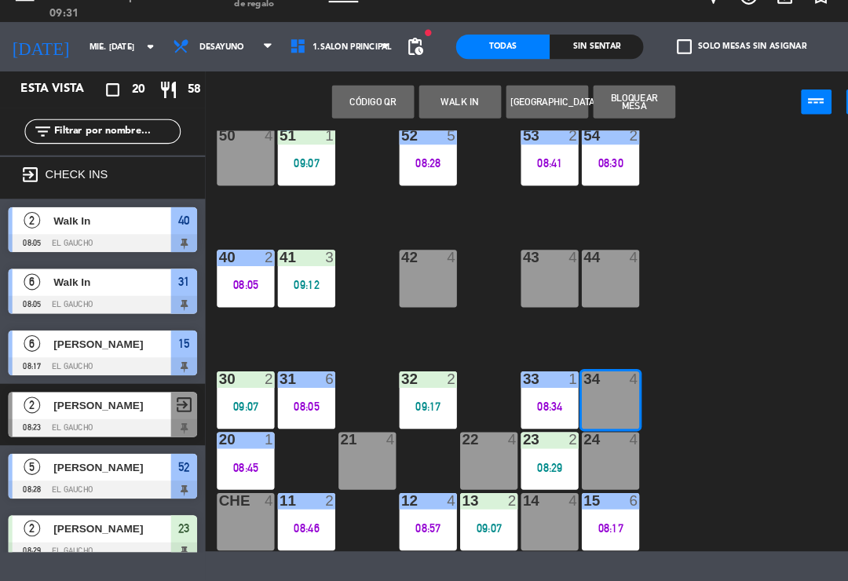
click at [445, 108] on button "WALK IN" at bounding box center [439, 123] width 79 height 31
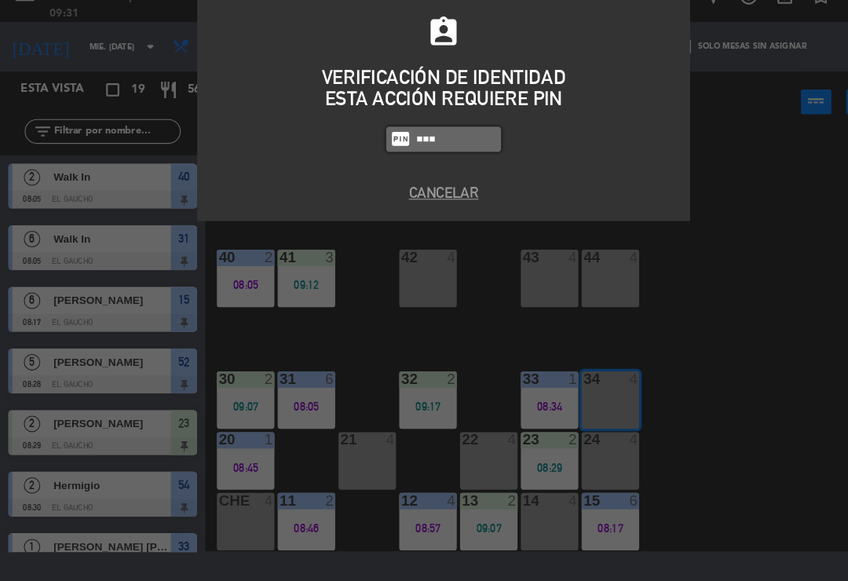
type input "0009"
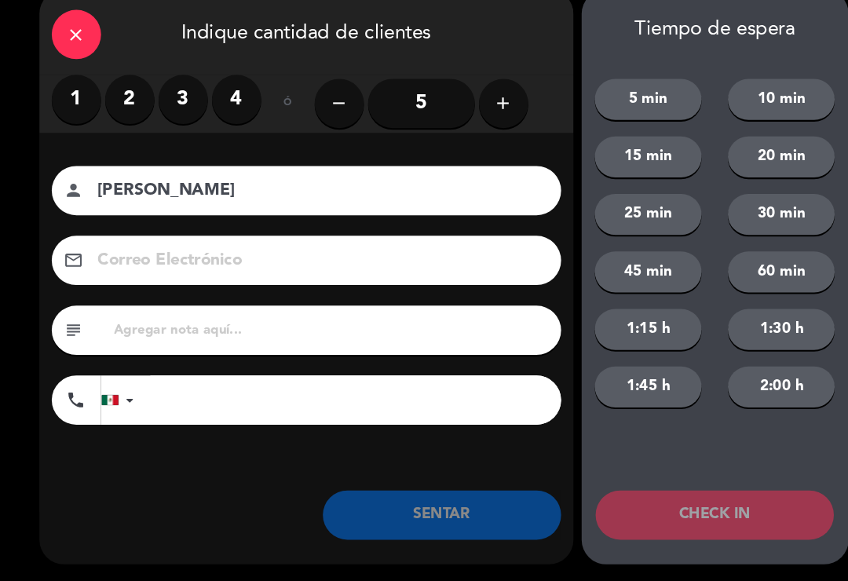
type input "[PERSON_NAME]"
click at [227, 103] on label "4" at bounding box center [226, 120] width 47 height 47
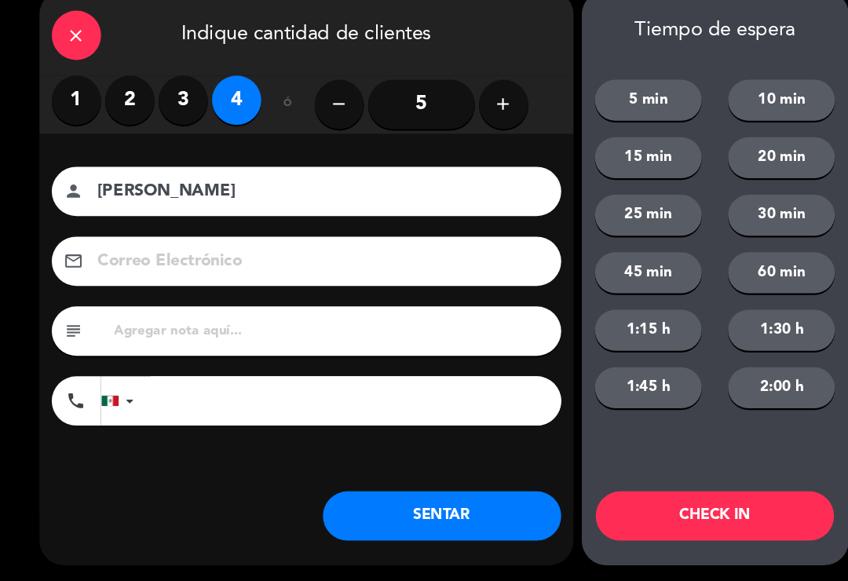
click at [372, 499] on button "SENTAR" at bounding box center [423, 518] width 228 height 47
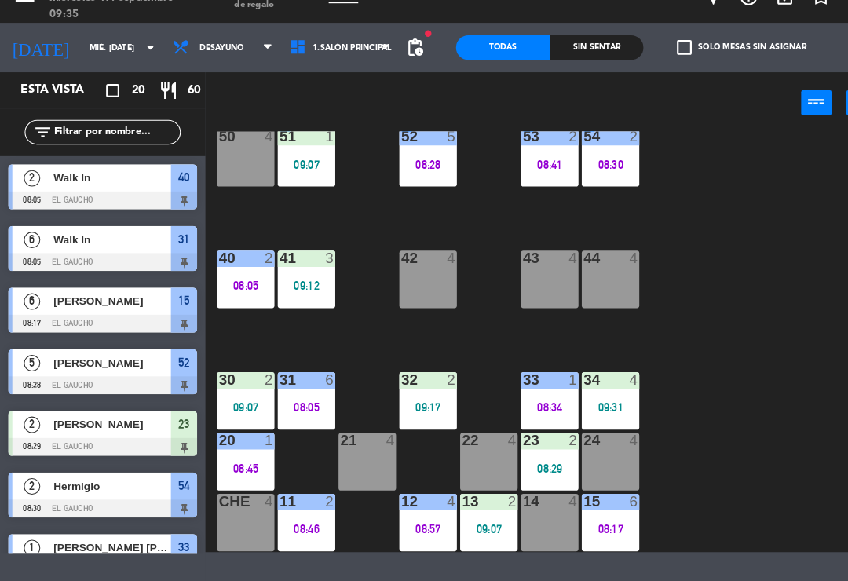
click at [403, 399] on div "32 2 09:17" at bounding box center [409, 408] width 55 height 55
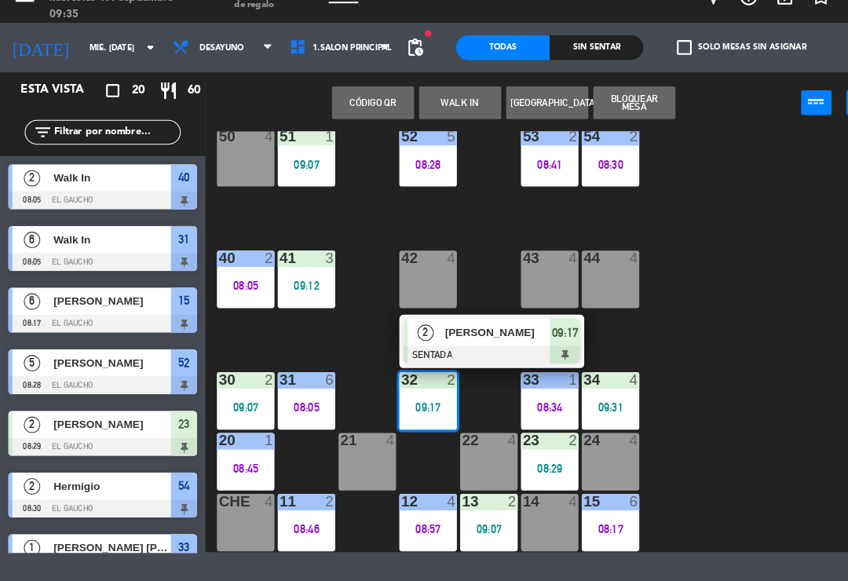
click at [476, 334] on span "[PERSON_NAME]" at bounding box center [476, 342] width 101 height 16
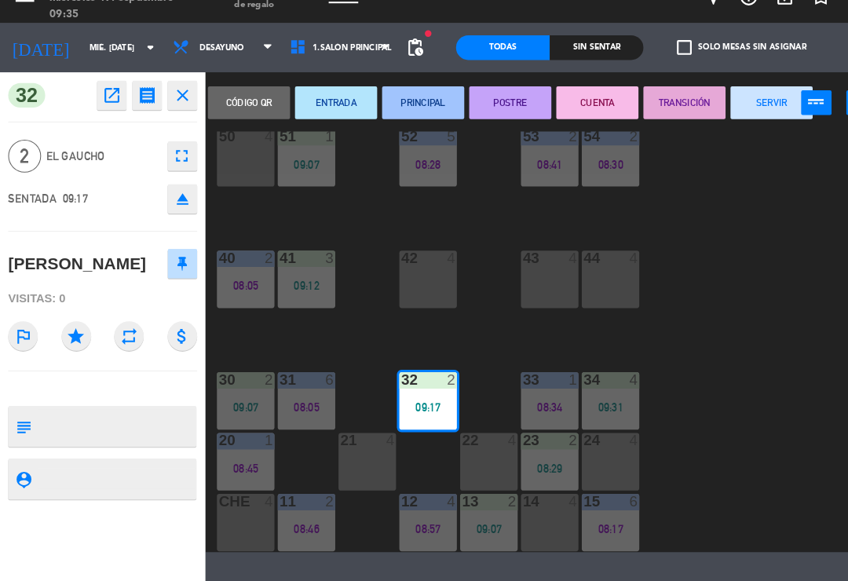
click at [410, 108] on button "PRINCIPAL" at bounding box center [404, 123] width 79 height 31
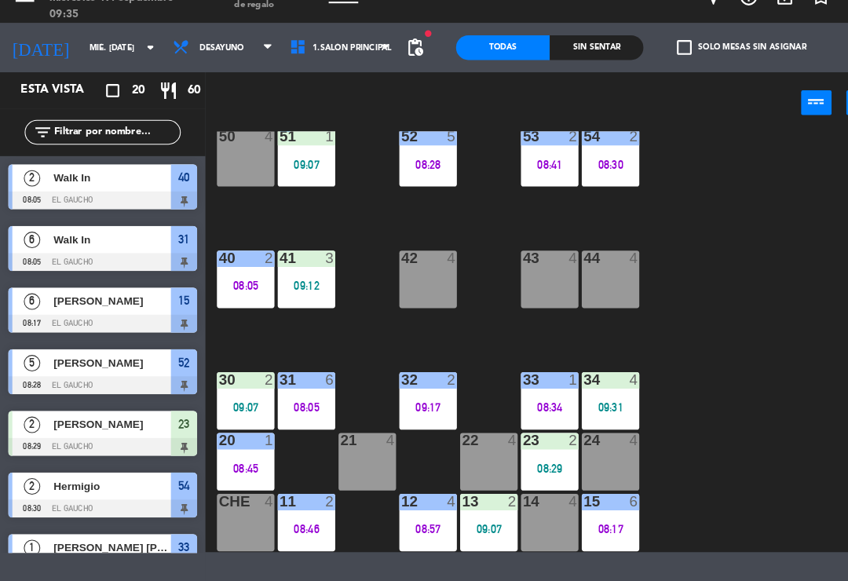
scroll to position [243, 0]
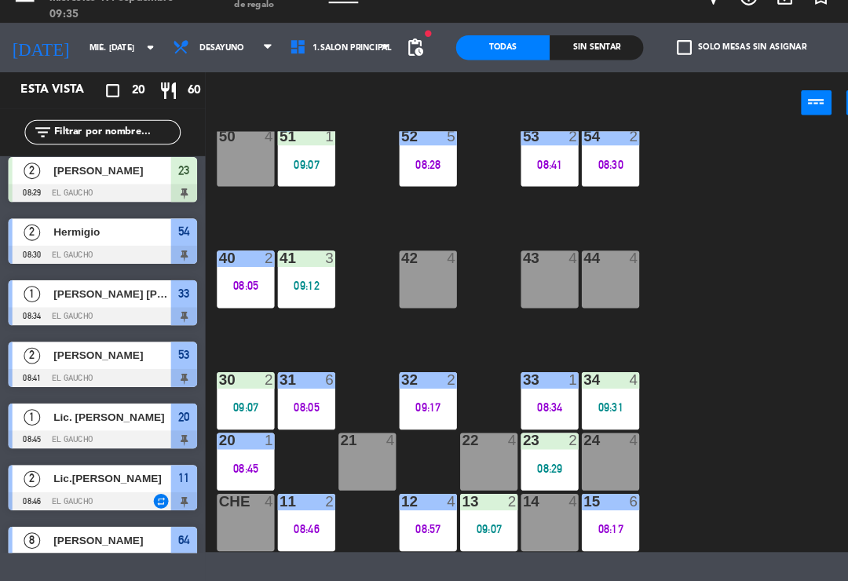
click at [225, 467] on div "08:45" at bounding box center [234, 472] width 55 height 11
click at [230, 409] on div "09:07" at bounding box center [234, 414] width 55 height 11
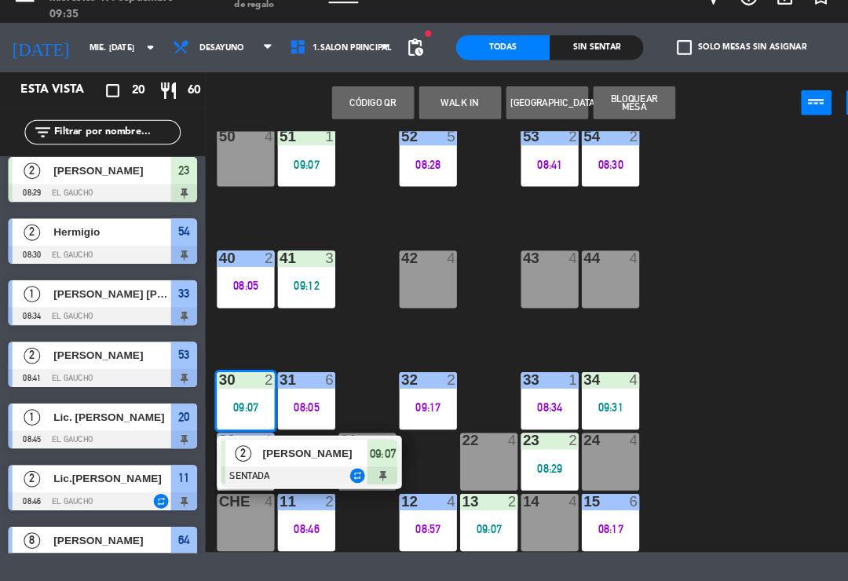
click at [283, 445] on div "[PERSON_NAME]" at bounding box center [301, 458] width 102 height 26
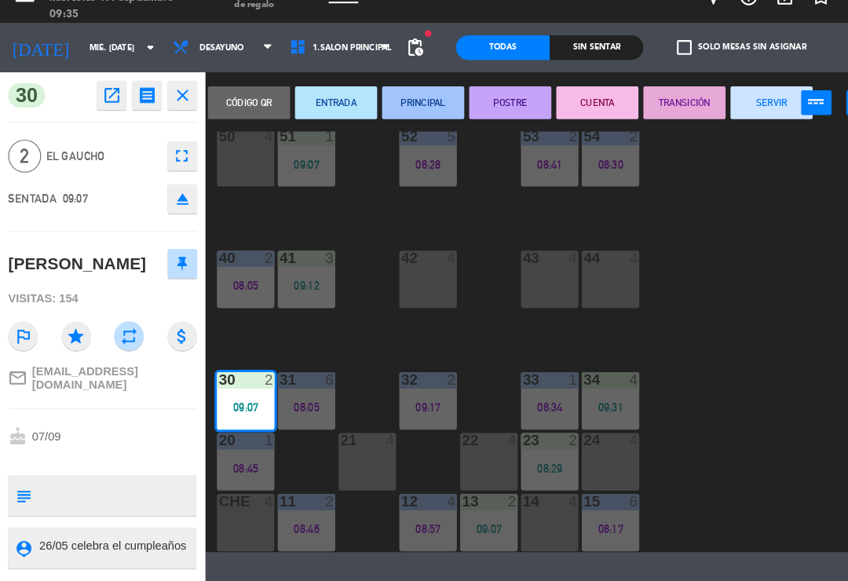
click at [424, 108] on button "PRINCIPAL" at bounding box center [404, 123] width 79 height 31
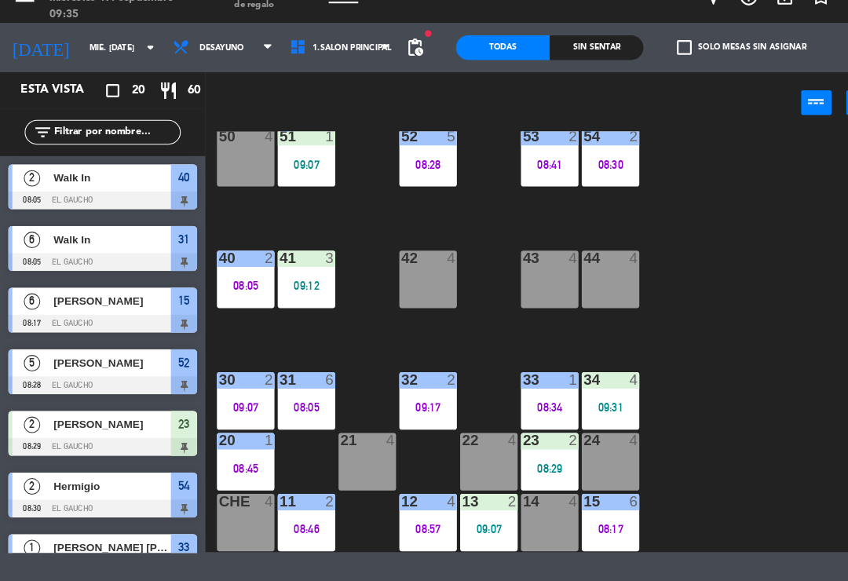
scroll to position [66, 0]
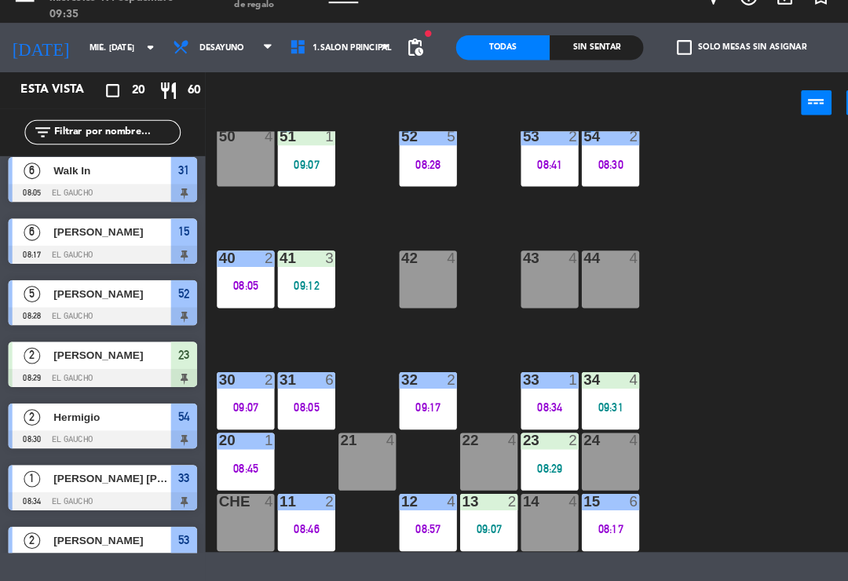
click at [529, 381] on div "33 1 08:34" at bounding box center [525, 408] width 55 height 55
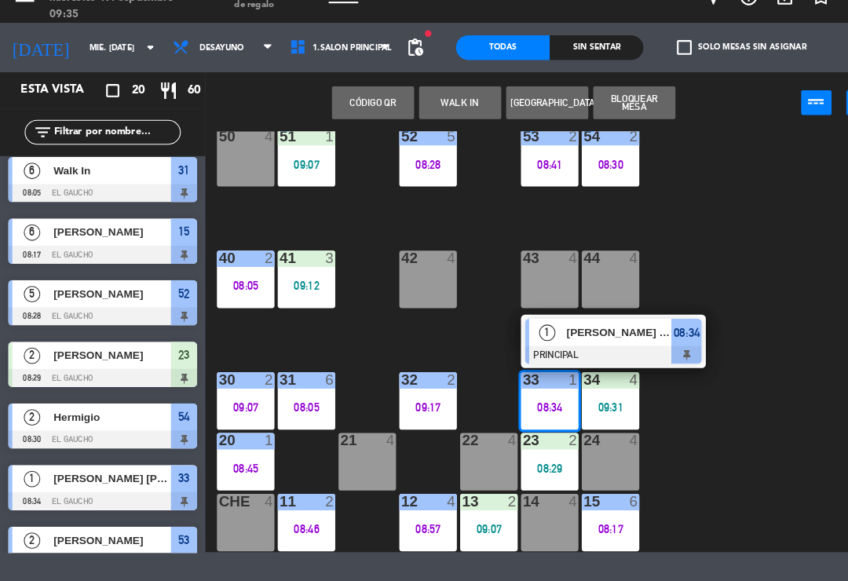
click at [593, 334] on span "[PERSON_NAME] [PERSON_NAME]" at bounding box center [592, 342] width 101 height 16
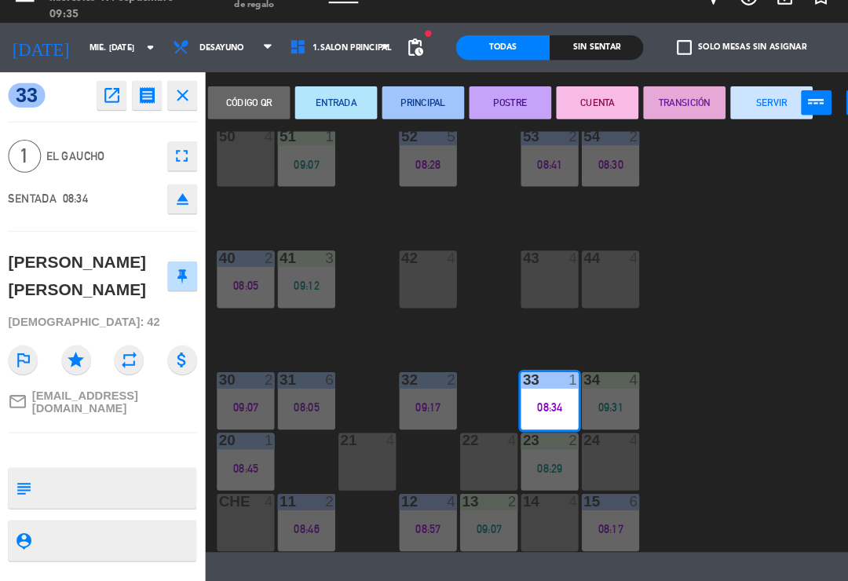
click at [728, 108] on button "SERVIR" at bounding box center [737, 123] width 79 height 31
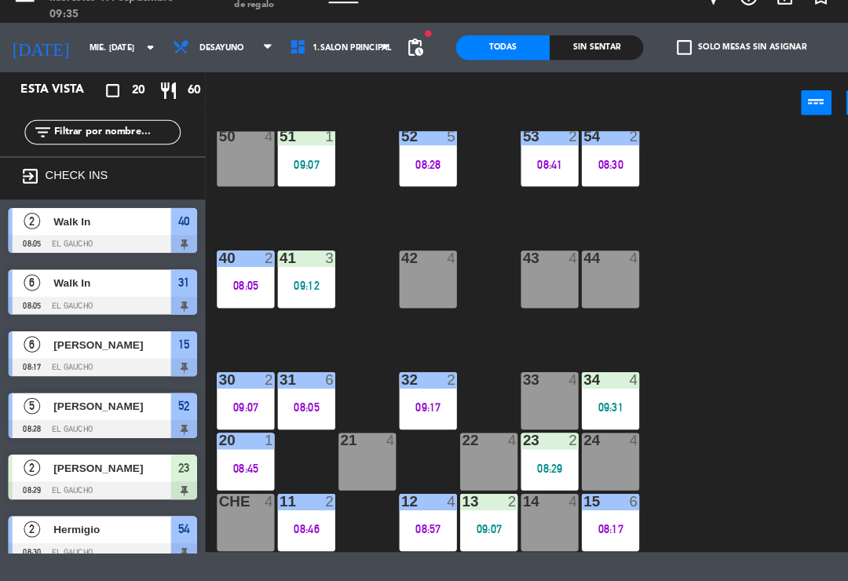
scroll to position [0, 0]
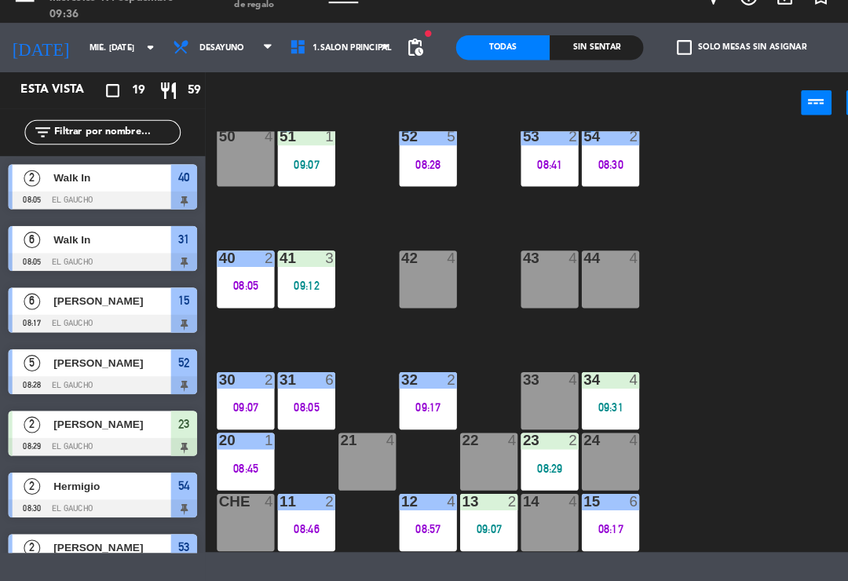
click at [584, 381] on div "34 4" at bounding box center [583, 389] width 55 height 16
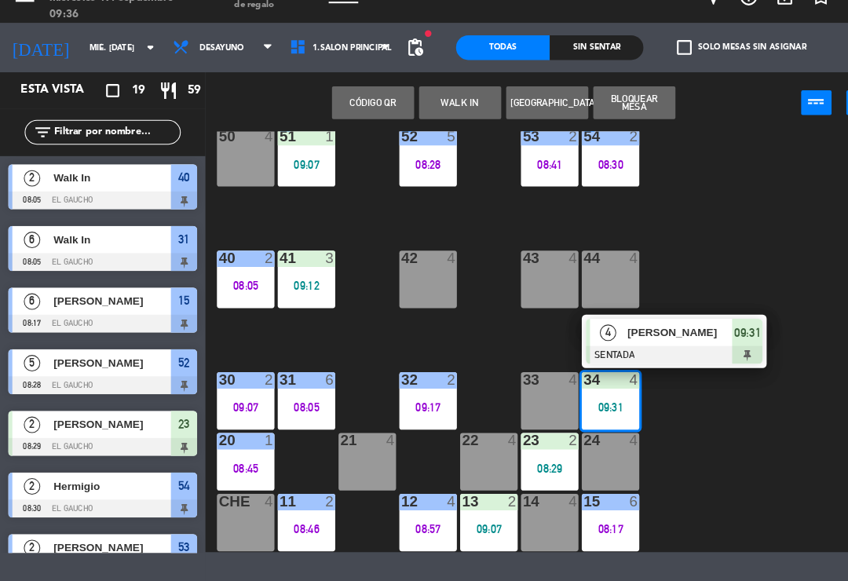
click at [634, 334] on span "[PERSON_NAME]" at bounding box center [650, 342] width 101 height 16
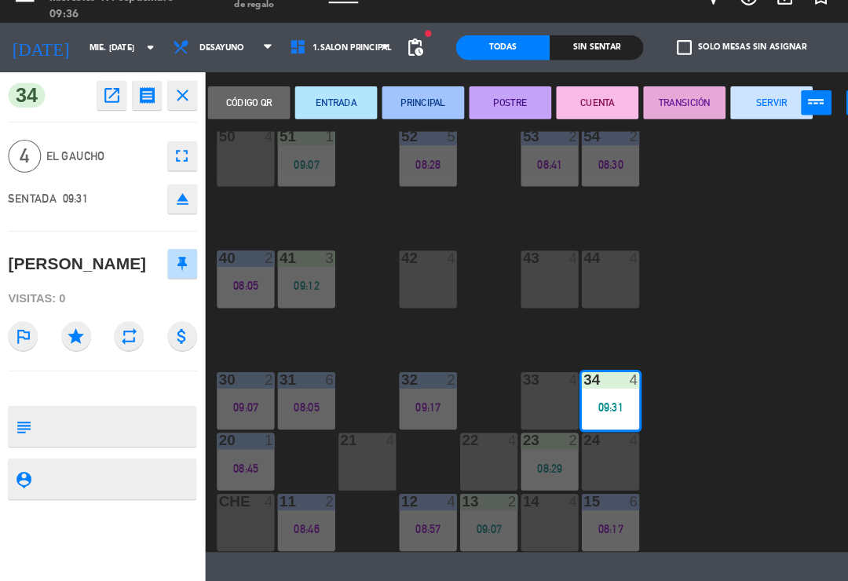
click at [404, 108] on button "PRINCIPAL" at bounding box center [404, 123] width 79 height 31
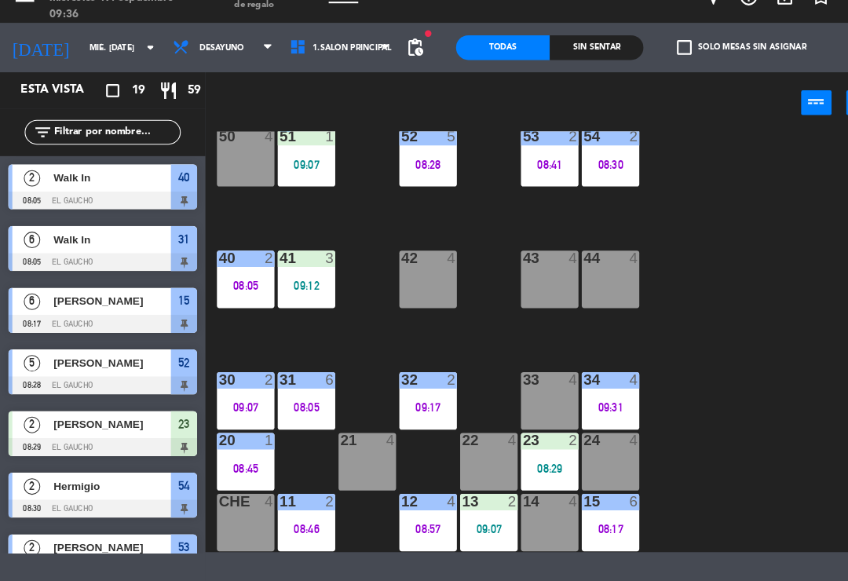
scroll to position [339, 0]
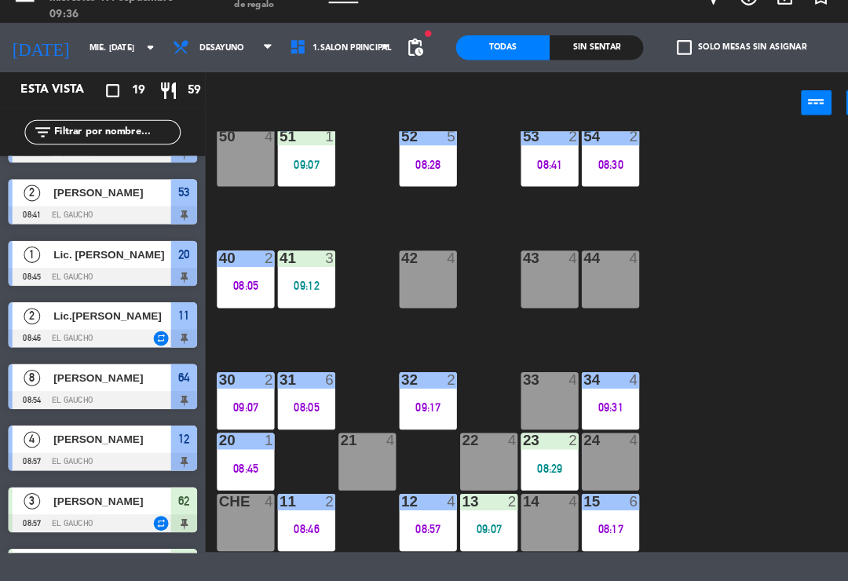
click at [220, 467] on div "08:45" at bounding box center [234, 472] width 55 height 11
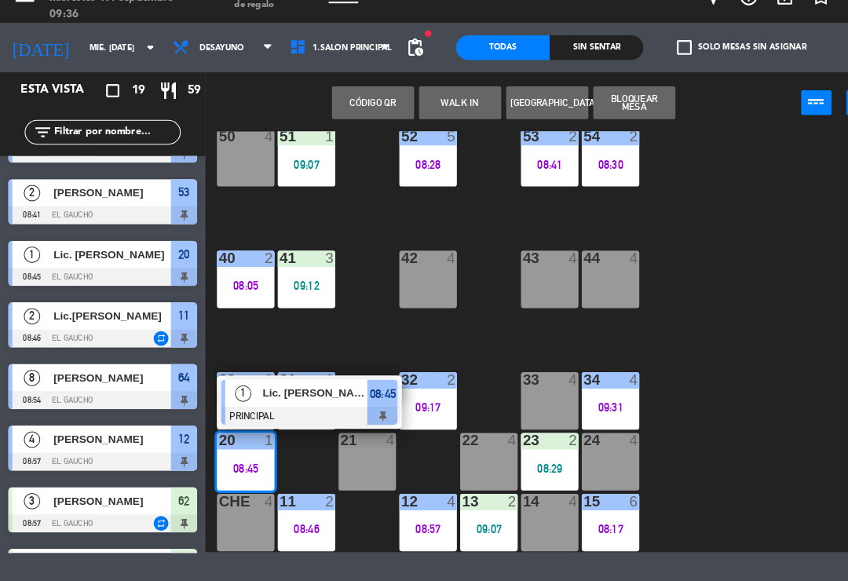
click at [307, 414] on div at bounding box center [295, 422] width 169 height 17
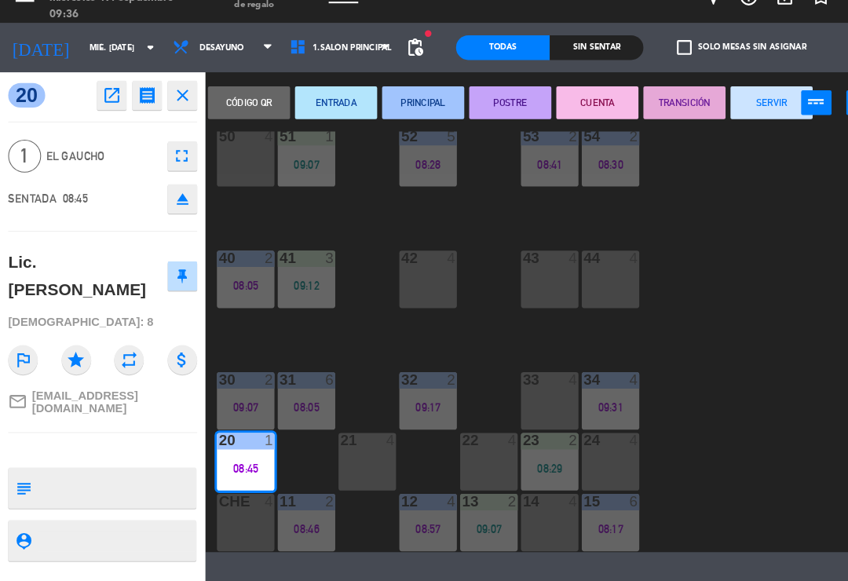
click at [722, 108] on button "SERVIR" at bounding box center [737, 123] width 79 height 31
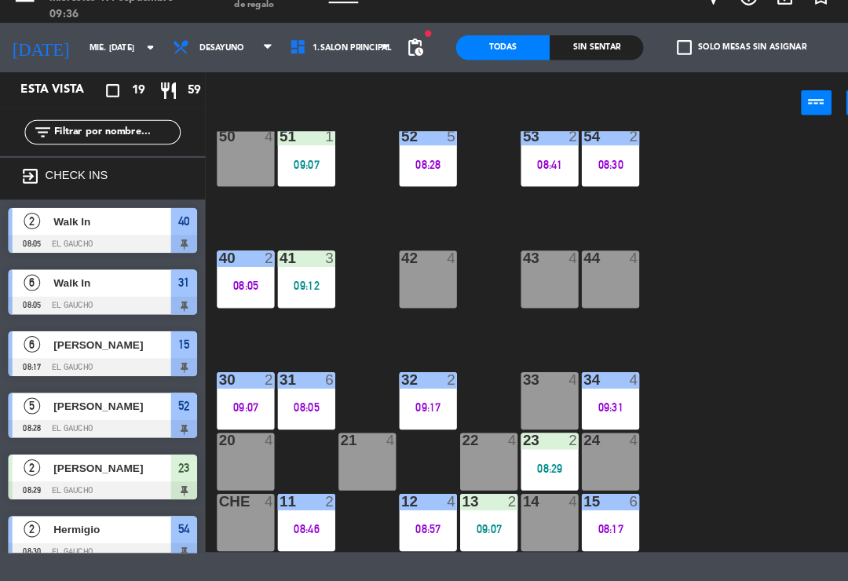
click at [520, 467] on div "08:29" at bounding box center [525, 472] width 55 height 11
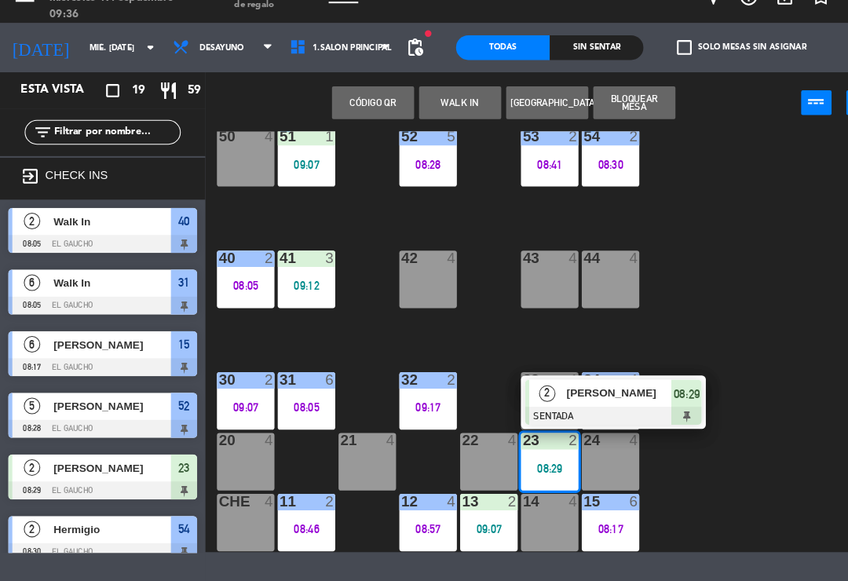
click at [623, 414] on div at bounding box center [586, 422] width 169 height 17
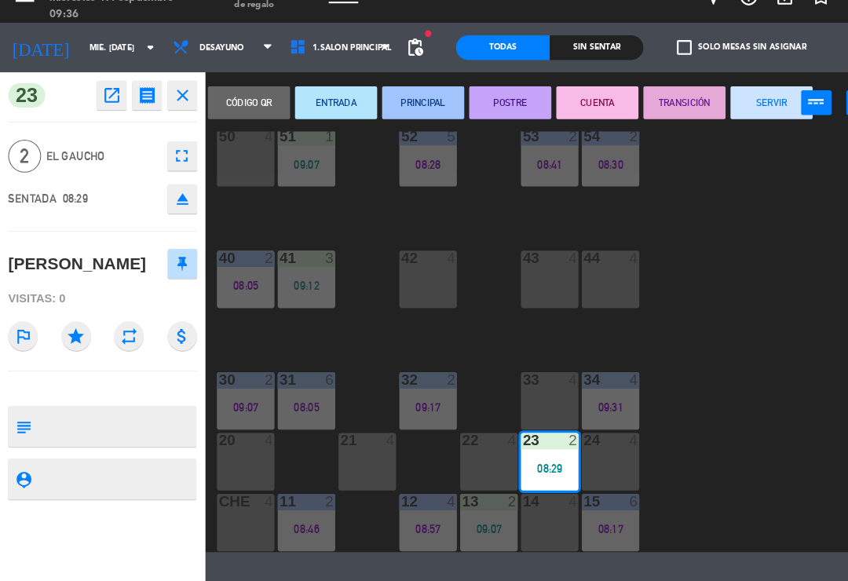
click at [741, 108] on button "SERVIR" at bounding box center [737, 123] width 79 height 31
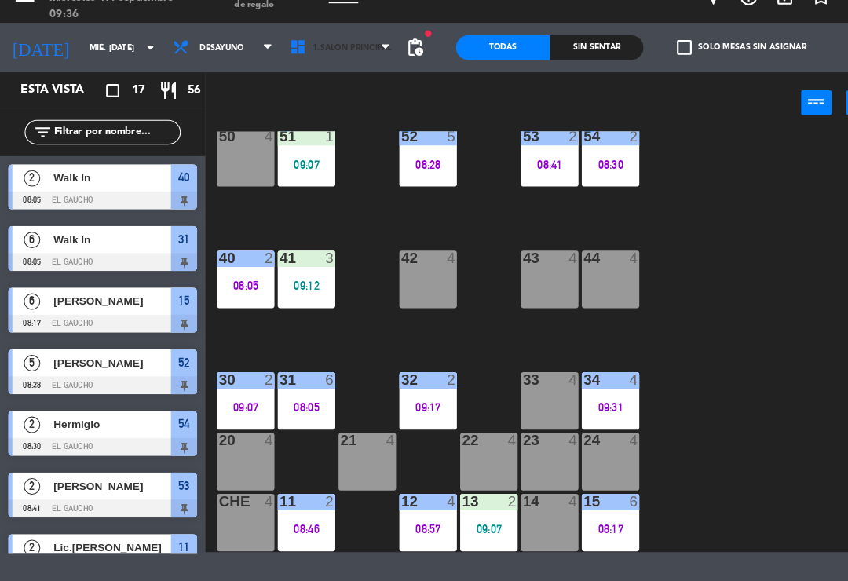
click at [341, 67] on span "1.Salón Principal" at bounding box center [336, 71] width 75 height 9
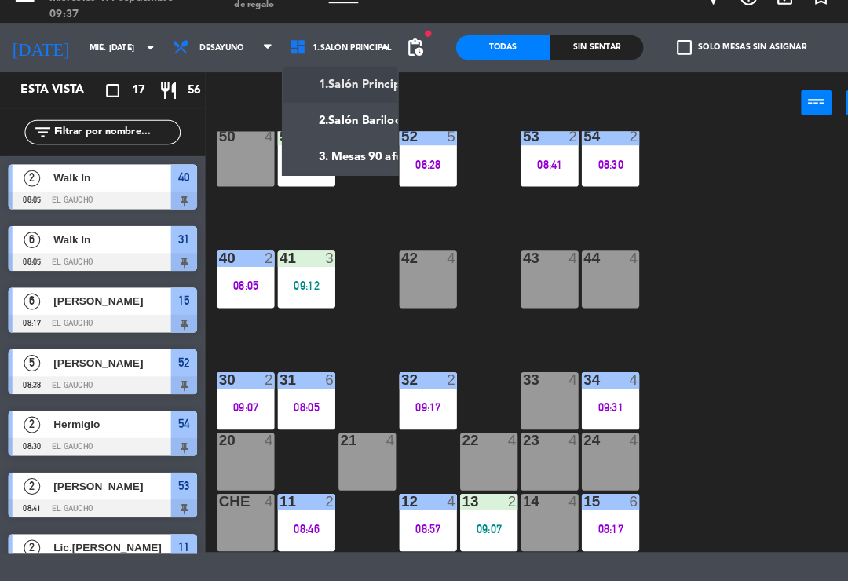
click at [345, 159] on ng-component "menu El Gaucho miércoles 17. septiembre - 09:37 Mis reservas Mapa de mesas Disp…" at bounding box center [424, 276] width 848 height 553
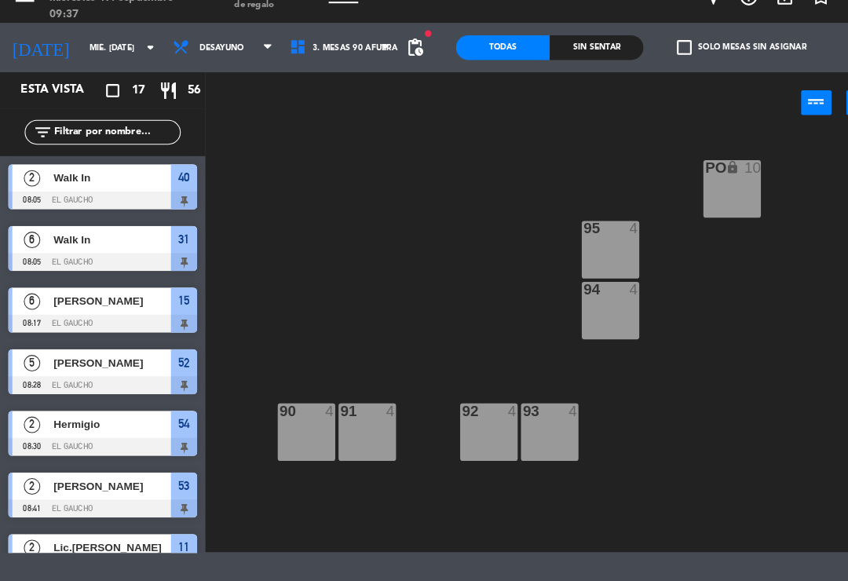
click at [582, 236] on div "95 4" at bounding box center [583, 263] width 55 height 55
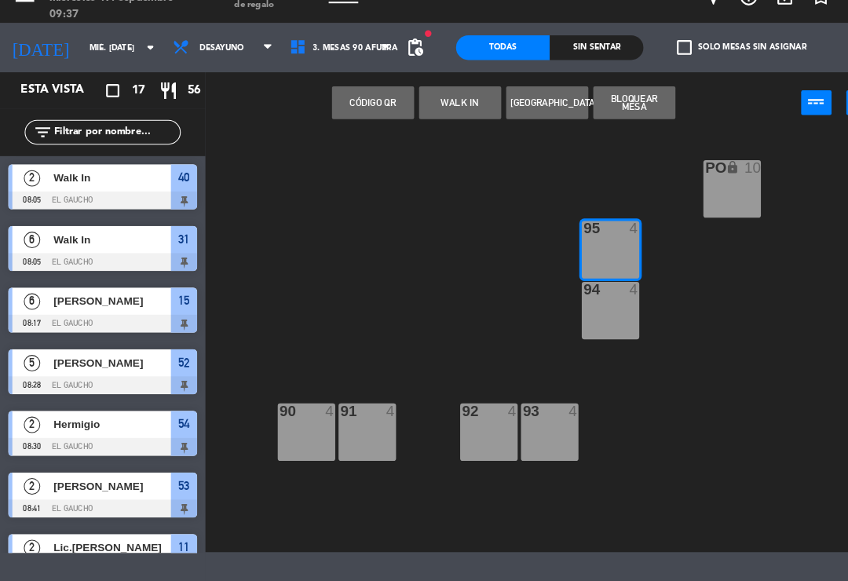
click at [427, 108] on button "WALK IN" at bounding box center [439, 123] width 79 height 31
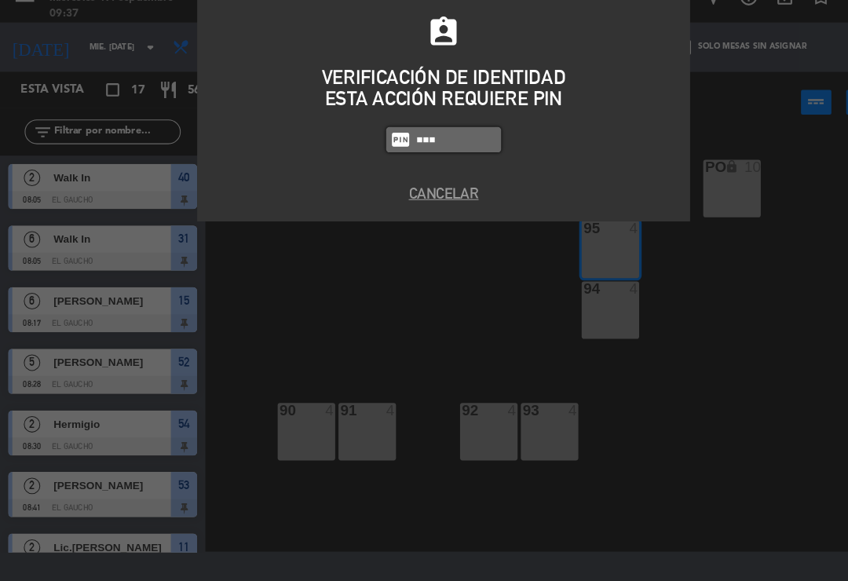
type input "0009"
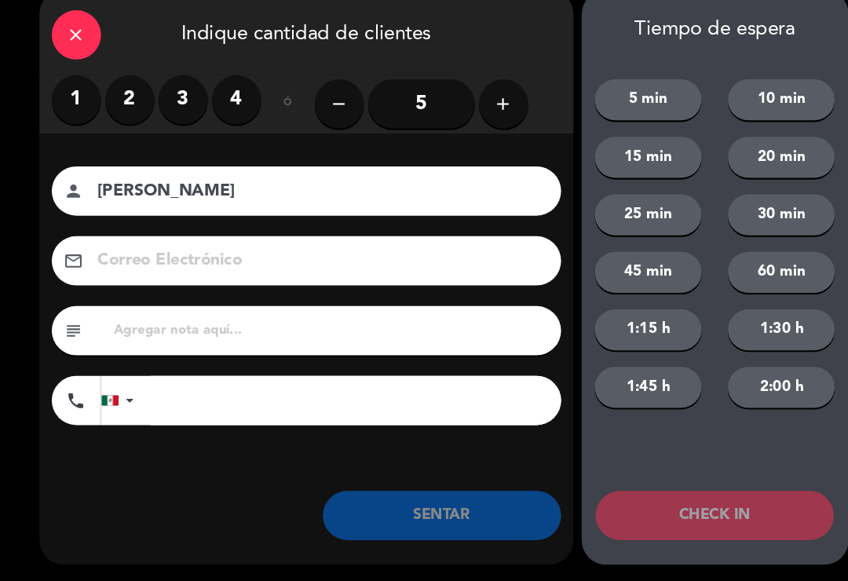
type input "[PERSON_NAME]"
click at [119, 97] on label "2" at bounding box center [124, 120] width 47 height 47
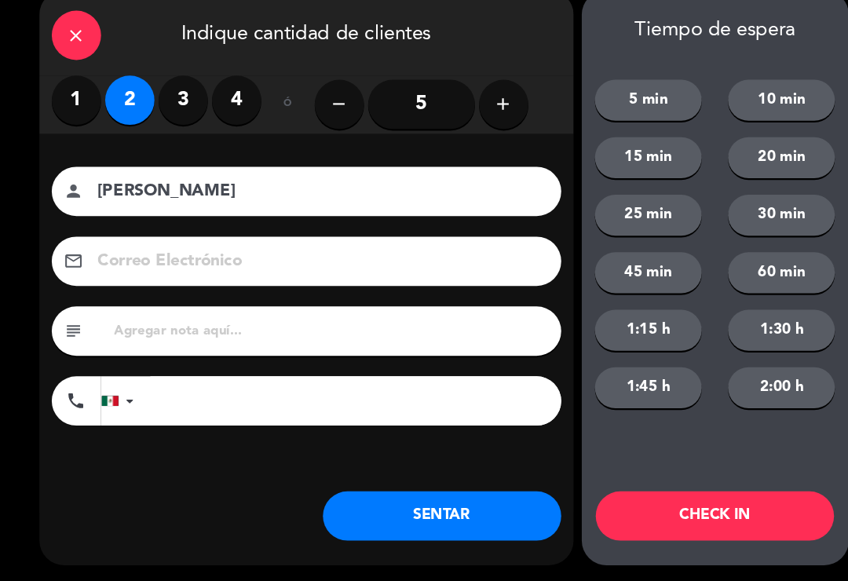
click at [419, 495] on button "SENTAR" at bounding box center [423, 518] width 228 height 47
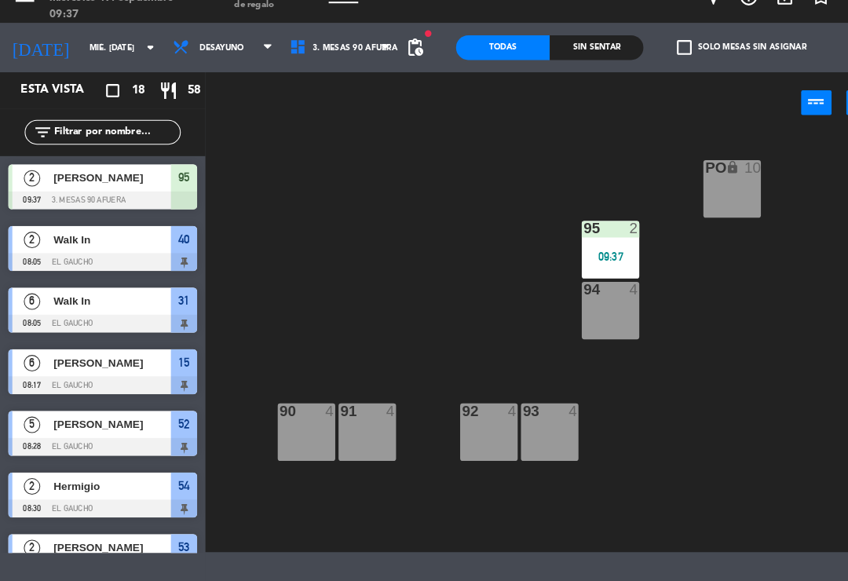
click at [70, 444] on div at bounding box center [98, 452] width 181 height 17
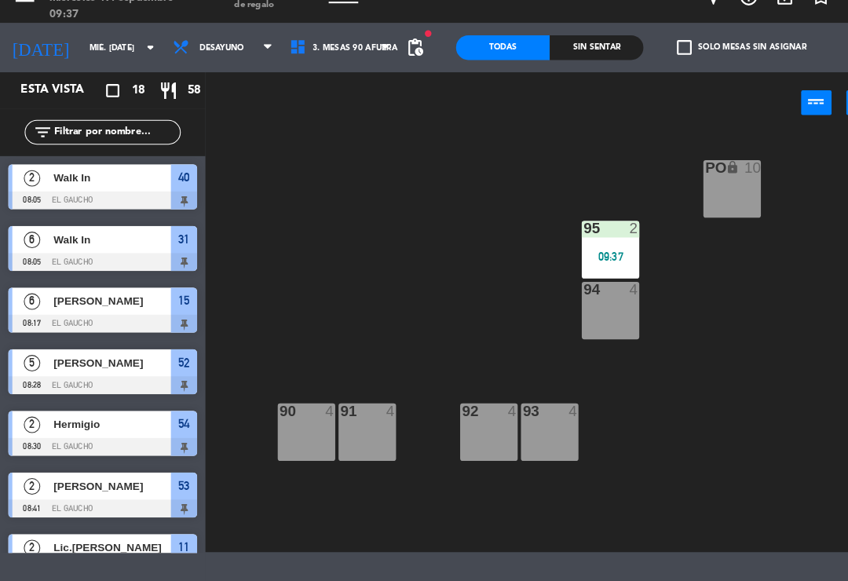
click at [69, 418] on div "Hermigio" at bounding box center [106, 431] width 114 height 26
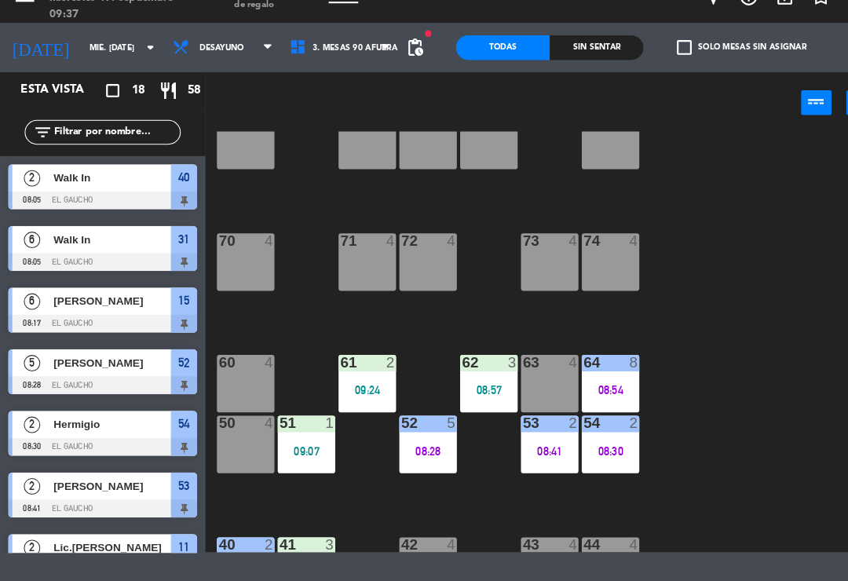
scroll to position [49, 0]
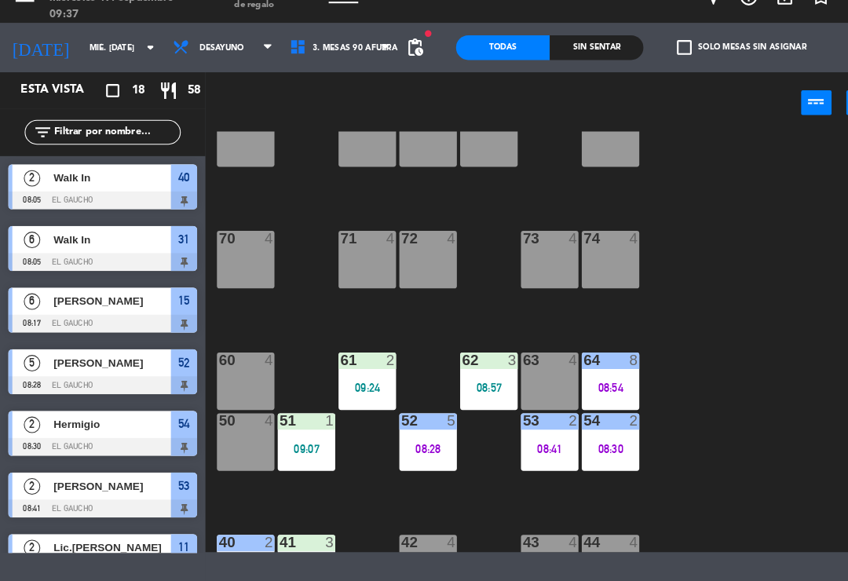
click at [356, 362] on div "61 2" at bounding box center [350, 370] width 55 height 16
click at [685, 314] on div "84 4 80 4 83 4 82 4 81 4 70 4 71 4 72 4 73 4 74 4 63 4 62 3 08:57 61 2 09:24 60…" at bounding box center [526, 352] width 643 height 402
click at [479, 378] on div "62 3 08:57" at bounding box center [467, 389] width 55 height 55
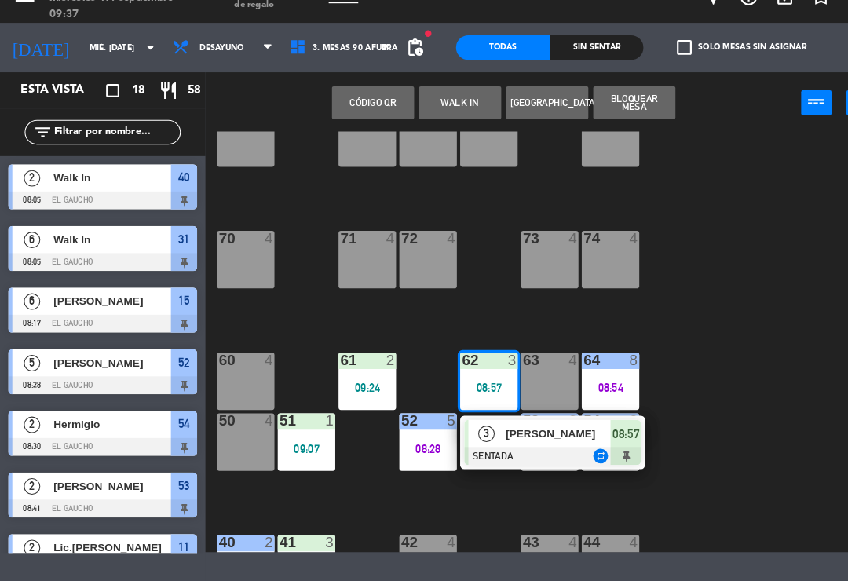
click at [500, 452] on div at bounding box center [528, 460] width 169 height 17
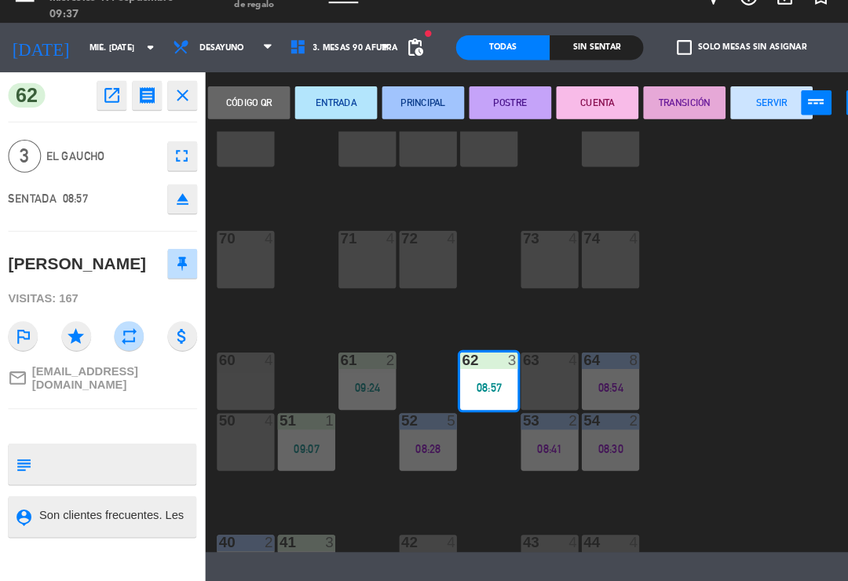
click at [411, 108] on button "PRINCIPAL" at bounding box center [404, 123] width 79 height 31
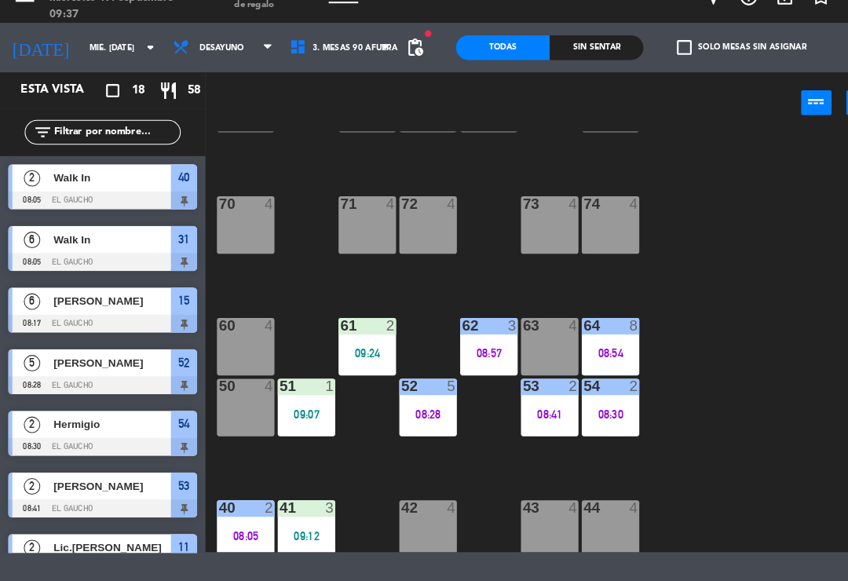
scroll to position [111, 0]
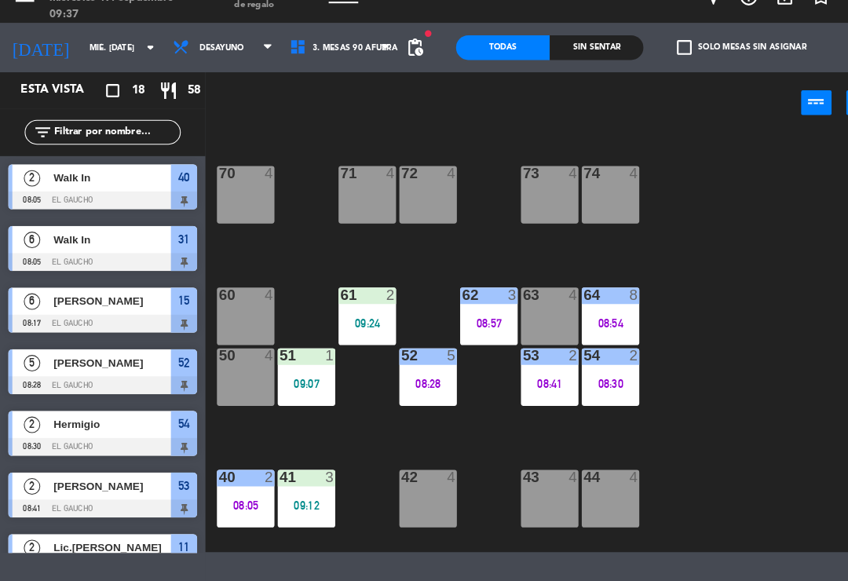
click at [306, 358] on div "51 1 09:07" at bounding box center [292, 385] width 55 height 55
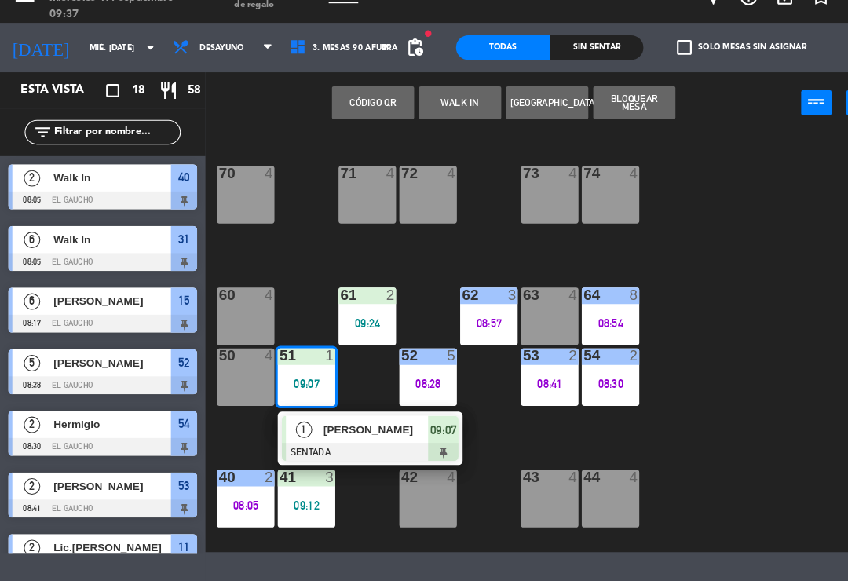
click at [356, 422] on div "[PERSON_NAME]" at bounding box center [359, 435] width 102 height 26
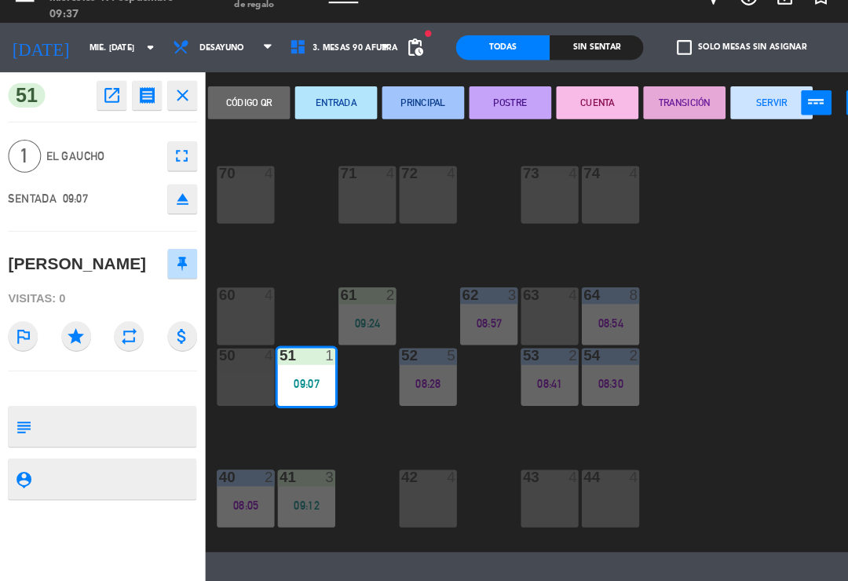
click at [411, 108] on button "PRINCIPAL" at bounding box center [404, 123] width 79 height 31
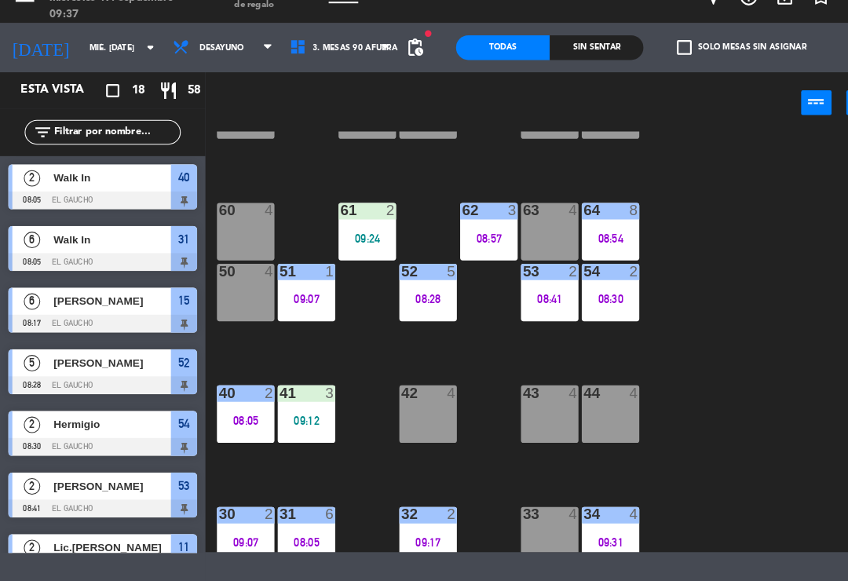
scroll to position [191, 0]
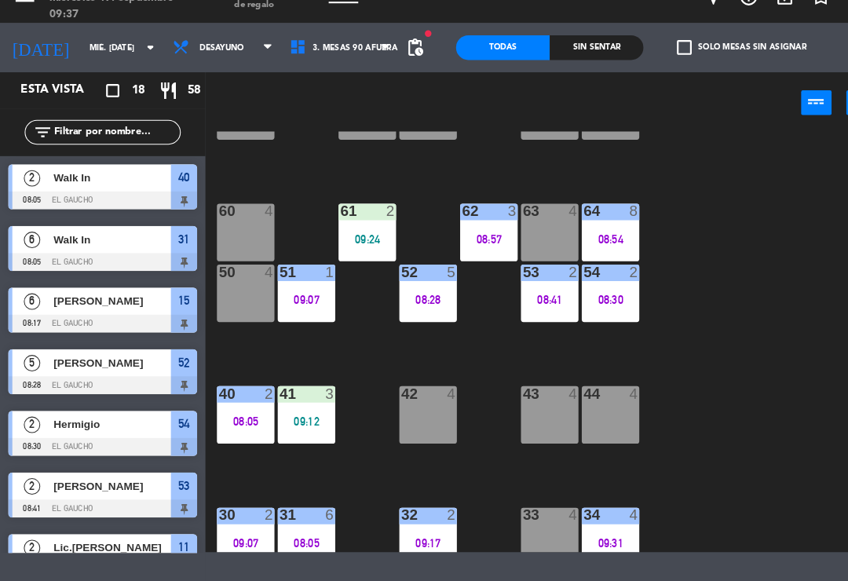
click at [303, 394] on div "41 3 09:12" at bounding box center [292, 421] width 55 height 55
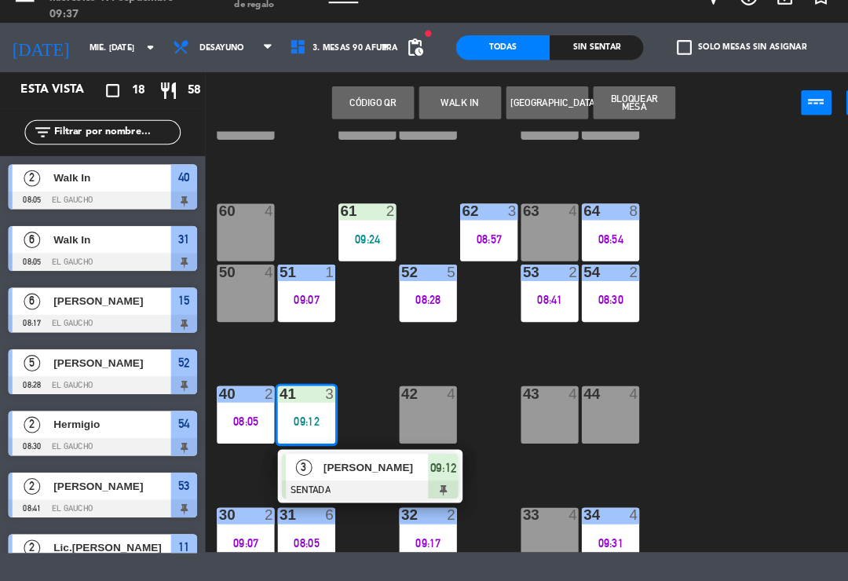
click at [349, 463] on span "[PERSON_NAME]" at bounding box center [359, 471] width 101 height 16
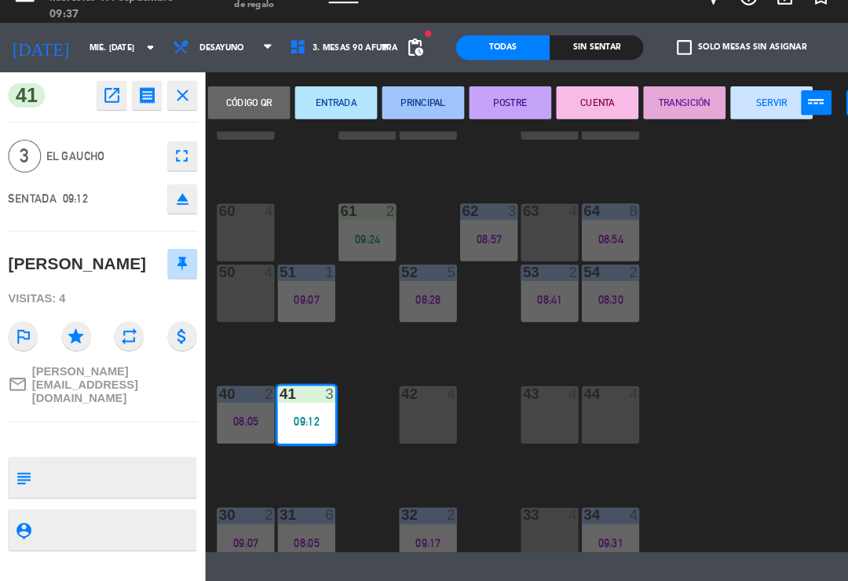
click at [407, 108] on button "PRINCIPAL" at bounding box center [404, 123] width 79 height 31
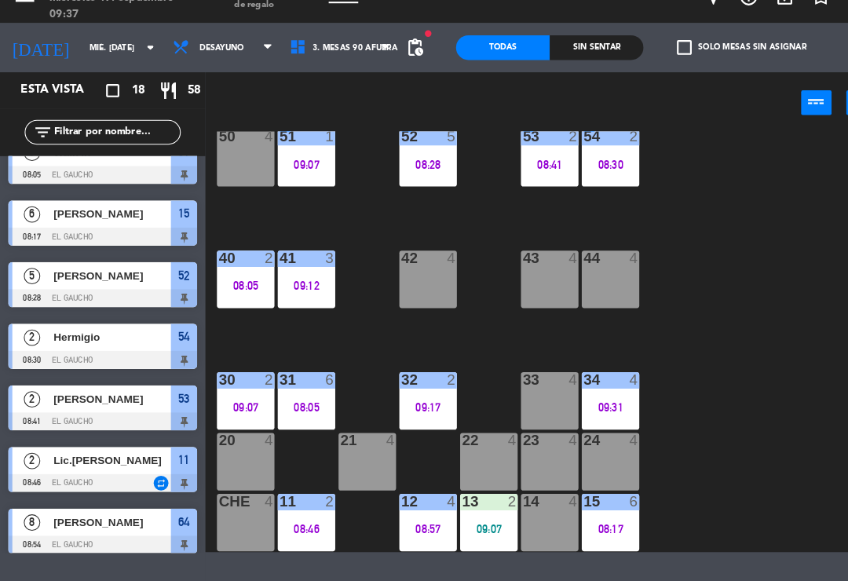
scroll to position [320, 0]
click at [475, 525] on div "09:07" at bounding box center [467, 530] width 55 height 11
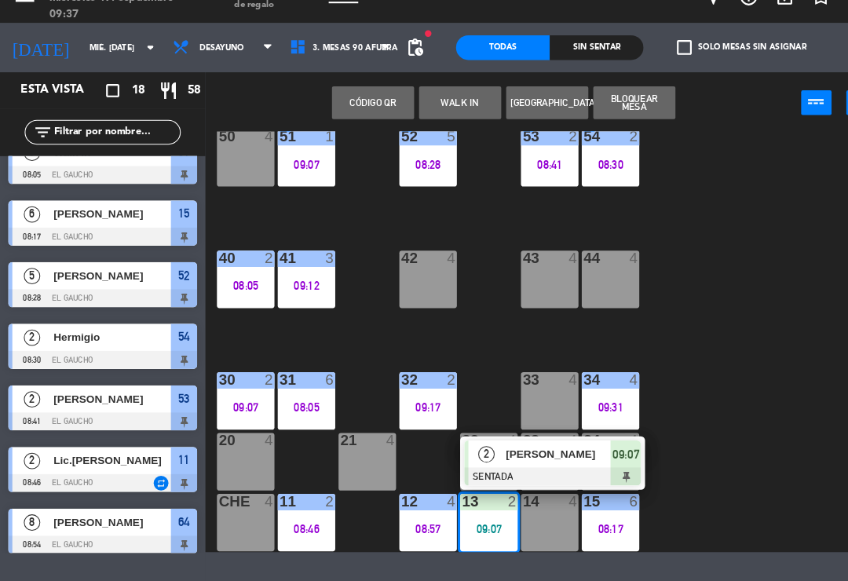
click at [525, 446] on div "[PERSON_NAME]" at bounding box center [533, 459] width 102 height 26
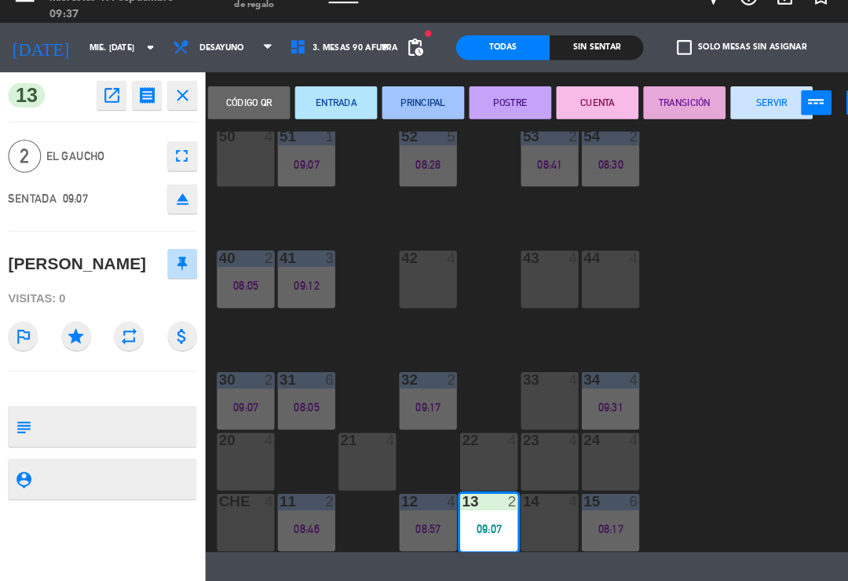
click at [389, 108] on button "PRINCIPAL" at bounding box center [404, 123] width 79 height 31
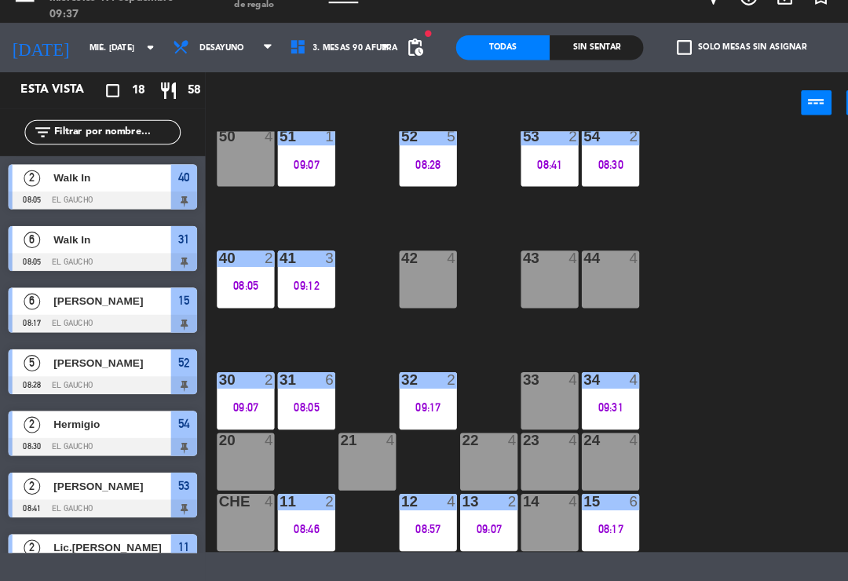
scroll to position [24, 0]
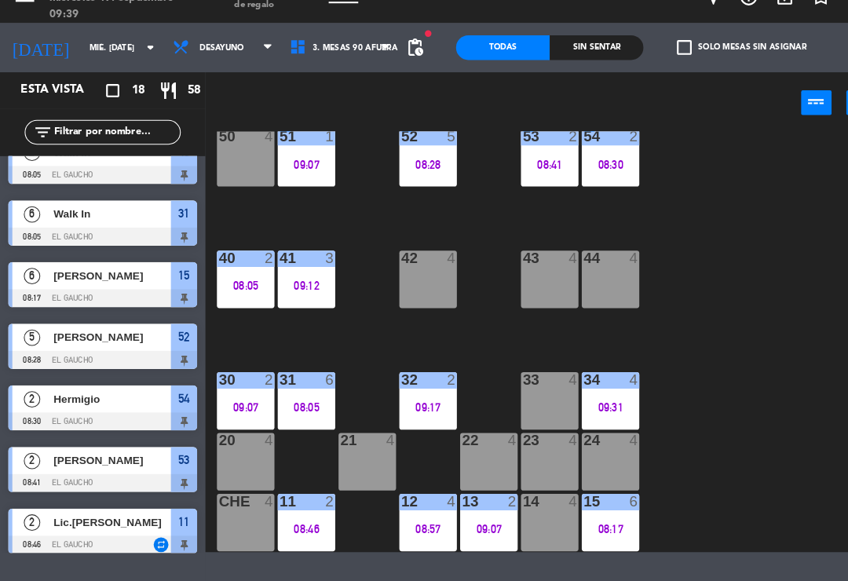
click at [581, 439] on div "24 4" at bounding box center [583, 466] width 55 height 55
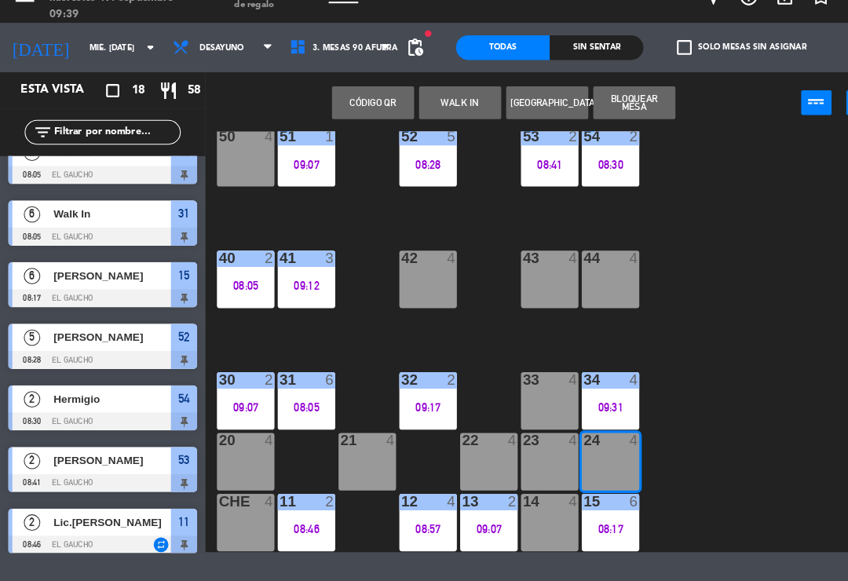
click at [433, 111] on button "WALK IN" at bounding box center [439, 123] width 79 height 31
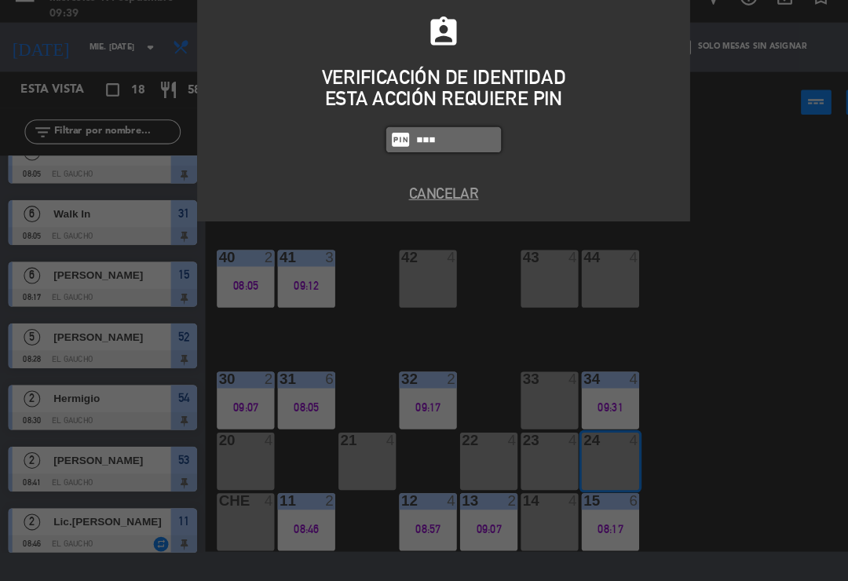
type input "0009"
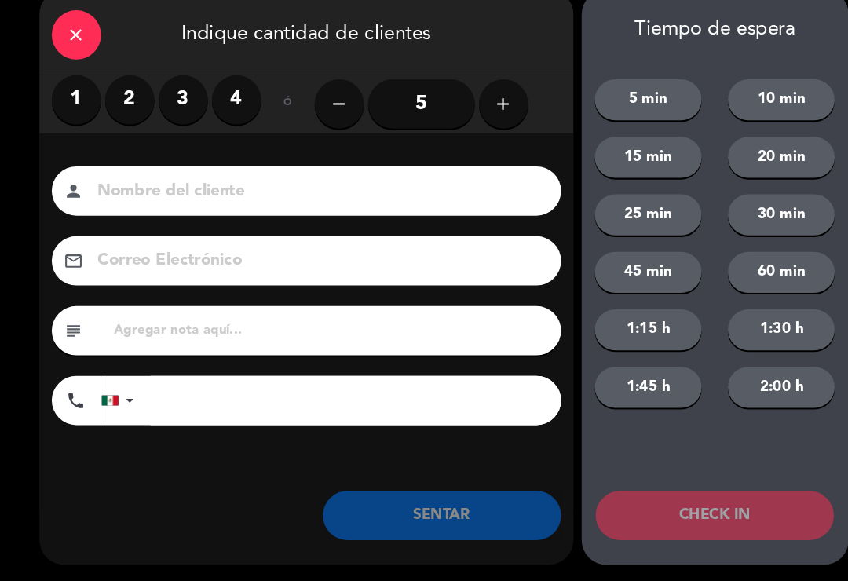
click at [124, 97] on label "2" at bounding box center [124, 120] width 47 height 47
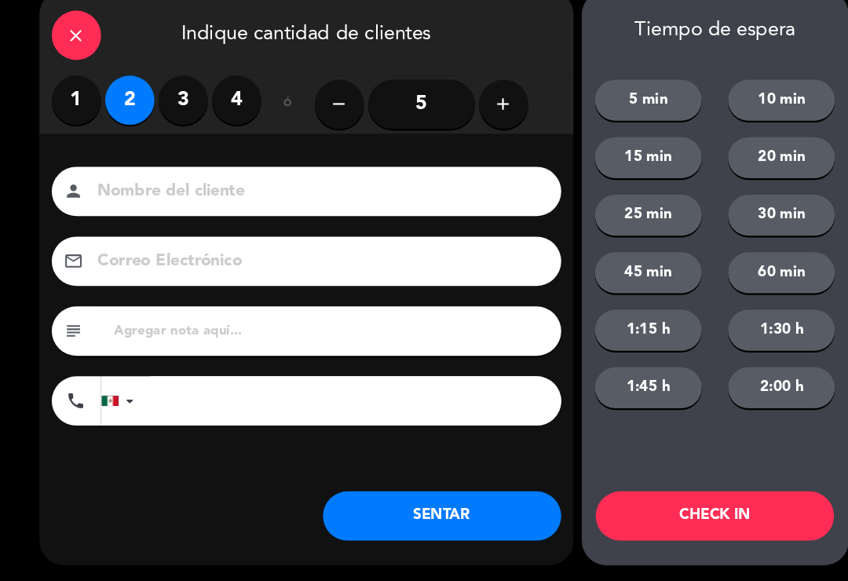
click at [375, 500] on button "SENTAR" at bounding box center [423, 518] width 228 height 47
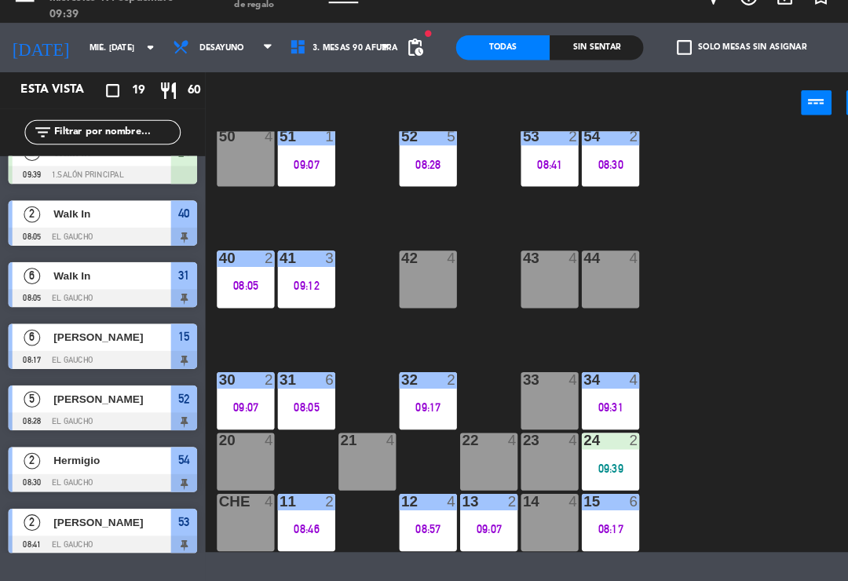
scroll to position [0, 0]
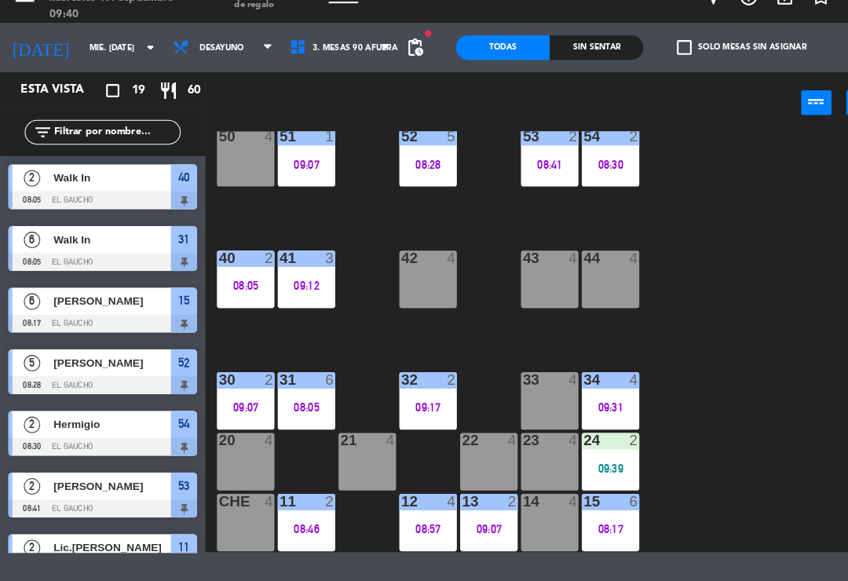
click at [291, 409] on div "08:05" at bounding box center [292, 414] width 55 height 11
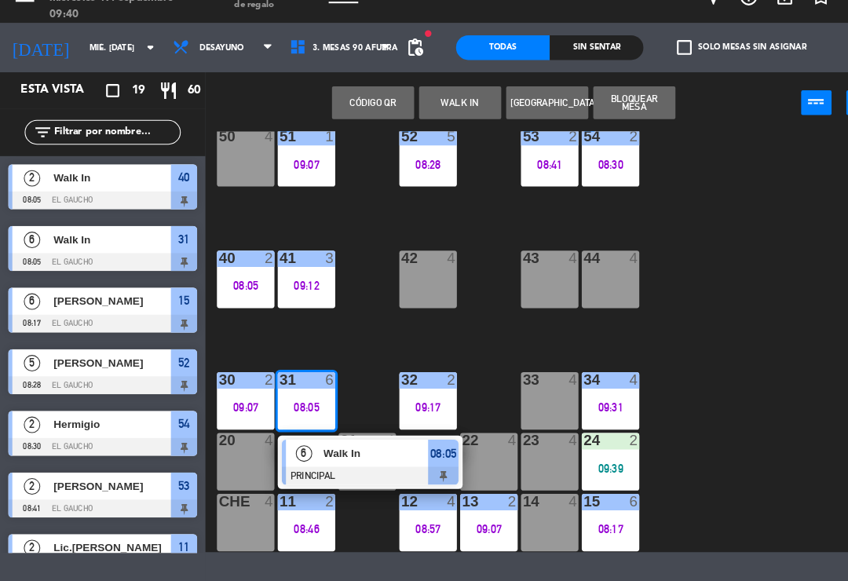
click at [332, 471] on div at bounding box center [353, 479] width 169 height 17
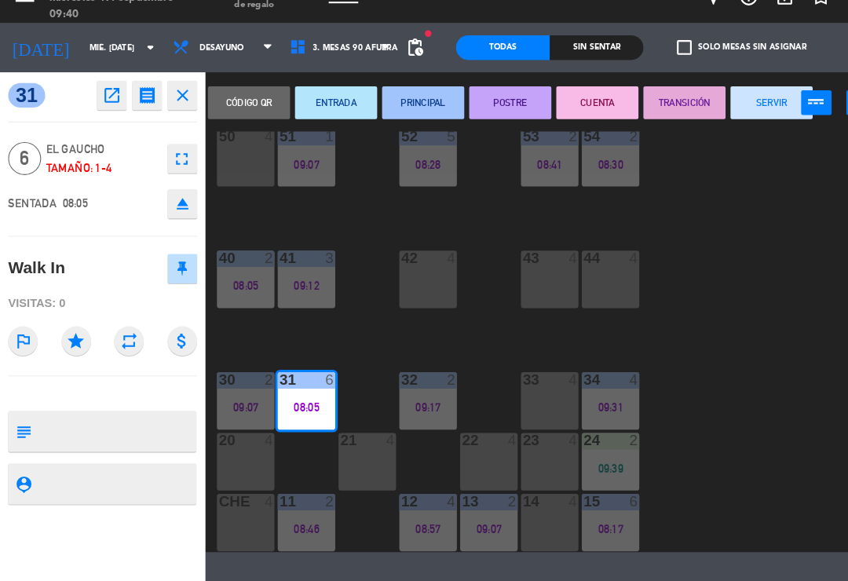
click at [732, 108] on button "SERVIR" at bounding box center [737, 123] width 79 height 31
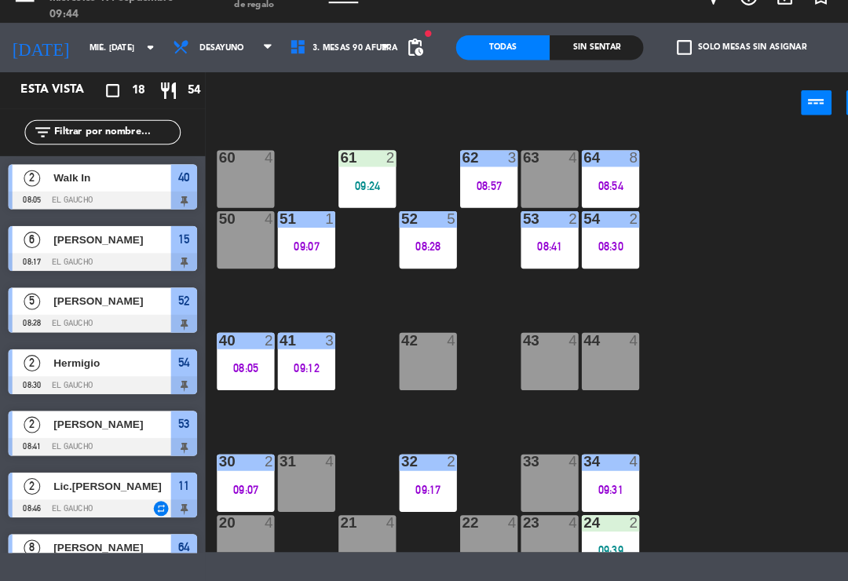
scroll to position [193, 0]
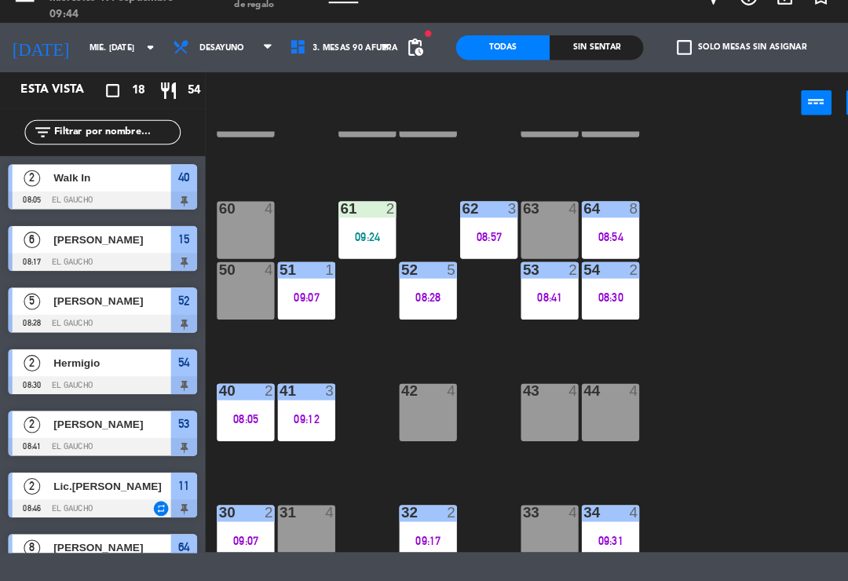
click at [522, 217] on div "63 4" at bounding box center [525, 244] width 55 height 55
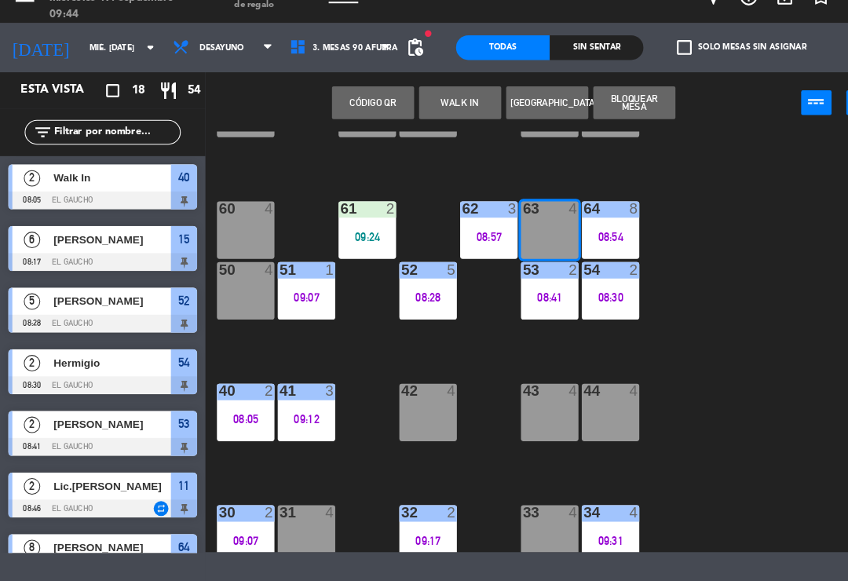
click at [448, 108] on button "WALK IN" at bounding box center [439, 123] width 79 height 31
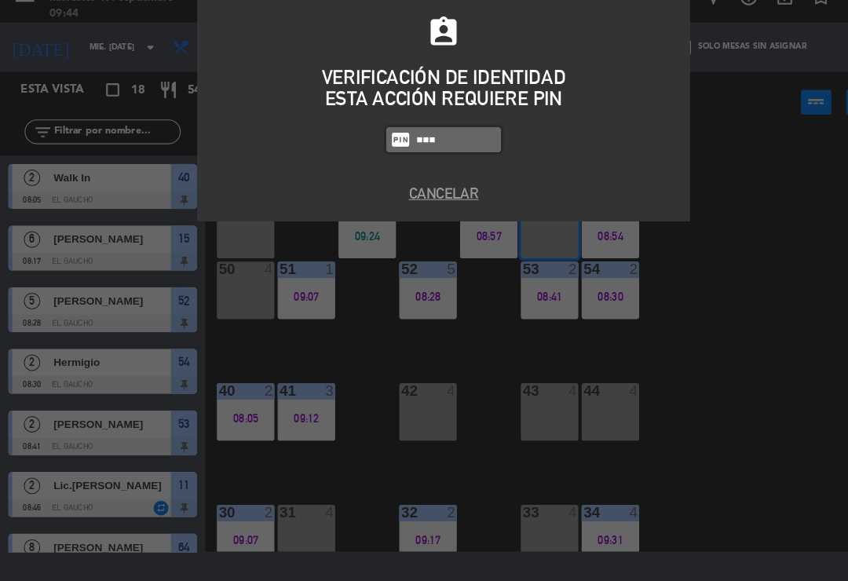
type input "0009"
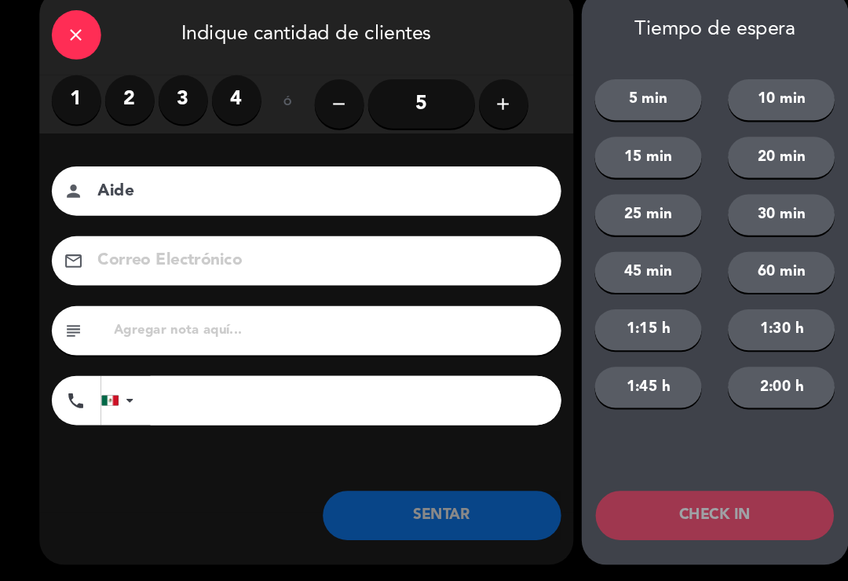
type input "Aide"
click at [121, 104] on label "2" at bounding box center [124, 120] width 47 height 47
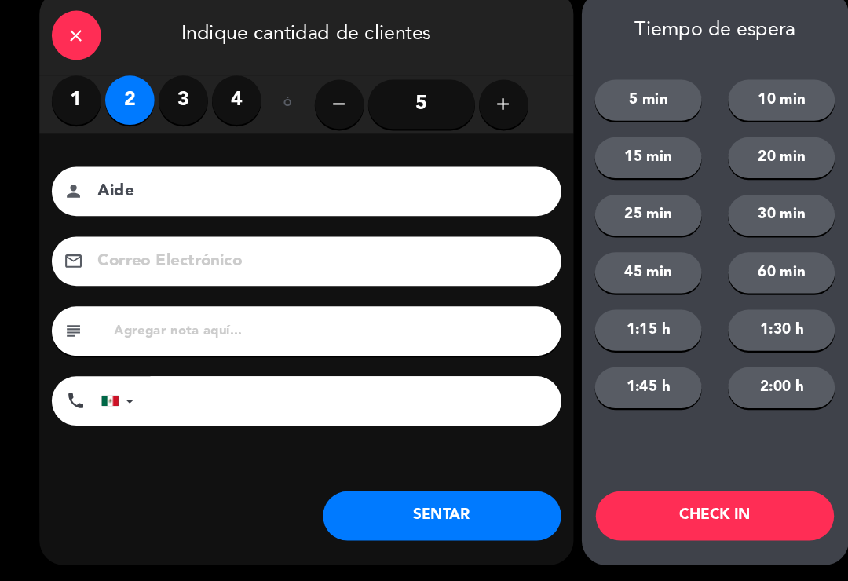
click at [374, 495] on button "SENTAR" at bounding box center [423, 518] width 228 height 47
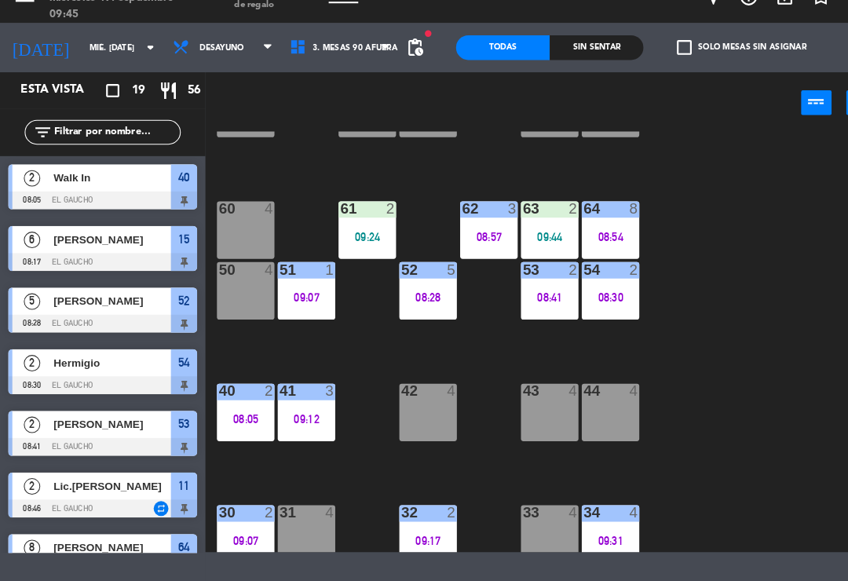
click at [462, 246] on div "08:57" at bounding box center [467, 251] width 55 height 11
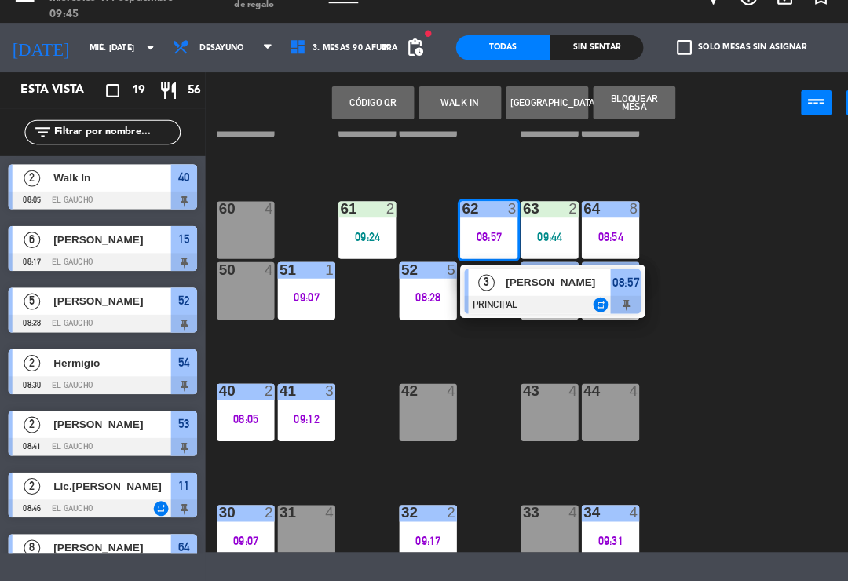
click at [489, 282] on div "[PERSON_NAME]" at bounding box center [533, 295] width 102 height 26
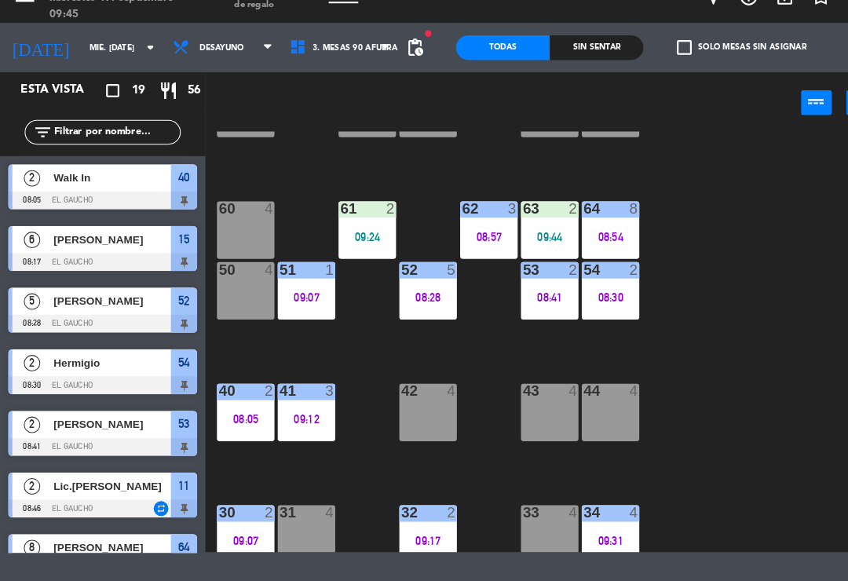
scroll to position [0, 0]
click at [463, 246] on div "08:57" at bounding box center [467, 251] width 55 height 11
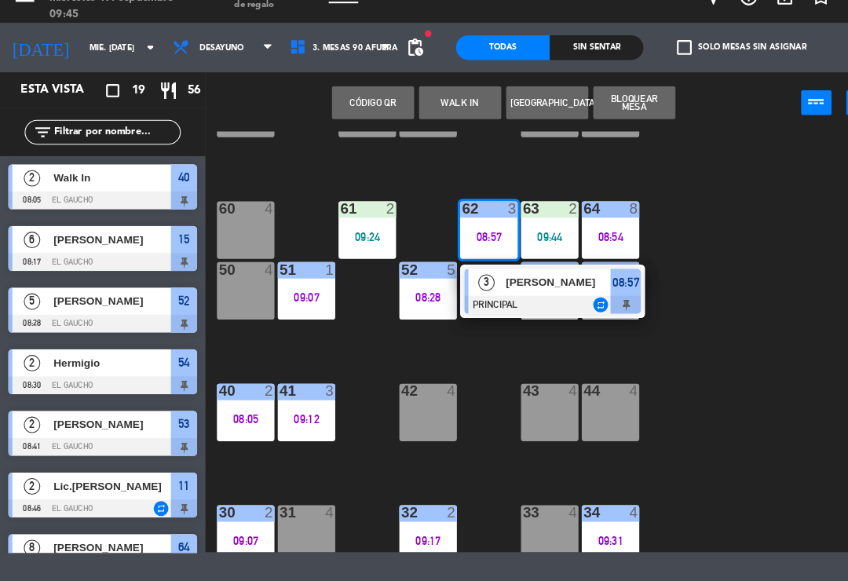
click at [518, 282] on div "[PERSON_NAME]" at bounding box center [533, 295] width 102 height 26
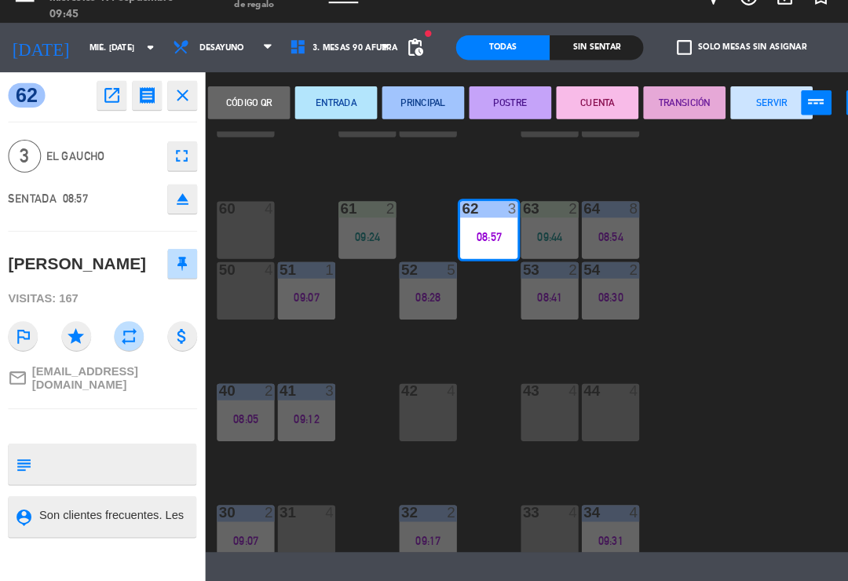
click at [732, 108] on button "SERVIR" at bounding box center [737, 123] width 79 height 31
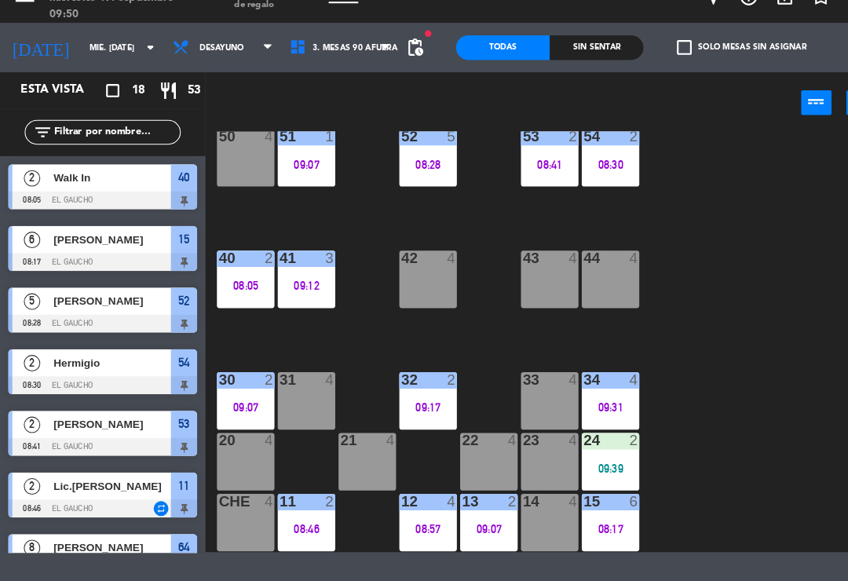
scroll to position [320, 0]
click at [241, 439] on div "20 4" at bounding box center [234, 466] width 55 height 55
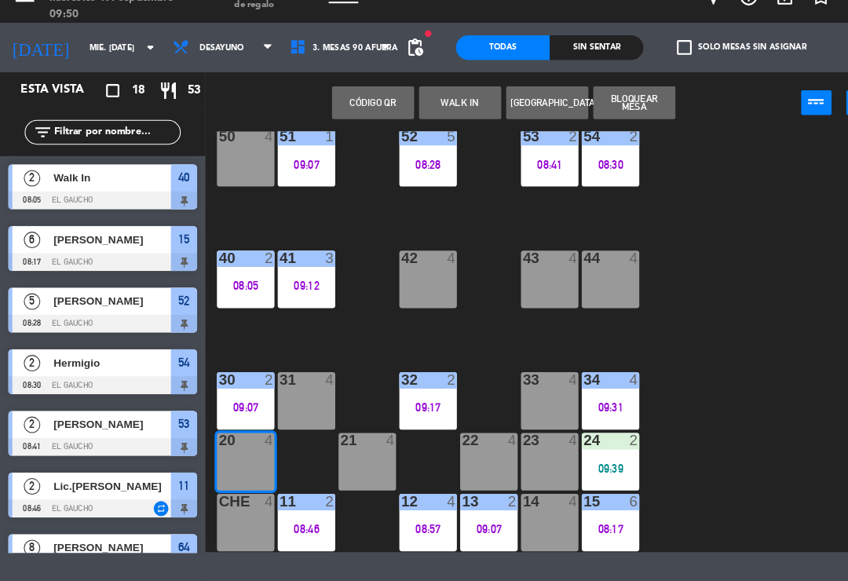
click at [433, 108] on button "WALK IN" at bounding box center [439, 123] width 79 height 31
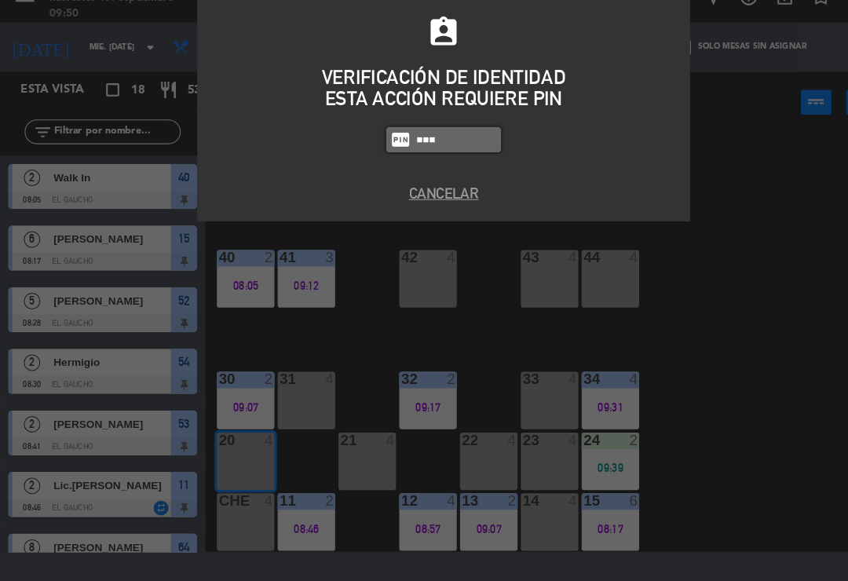
type input "0009"
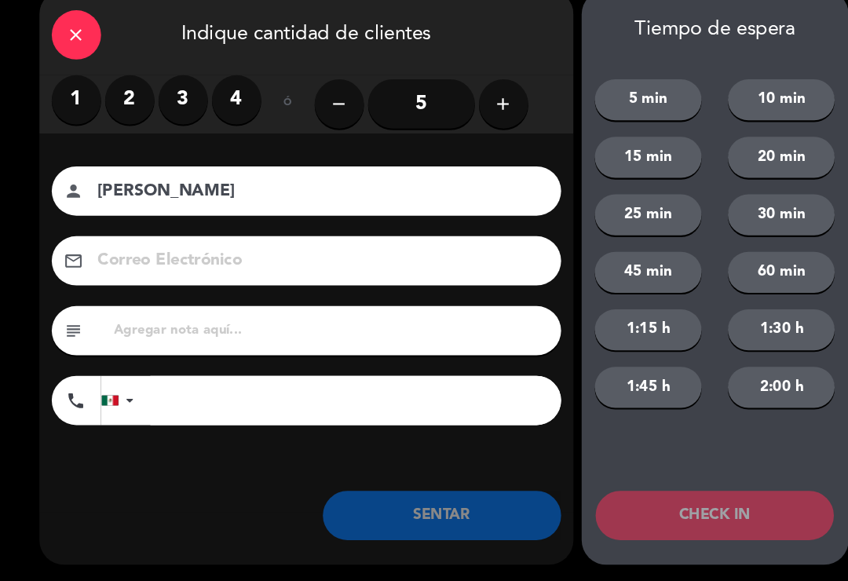
type input "[PERSON_NAME]"
click at [70, 97] on label "1" at bounding box center [72, 120] width 47 height 47
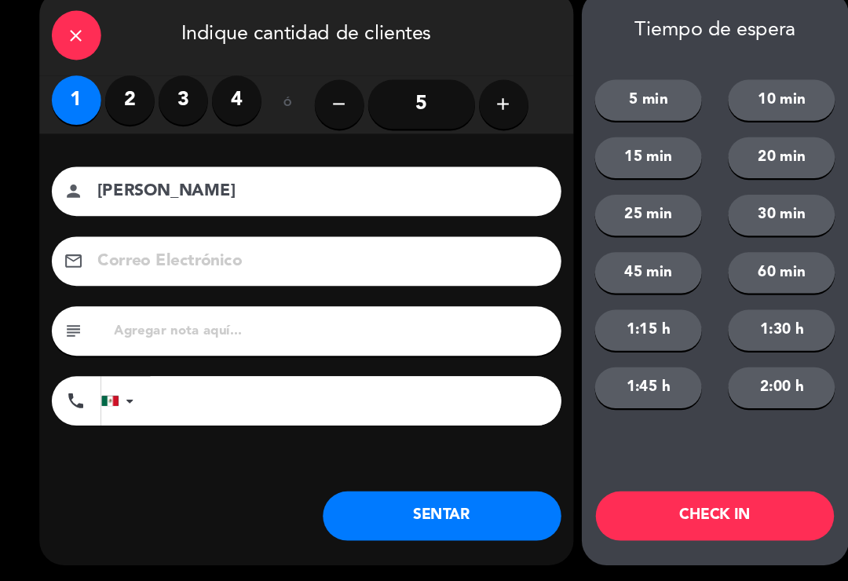
click at [382, 502] on button "SENTAR" at bounding box center [423, 518] width 228 height 47
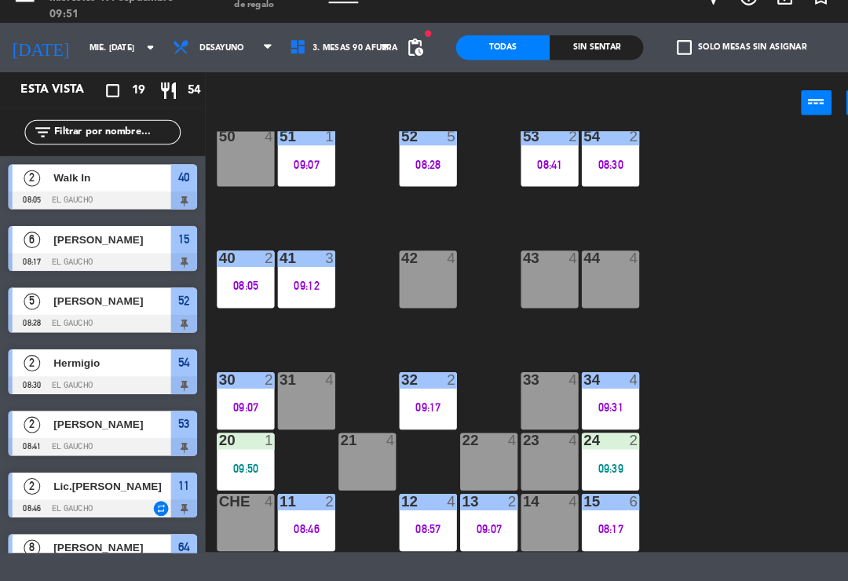
click at [235, 381] on div at bounding box center [235, 388] width 26 height 14
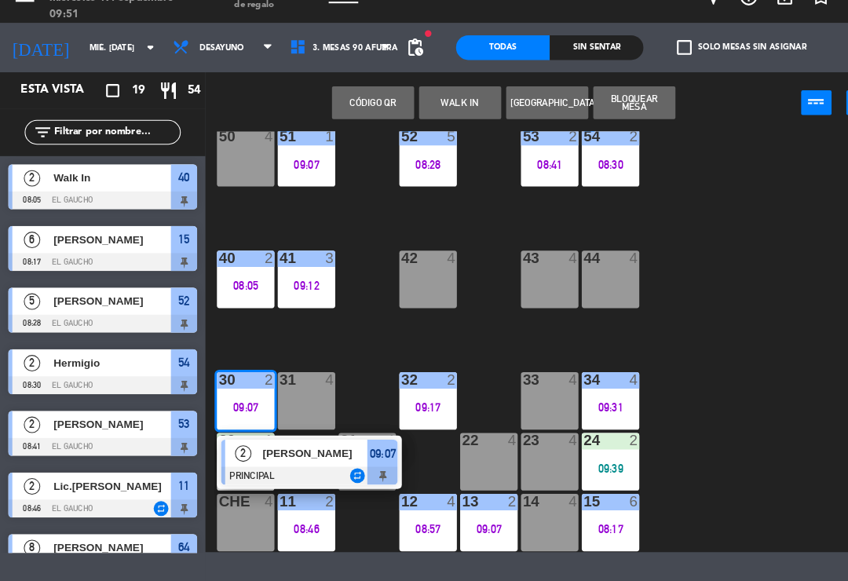
click at [304, 450] on span "[PERSON_NAME]" at bounding box center [301, 458] width 101 height 16
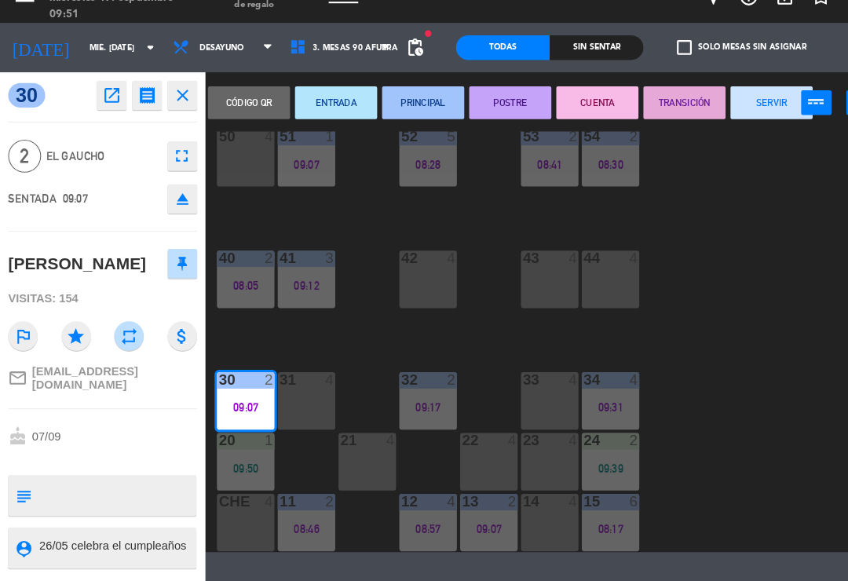
click at [740, 108] on button "SERVIR" at bounding box center [737, 123] width 79 height 31
